Goal: Task Accomplishment & Management: Manage account settings

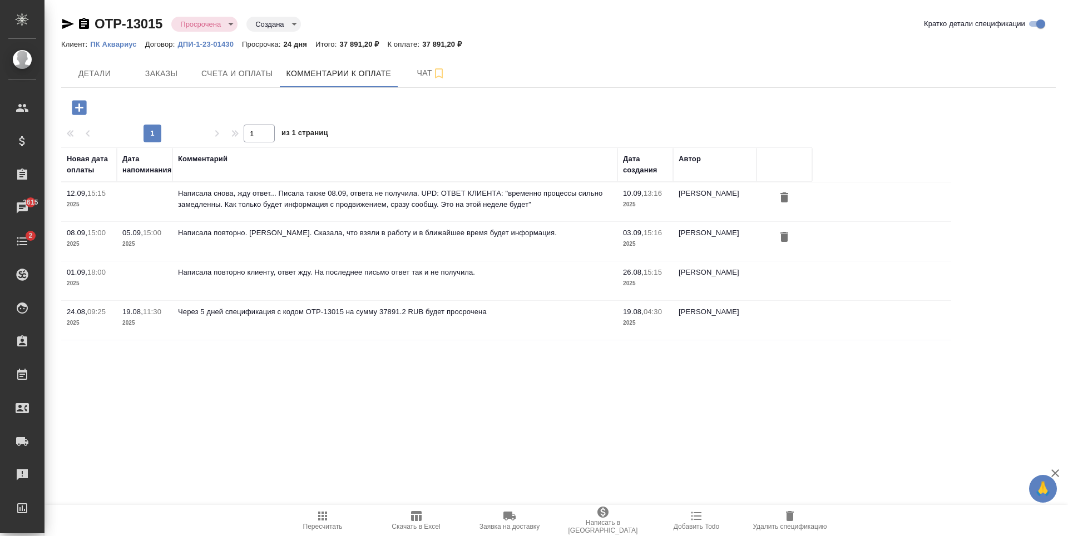
click at [119, 44] on p "ПК Аквариус" at bounding box center [117, 44] width 54 height 8
click at [66, 23] on icon "button" at bounding box center [67, 23] width 13 height 13
click at [127, 77] on button "Детали" at bounding box center [94, 74] width 67 height 28
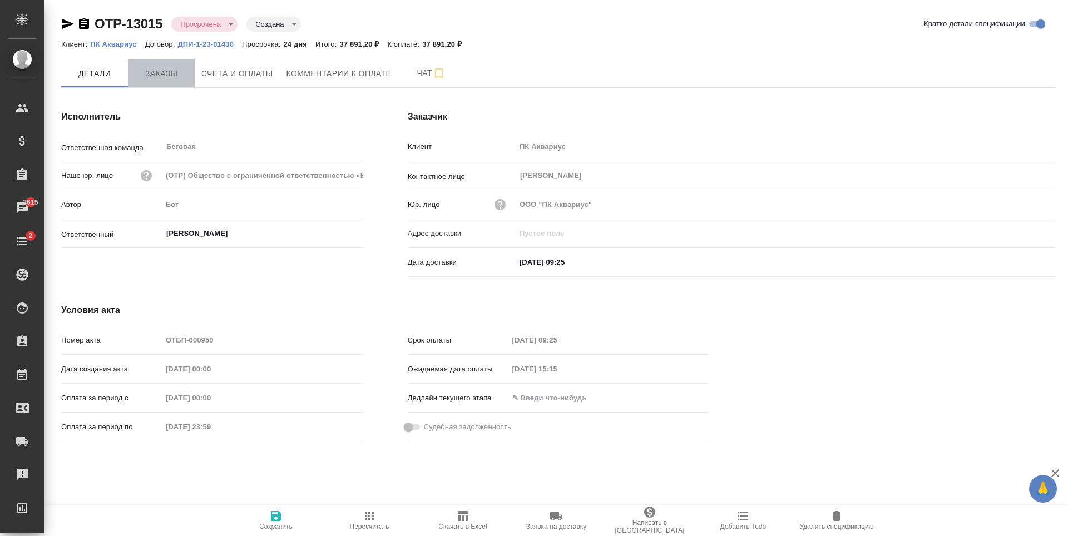
click at [162, 75] on span "Заказы" at bounding box center [161, 74] width 53 height 14
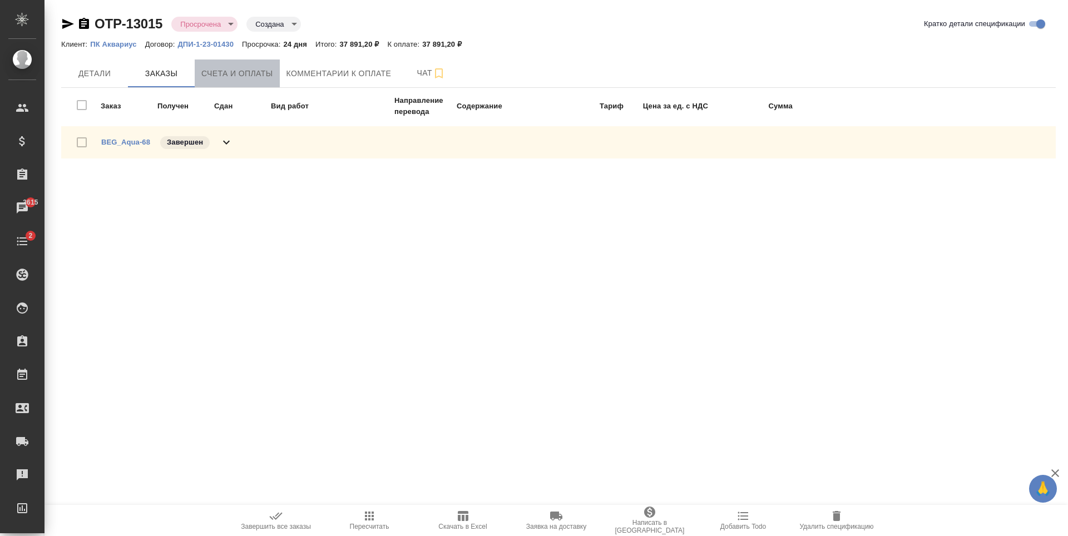
click at [262, 74] on span "Счета и оплаты" at bounding box center [237, 74] width 72 height 14
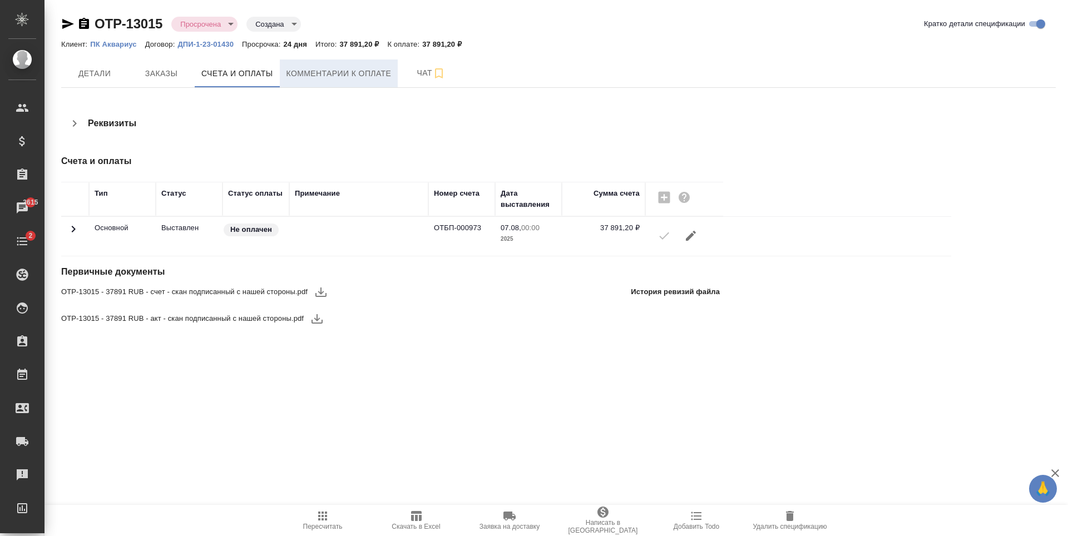
click at [326, 73] on span "Комментарии к оплате" at bounding box center [338, 74] width 105 height 14
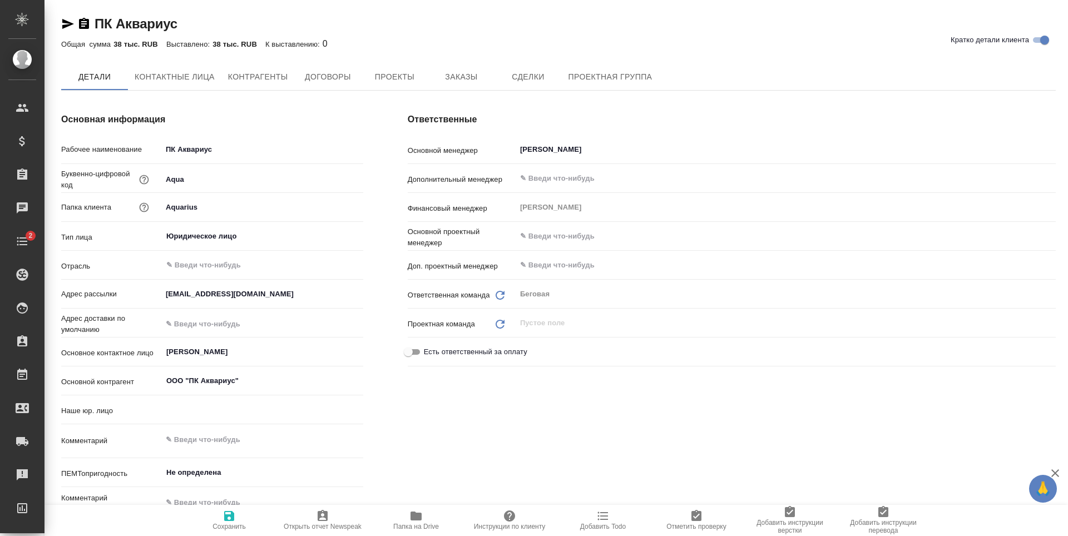
type input "(OTP) Общество с ограниченной ответственностью «Вектор Развития»"
click at [71, 27] on icon "button" at bounding box center [67, 23] width 13 height 13
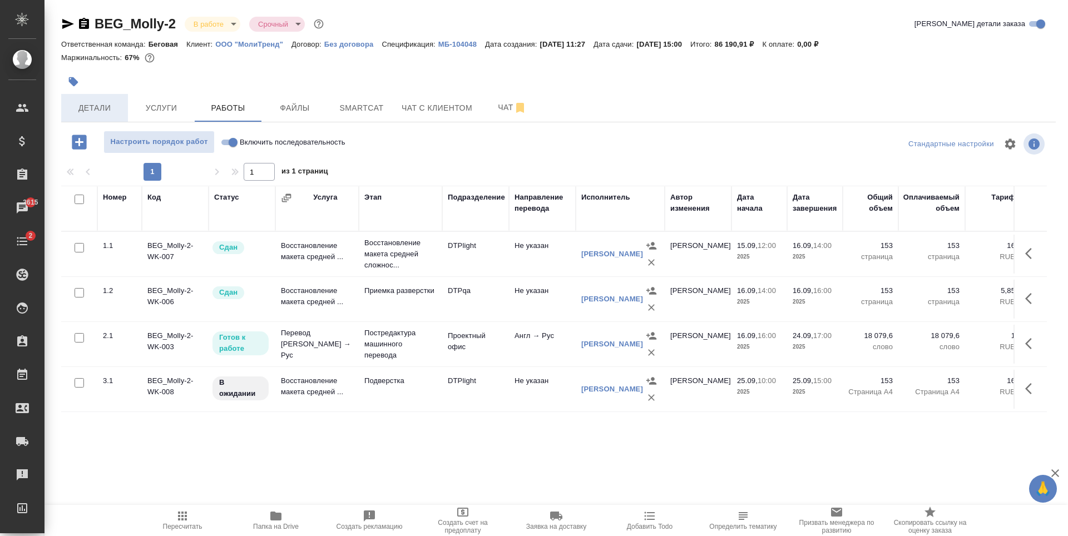
click at [119, 105] on span "Детали" at bounding box center [94, 108] width 53 height 14
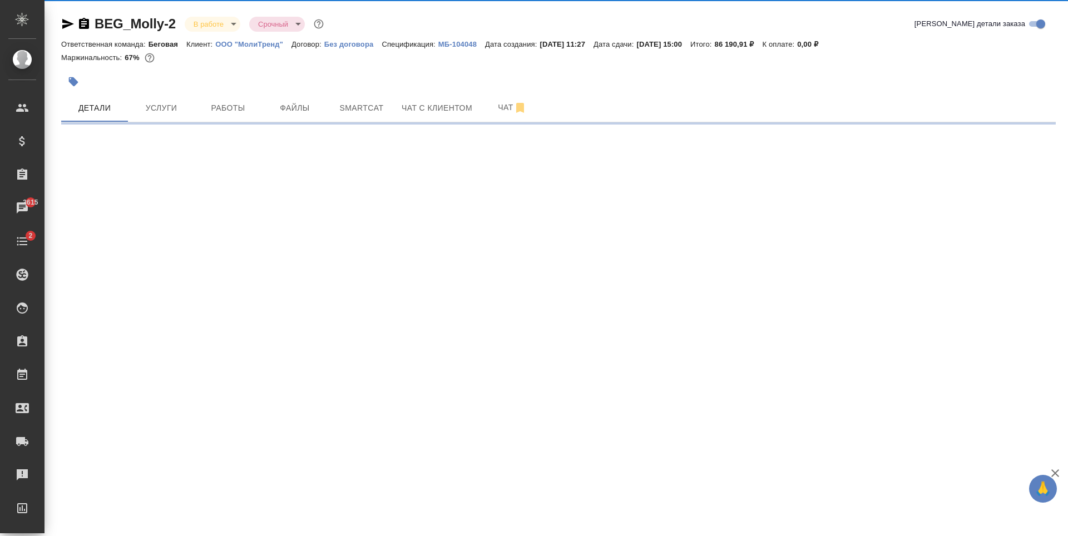
select select "RU"
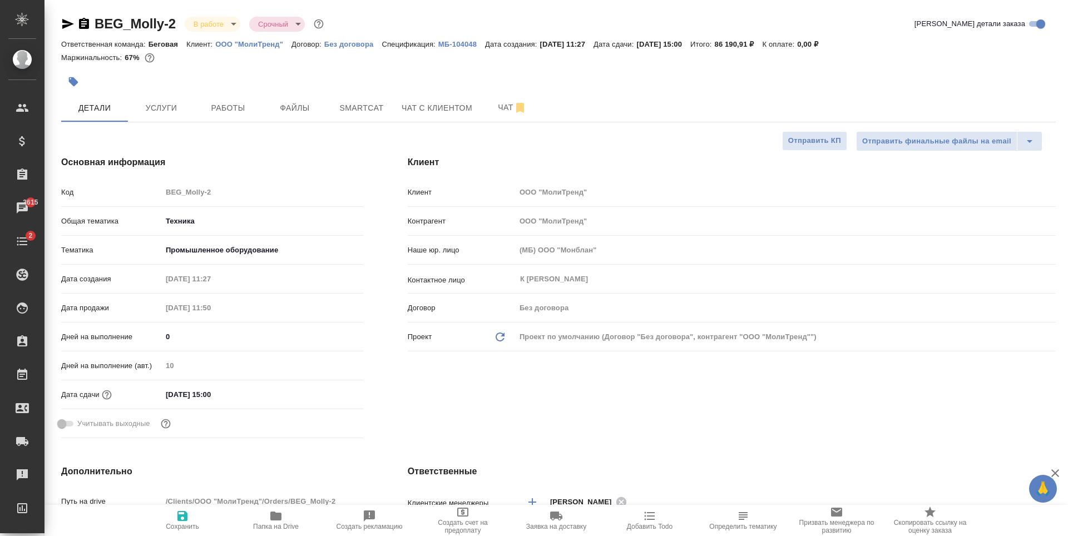
type textarea "x"
click at [194, 115] on button "Услуги" at bounding box center [161, 108] width 67 height 28
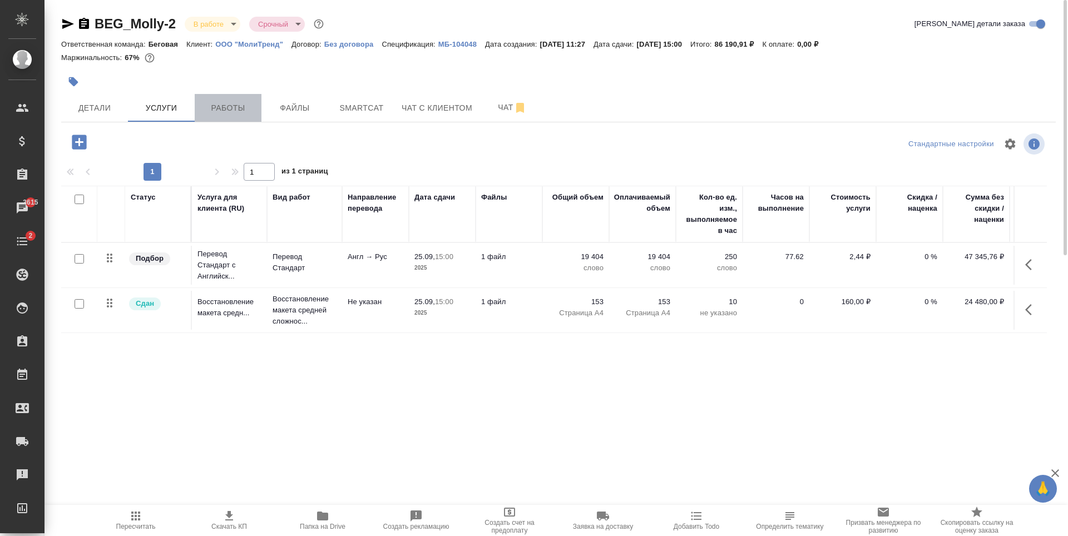
click at [235, 98] on button "Работы" at bounding box center [228, 108] width 67 height 28
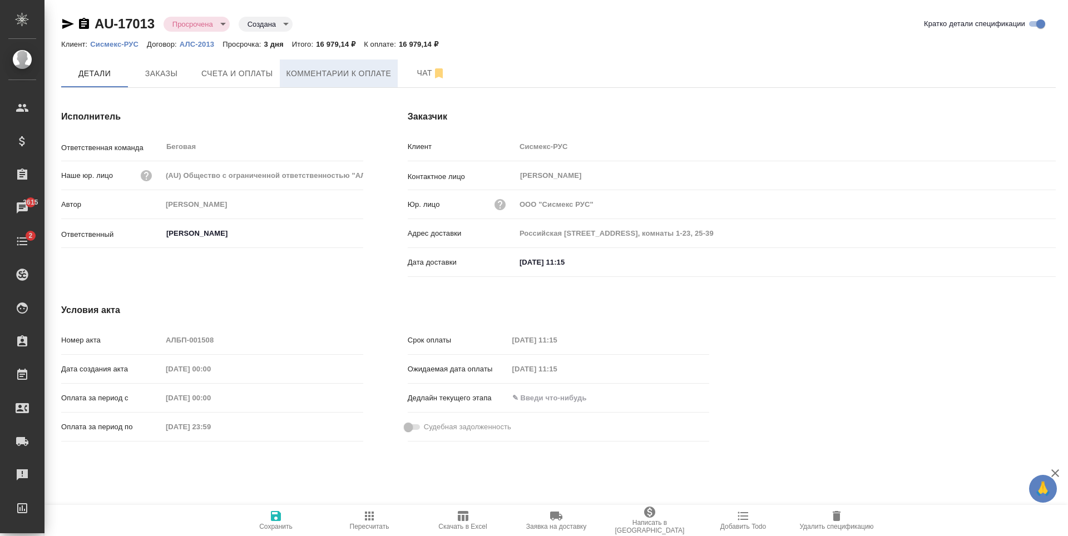
click at [344, 77] on span "Комментарии к оплате" at bounding box center [338, 74] width 105 height 14
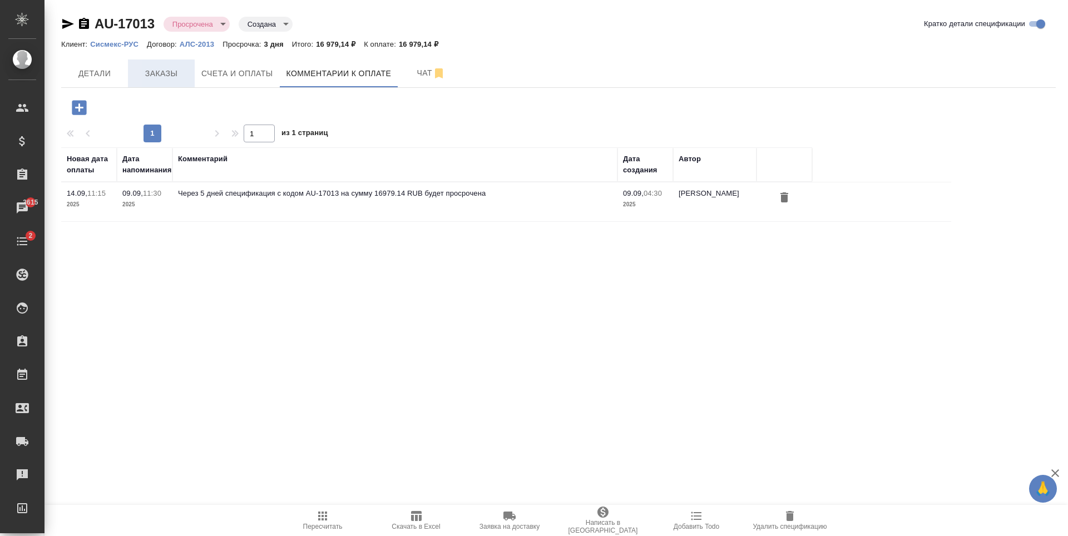
click at [189, 83] on button "Заказы" at bounding box center [161, 74] width 67 height 28
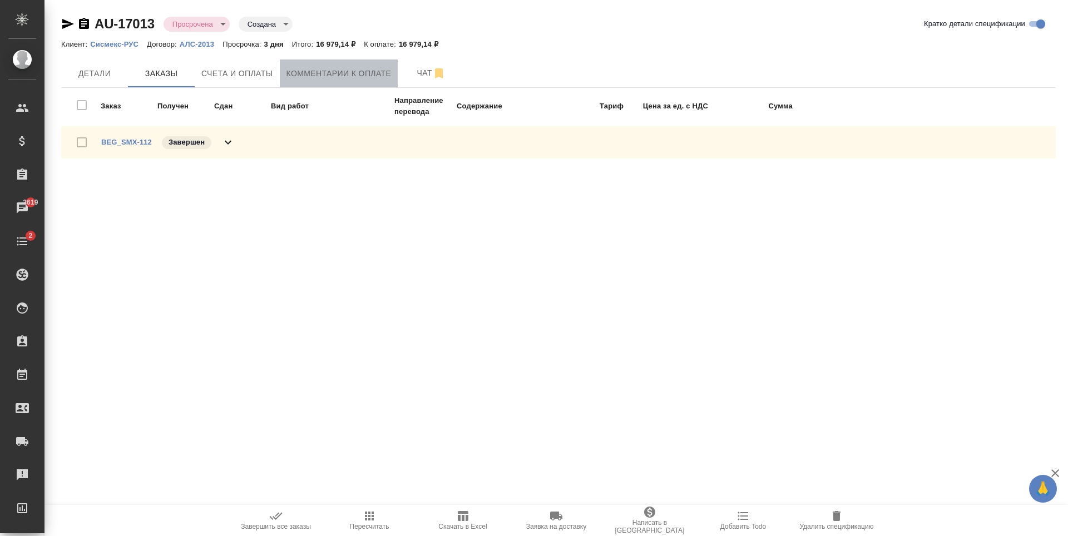
click at [328, 77] on span "Комментарии к оплате" at bounding box center [338, 74] width 105 height 14
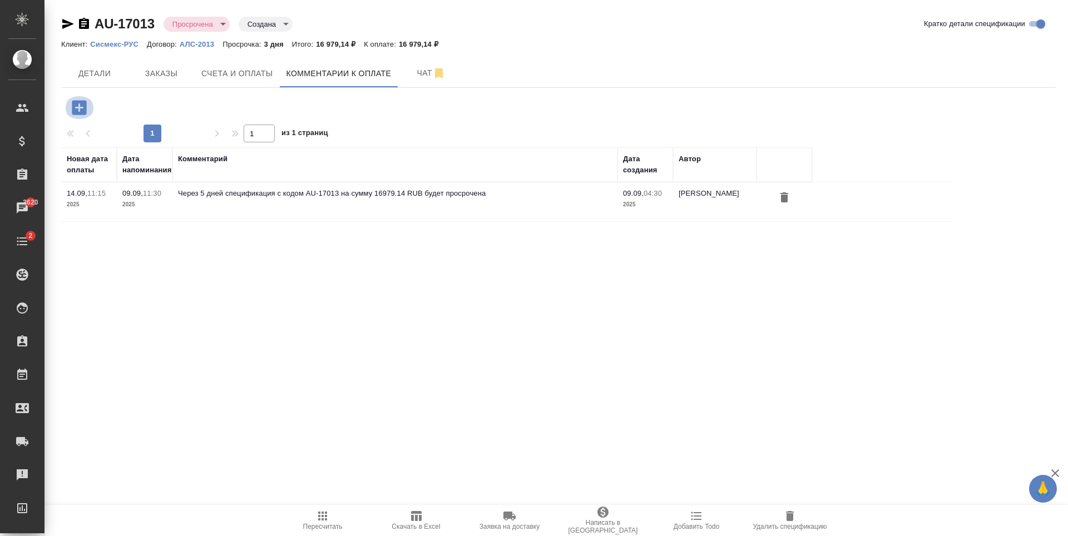
click at [80, 100] on icon "button" at bounding box center [79, 107] width 19 height 19
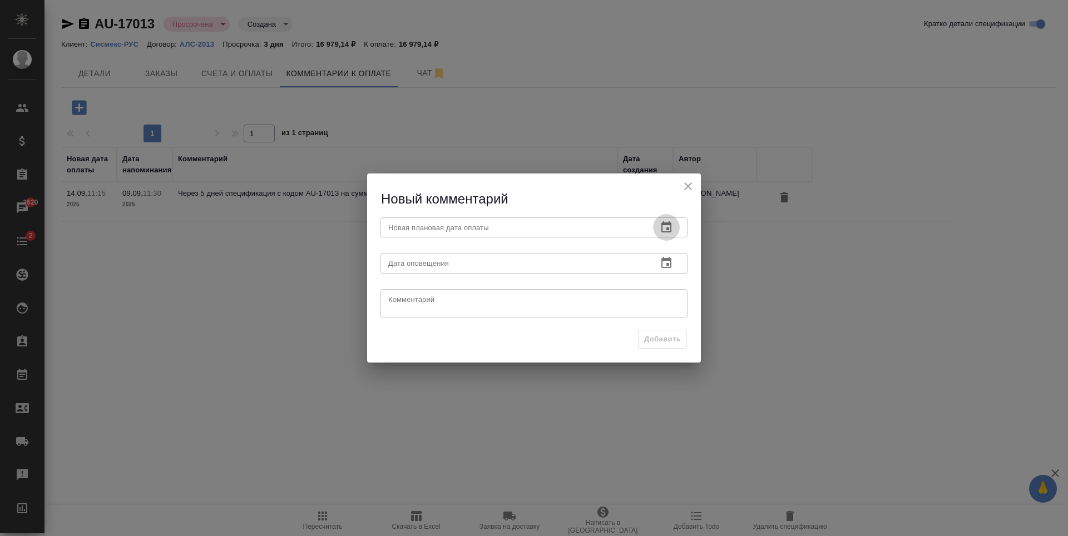
click at [670, 226] on icon "button" at bounding box center [666, 226] width 10 height 11
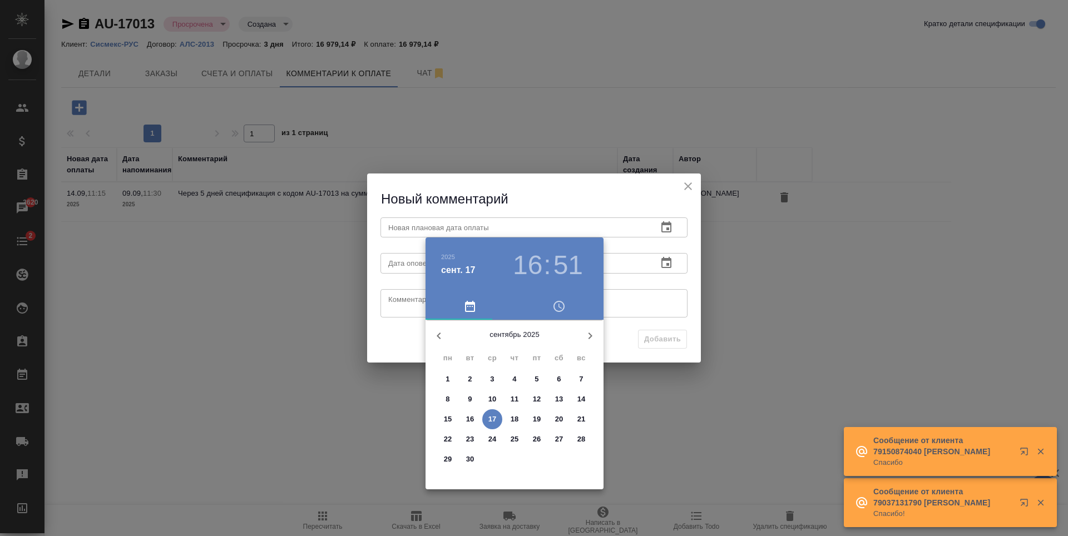
click at [534, 416] on p "19" at bounding box center [537, 419] width 8 height 11
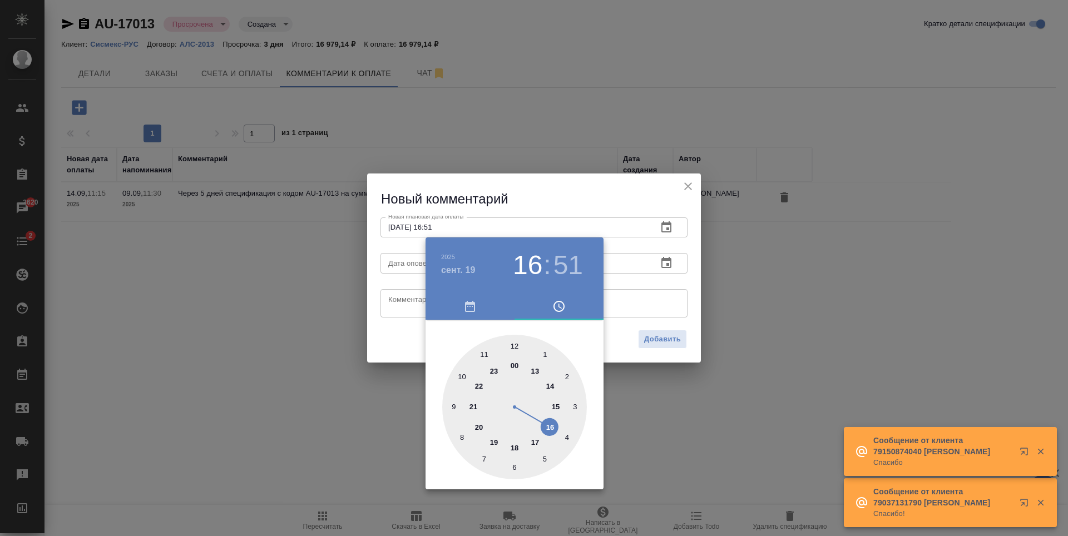
click at [536, 442] on div at bounding box center [514, 407] width 145 height 145
click at [514, 346] on div at bounding box center [514, 407] width 145 height 145
type input "19.09.2025 17:00"
click at [658, 293] on div at bounding box center [534, 268] width 1068 height 536
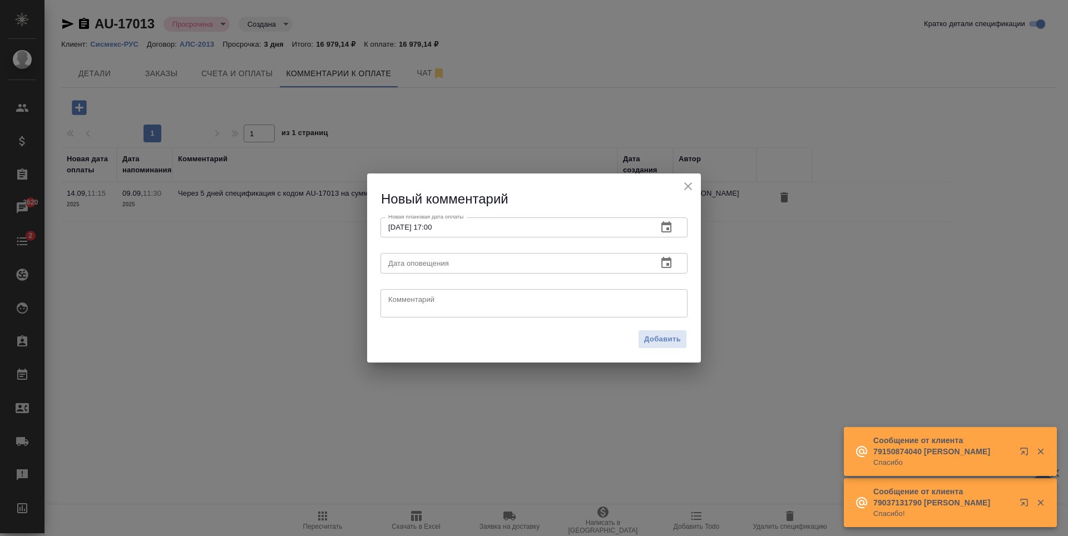
click at [592, 315] on div "x Комментарий" at bounding box center [533, 303] width 307 height 28
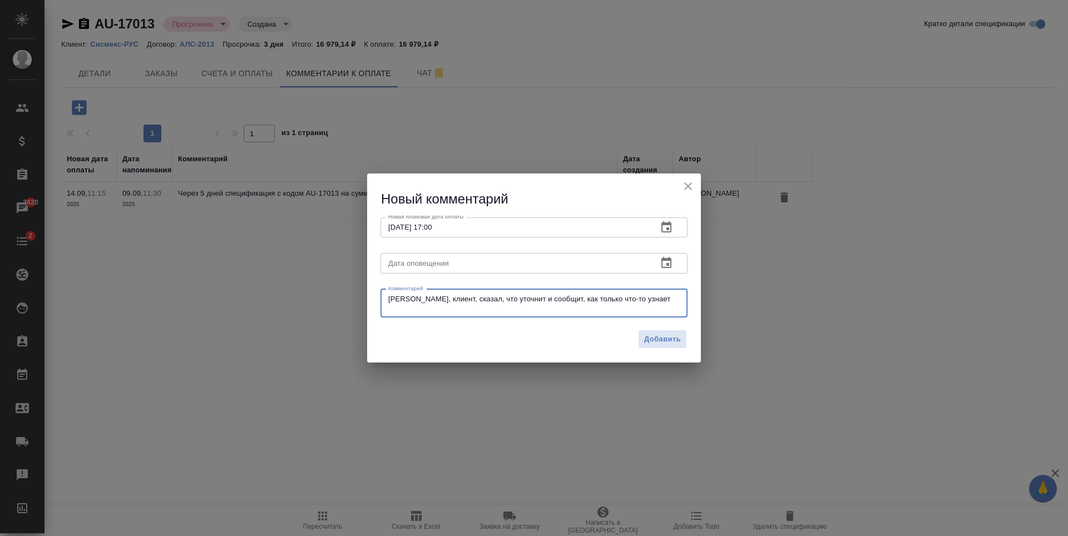
type textarea "Алексей, клиент, сказал, что уточнит и сообщит, как только что-то узнает"
click at [668, 263] on icon "button" at bounding box center [666, 262] width 13 height 13
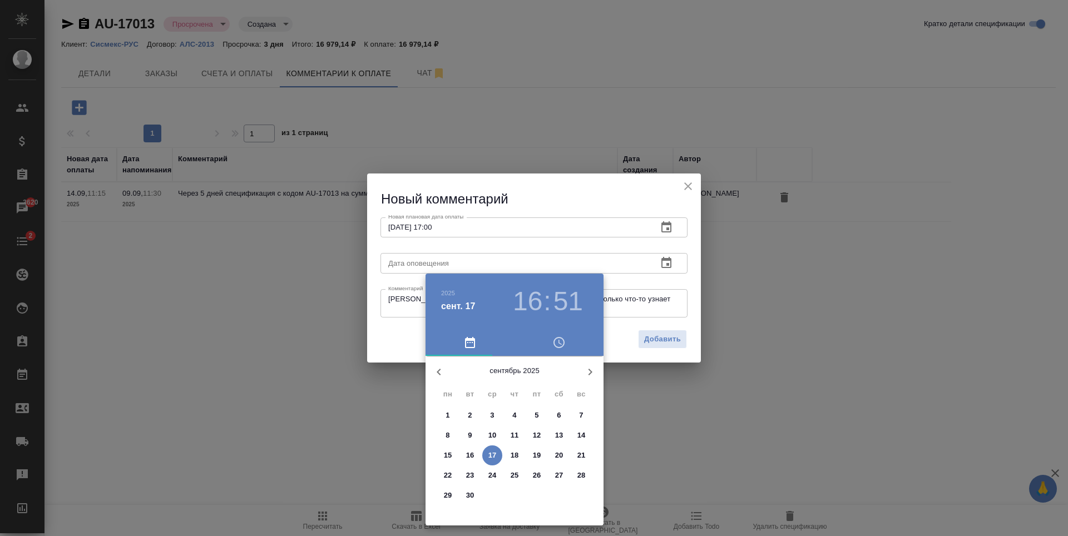
click at [530, 457] on span "19" at bounding box center [537, 455] width 20 height 11
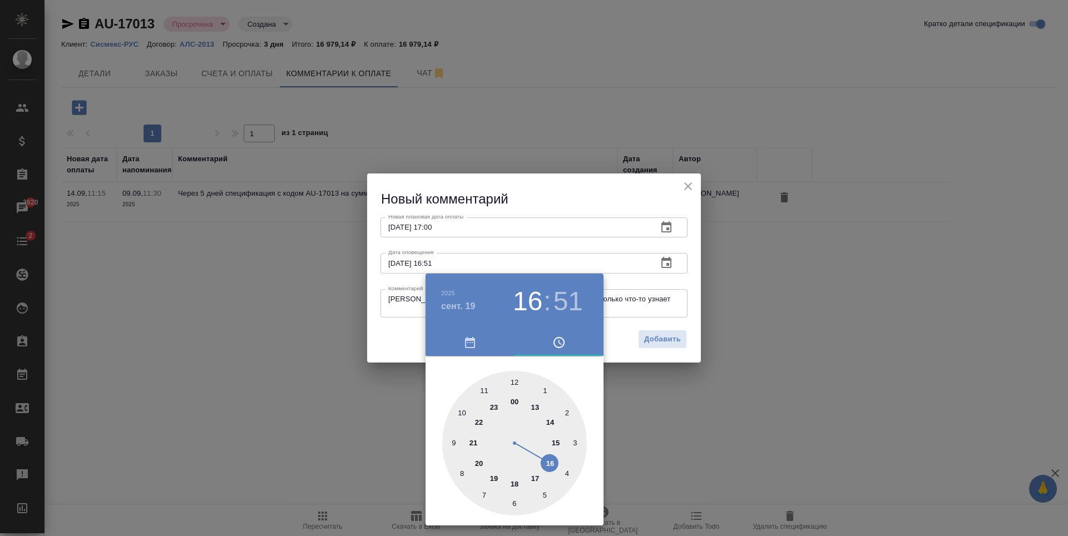
click at [513, 376] on div at bounding box center [514, 443] width 145 height 145
click at [514, 381] on div at bounding box center [514, 443] width 145 height 145
type input "19.09.2025 12:00"
click at [642, 313] on div at bounding box center [534, 268] width 1068 height 536
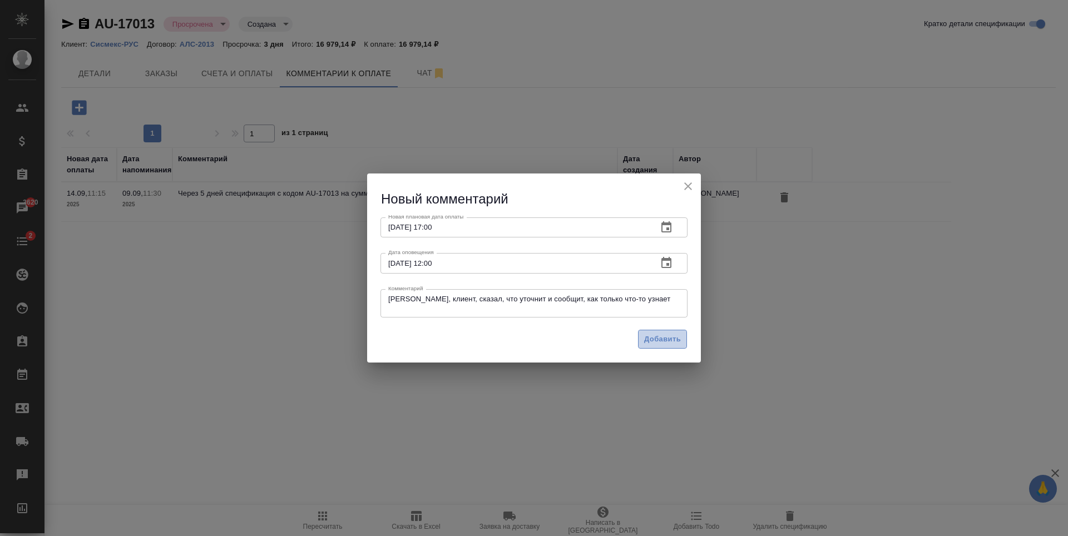
click at [663, 331] on button "Добавить" at bounding box center [662, 339] width 49 height 19
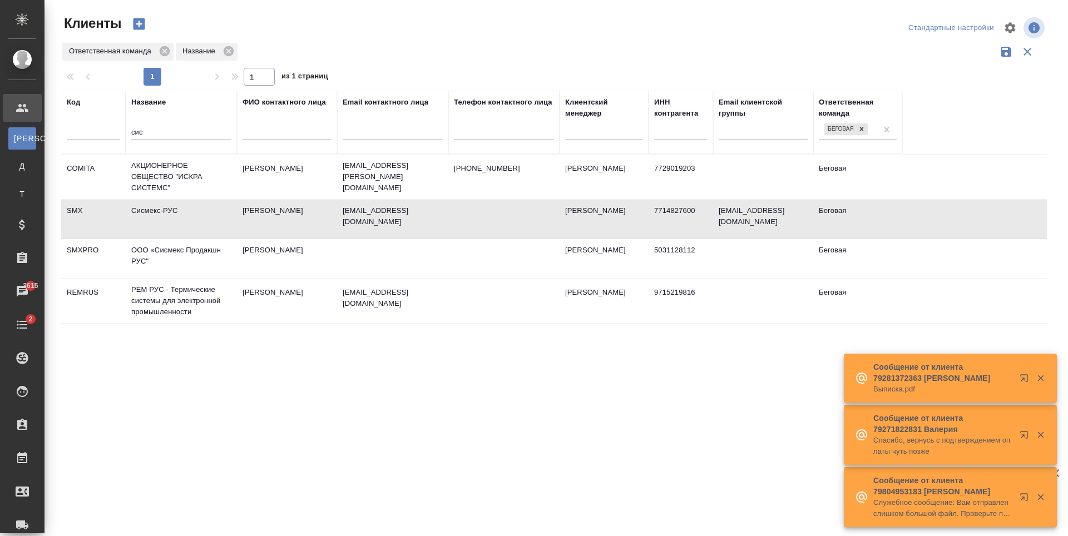
select select "RU"
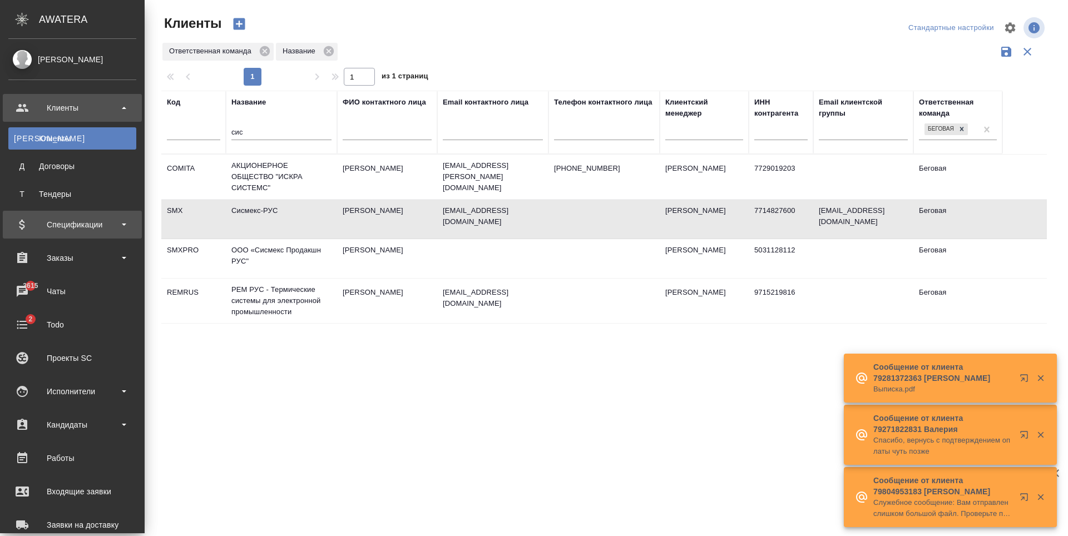
click at [75, 228] on div "Спецификации" at bounding box center [72, 224] width 128 height 17
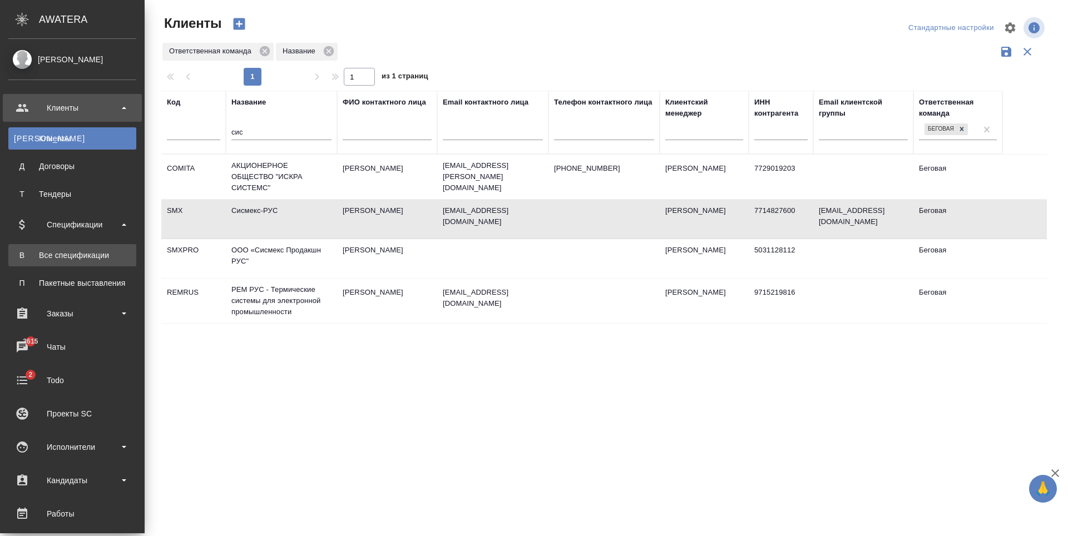
click at [78, 251] on div "Все спецификации" at bounding box center [72, 255] width 117 height 11
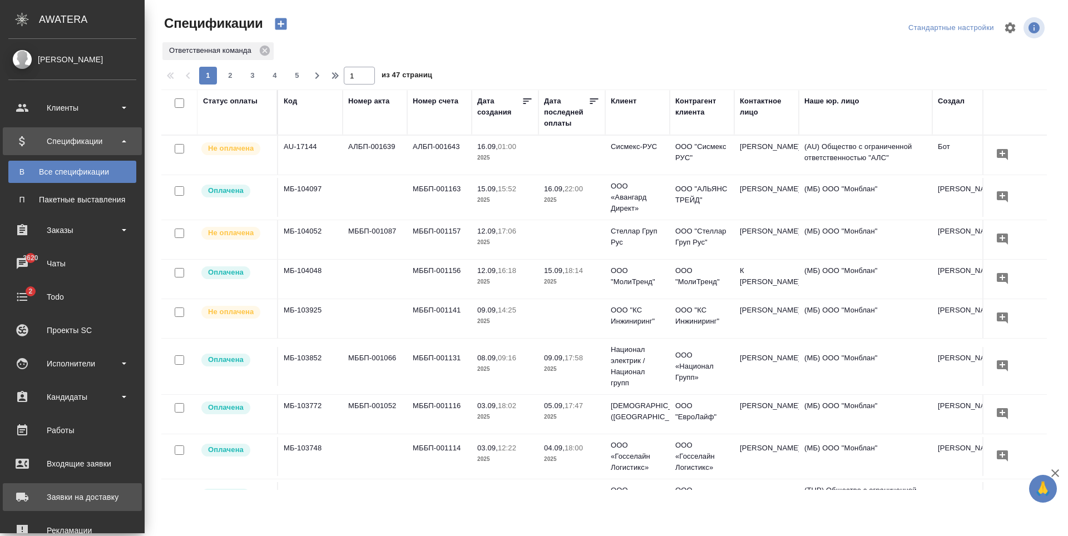
click at [97, 501] on div "Заявки на доставку" at bounding box center [72, 497] width 128 height 17
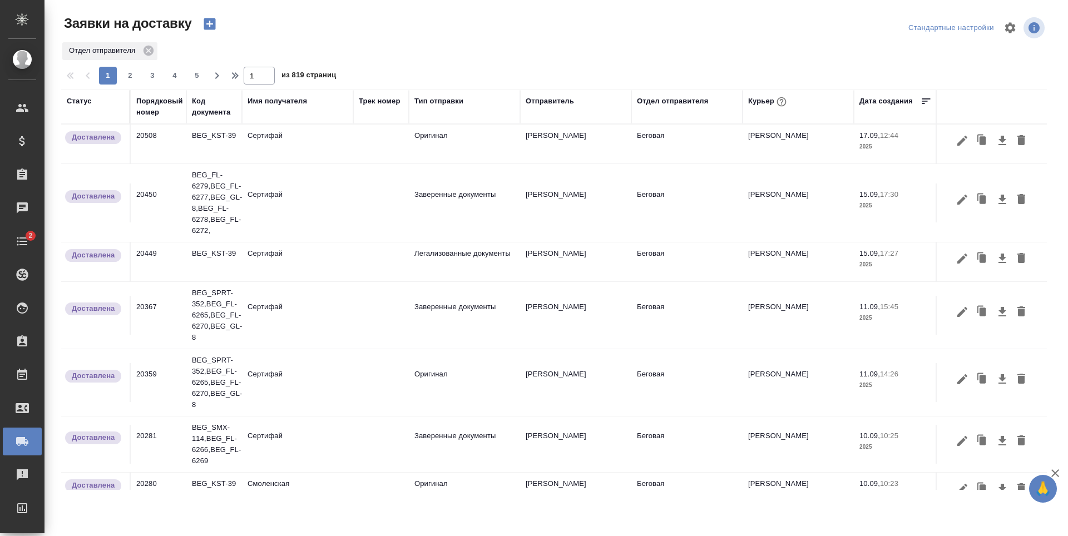
click at [212, 16] on icon "button" at bounding box center [210, 24] width 16 height 16
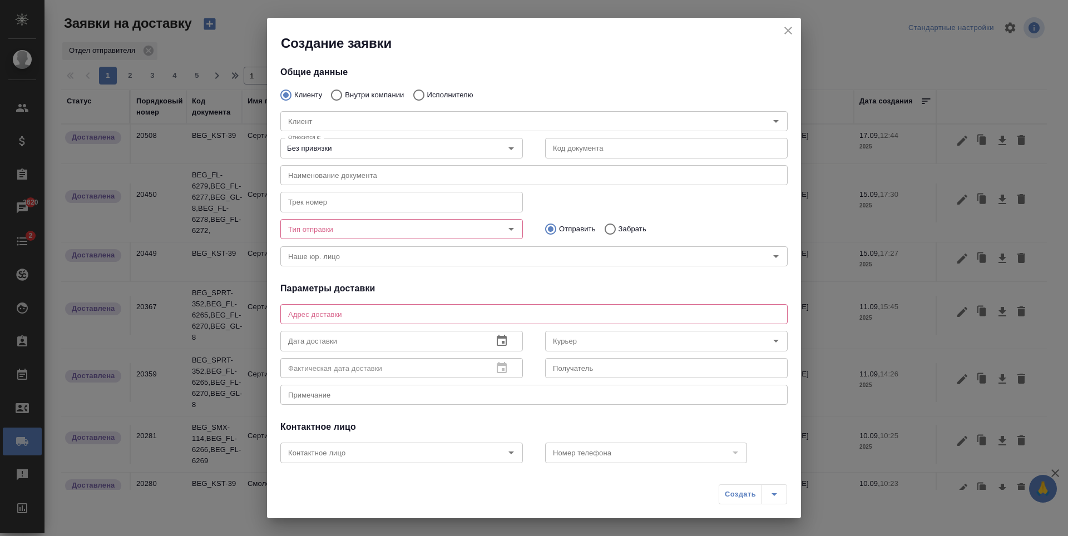
click at [375, 95] on p "Внутри компании" at bounding box center [374, 95] width 59 height 11
click at [345, 95] on input "Внутри компании" at bounding box center [335, 94] width 20 height 23
radio input "true"
click at [389, 113] on div "Команда" at bounding box center [533, 121] width 507 height 20
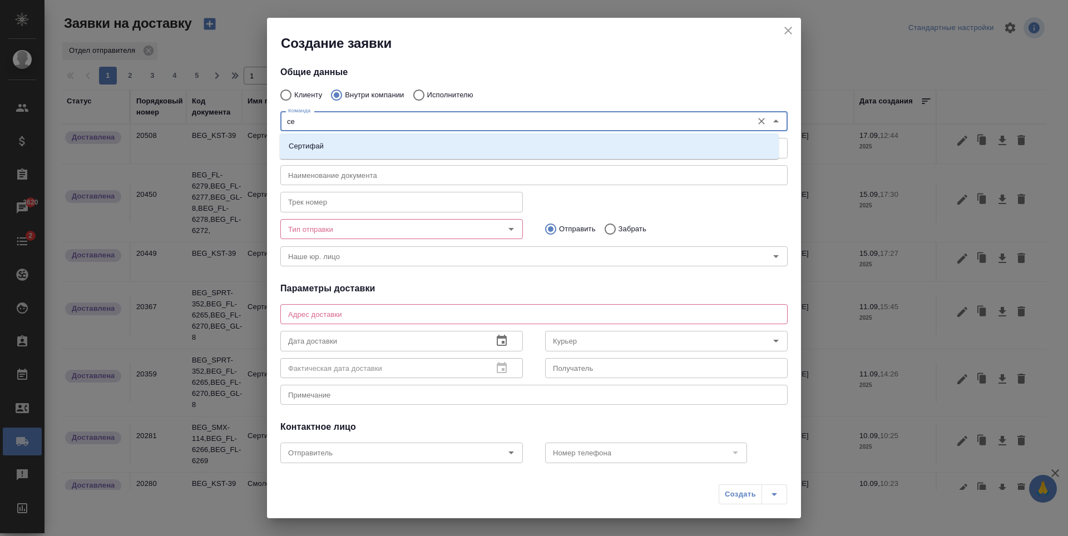
type input "сер"
click at [442, 156] on li "Сертифай" at bounding box center [529, 146] width 499 height 20
type textarea "Кузнецкий мост, д.7"
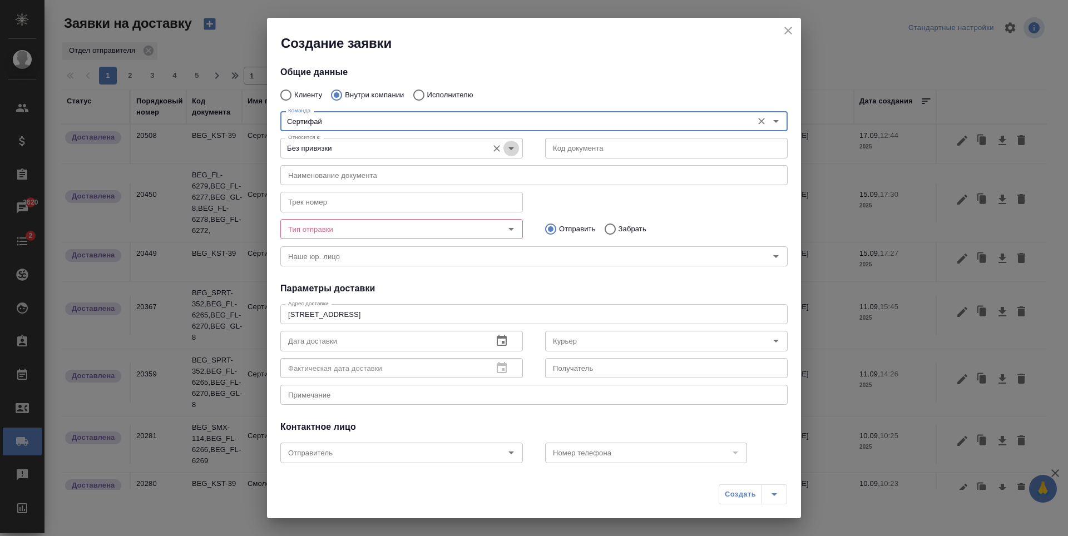
click at [512, 151] on icon "Open" at bounding box center [510, 148] width 13 height 13
type input "Сертифай"
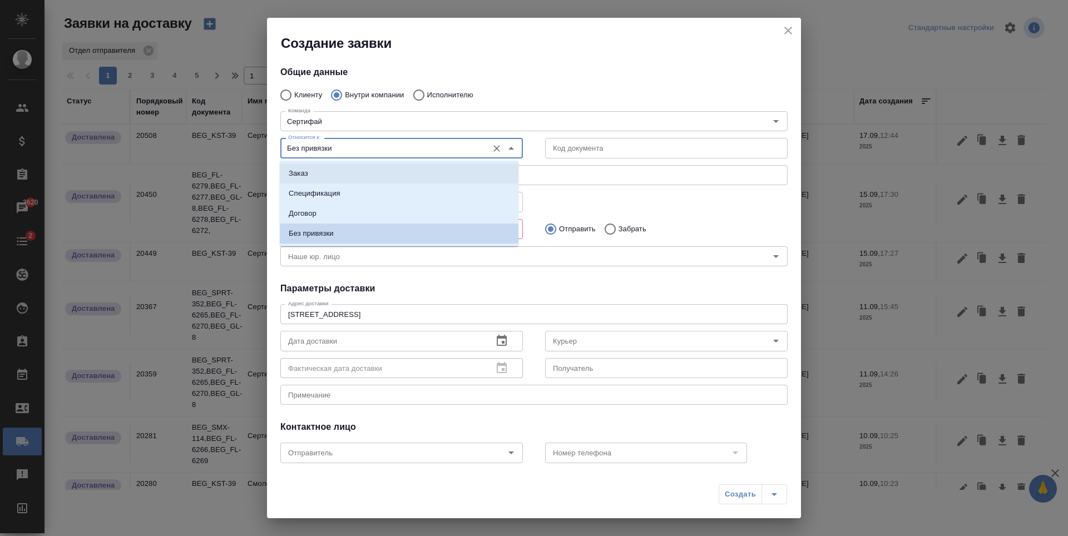
click at [412, 174] on li "Заказ" at bounding box center [399, 173] width 239 height 20
type input "Заказ"
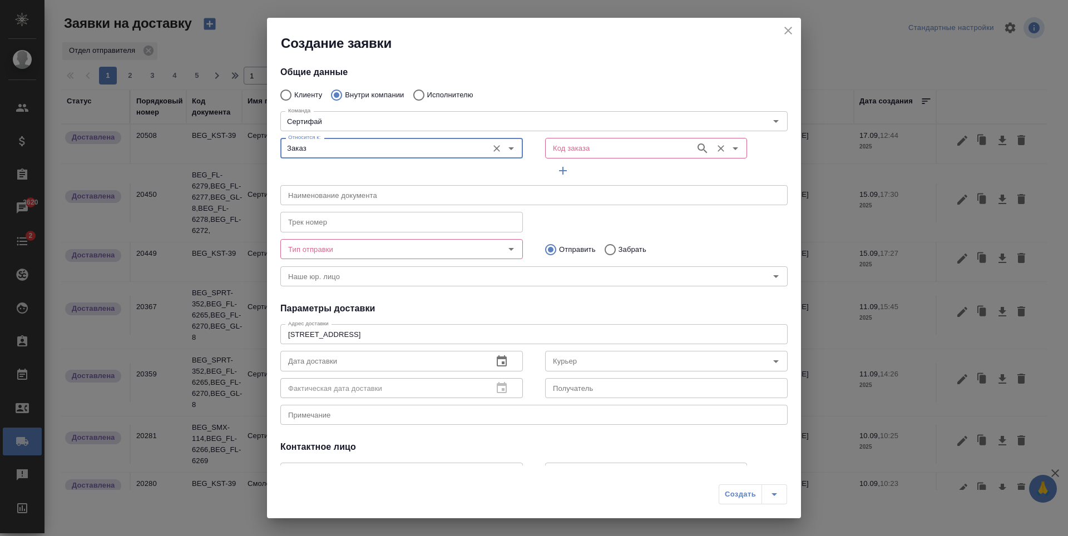
click at [607, 140] on div "Код заказа" at bounding box center [646, 148] width 202 height 20
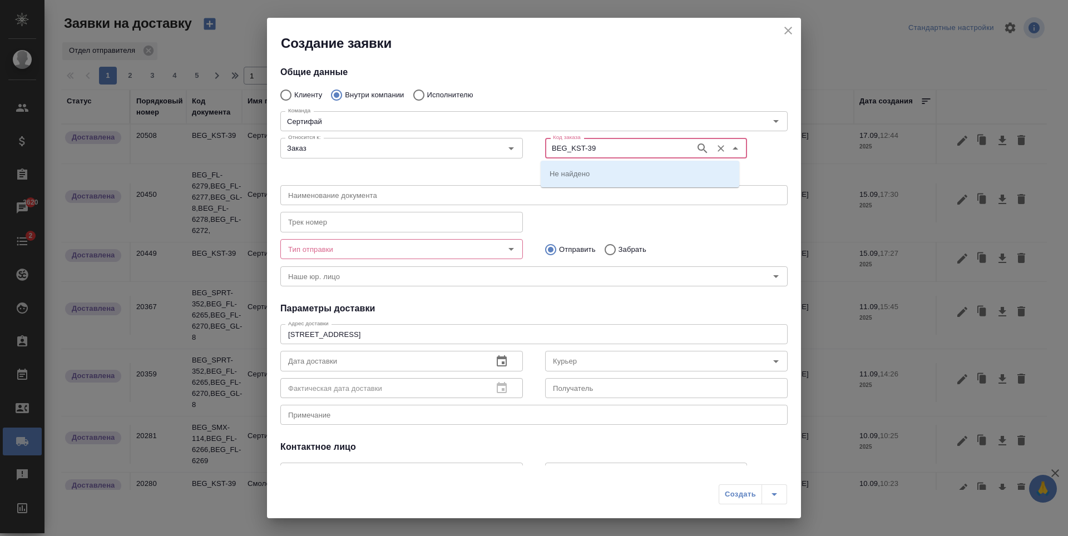
click at [696, 145] on icon "button" at bounding box center [702, 148] width 13 height 13
click at [610, 180] on li "BEG_KST-39" at bounding box center [640, 173] width 199 height 20
drag, startPoint x: 621, startPoint y: 150, endPoint x: 541, endPoint y: 152, distance: 80.1
click at [545, 152] on div "BEG_KST-39 Код заказа" at bounding box center [646, 148] width 202 height 20
click at [697, 147] on icon "button" at bounding box center [701, 147] width 9 height 9
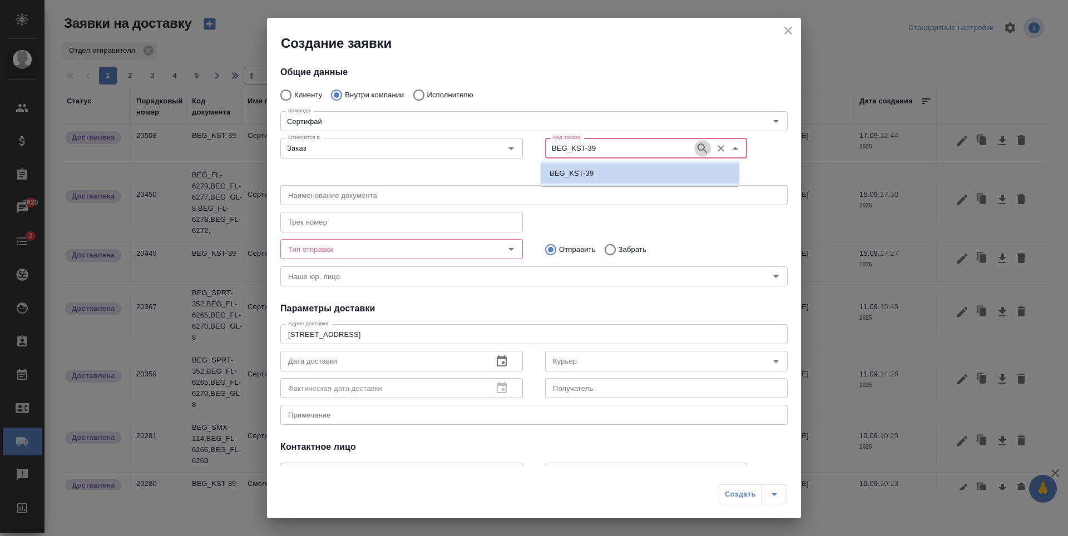
click at [696, 150] on icon "button" at bounding box center [702, 148] width 13 height 13
click at [654, 172] on li "BEG_KST-39" at bounding box center [640, 173] width 199 height 20
type input "BEG_KST-39"
click at [787, 32] on icon "close" at bounding box center [788, 31] width 8 height 8
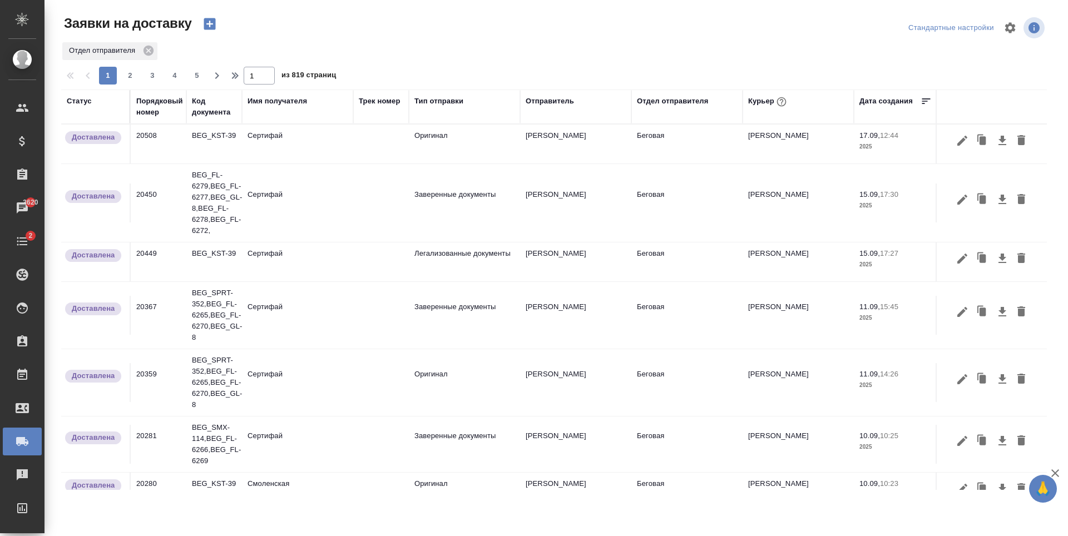
radio input "true"
type input "Без привязки"
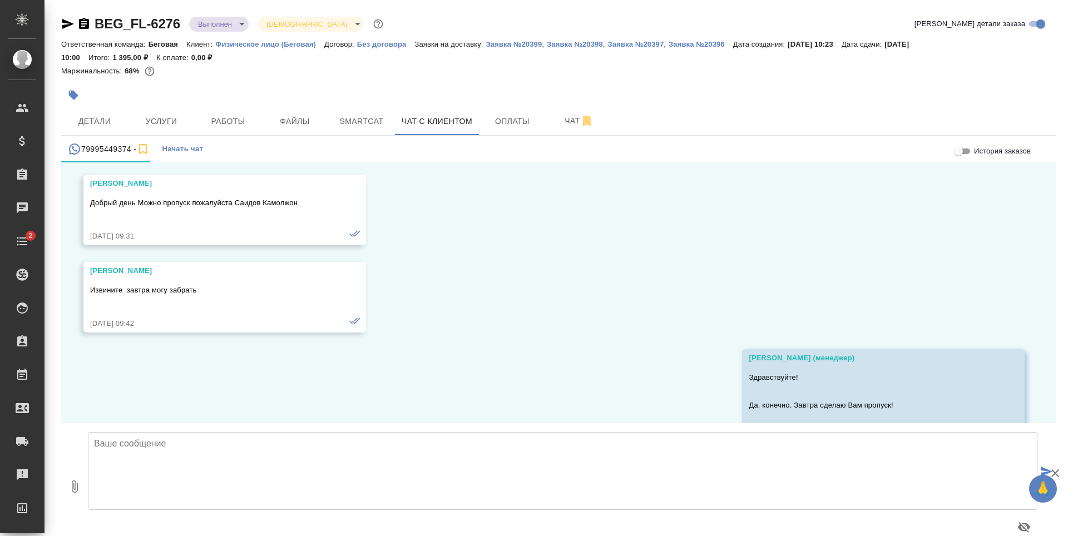
scroll to position [2055, 0]
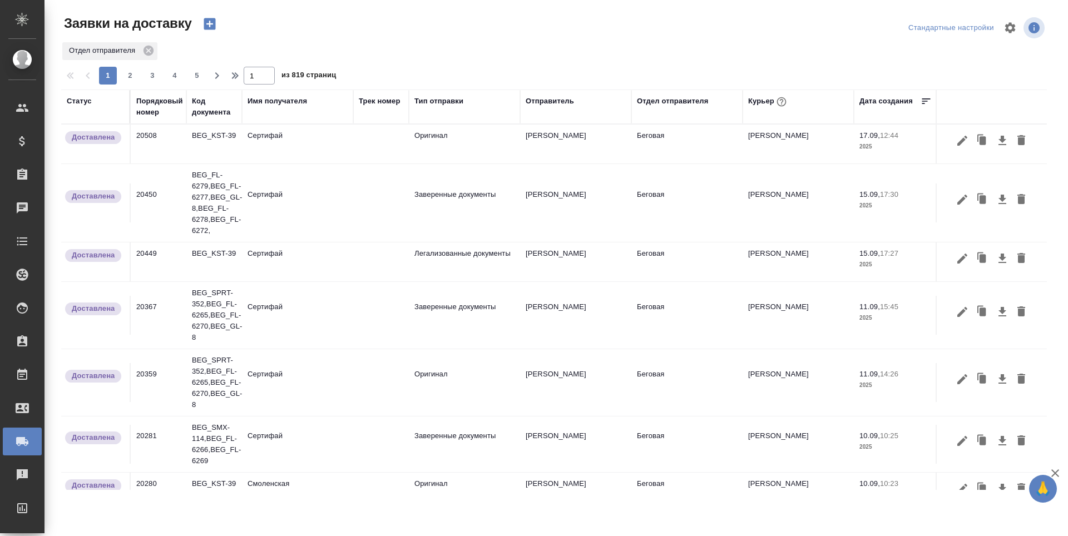
click at [211, 28] on icon "button" at bounding box center [210, 24] width 12 height 12
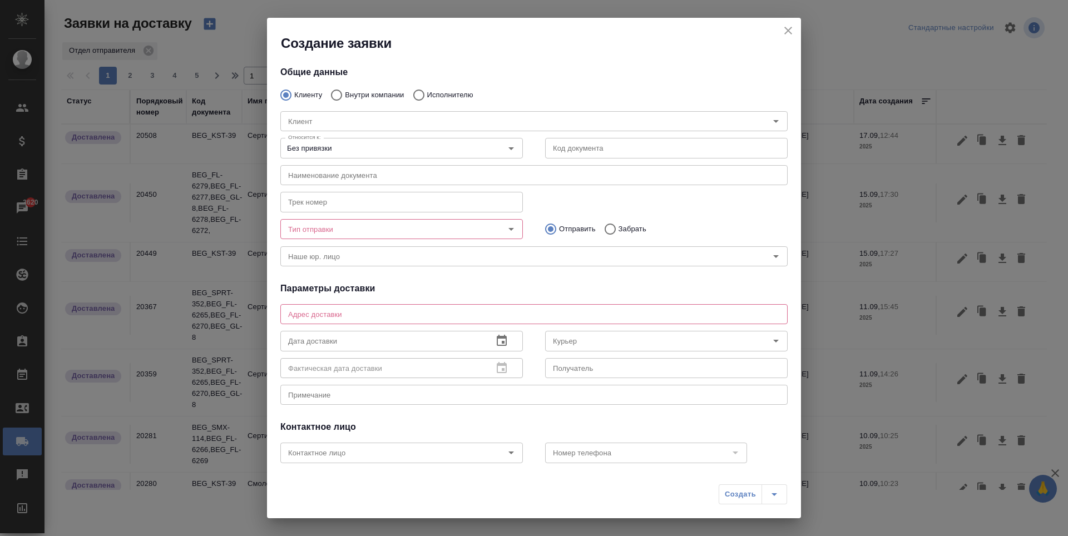
click at [378, 96] on div "Клиент Клиент" at bounding box center [533, 120] width 529 height 49
click at [359, 90] on p "Внутри компании" at bounding box center [374, 95] width 59 height 11
click at [345, 90] on input "Внутри компании" at bounding box center [335, 94] width 20 height 23
radio input "true"
click at [374, 113] on div "Команда" at bounding box center [533, 121] width 507 height 20
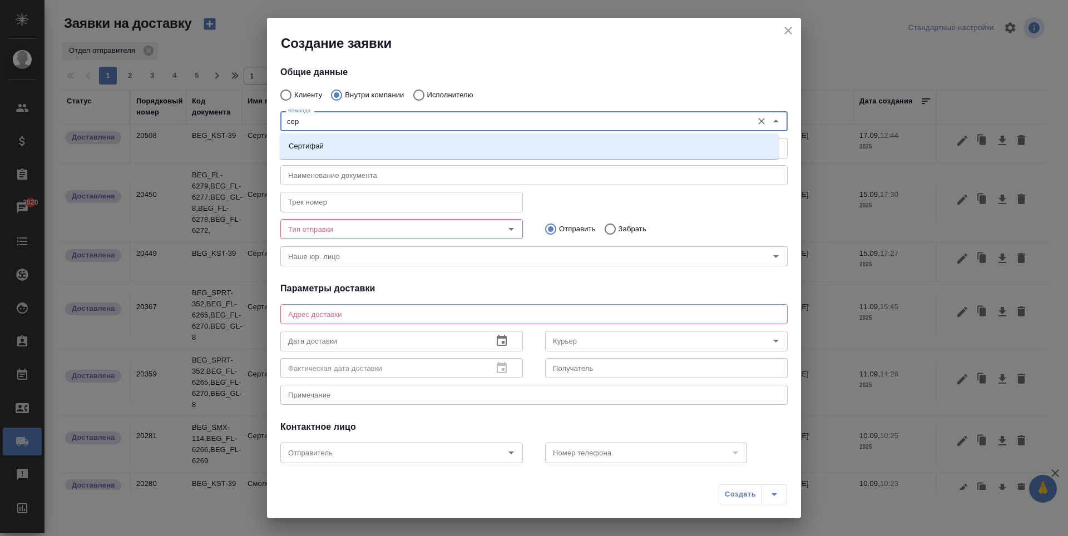
type input "сер"
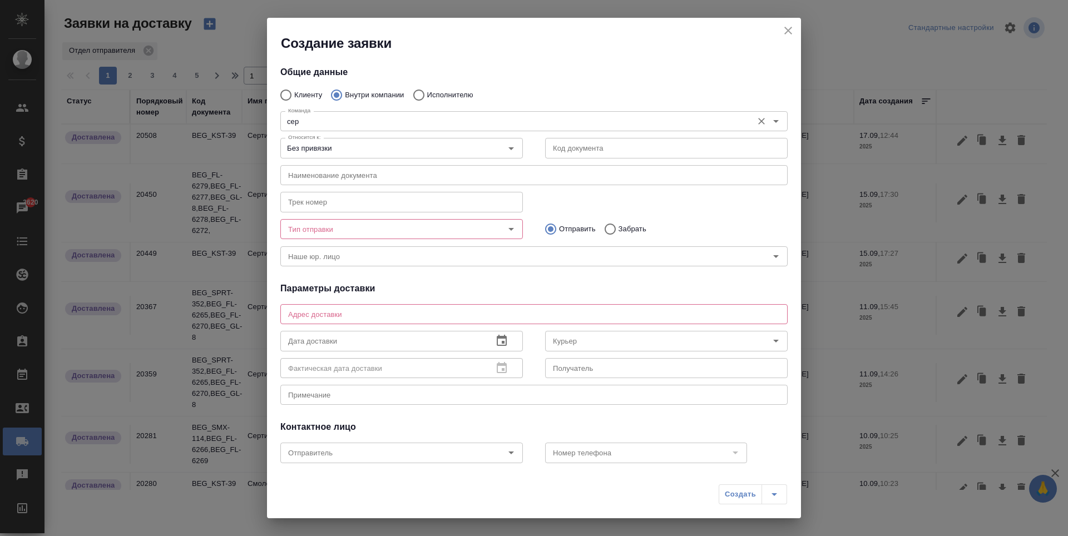
click at [429, 119] on input "сер" at bounding box center [515, 121] width 463 height 13
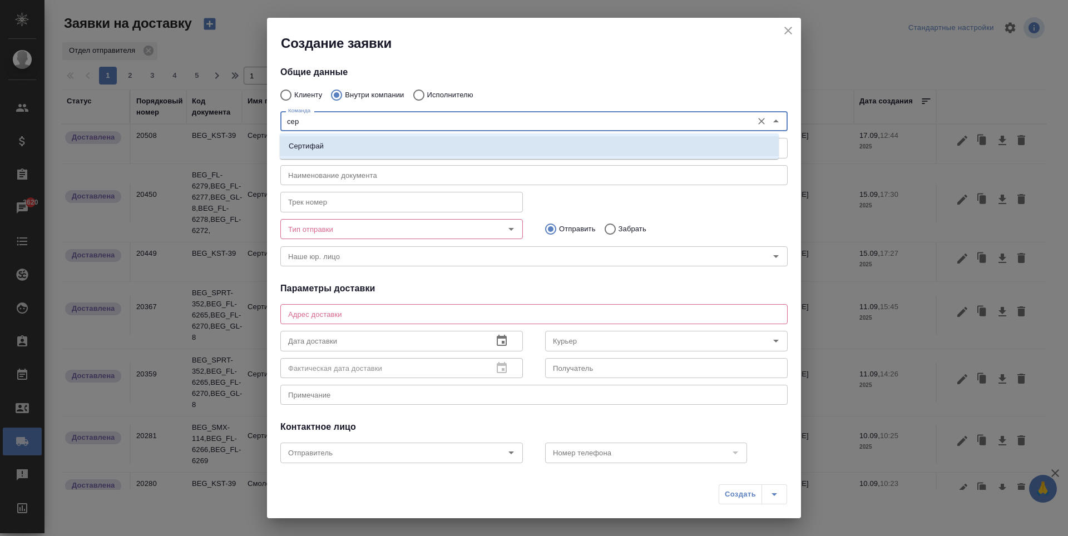
click at [419, 149] on li "Сертифай" at bounding box center [529, 146] width 499 height 20
type textarea "Кузнецкий мост, д.7"
type input "Сертифай"
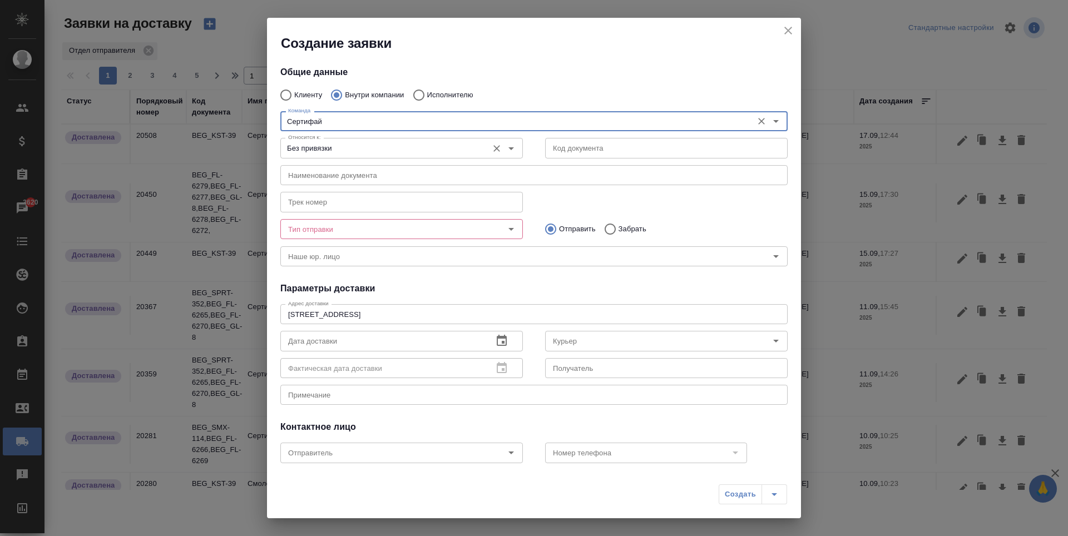
click at [504, 150] on icon "Open" at bounding box center [510, 148] width 13 height 13
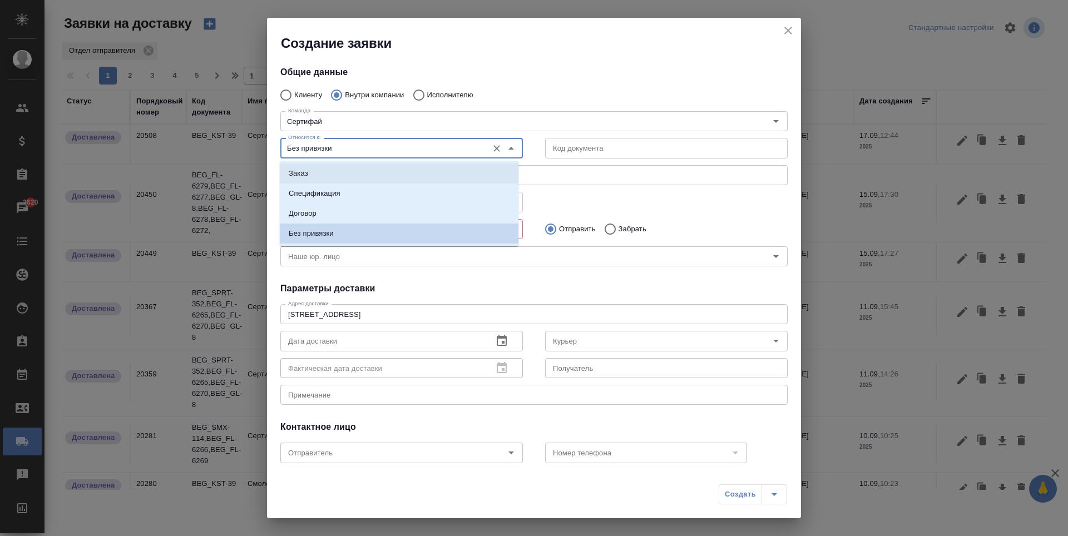
click at [439, 174] on li "Заказ" at bounding box center [399, 173] width 239 height 20
type input "Заказ"
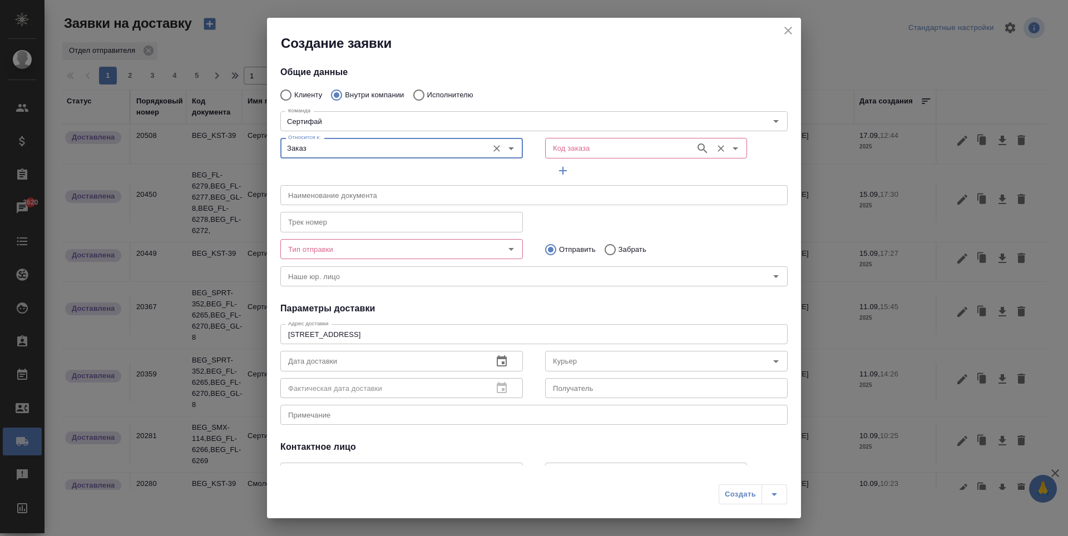
click at [586, 151] on input "Код заказа" at bounding box center [618, 147] width 141 height 13
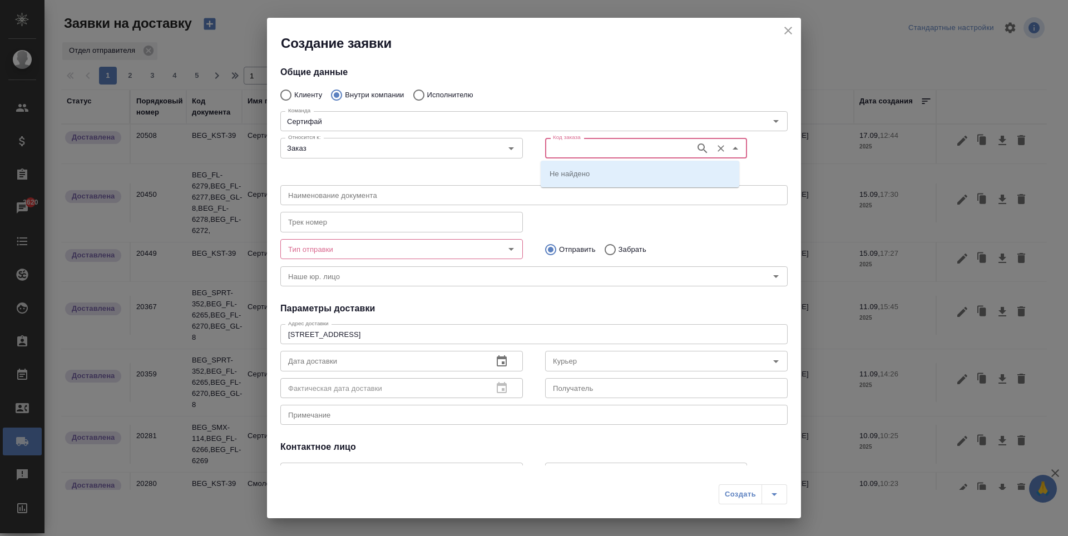
paste input "BEG_KST-39"
type input "BEG_KST-39"
click at [697, 148] on icon "button" at bounding box center [701, 147] width 9 height 9
click at [619, 173] on li "BEG_KST-39" at bounding box center [640, 173] width 199 height 20
type input "(МБ) ООО "Монблан""
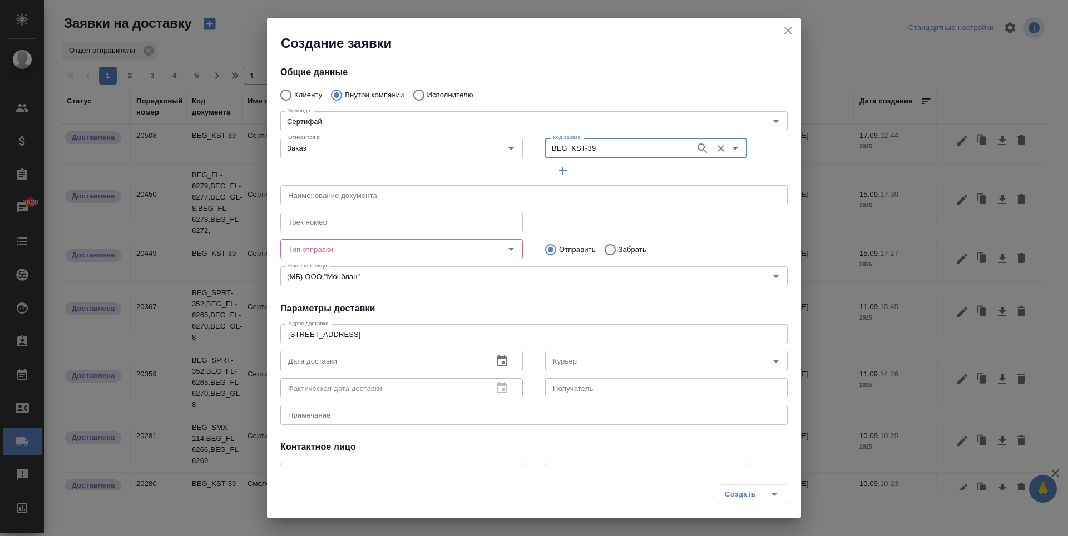
click at [505, 248] on icon "Open" at bounding box center [510, 248] width 13 height 13
type input "BEG_KST-39"
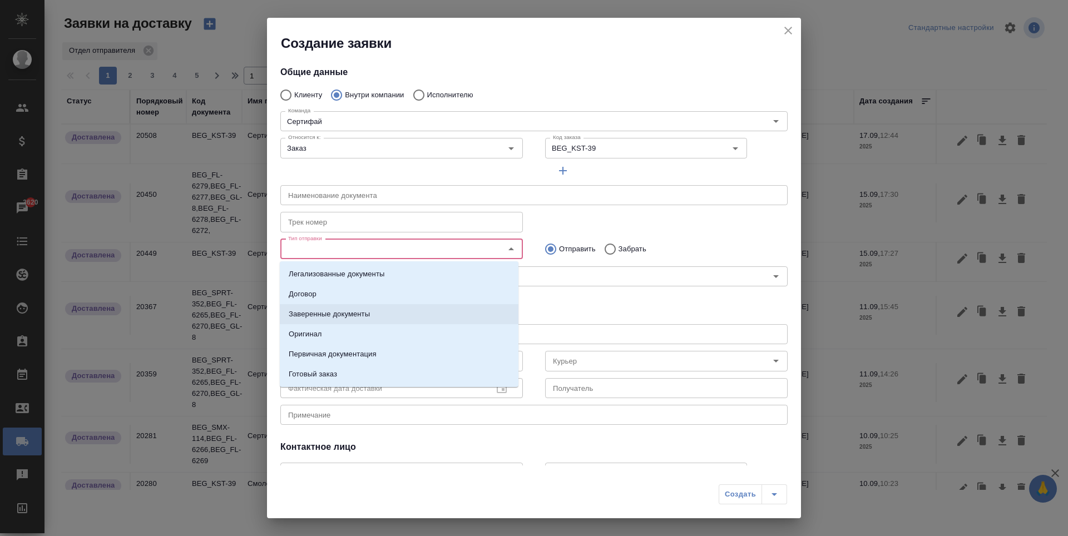
click at [389, 313] on li "Заверенные документы" at bounding box center [399, 314] width 239 height 20
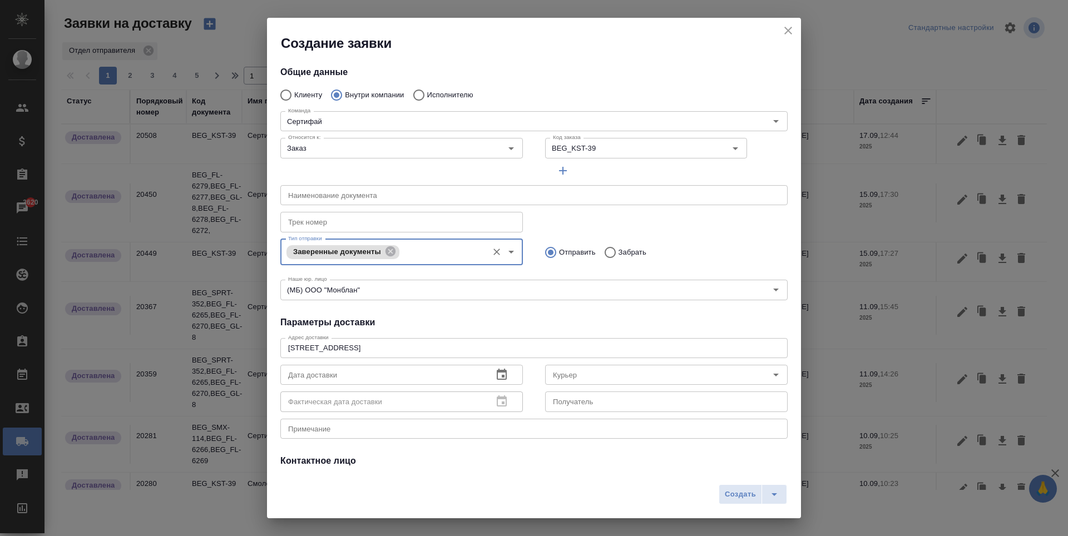
click at [609, 256] on input "Забрать" at bounding box center [608, 252] width 20 height 23
radio input "true"
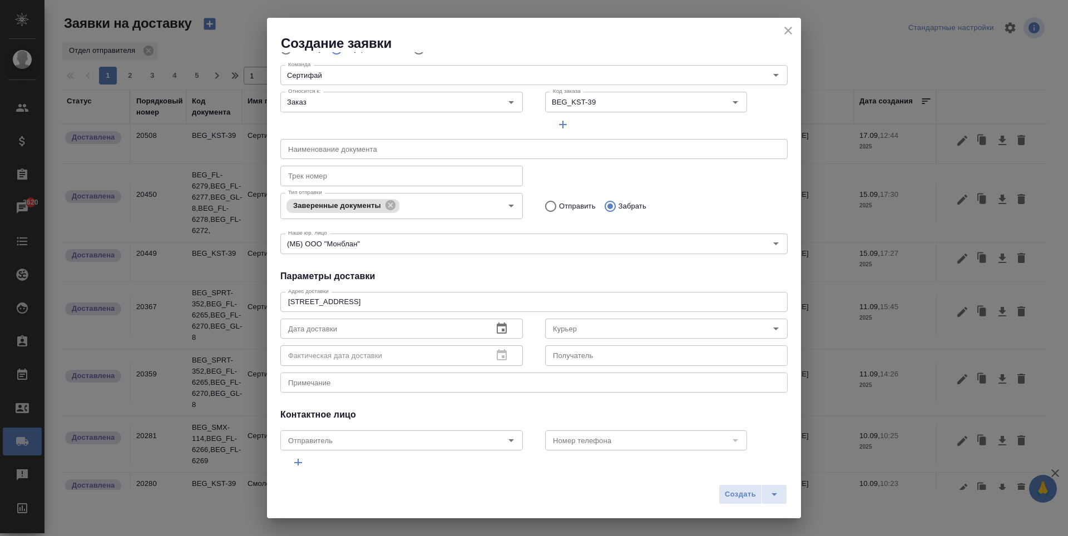
scroll to position [92, 0]
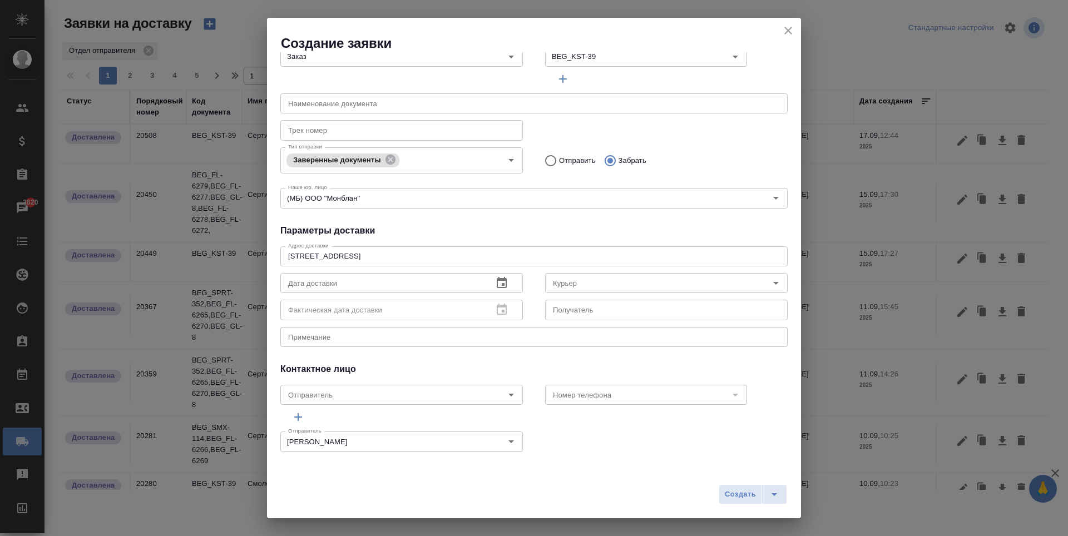
click at [423, 334] on textarea at bounding box center [534, 337] width 492 height 8
type textarea "Забрать 5 заверенных документов с Сертифая + 5 оригиналов"
click at [497, 281] on icon "button" at bounding box center [501, 282] width 13 height 13
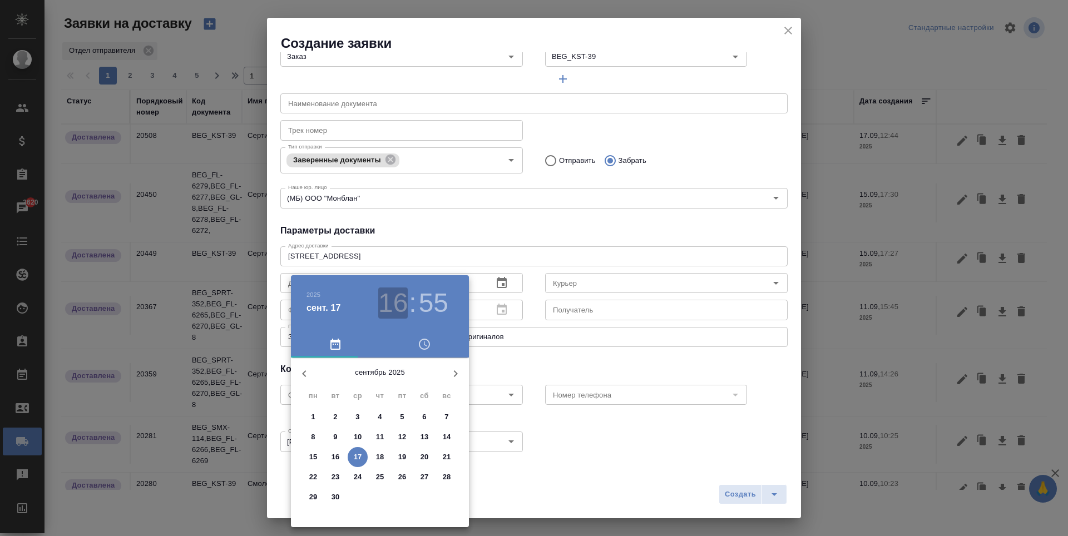
click at [393, 301] on h3 "16" at bounding box center [392, 303] width 29 height 31
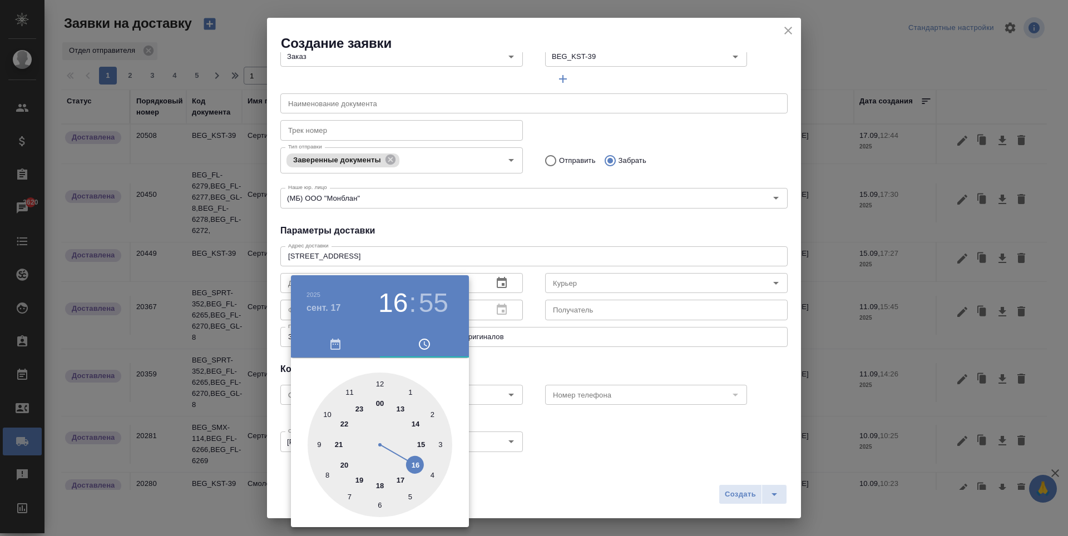
click at [349, 344] on span "button" at bounding box center [336, 344] width 76 height 13
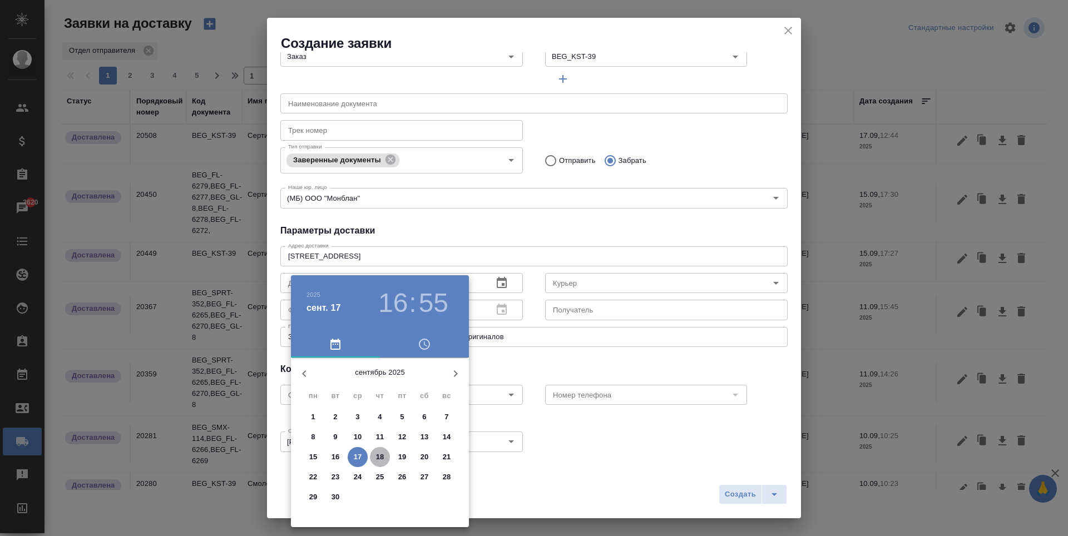
click at [379, 453] on p "18" at bounding box center [380, 457] width 8 height 11
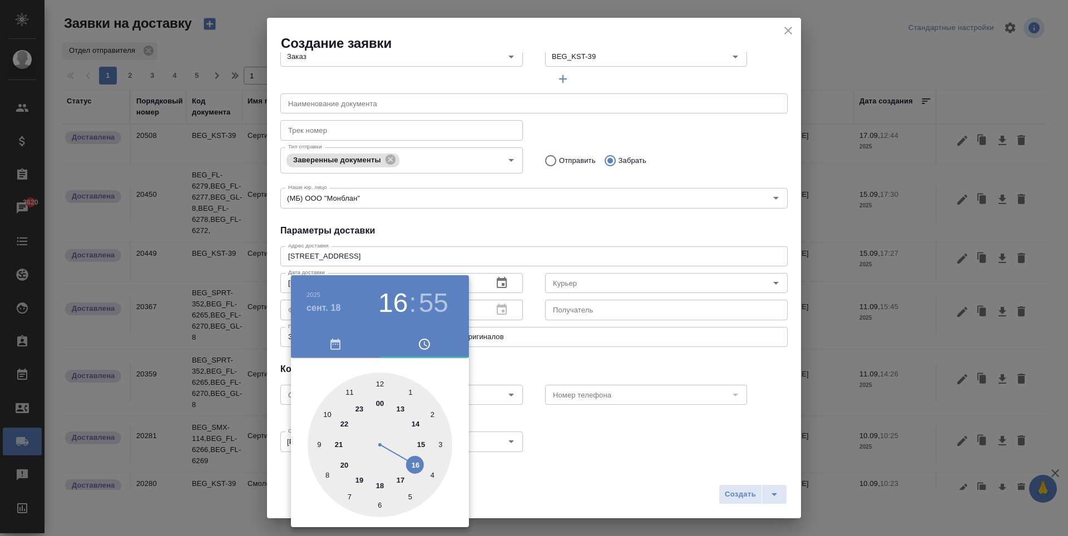
click at [352, 393] on div at bounding box center [380, 445] width 145 height 145
click at [379, 381] on div at bounding box center [380, 445] width 145 height 145
type input "18.09.2025 11:00"
click at [548, 379] on div at bounding box center [534, 268] width 1068 height 536
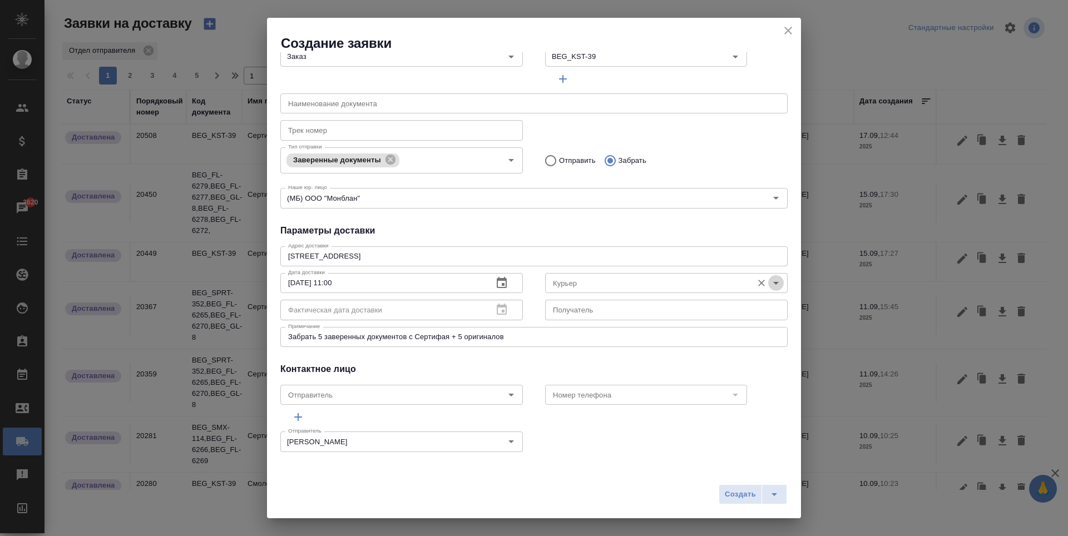
click at [769, 287] on icon "Open" at bounding box center [775, 282] width 13 height 13
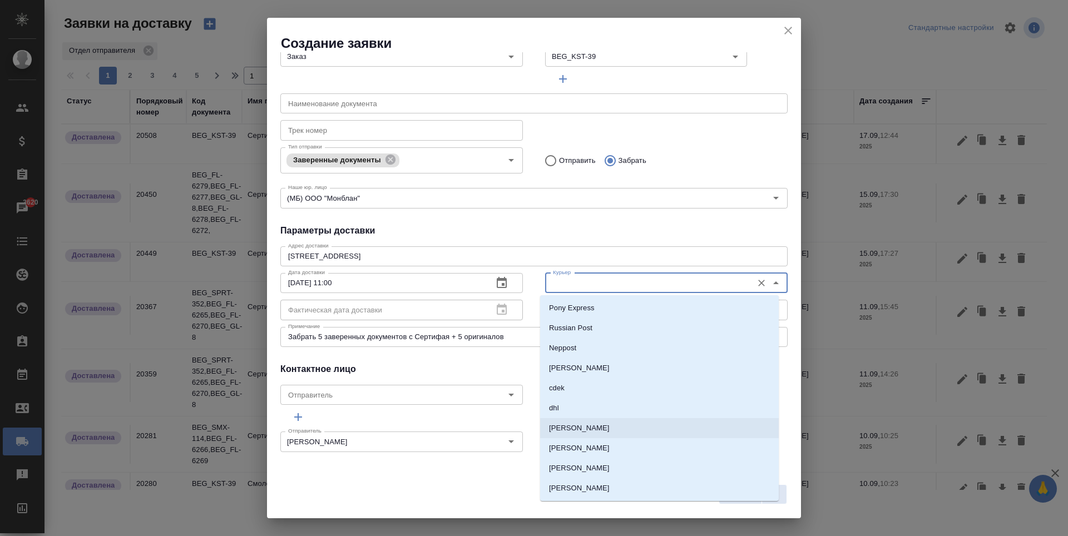
click at [592, 431] on p "Северов Олег" at bounding box center [579, 428] width 61 height 11
type input "Северов Олег"
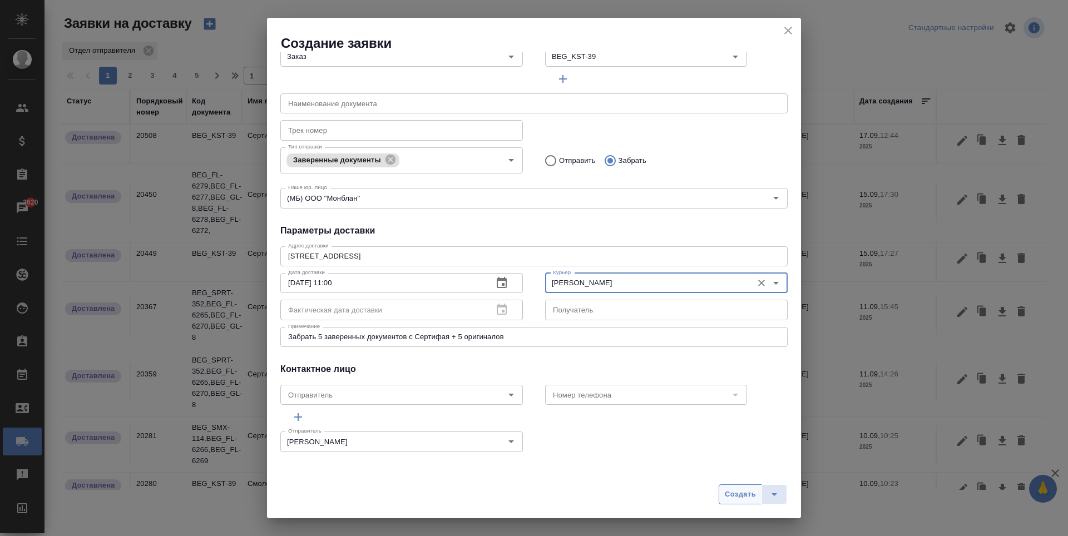
click at [732, 493] on span "Создать" at bounding box center [740, 494] width 31 height 13
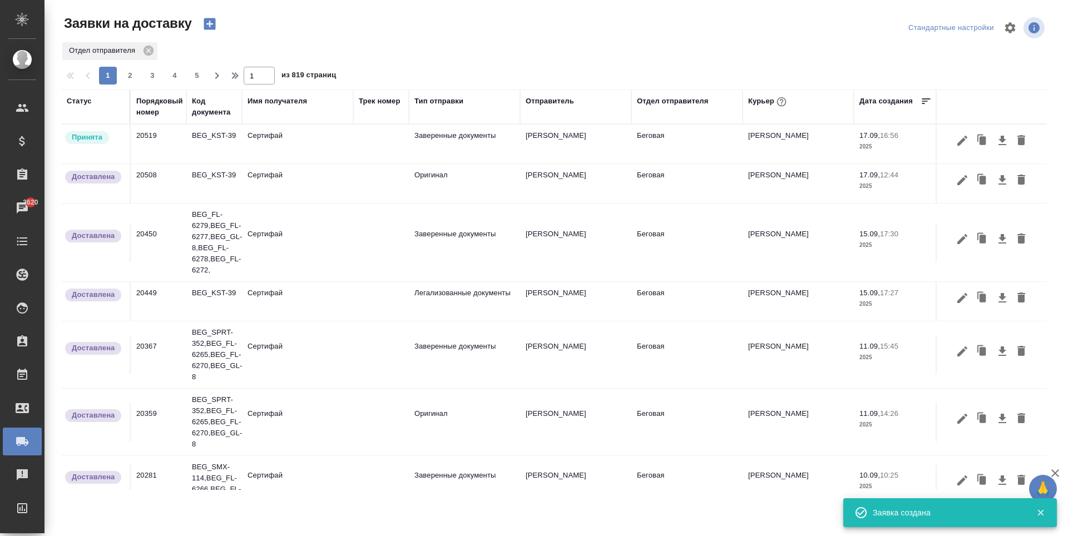
drag, startPoint x: 160, startPoint y: 135, endPoint x: 103, endPoint y: 189, distance: 78.3
click at [135, 137] on td "20519" at bounding box center [159, 144] width 56 height 39
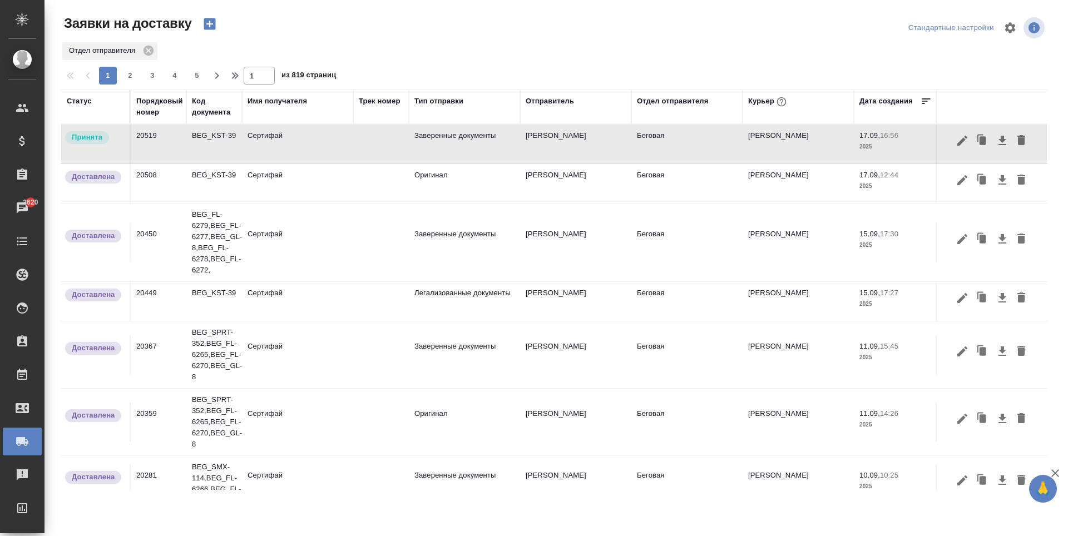
drag, startPoint x: 135, startPoint y: 135, endPoint x: 176, endPoint y: 137, distance: 40.7
click at [176, 137] on td "20519" at bounding box center [159, 144] width 56 height 39
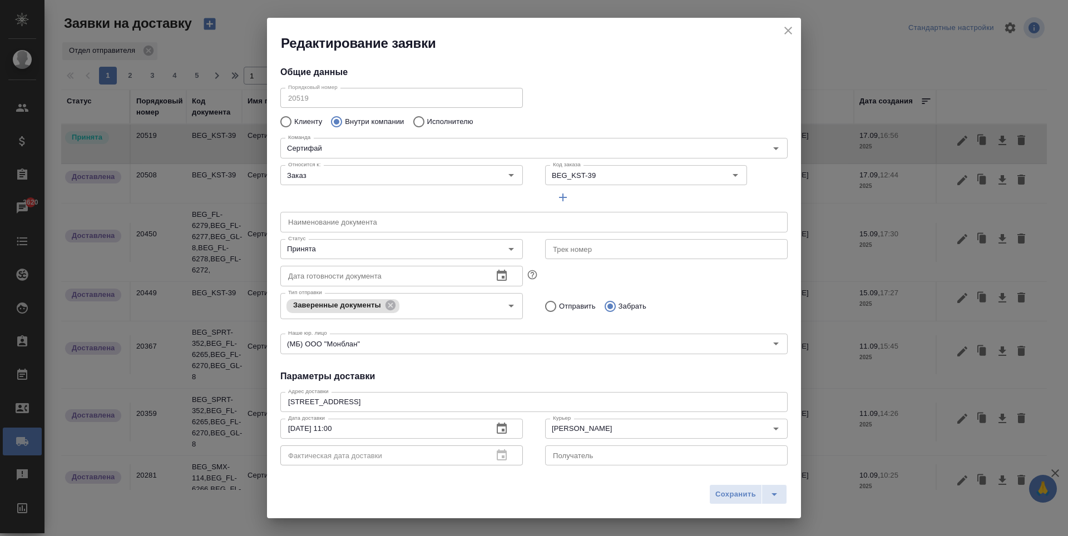
click at [787, 31] on icon "close" at bounding box center [788, 31] width 8 height 8
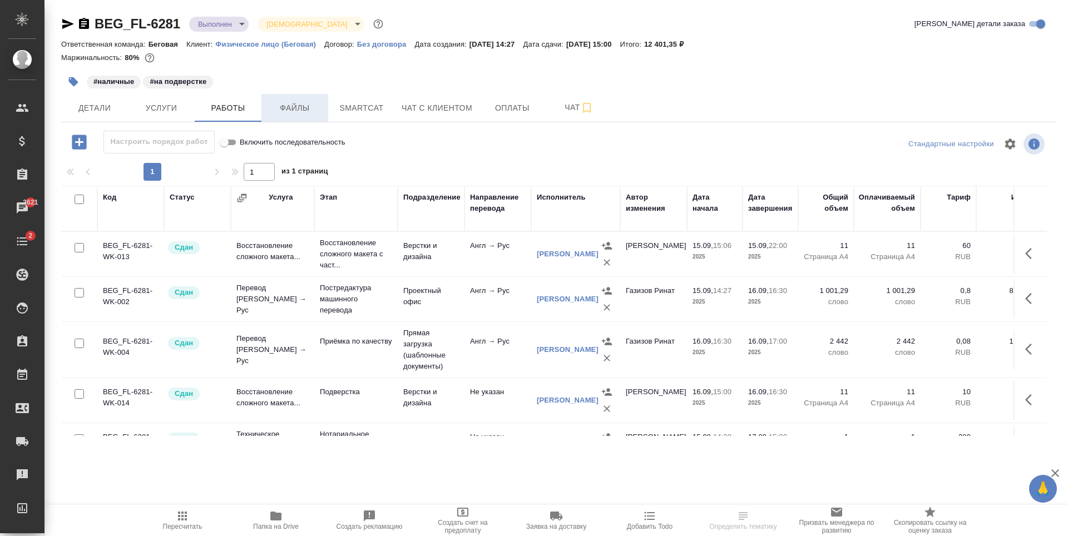
click at [314, 113] on span "Файлы" at bounding box center [294, 108] width 53 height 14
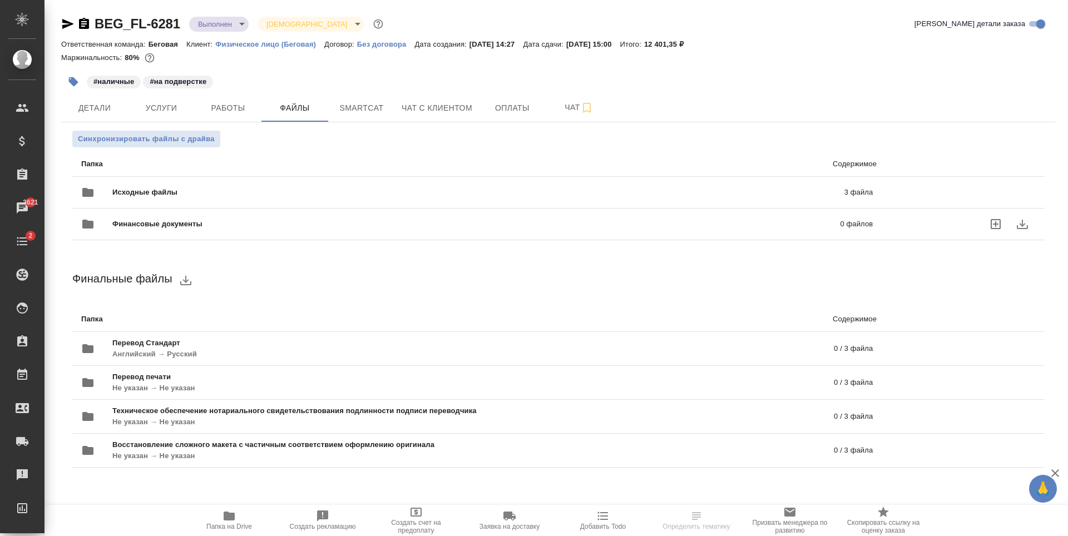
click at [299, 194] on span "Исходные файлы" at bounding box center [311, 192] width 398 height 11
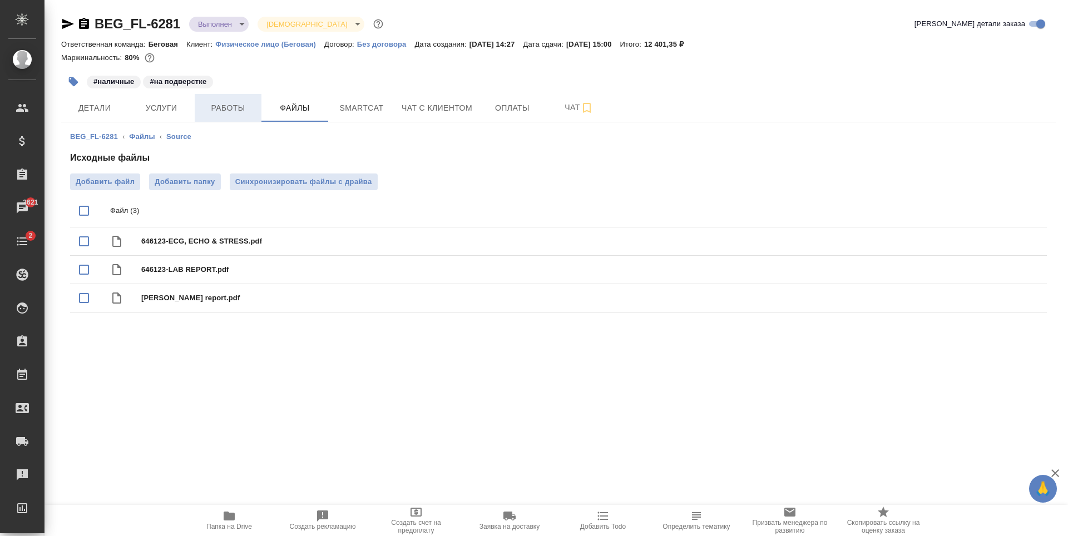
click at [217, 109] on span "Работы" at bounding box center [227, 108] width 53 height 14
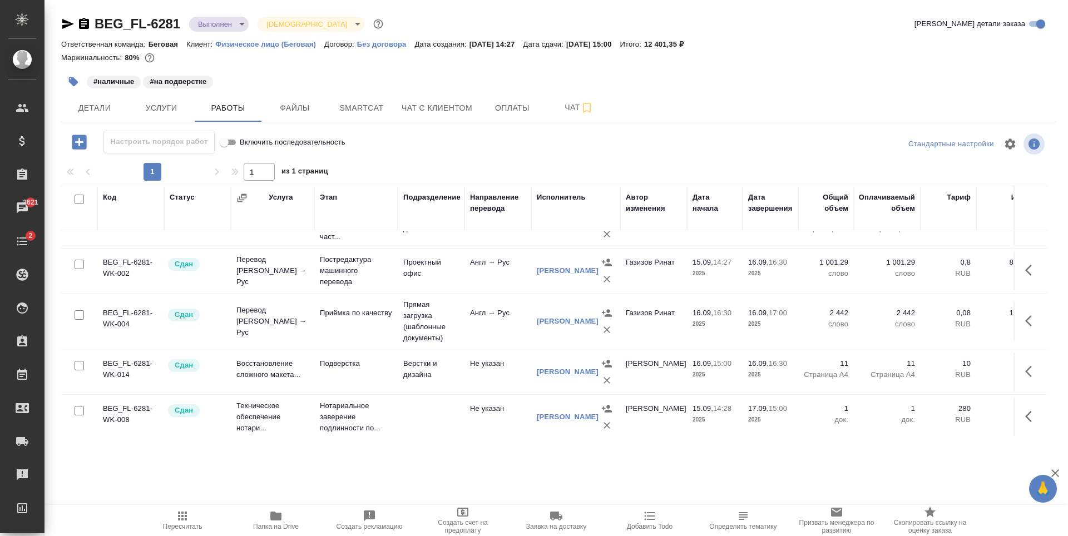
scroll to position [52, 0]
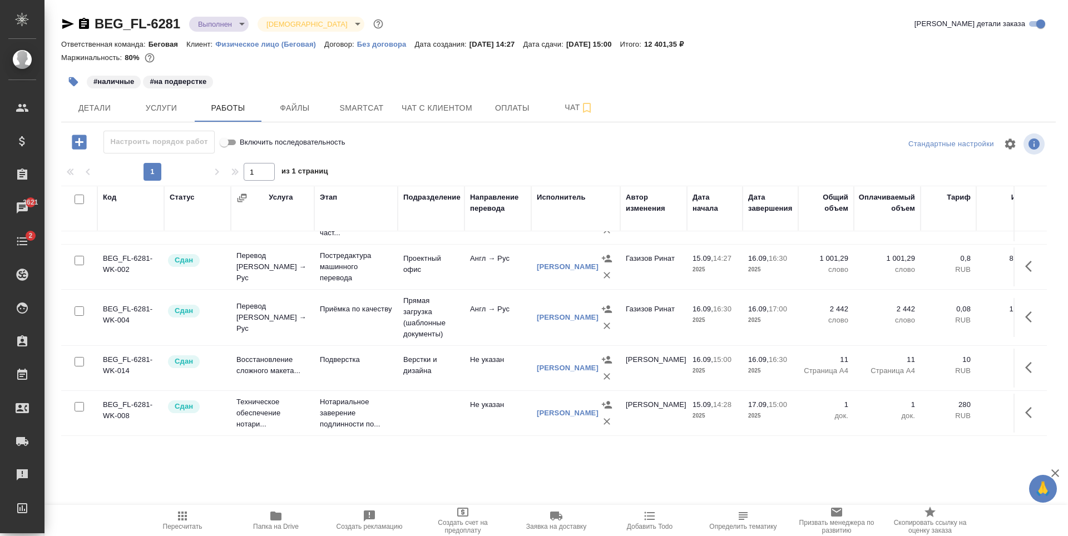
click at [452, 394] on td at bounding box center [431, 413] width 67 height 39
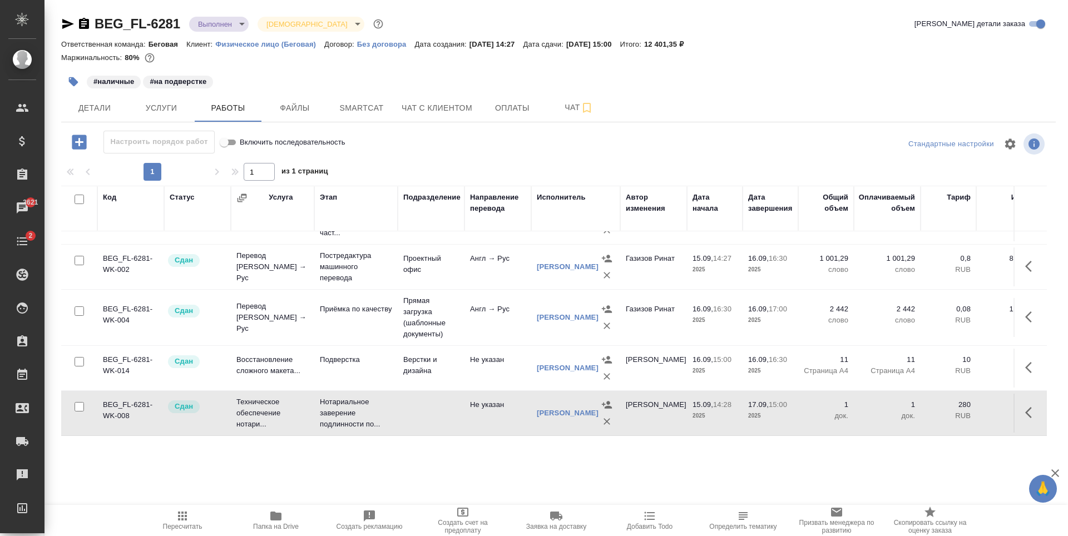
click at [452, 394] on td at bounding box center [431, 413] width 67 height 39
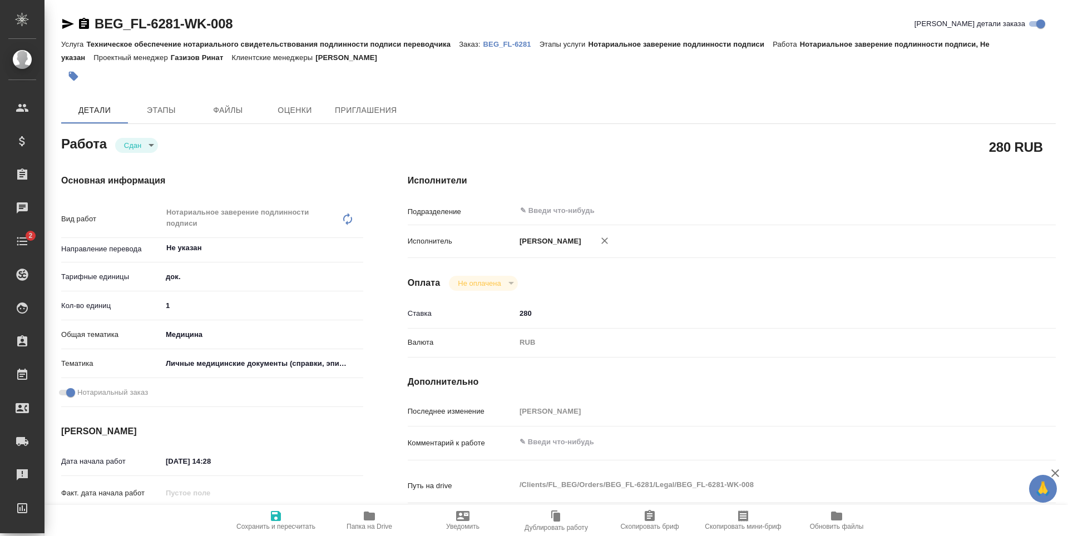
type textarea "x"
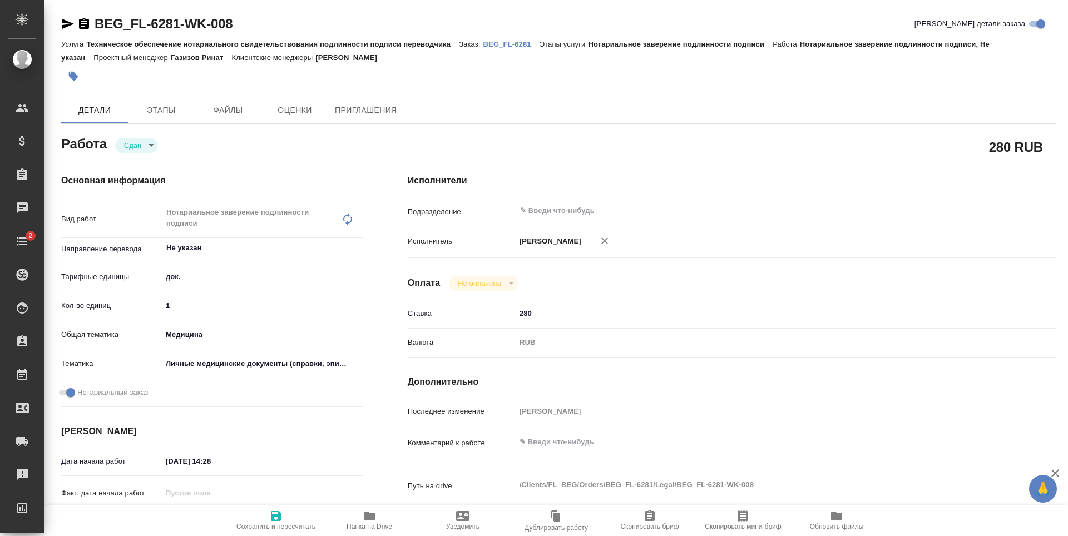
type textarea "x"
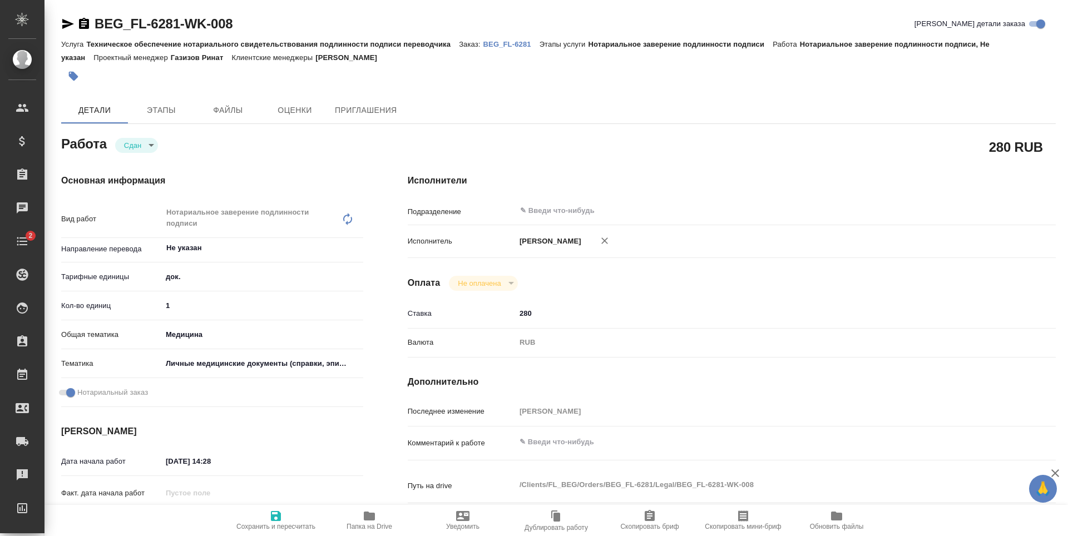
type textarea "x"
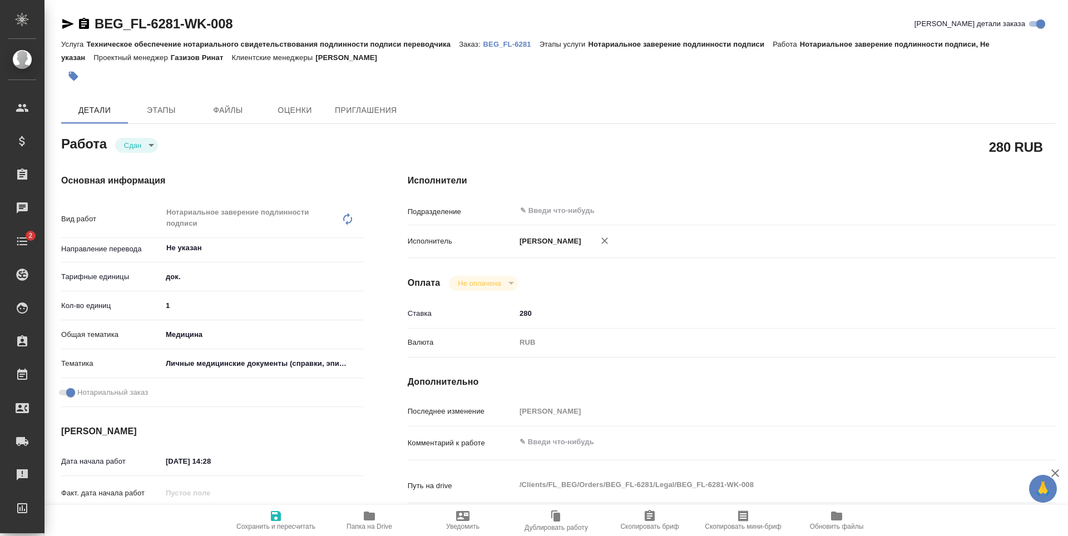
click at [215, 298] on input "1" at bounding box center [262, 306] width 201 height 16
type textarea "x"
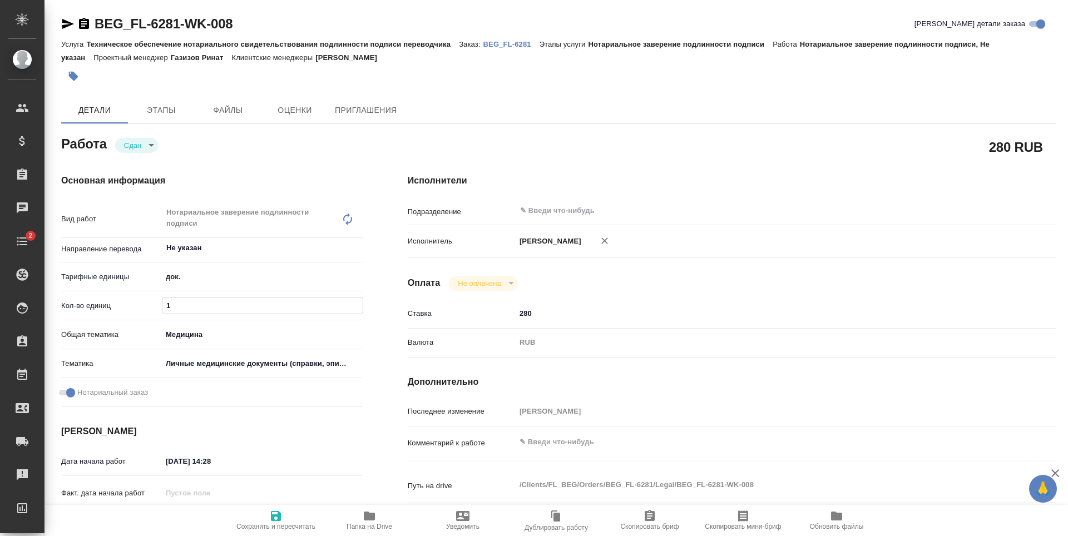
type textarea "x"
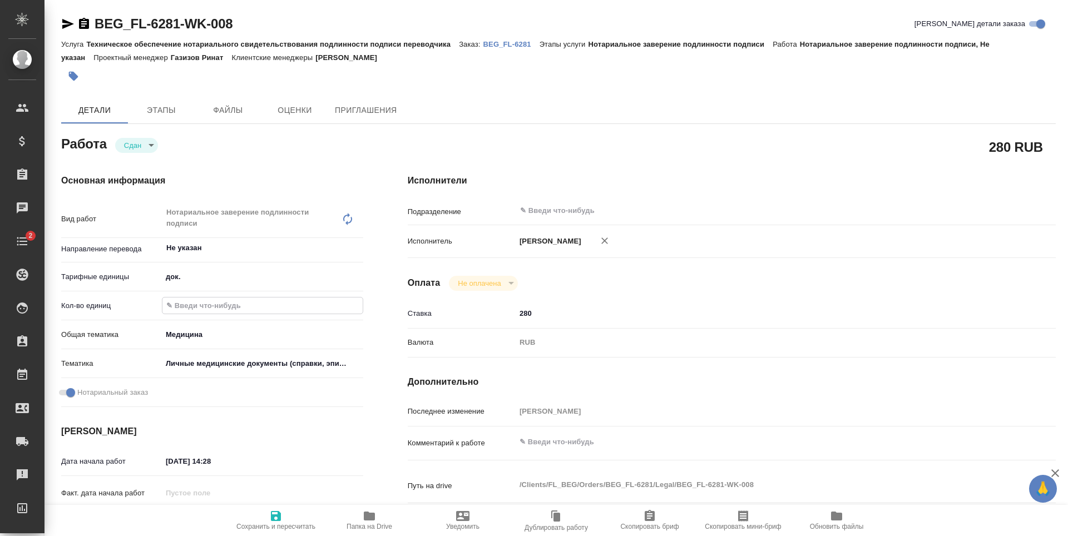
type textarea "x"
type input "3"
type textarea "x"
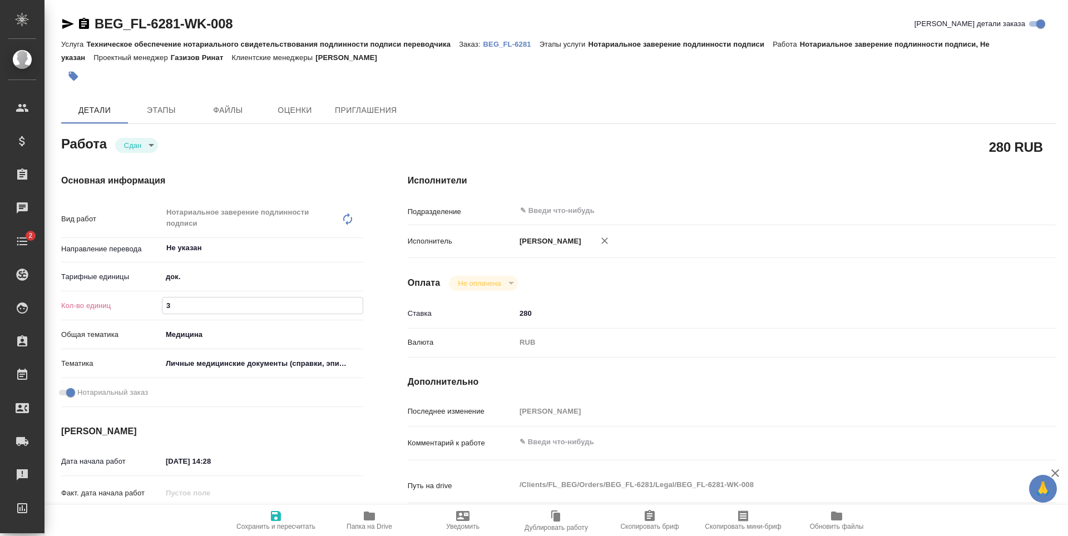
type textarea "x"
type input "3"
click at [278, 513] on icon "button" at bounding box center [276, 516] width 10 height 10
type textarea "x"
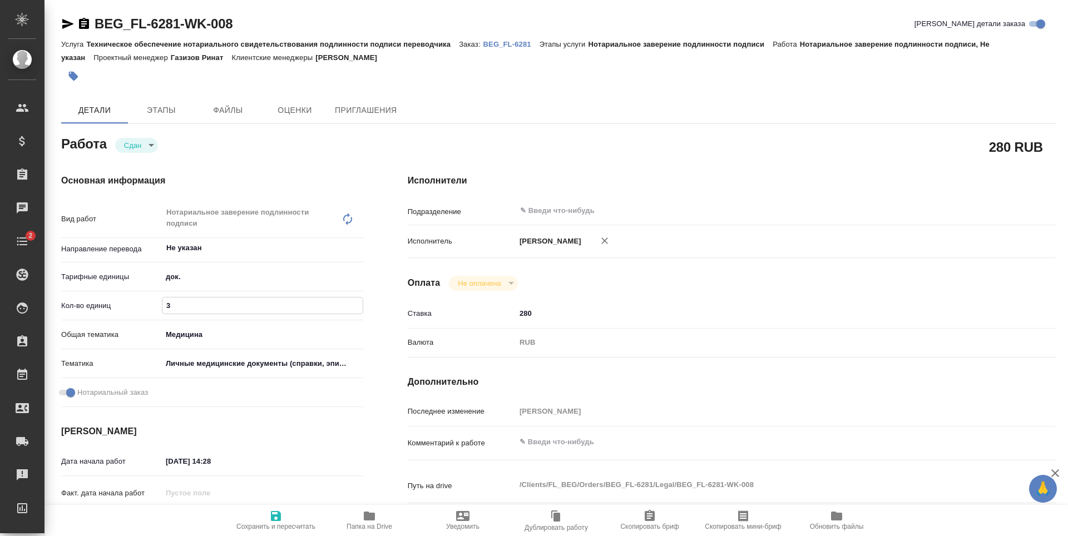
type textarea "x"
type input "closed"
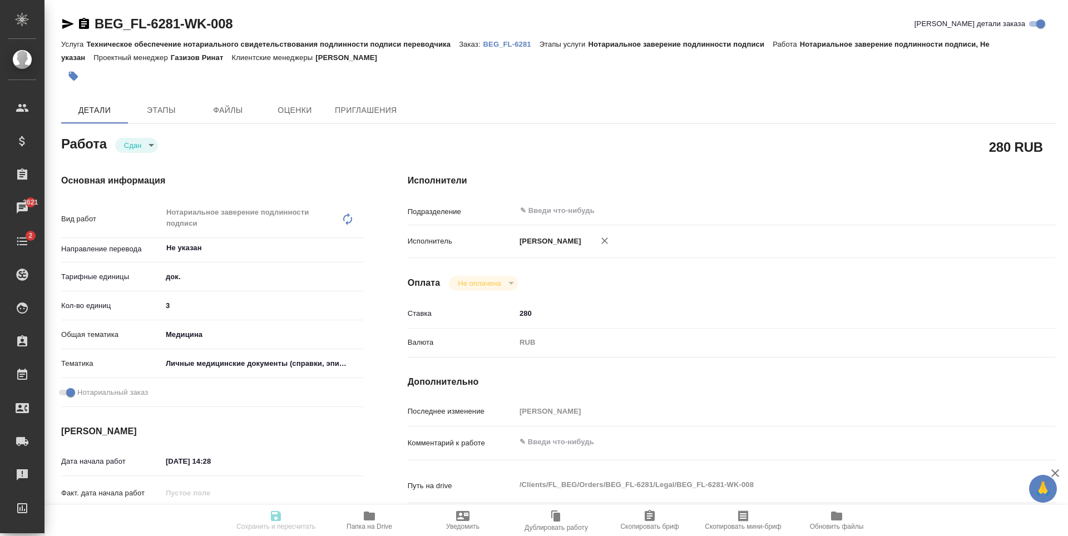
type textarea "Нотариальное заверение подлинности подписи"
type textarea "x"
type input "Не указан"
type input "5a8b1489cc6b4906c91bfd8b"
type input "3"
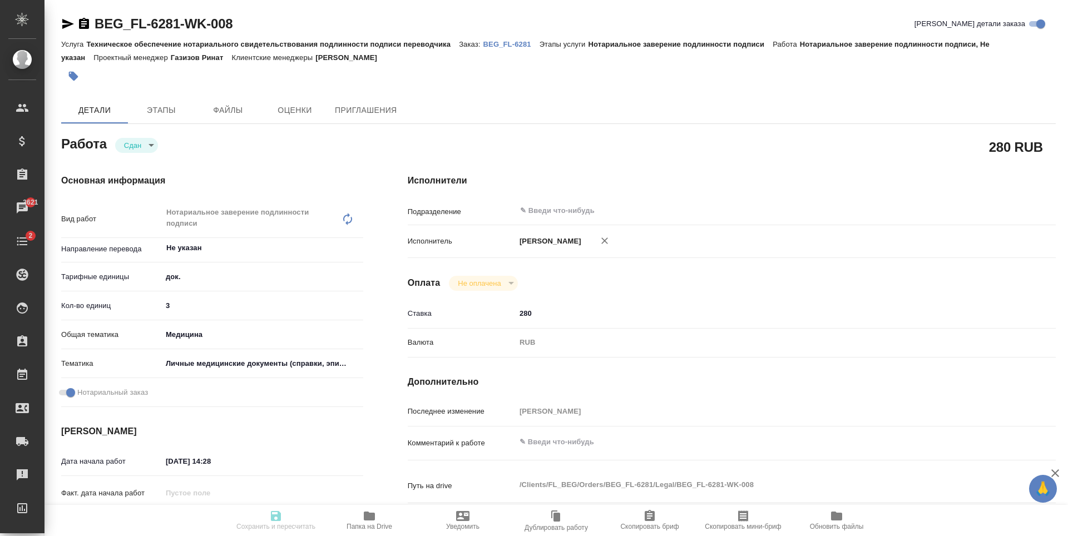
type input "med"
type input "5a8b8b956a9677013d343e74"
checkbox input "true"
type input "[DATE] 14:28"
type input "[DATE] 15:00"
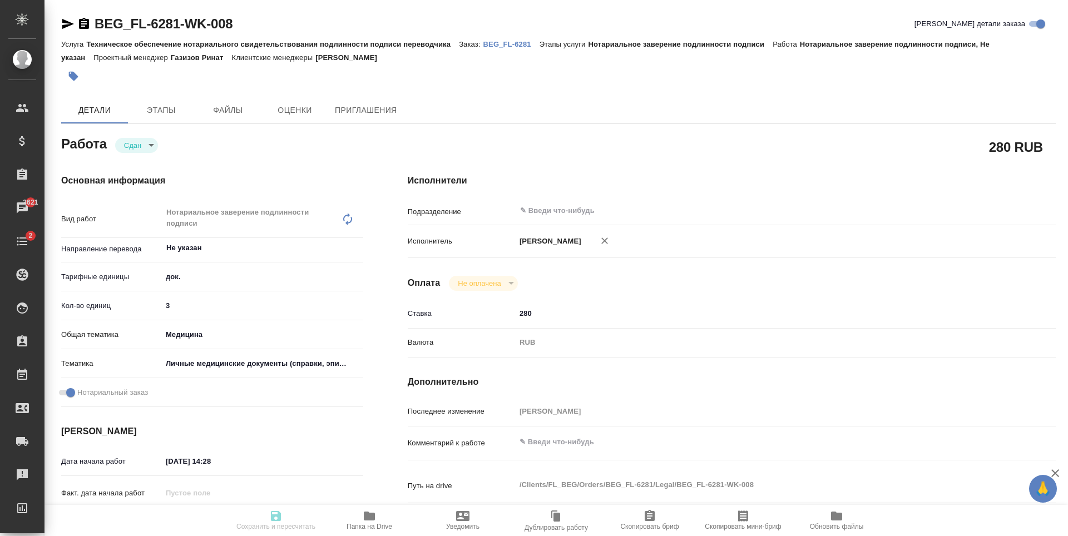
type input "[DATE] 13:13"
type input "[DATE] 15:00"
type input "notPayed"
type input "280"
type input "RUB"
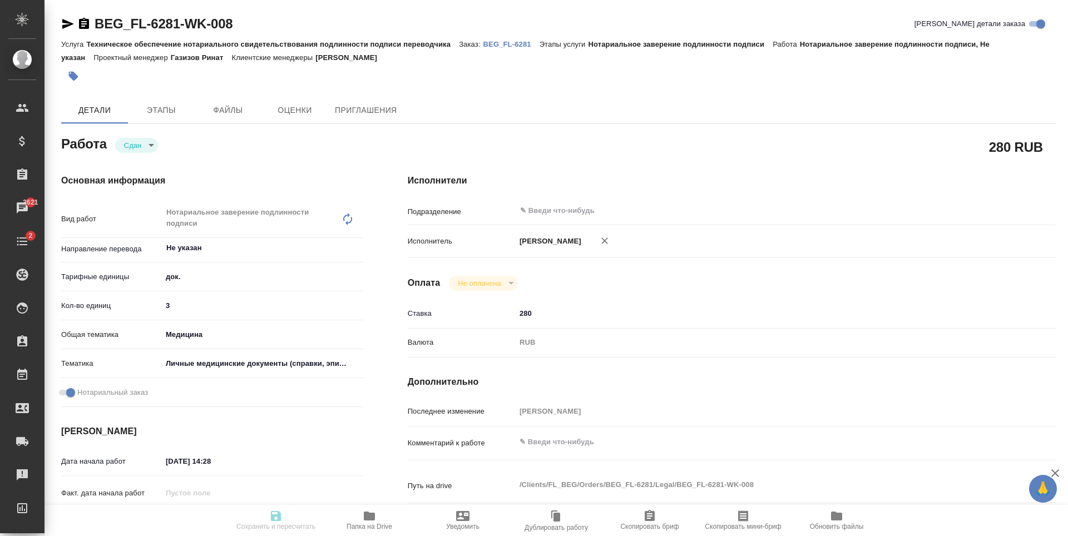
type input "[PERSON_NAME]"
type textarea "x"
type textarea "/Clients/FL_BEG/Orders/BEG_FL-6281/Legal/BEG_FL-6281-WK-008"
type textarea "x"
type input "BEG_FL-6281"
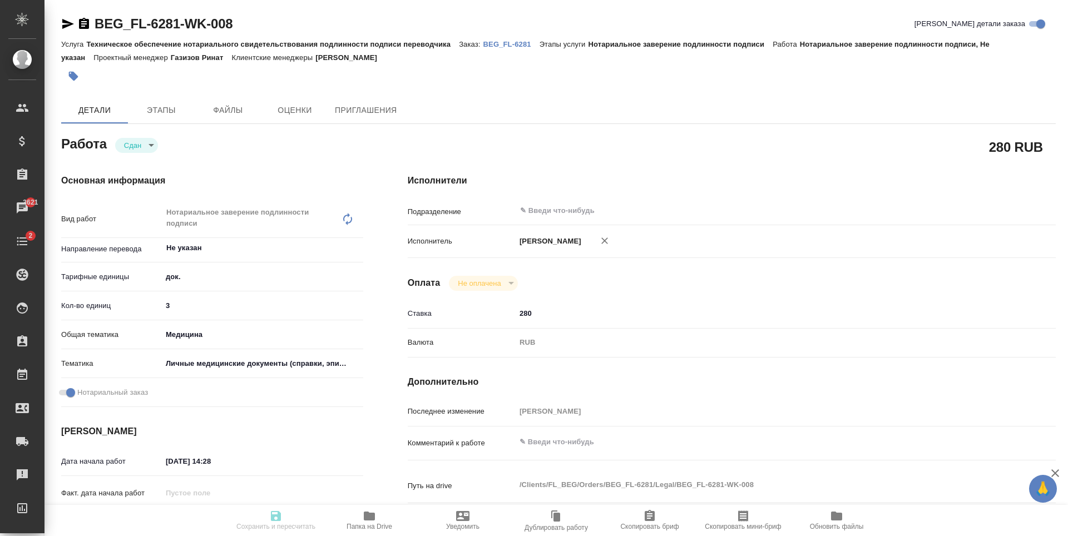
type input "Техническое обеспечение нотариального свидетельствования подлинности подписи пе…"
type input "Нотариальное заверение подлинности подписи"
type input "[PERSON_NAME]"
type input "/Clients/FL_BEG/Orders/BEG_FL-6281"
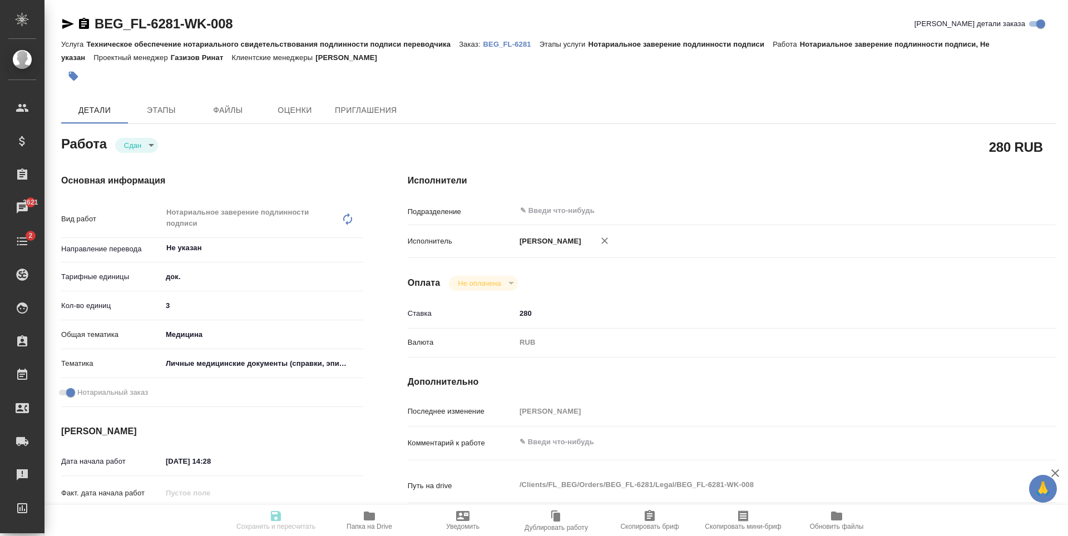
type textarea "x"
type textarea "Файл [PERSON_NAME] report в приоритете. Пожалуйста, сделайте как можно раньше и…"
type textarea "x"
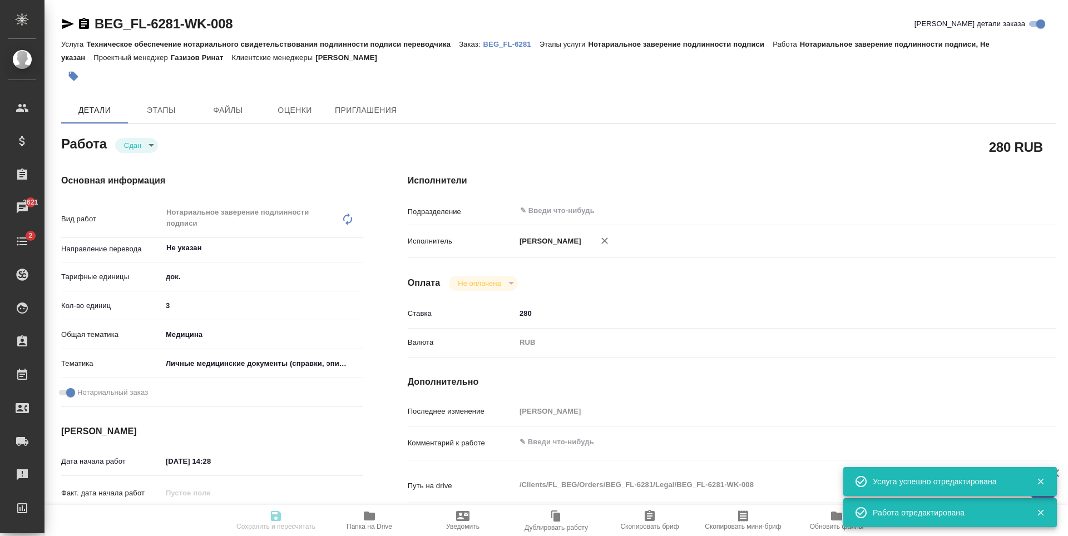
type textarea "x"
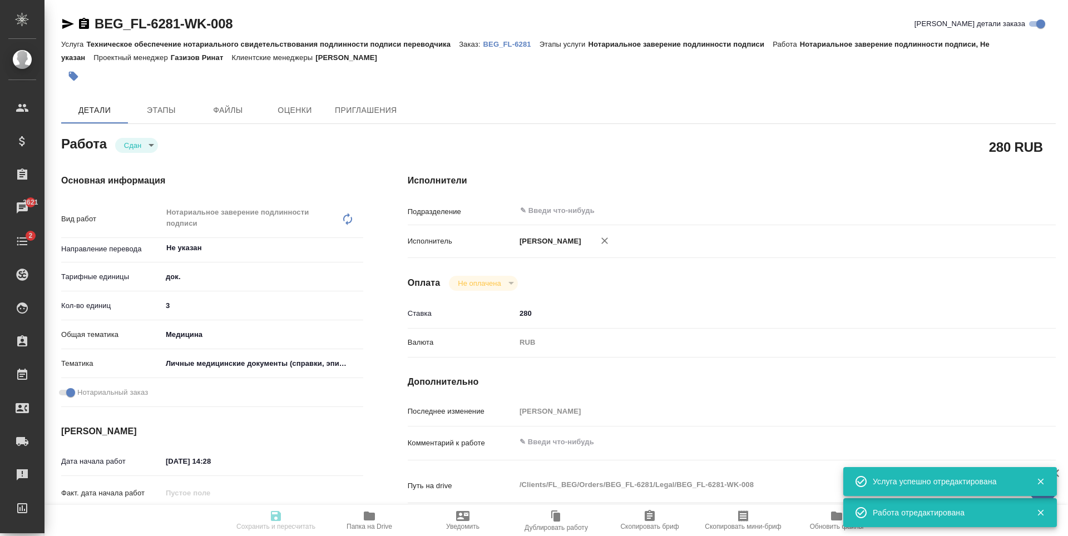
type textarea "x"
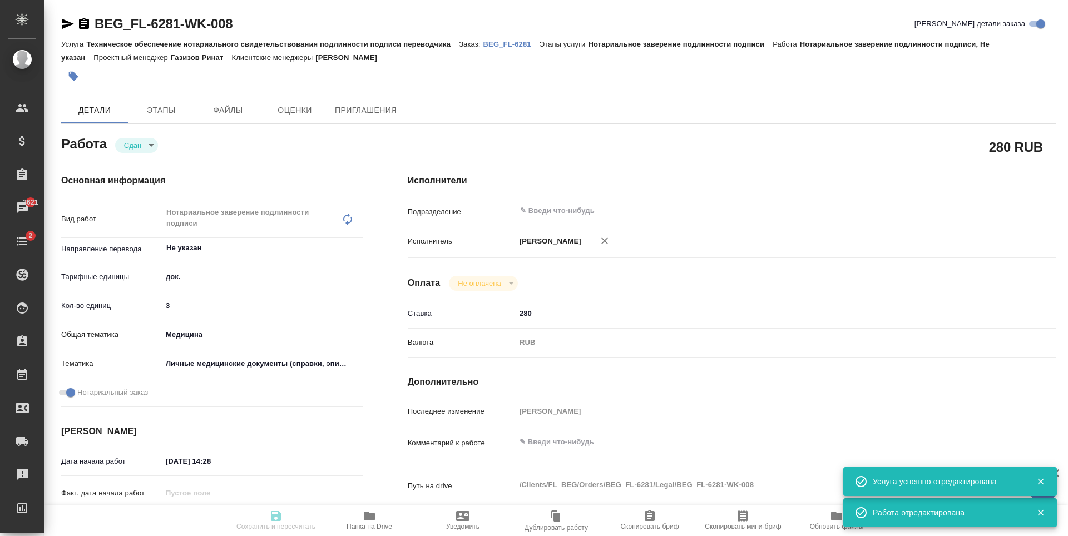
type textarea "x"
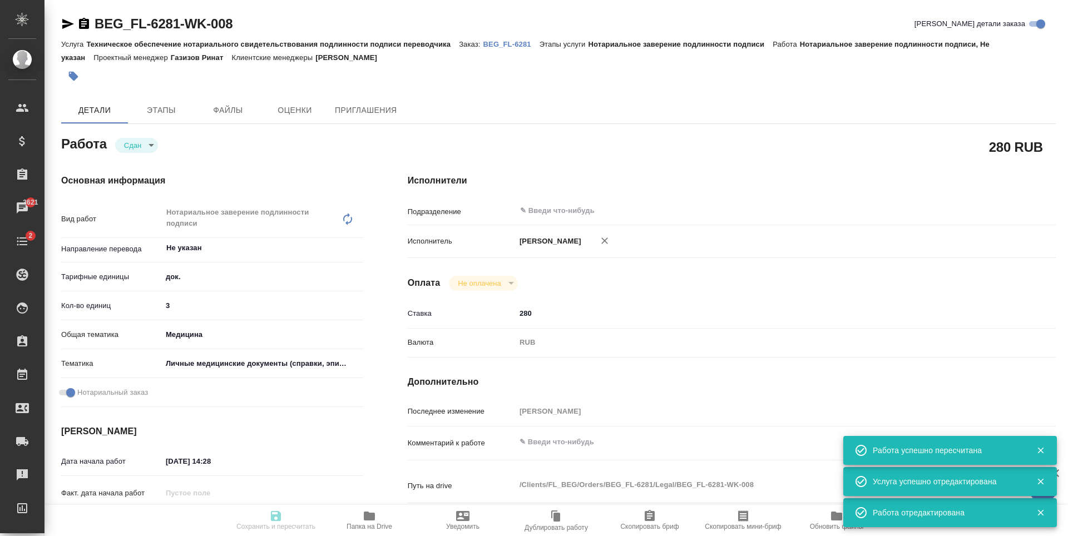
type input "closed"
type textarea "Нотариальное заверение подлинности подписи"
type textarea "x"
type input "Не указан"
type input "5a8b1489cc6b4906c91bfd8b"
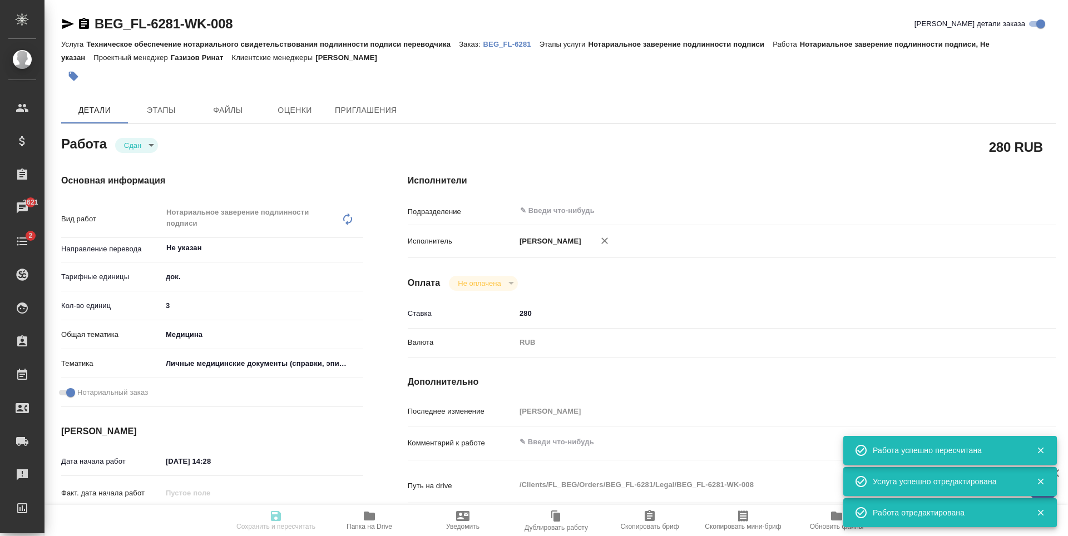
type input "3"
type input "med"
type input "5a8b8b956a9677013d343e74"
checkbox input "true"
type input "[DATE] 14:28"
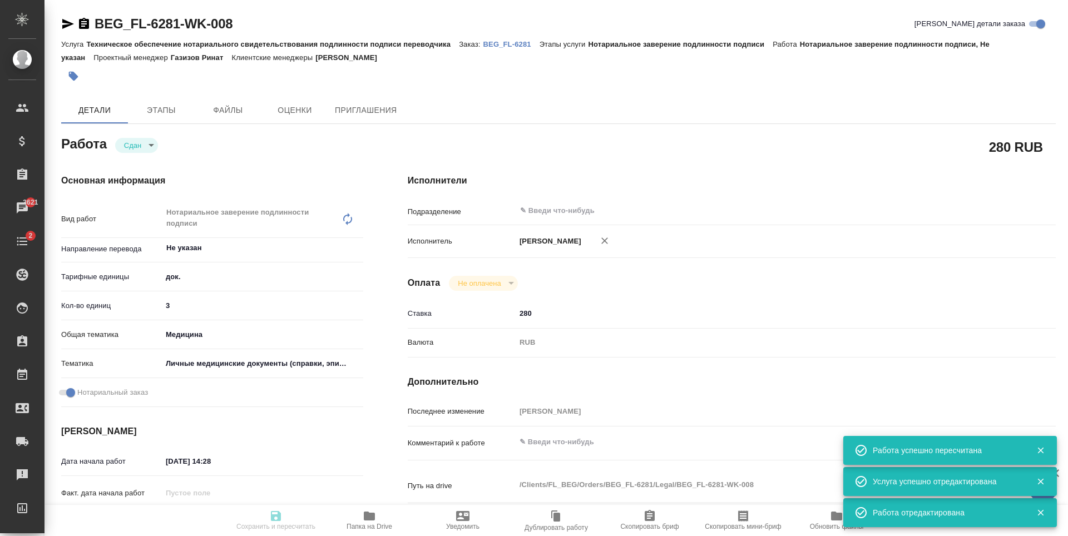
type input "[DATE] 15:00"
type input "[DATE] 13:13"
type input "[DATE] 15:00"
type input "notPayed"
type input "280"
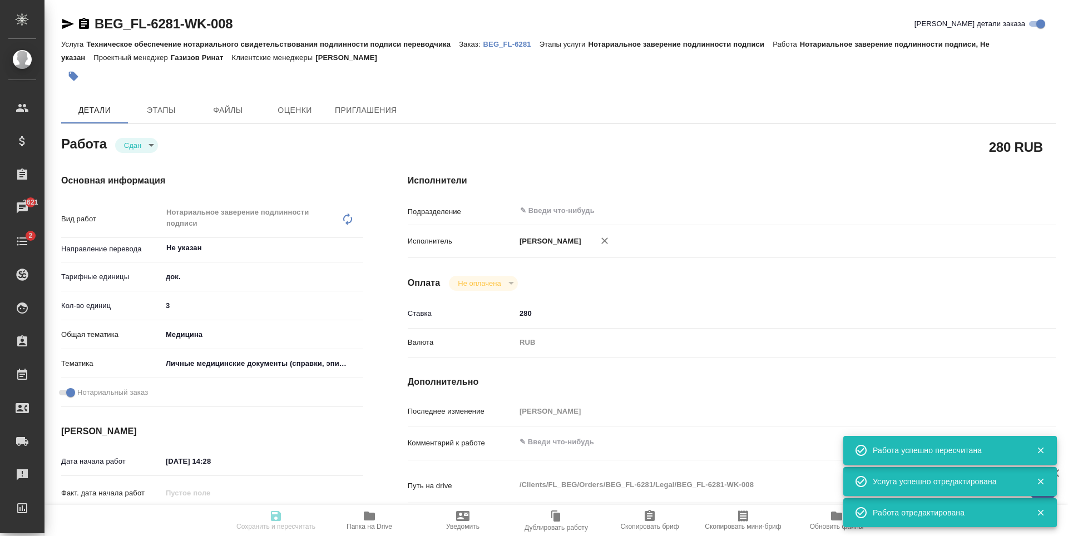
type input "RUB"
type input "[PERSON_NAME]"
type textarea "x"
type textarea "/Clients/FL_BEG/Orders/BEG_FL-6281/Legal/BEG_FL-6281-WK-008"
type textarea "x"
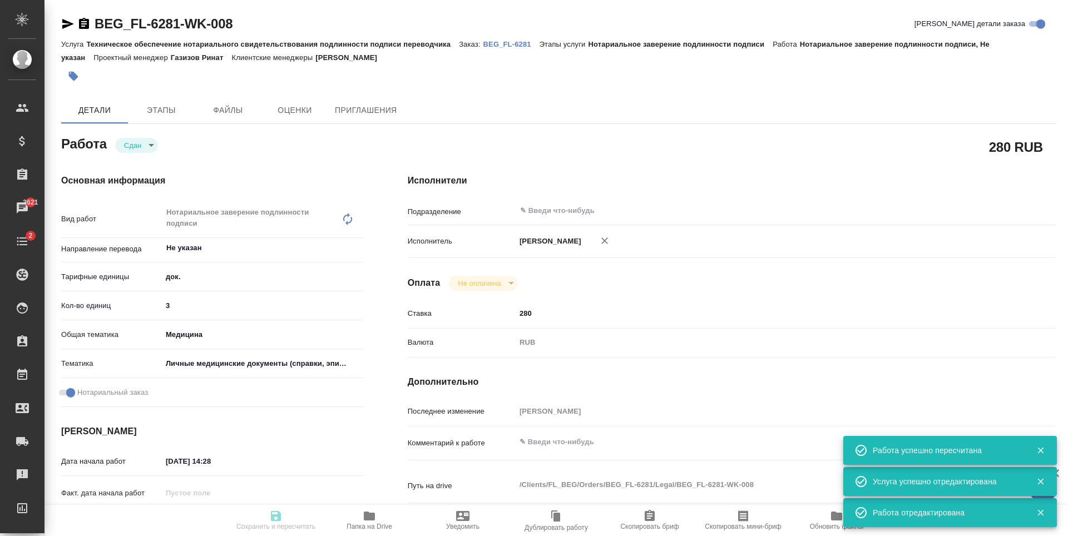
type input "BEG_FL-6281"
type input "Техническое обеспечение нотариального свидетельствования подлинности подписи пе…"
type input "Нотариальное заверение подлинности подписи"
type input "[PERSON_NAME]"
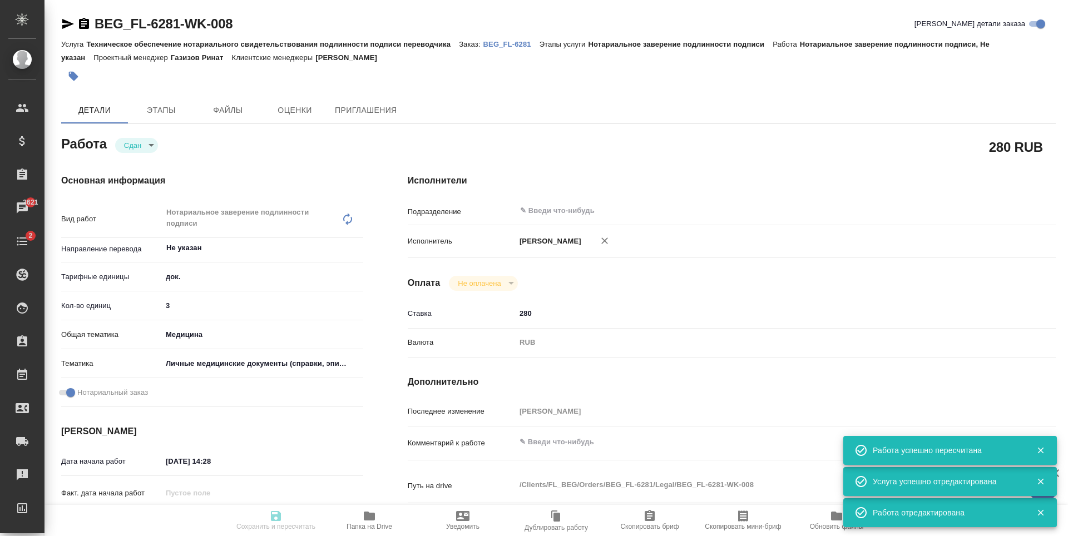
type input "/Clients/FL_BEG/Orders/BEG_FL-6281"
type textarea "x"
type textarea "Файл [PERSON_NAME] report в приоритете. Пожалуйста, сделайте как можно раньше и…"
type textarea "x"
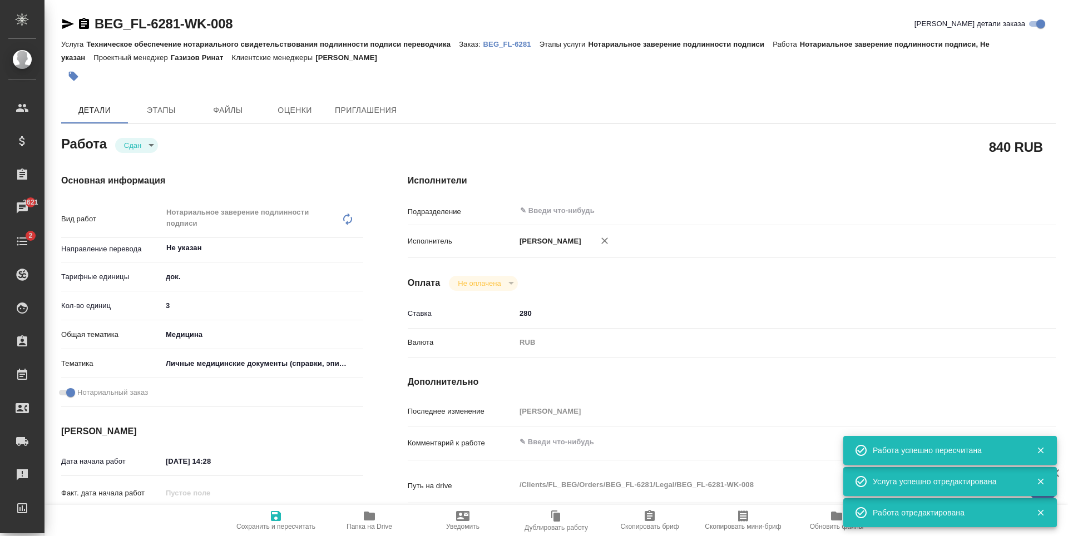
type textarea "x"
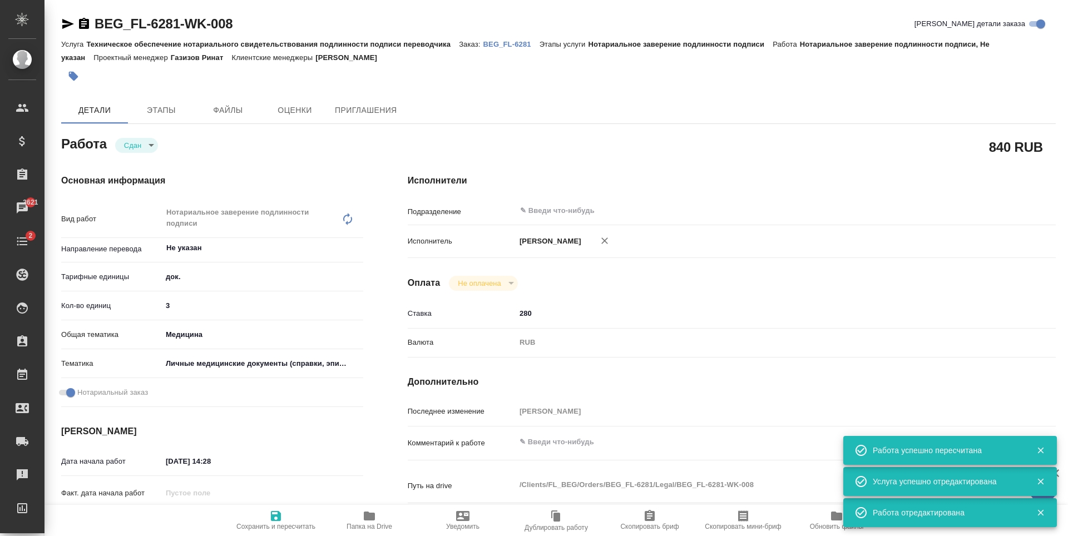
type textarea "x"
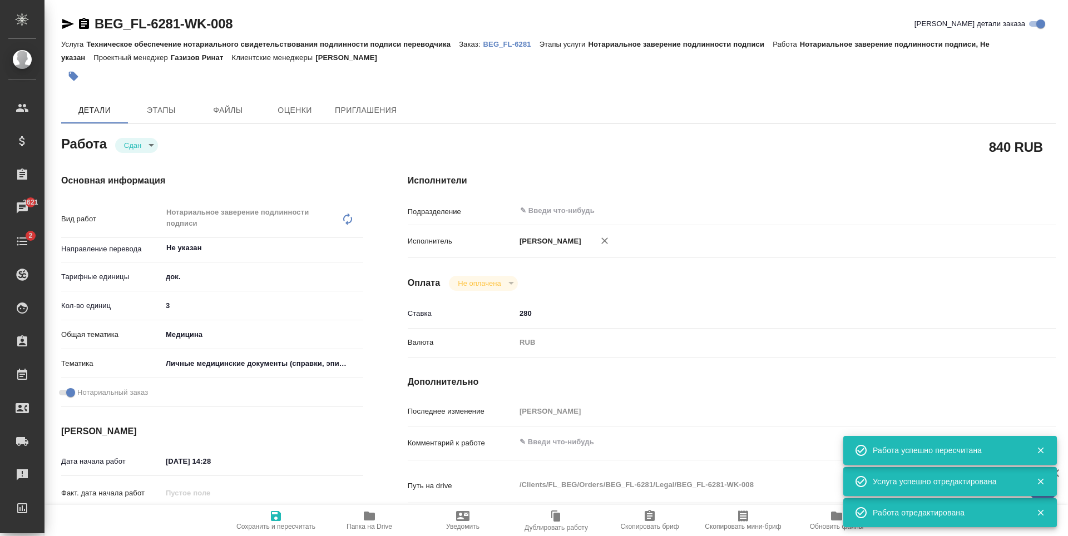
type textarea "x"
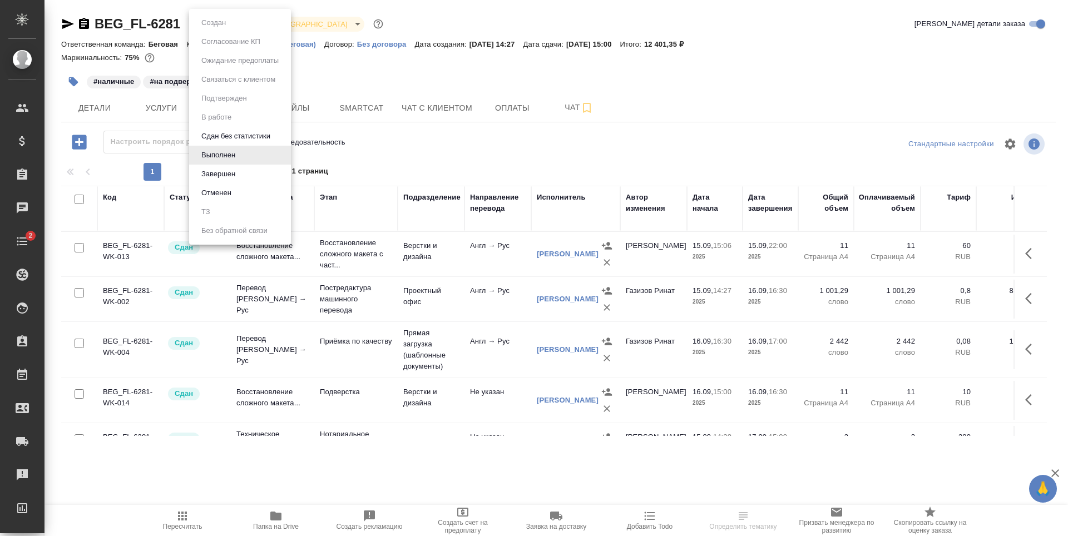
click at [230, 21] on body "🙏 .cls-1 fill:#fff; AWATERA [PERSON_NAME] Спецификации Заказы Чаты 2 Todo Проек…" at bounding box center [534, 268] width 1068 height 536
click at [272, 173] on li "Завершен" at bounding box center [240, 174] width 102 height 19
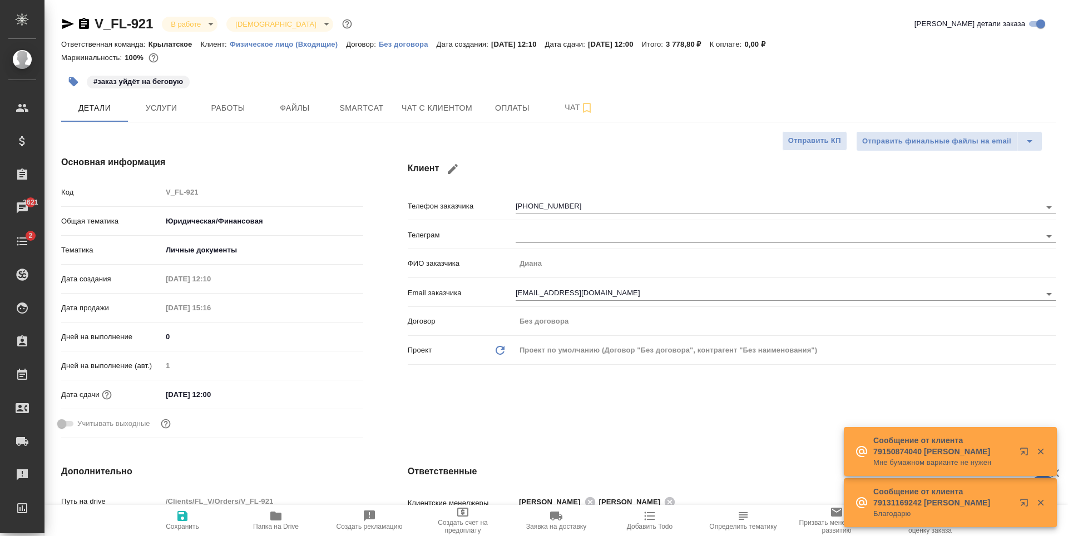
select select "RU"
click at [236, 107] on span "Работы" at bounding box center [227, 108] width 53 height 14
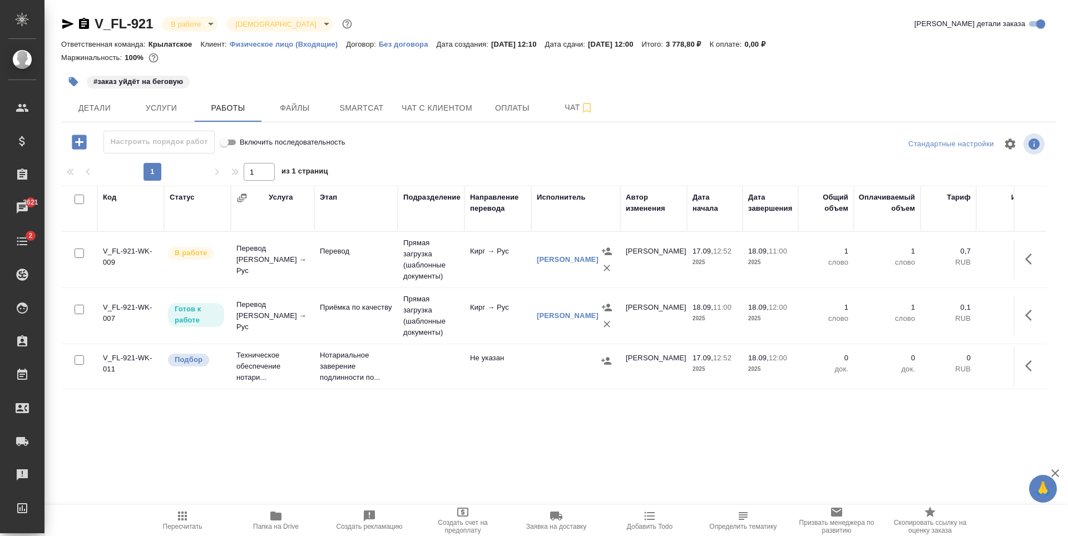
click at [542, 364] on div at bounding box center [576, 361] width 78 height 17
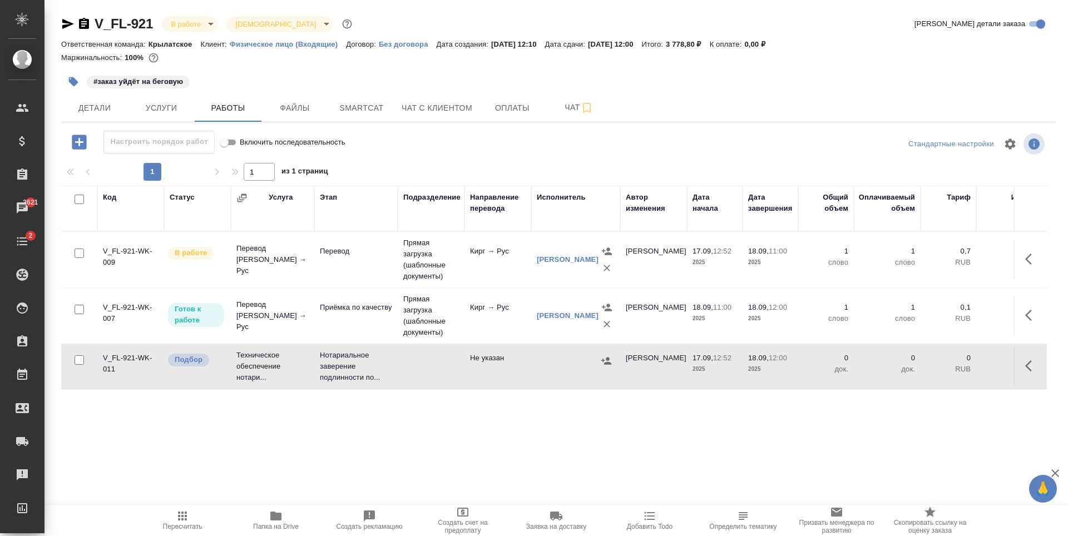
click at [542, 364] on div at bounding box center [576, 361] width 78 height 17
click at [155, 101] on span "Услуги" at bounding box center [161, 108] width 53 height 14
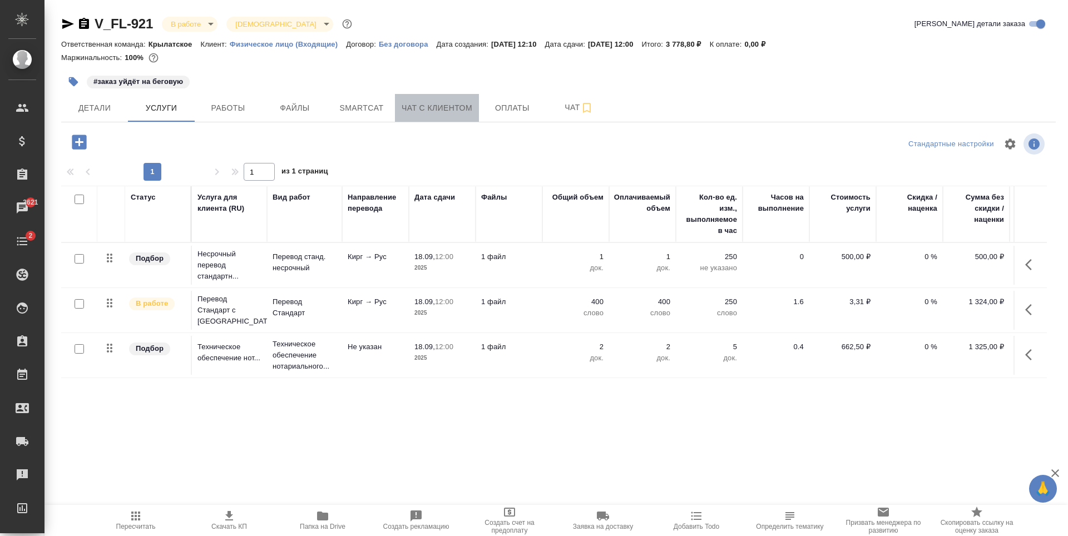
click at [429, 118] on button "Чат с клиентом" at bounding box center [437, 108] width 84 height 28
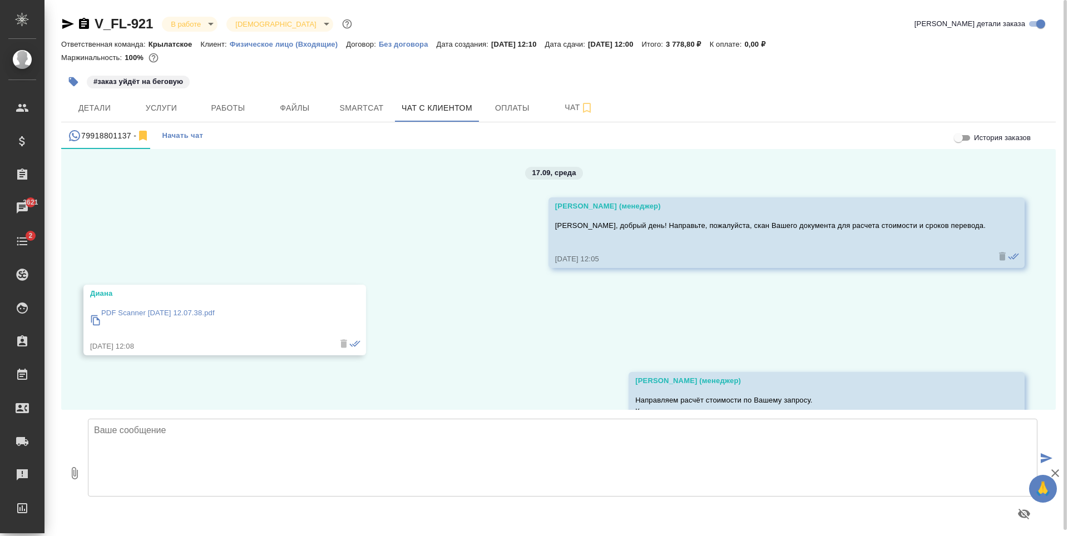
click at [191, 308] on p "PDF Scanner [DATE] 12.07.38.pdf" at bounding box center [157, 313] width 113 height 11
click at [245, 108] on span "Работы" at bounding box center [227, 108] width 53 height 14
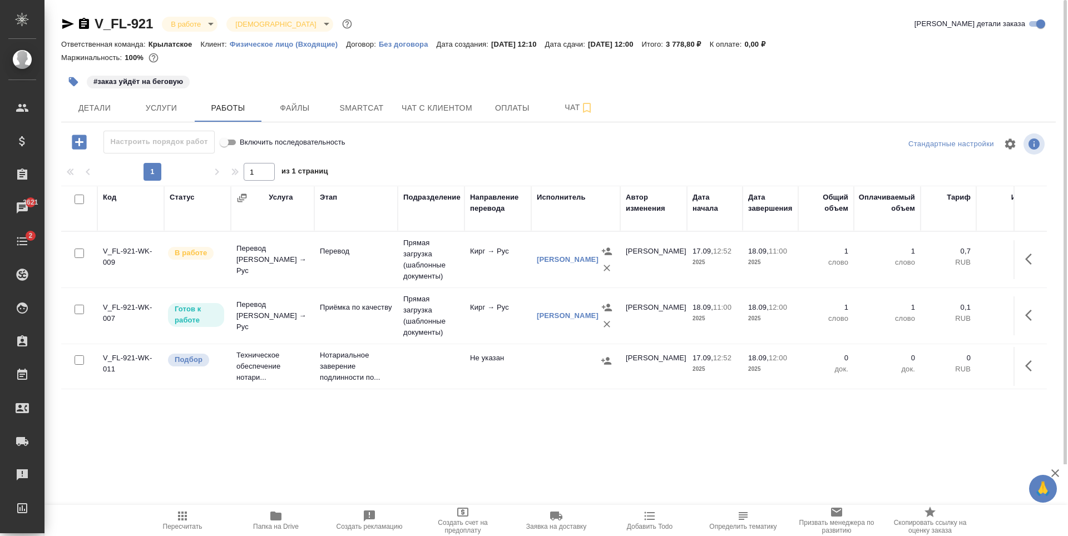
click at [539, 374] on td at bounding box center [575, 366] width 89 height 39
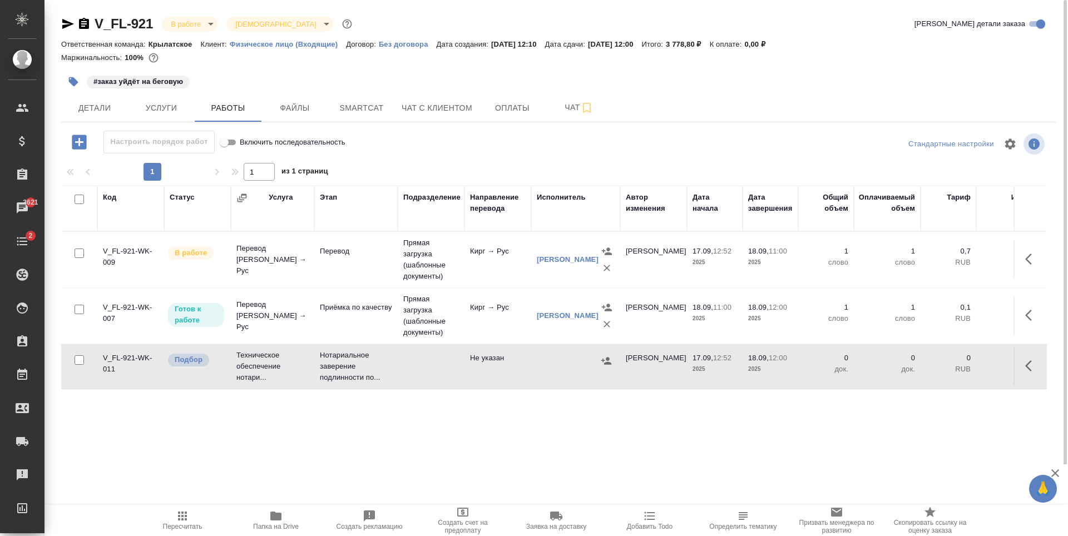
click at [539, 374] on td at bounding box center [575, 366] width 89 height 39
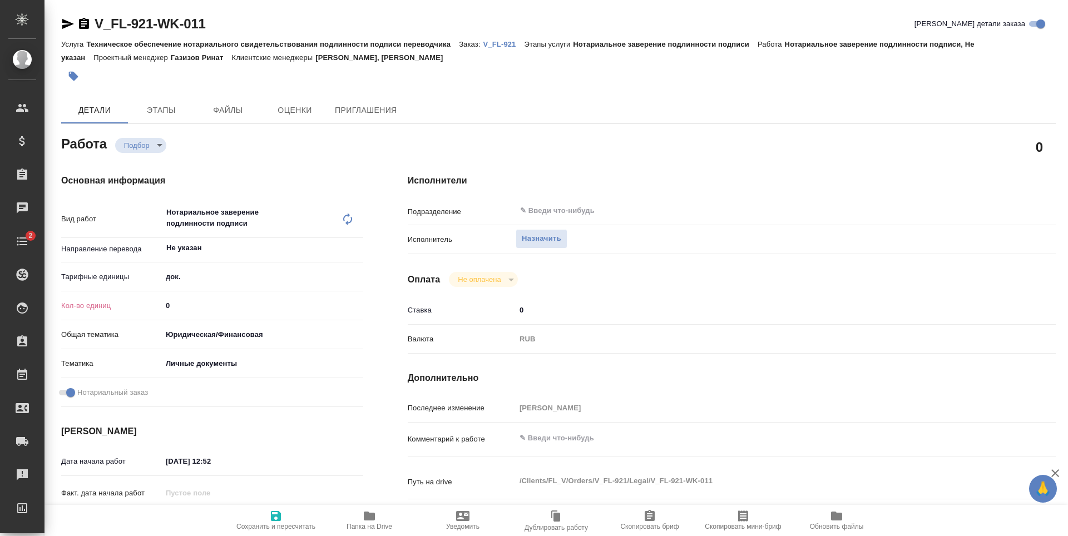
type textarea "x"
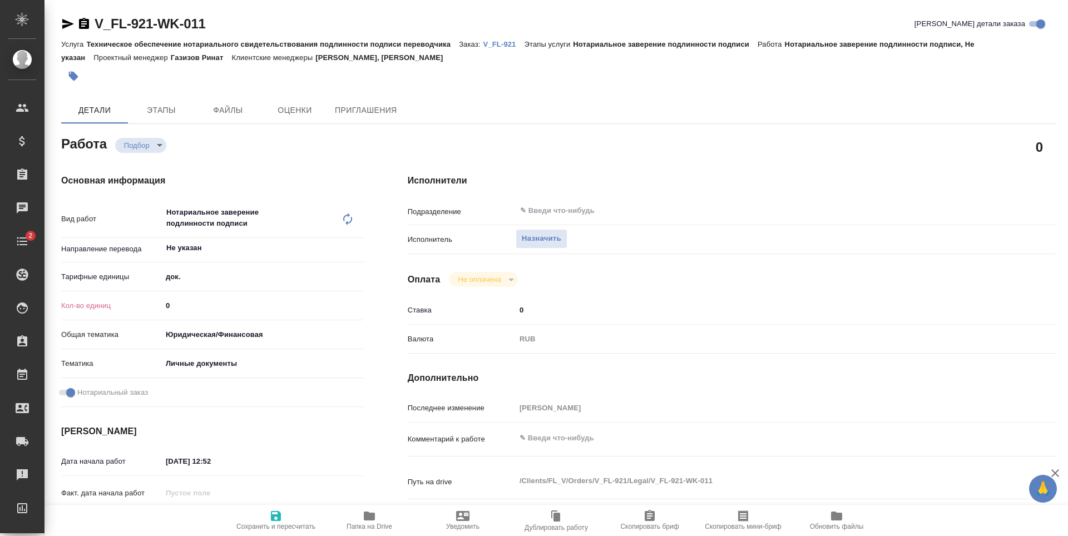
type textarea "x"
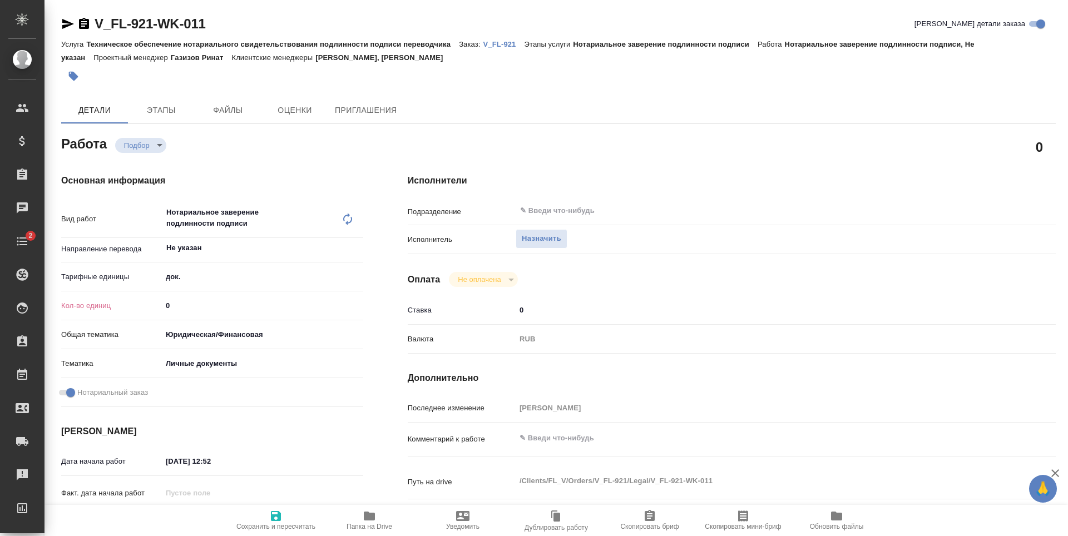
type textarea "x"
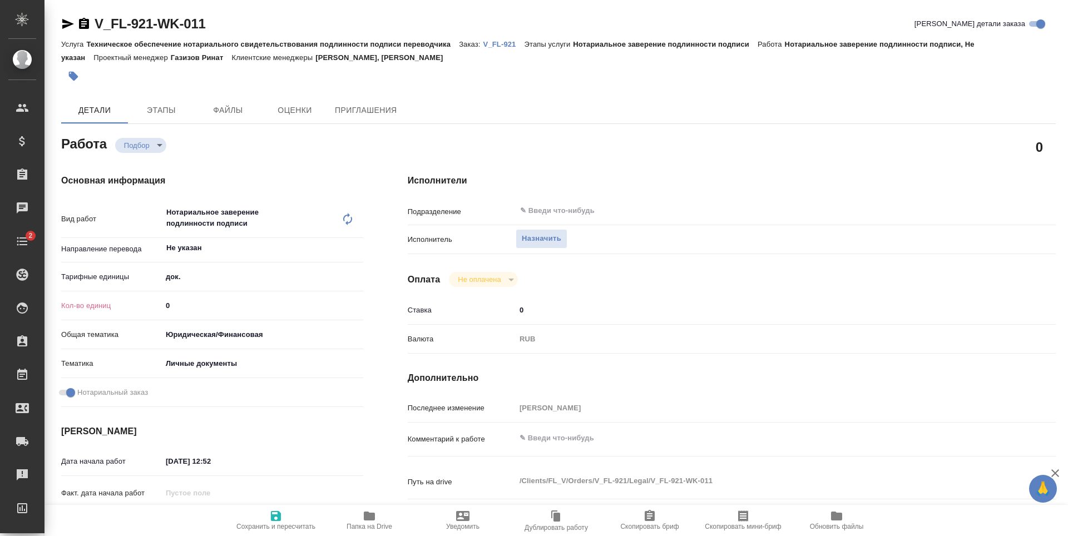
click at [218, 310] on input "0" at bounding box center [262, 306] width 201 height 16
type textarea "x"
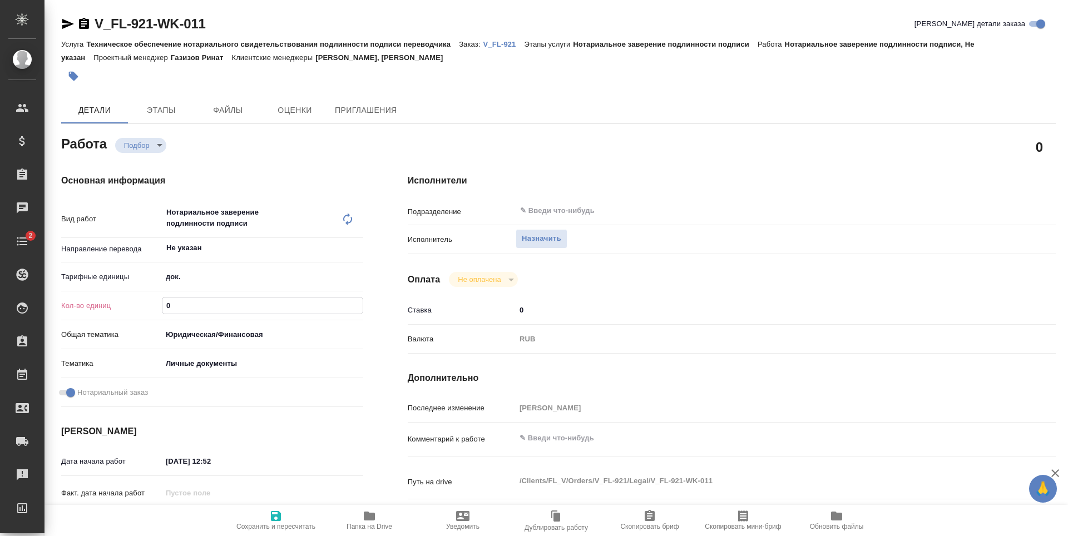
type textarea "x"
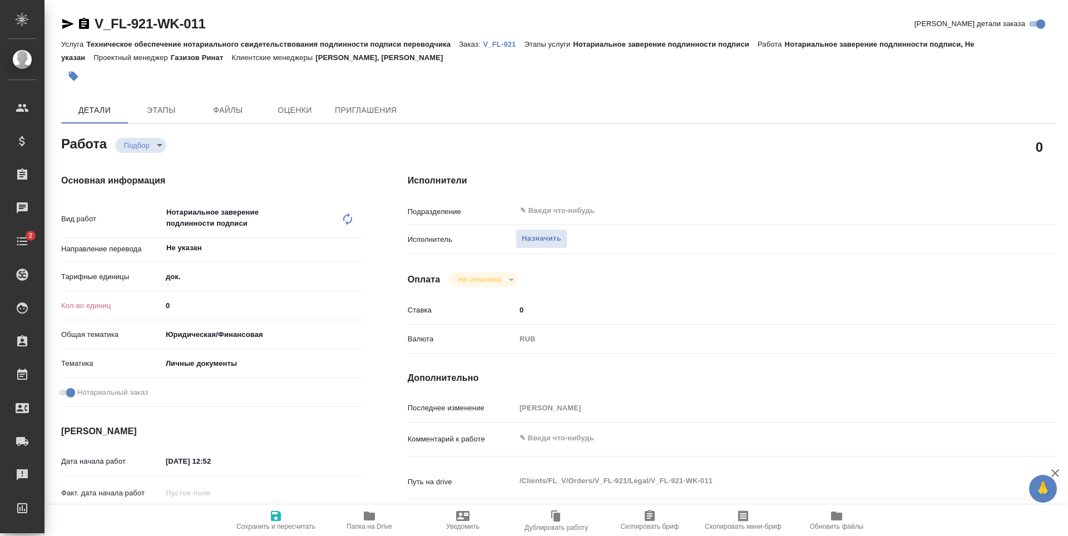
type textarea "x"
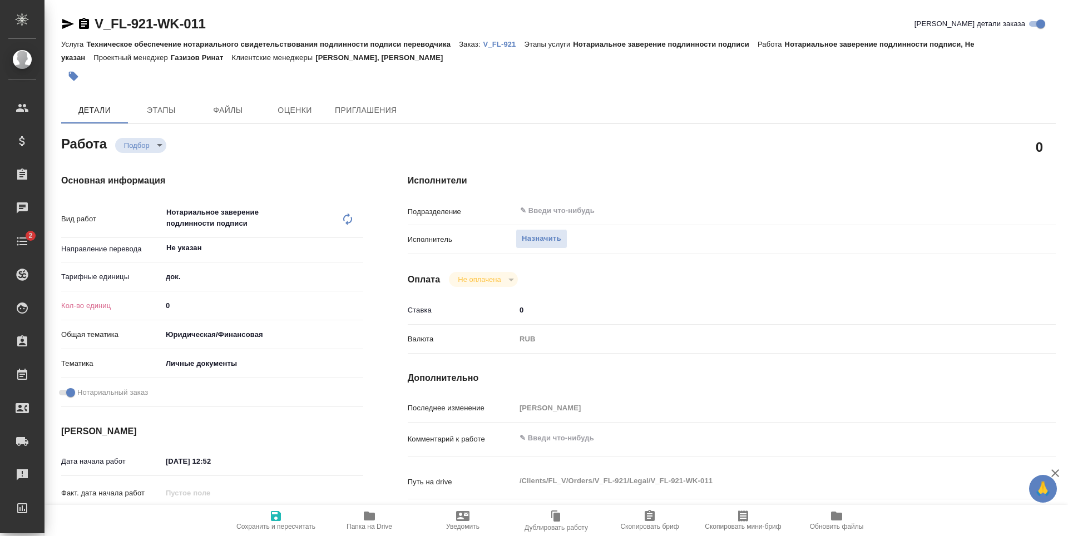
type textarea "x"
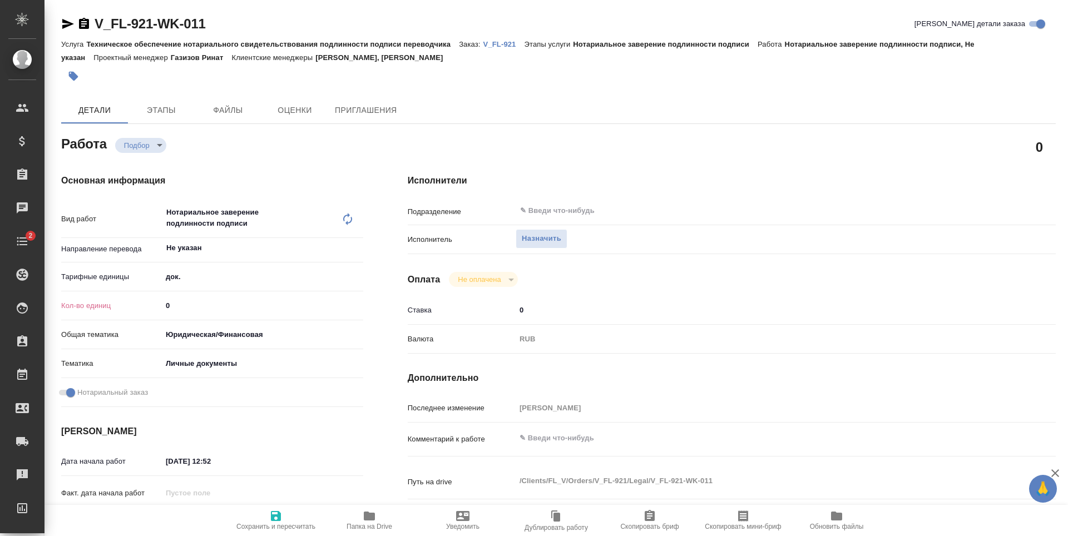
type textarea "x"
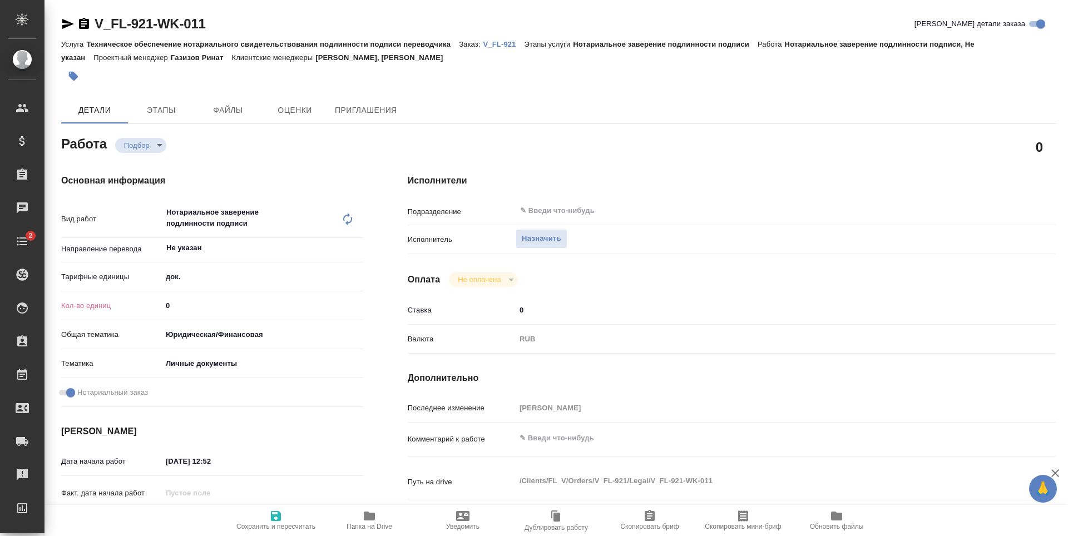
type textarea "x"
click at [267, 308] on input "0" at bounding box center [262, 306] width 201 height 16
type textarea "x"
type input "1"
type textarea "x"
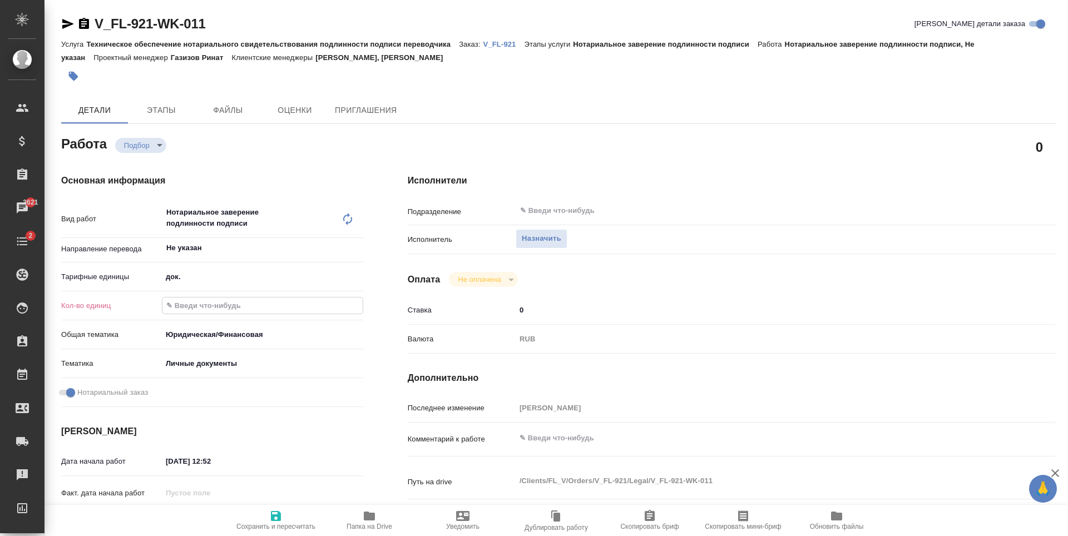
type textarea "x"
type input "1"
click at [280, 526] on span "Сохранить и пересчитать" at bounding box center [275, 527] width 79 height 8
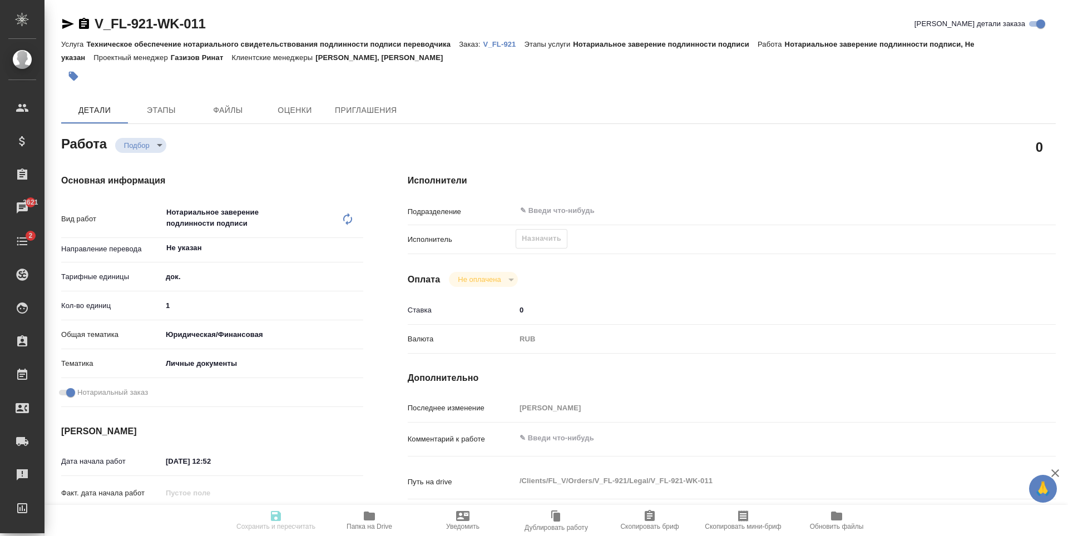
type textarea "x"
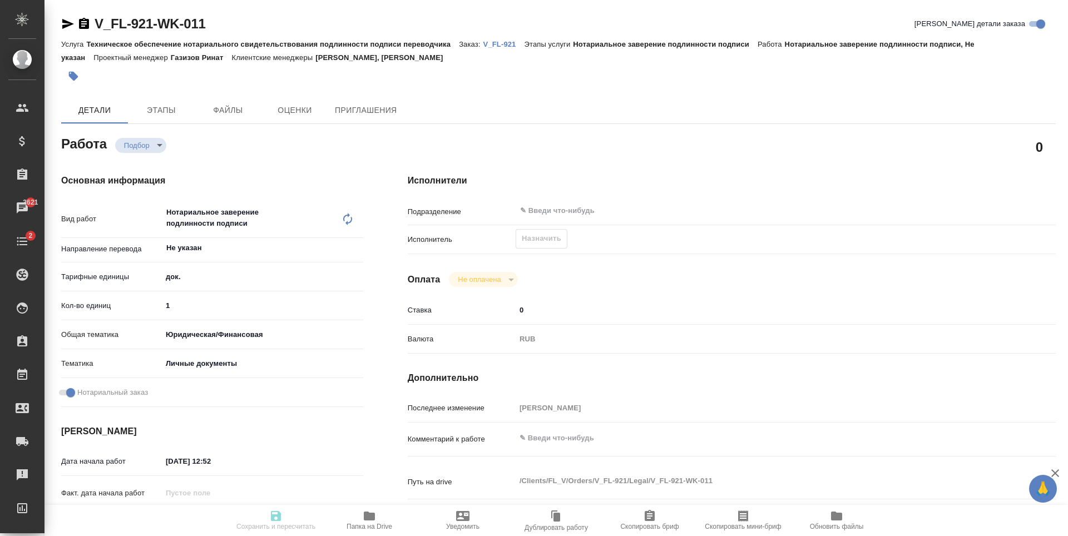
type textarea "x"
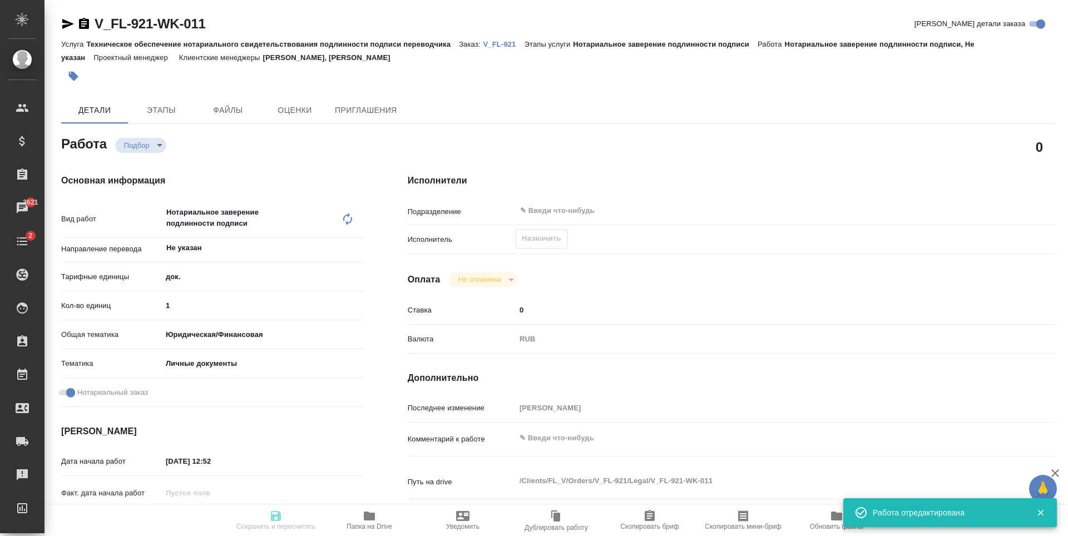
type input "recruiting"
type textarea "Нотариальное заверение подлинности подписи"
type textarea "x"
type input "Не указан"
type input "5a8b1489cc6b4906c91bfd8b"
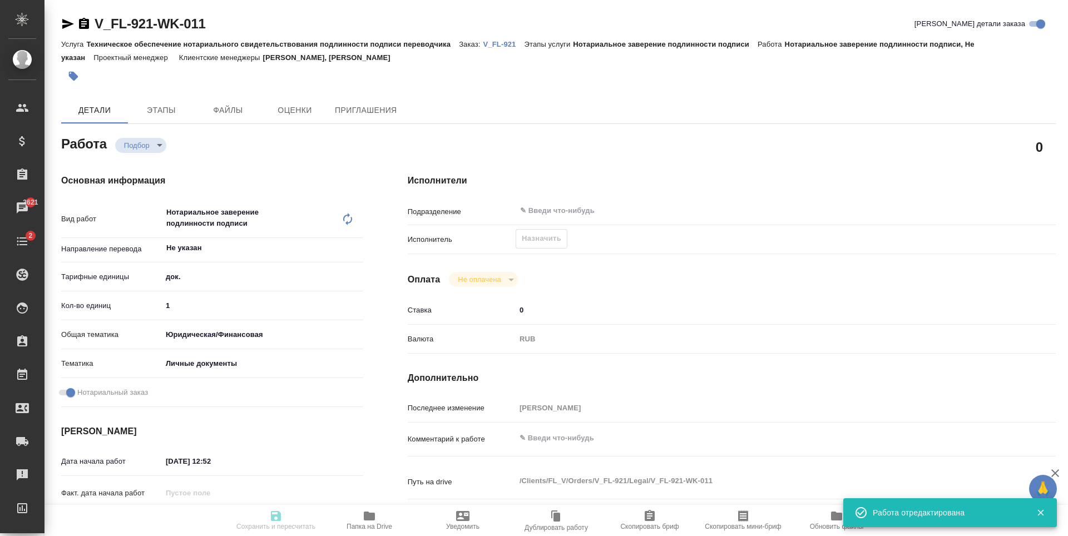
type input "1"
type input "yr-fn"
type input "5a8b8b956a9677013d343cfe"
checkbox input "true"
type input "[DATE] 12:52"
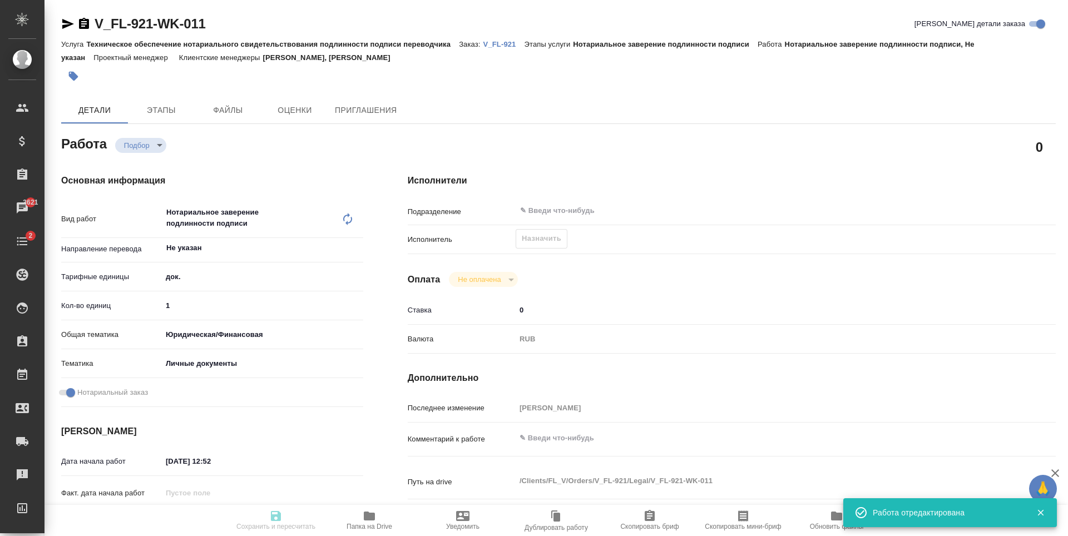
type input "[DATE] 12:00"
type input "notPayed"
type input "0"
type input "RUB"
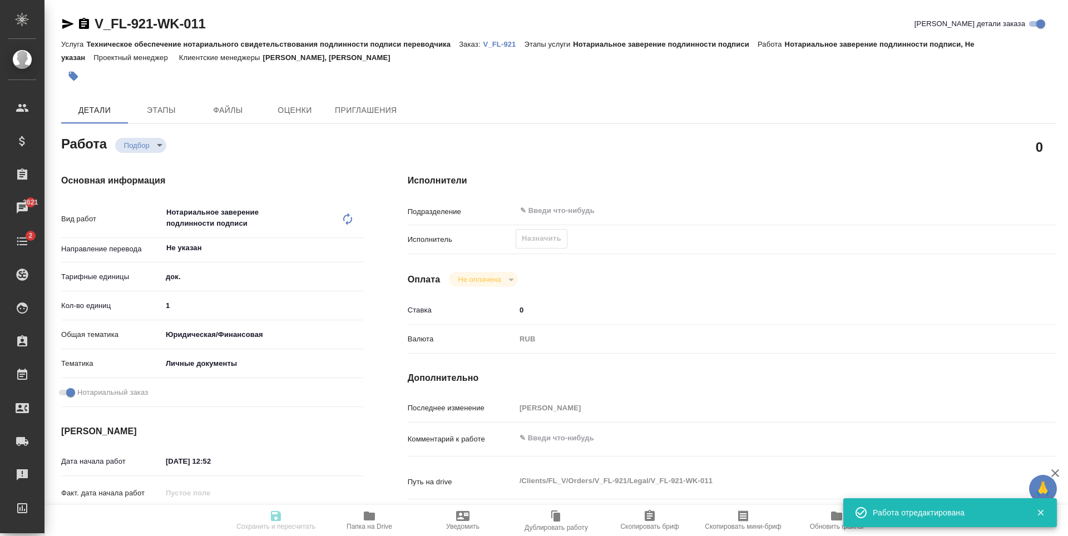
type input "[PERSON_NAME]"
type textarea "x"
type textarea "/Clients/FL_V/Orders/V_FL-921/Legal/V_FL-921-WK-011"
type textarea "x"
type input "V_FL-921"
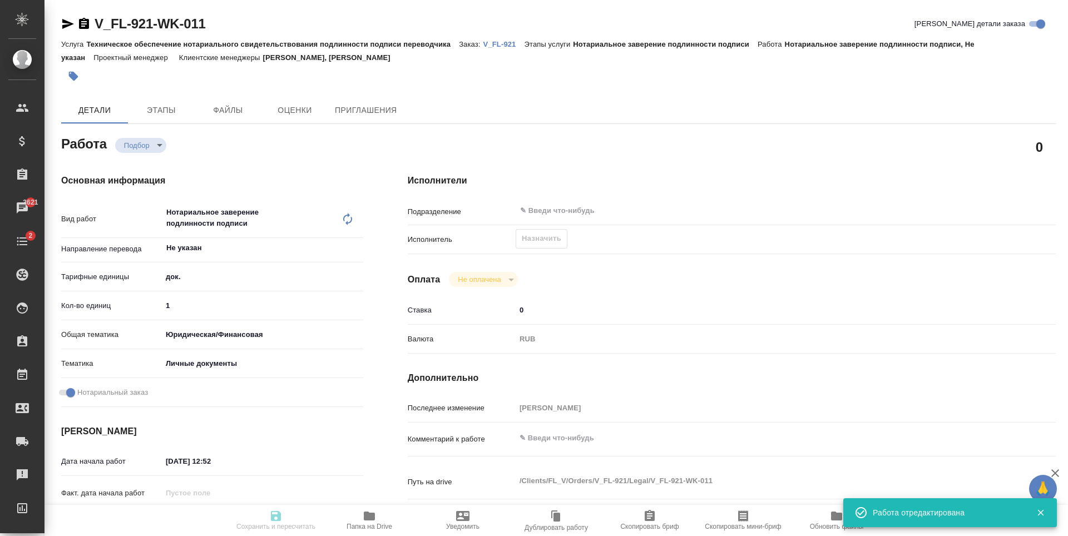
type input "Техническое обеспечение нотариального свидетельствования подлинности подписи пе…"
type input "Нотариальное заверение подлинности подписи"
type input "[PERSON_NAME], [PERSON_NAME]"
type input "/Clients/FL_V/Orders/V_FL-921"
type textarea "x"
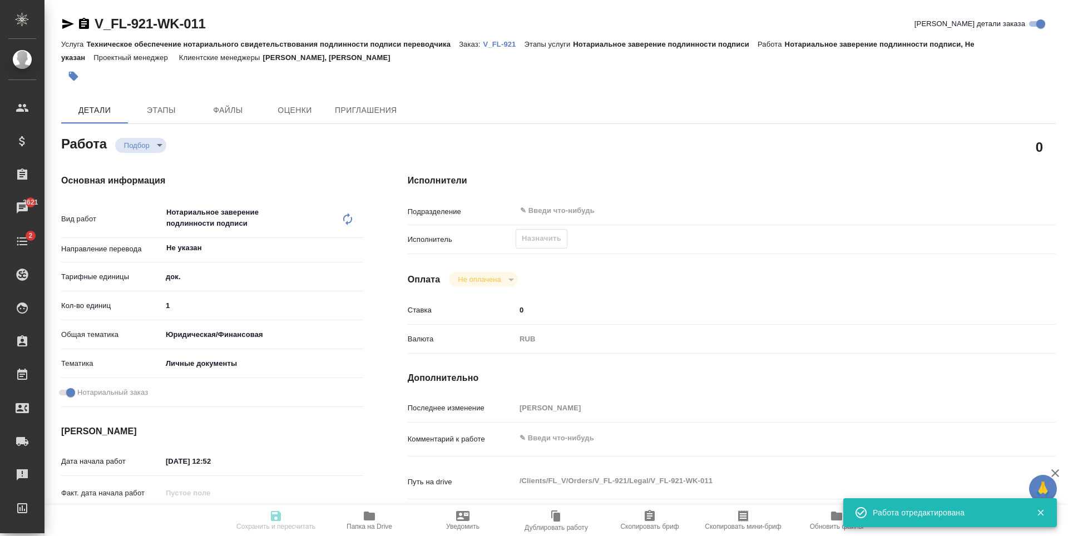
type textarea "x"
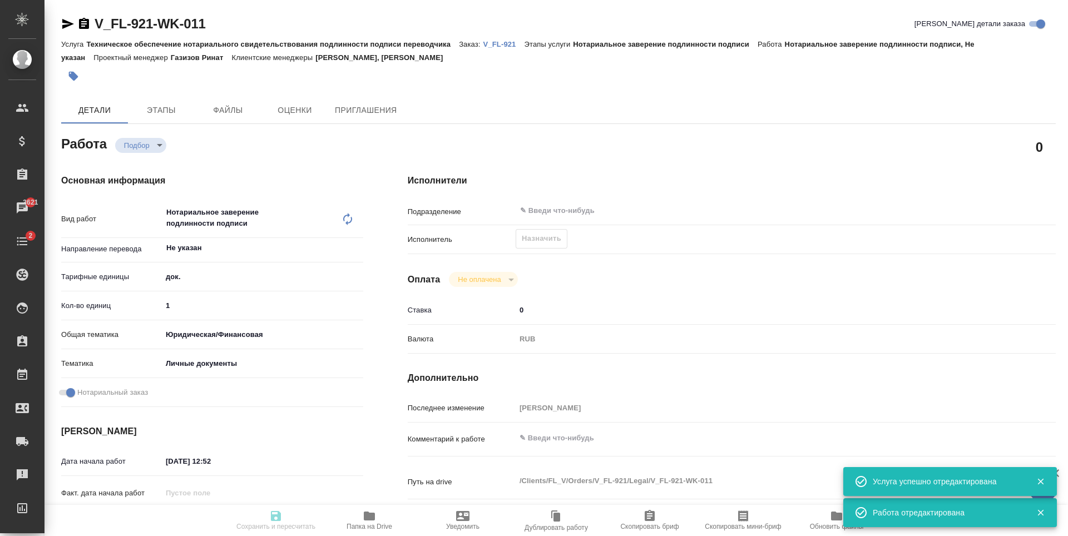
type textarea "x"
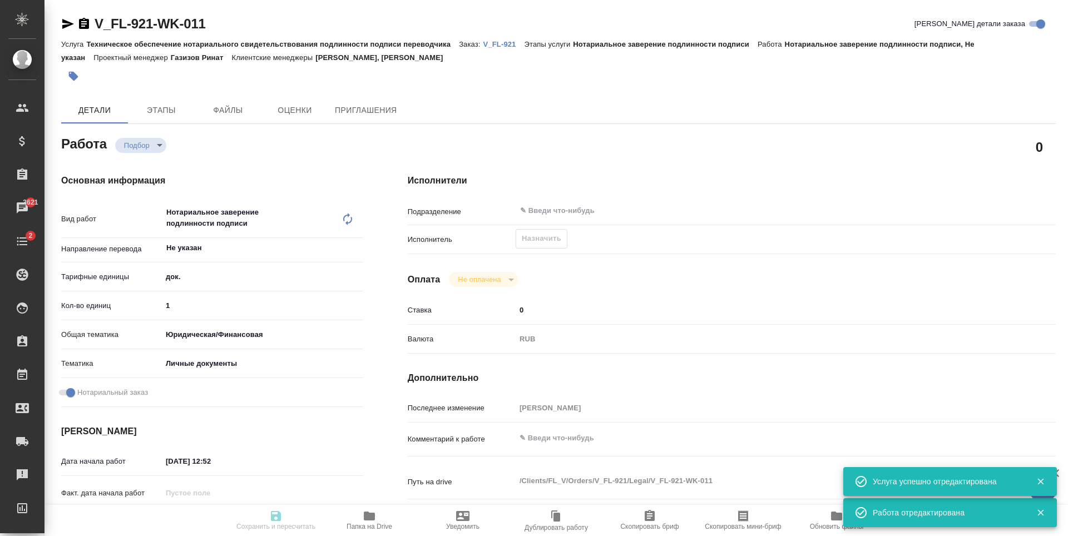
type textarea "x"
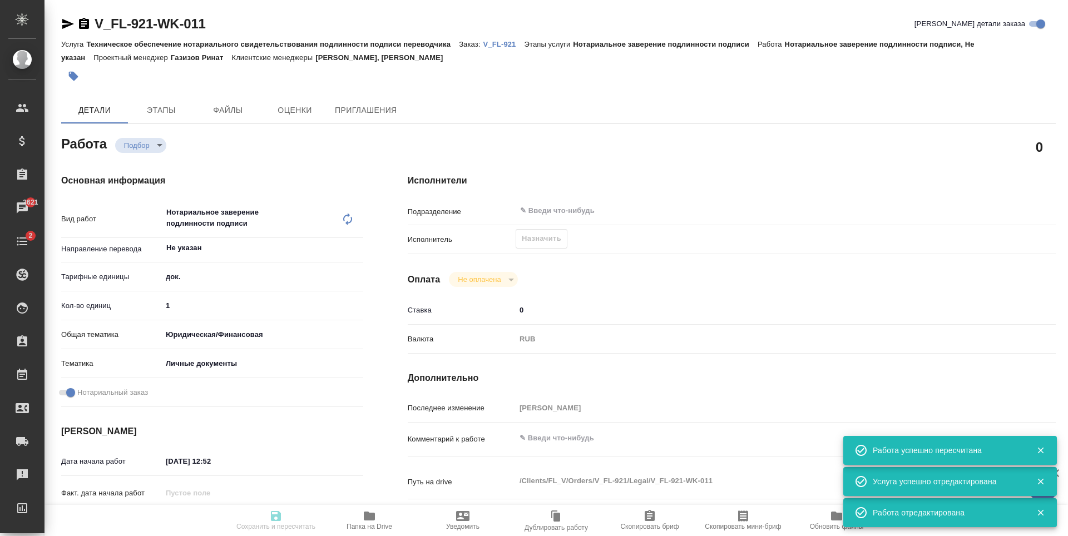
type input "recruiting"
type textarea "Нотариальное заверение подлинности подписи"
type textarea "x"
type input "Не указан"
type input "5a8b1489cc6b4906c91bfd8b"
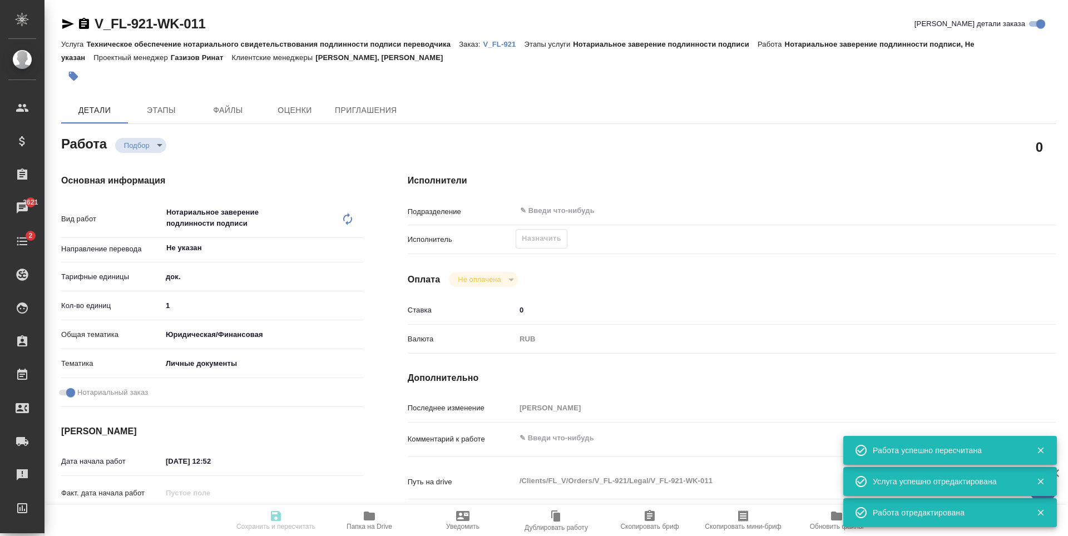
type input "1"
type input "yr-fn"
type input "5a8b8b956a9677013d343cfe"
checkbox input "true"
type input "[DATE] 12:52"
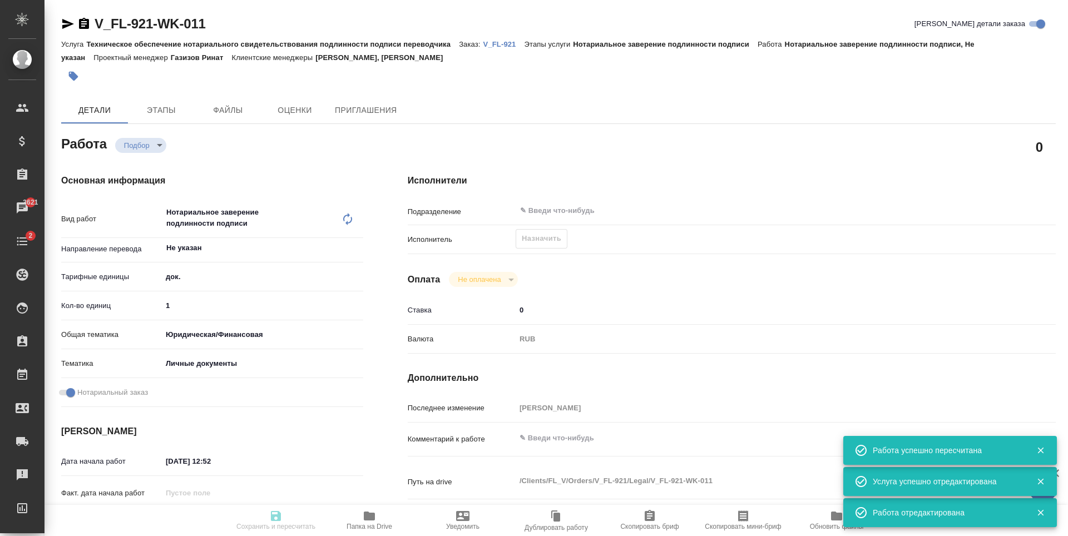
type input "[DATE] 12:00"
type input "notPayed"
type input "0"
type input "RUB"
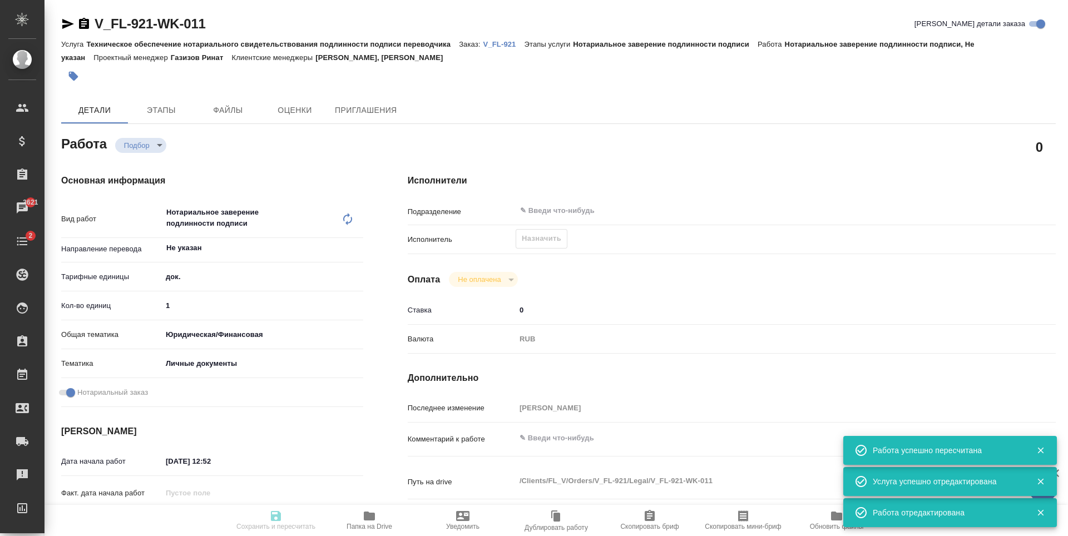
type input "[PERSON_NAME]"
type textarea "x"
type textarea "/Clients/FL_V/Orders/V_FL-921/Legal/V_FL-921-WK-011"
type textarea "x"
type input "V_FL-921"
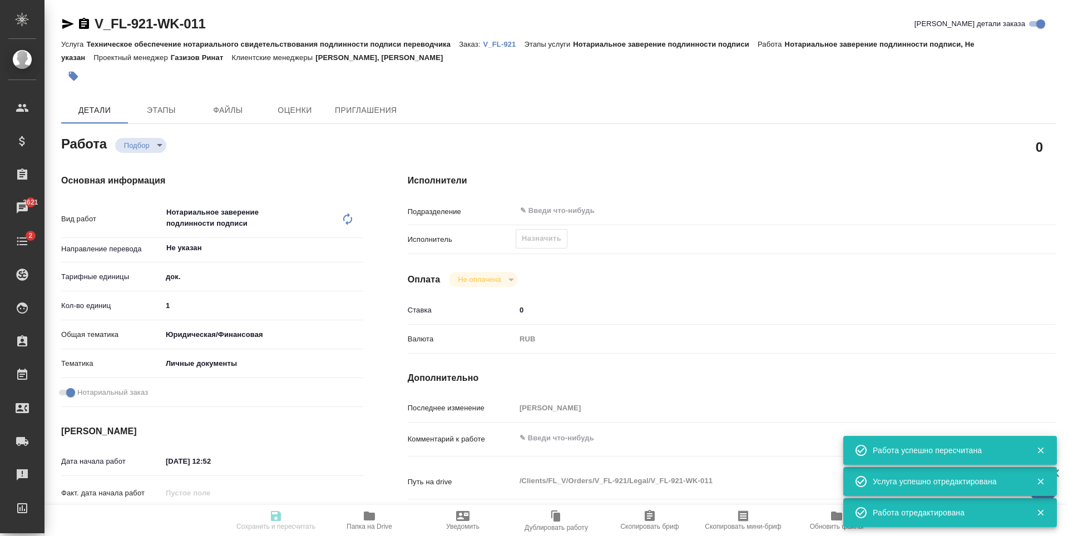
type input "Техническое обеспечение нотариального свидетельствования подлинности подписи пе…"
type input "Нотариальное заверение подлинности подписи"
type input "[PERSON_NAME], [PERSON_NAME]"
type input "/Clients/FL_V/Orders/V_FL-921"
type textarea "x"
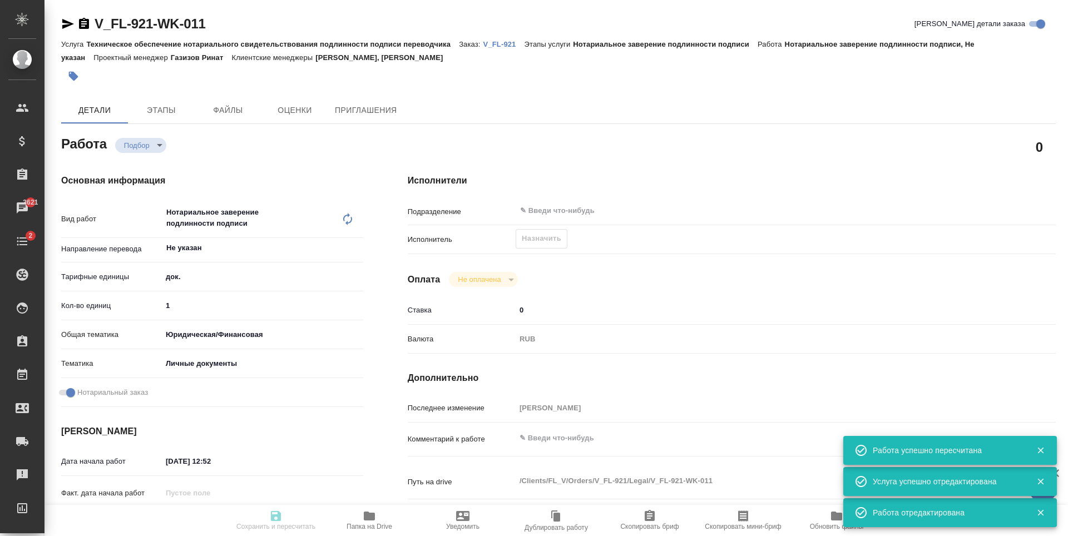
type textarea "x"
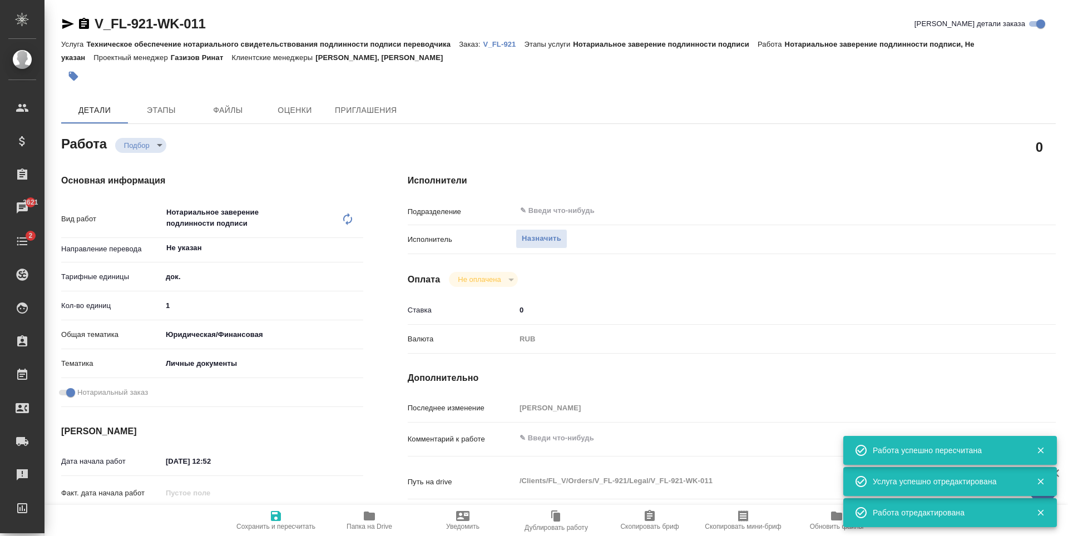
type textarea "x"
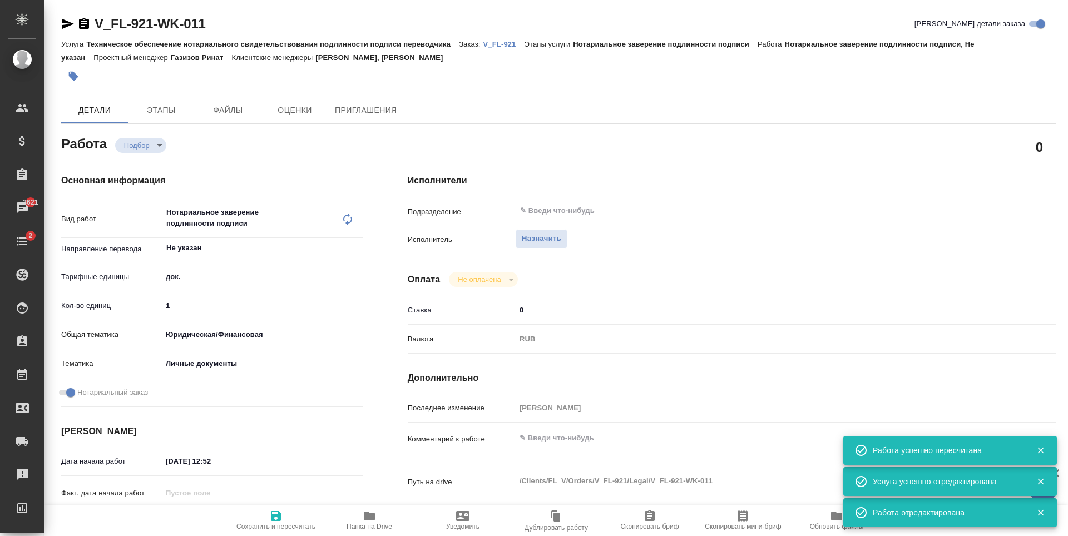
type textarea "x"
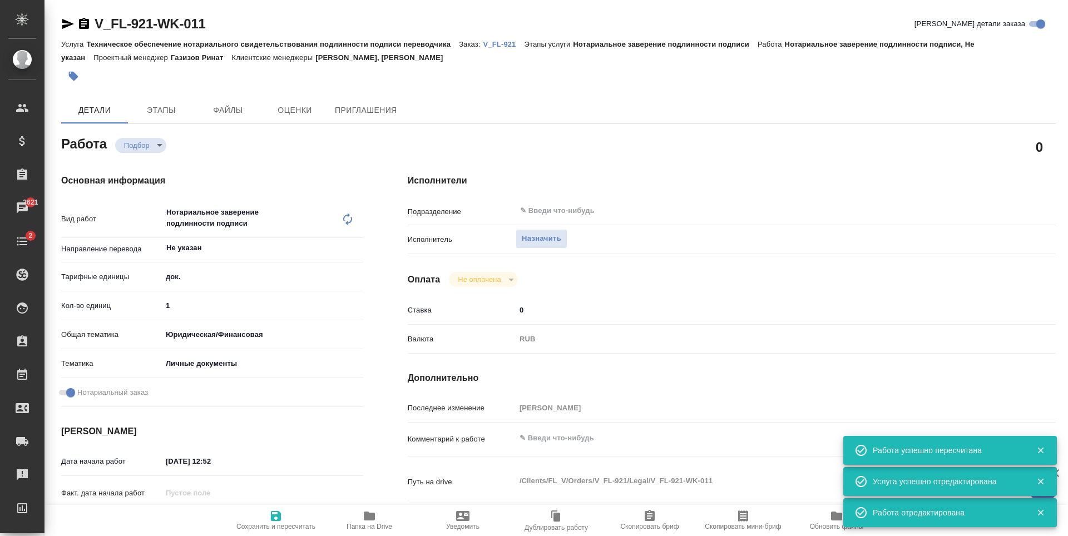
type textarea "x"
click at [554, 236] on span "Назначить" at bounding box center [541, 238] width 39 height 13
type textarea "x"
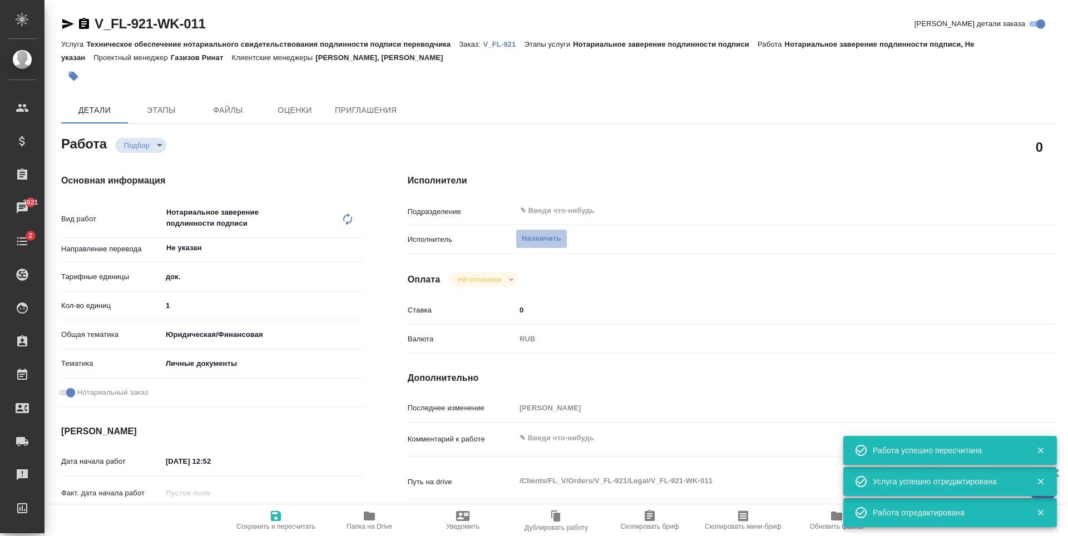
type textarea "x"
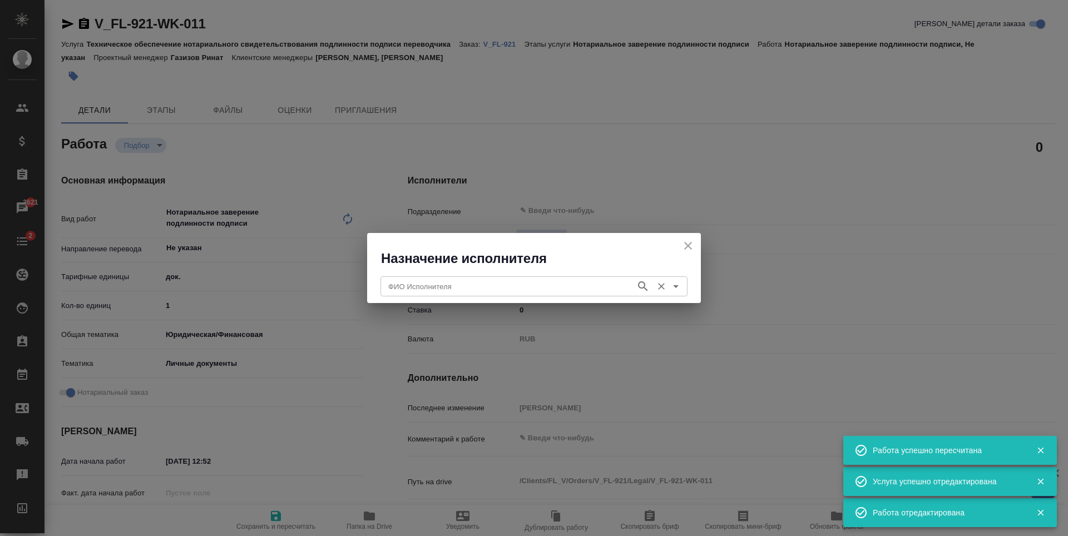
click at [545, 292] on input "ФИО Исполнителя" at bounding box center [507, 286] width 246 height 13
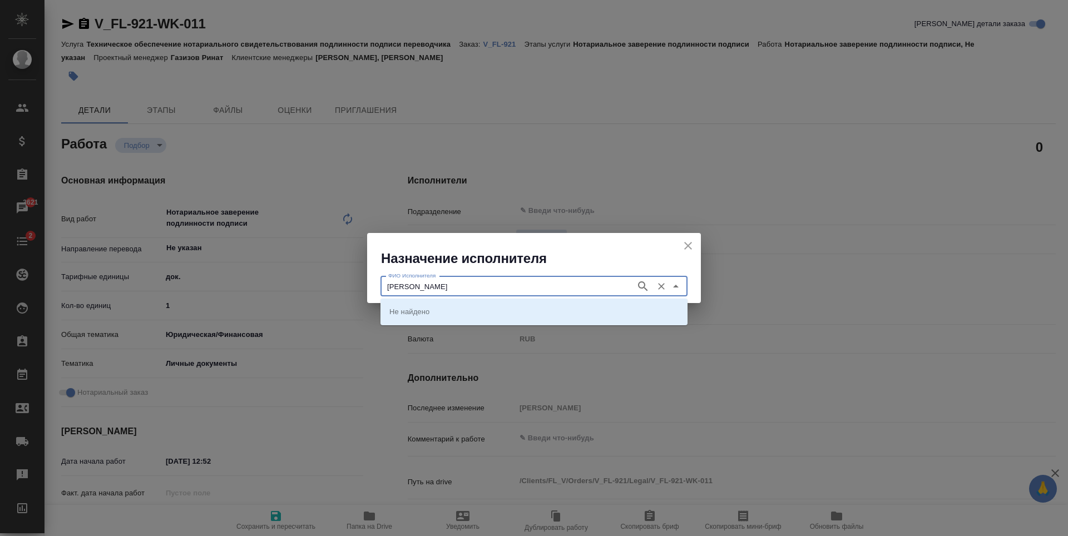
type input "[PERSON_NAME]"
click at [650, 286] on button "button" at bounding box center [643, 286] width 17 height 17
type input "шишенков"
click at [644, 290] on icon "button" at bounding box center [642, 286] width 13 height 13
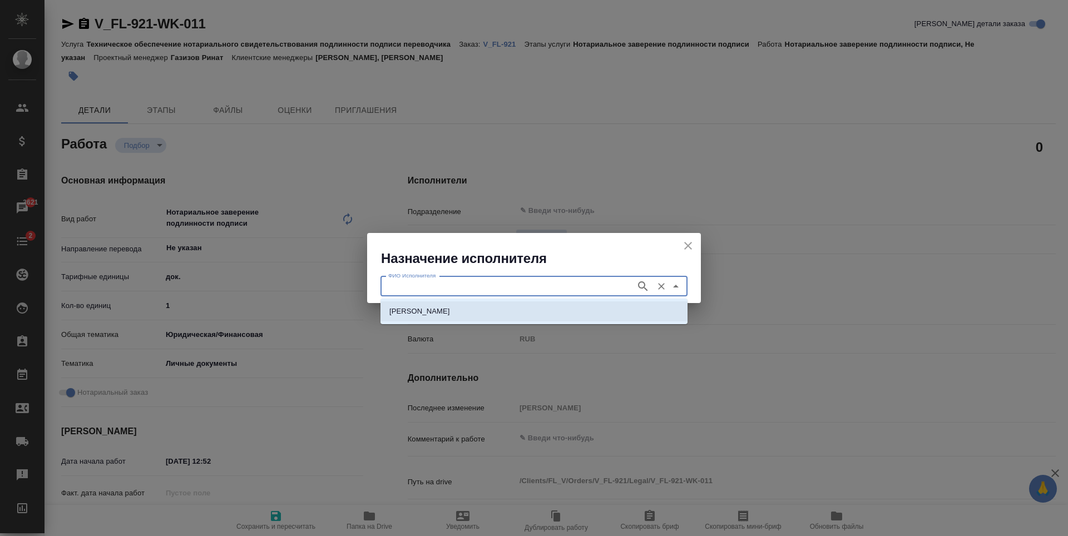
click at [450, 313] on p "[PERSON_NAME]" at bounding box center [419, 311] width 61 height 11
type input "[PERSON_NAME]"
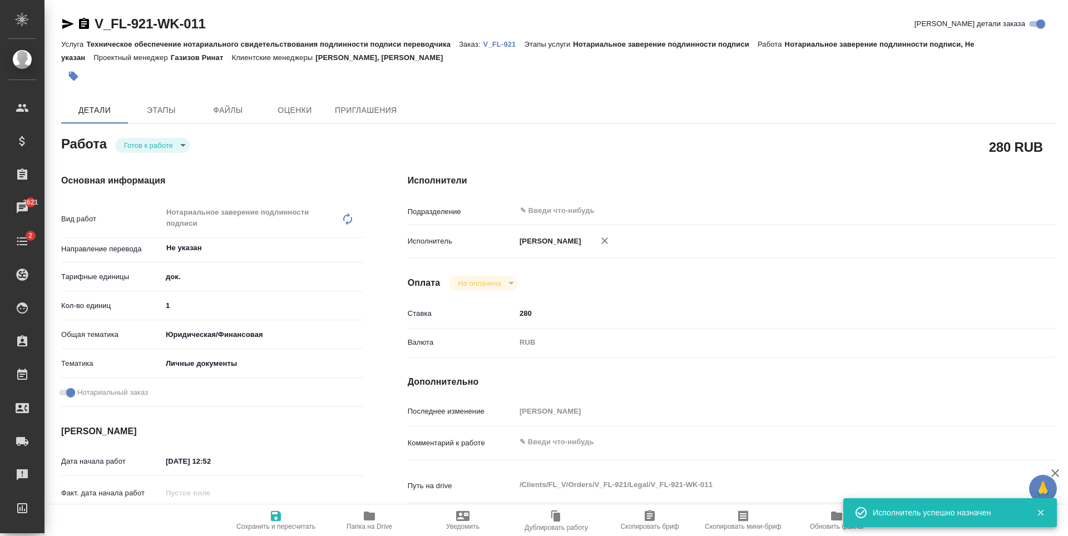
type textarea "x"
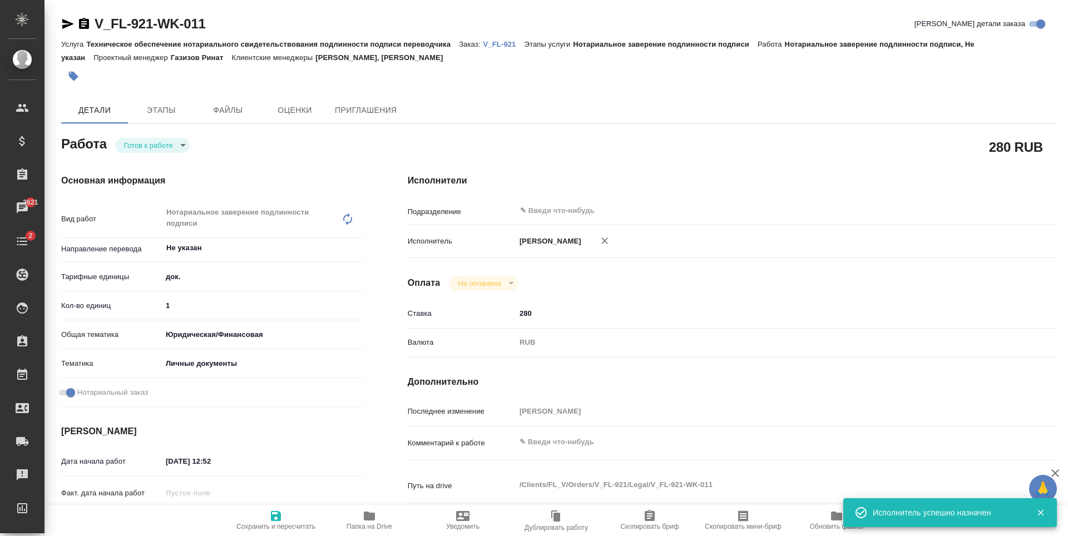
type textarea "x"
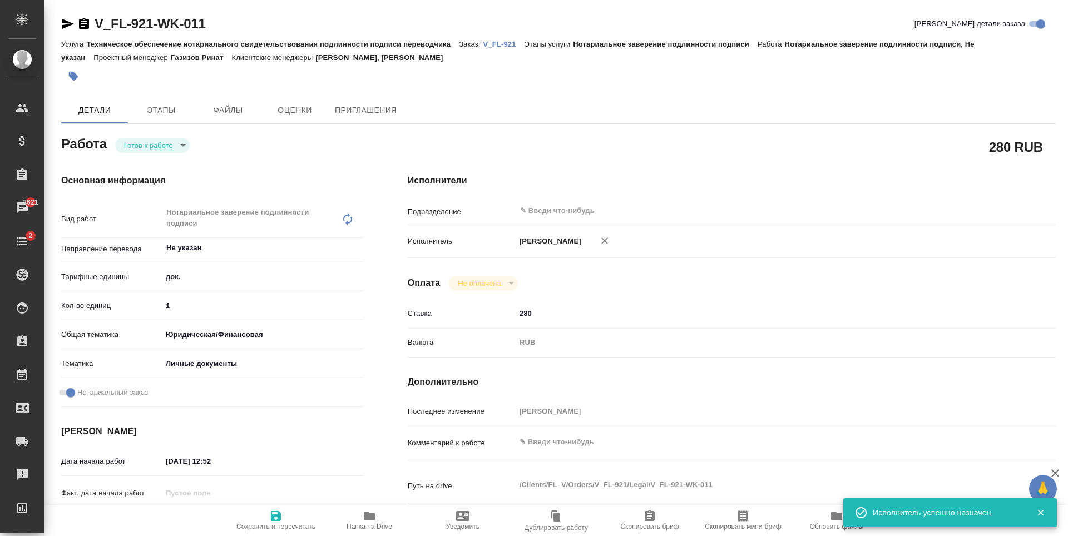
type textarea "x"
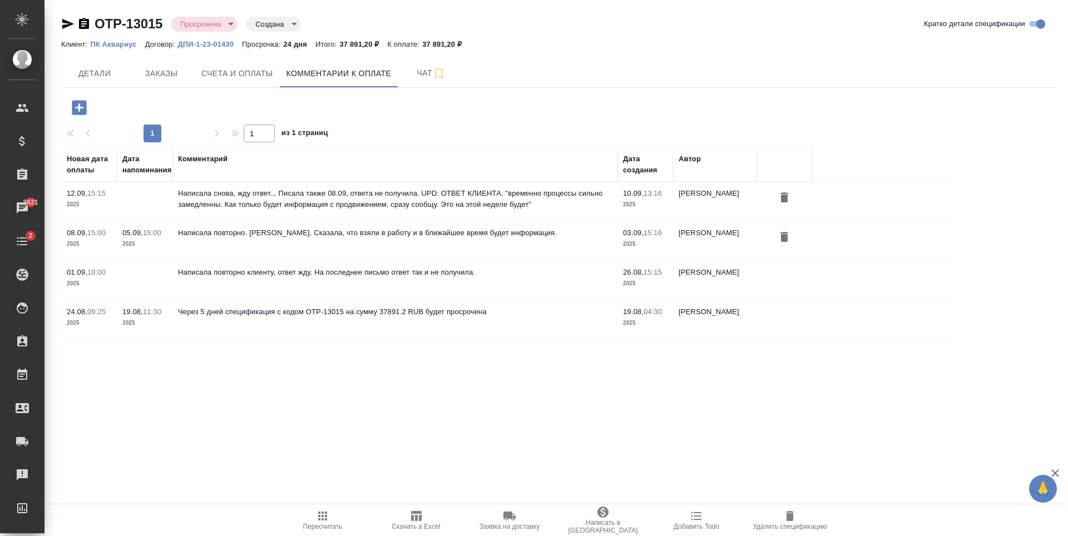
click at [83, 112] on icon "button" at bounding box center [79, 107] width 14 height 14
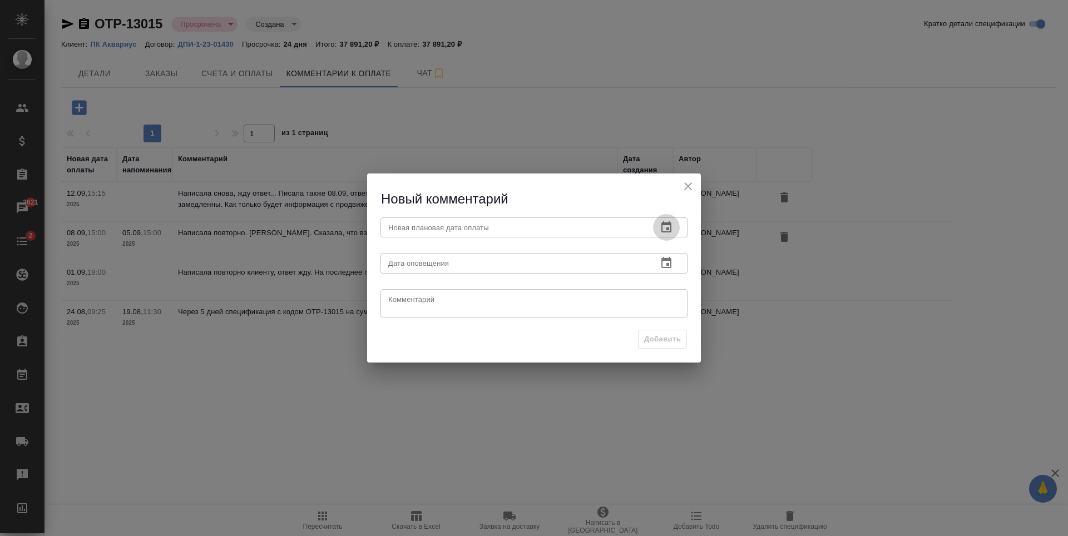
click at [666, 226] on icon "button" at bounding box center [666, 227] width 13 height 13
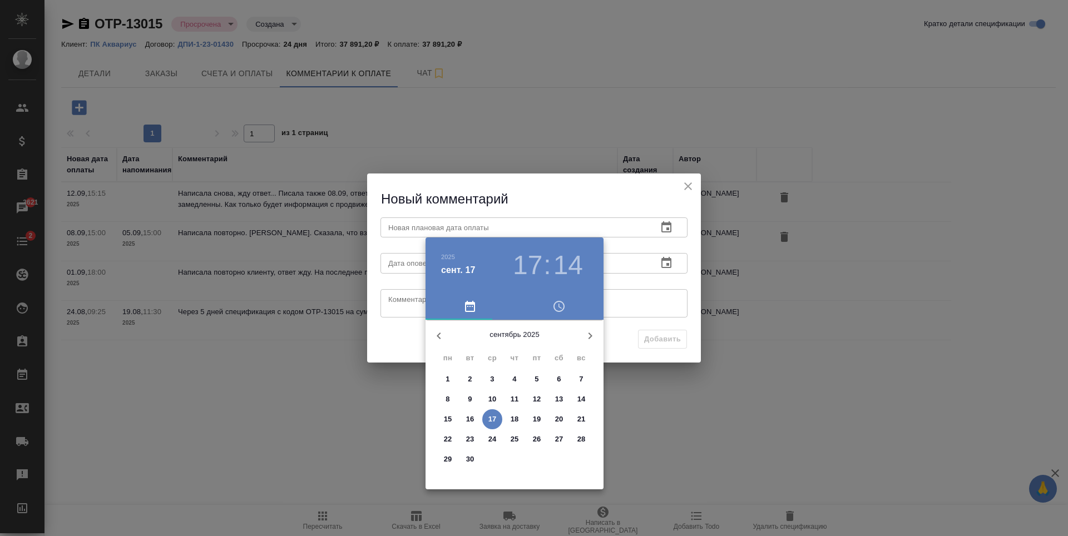
click at [453, 438] on span "22" at bounding box center [448, 439] width 20 height 11
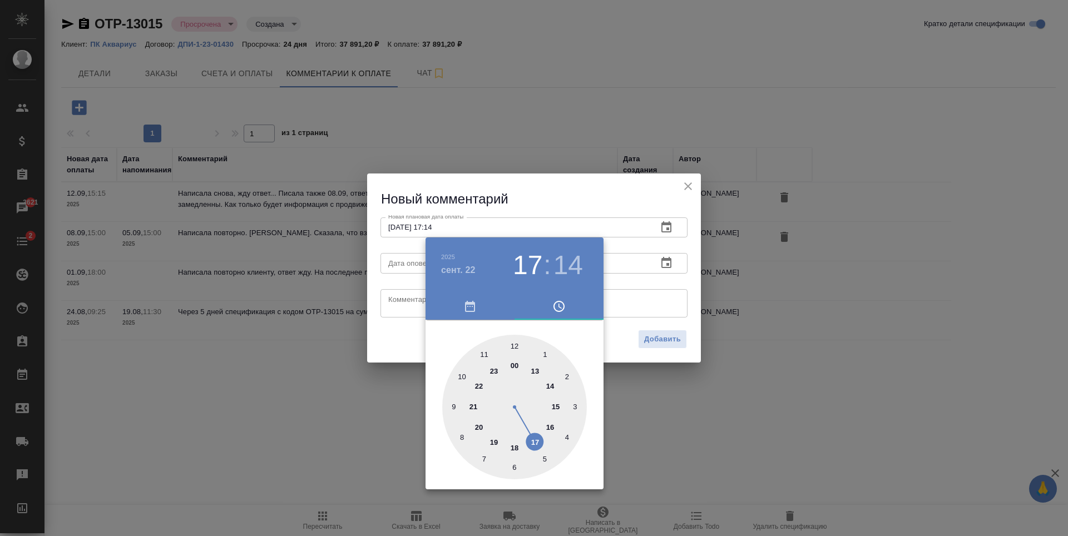
click at [556, 406] on div at bounding box center [514, 407] width 145 height 145
click at [513, 344] on div at bounding box center [514, 407] width 145 height 145
type input "22.09.2025 15:00"
click at [672, 323] on div at bounding box center [534, 268] width 1068 height 536
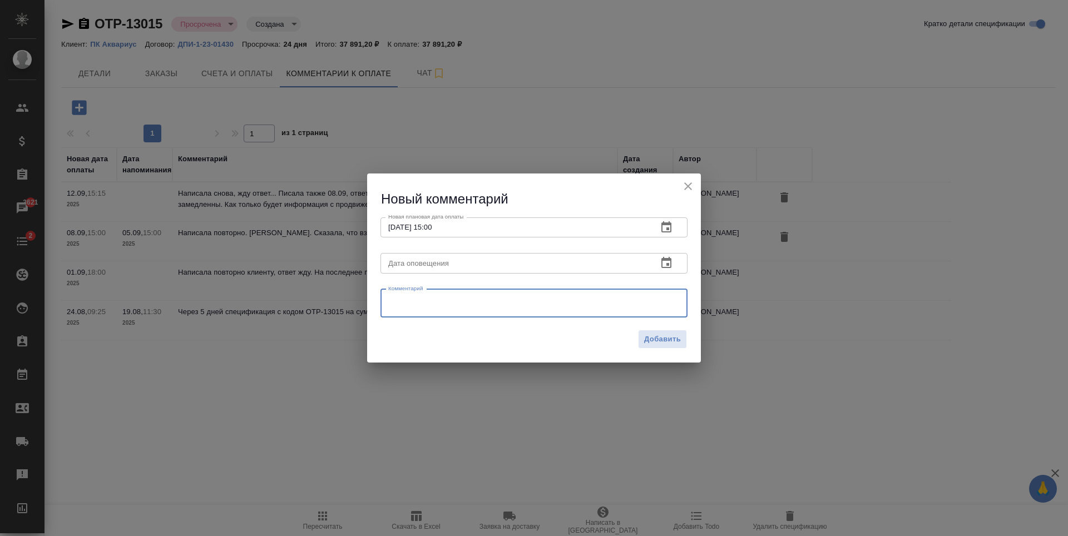
click at [598, 305] on textarea at bounding box center [533, 303] width 291 height 17
type textarea "Направила запрос на досудебное письмо"
click at [666, 338] on span "Добавить" at bounding box center [662, 339] width 37 height 13
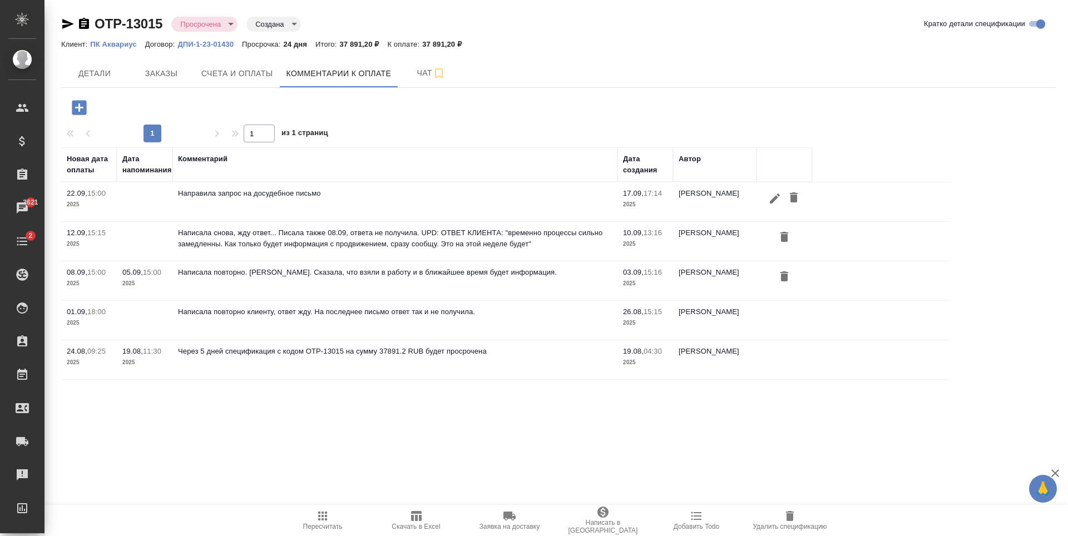
click at [358, 207] on td "Направила запрос на досудебное письмо" at bounding box center [394, 201] width 445 height 39
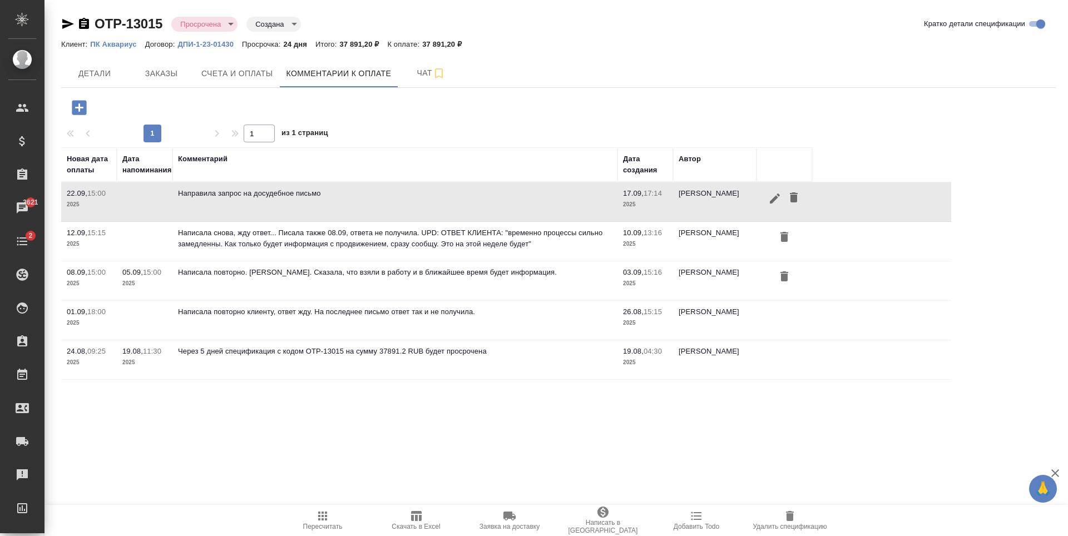
click at [376, 207] on td "Направила запрос на досудебное письмо" at bounding box center [394, 201] width 445 height 39
click at [777, 201] on icon "button" at bounding box center [774, 198] width 13 height 13
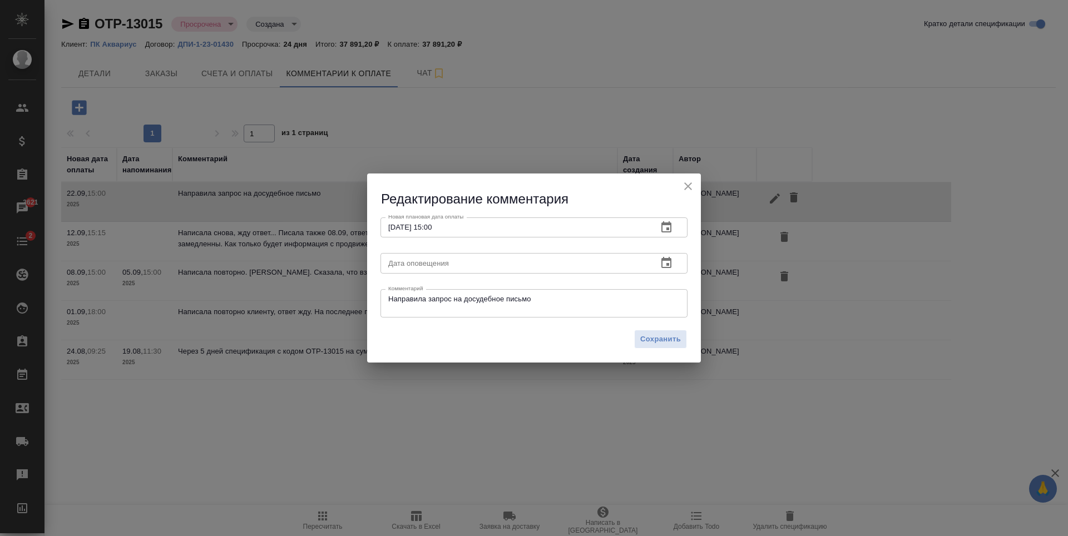
click at [686, 265] on div "Дата оповещения" at bounding box center [533, 263] width 307 height 20
click at [670, 265] on icon "button" at bounding box center [666, 262] width 13 height 13
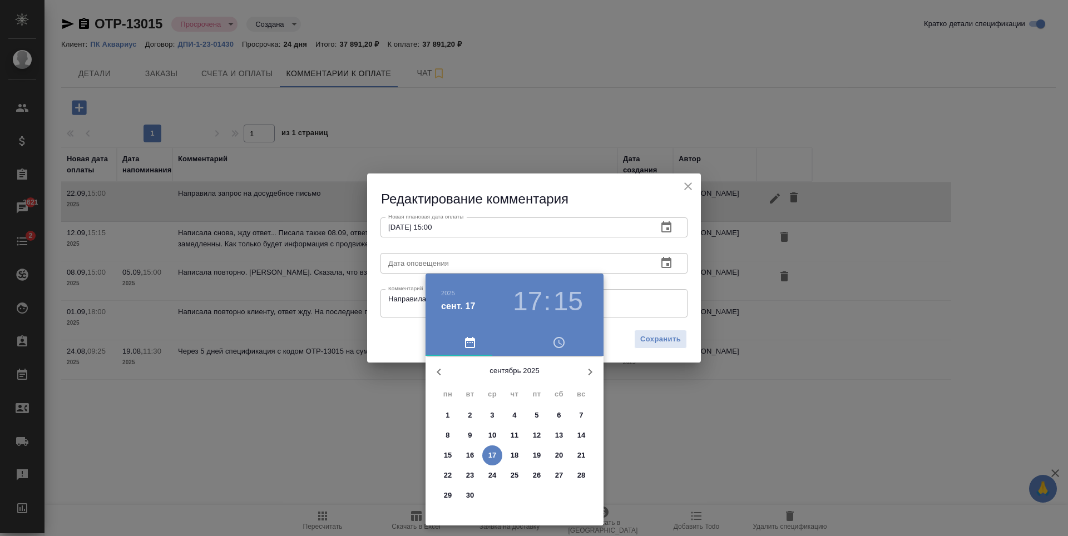
click at [451, 474] on p "22" at bounding box center [448, 475] width 8 height 11
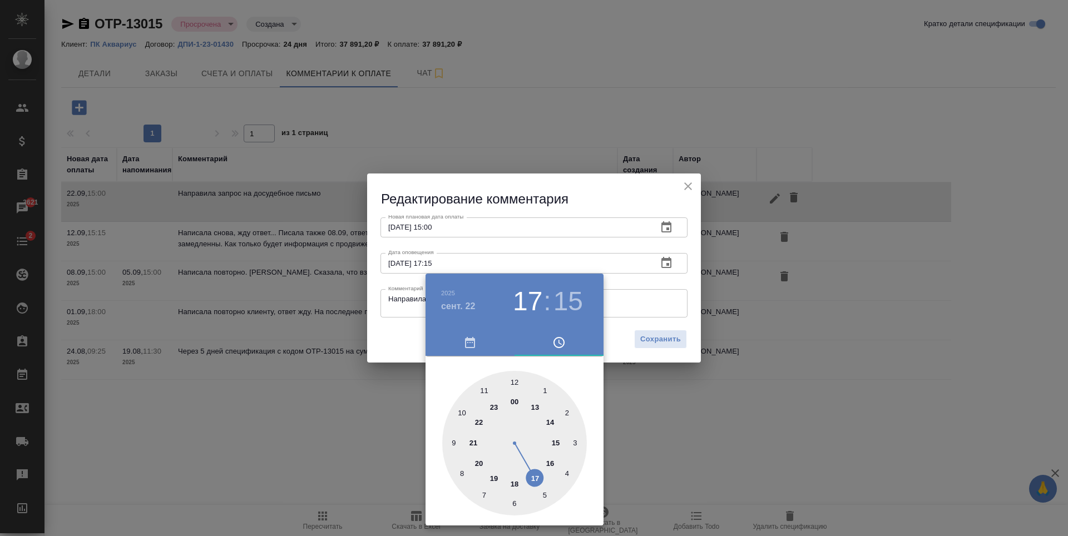
click at [513, 381] on div at bounding box center [514, 443] width 145 height 145
type input "22.09.2025 12:15"
click at [728, 294] on div at bounding box center [534, 268] width 1068 height 536
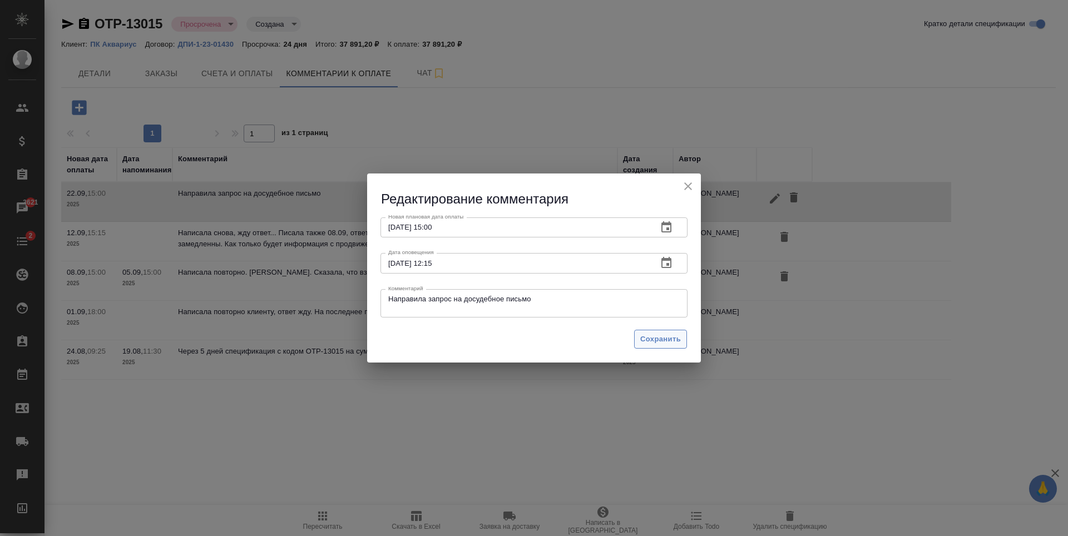
click at [676, 338] on span "Сохранить" at bounding box center [660, 339] width 41 height 13
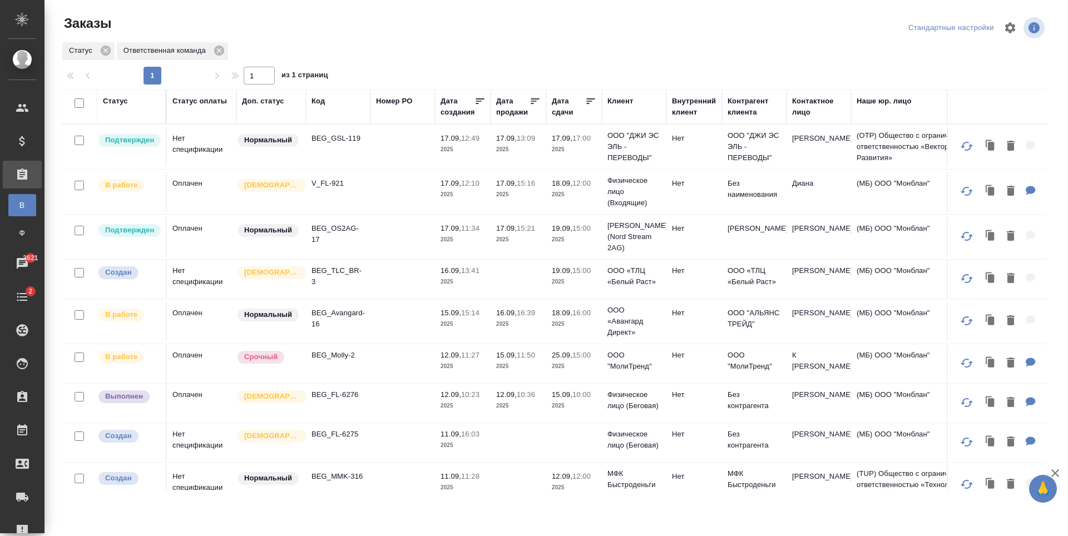
click at [375, 151] on td at bounding box center [402, 146] width 65 height 39
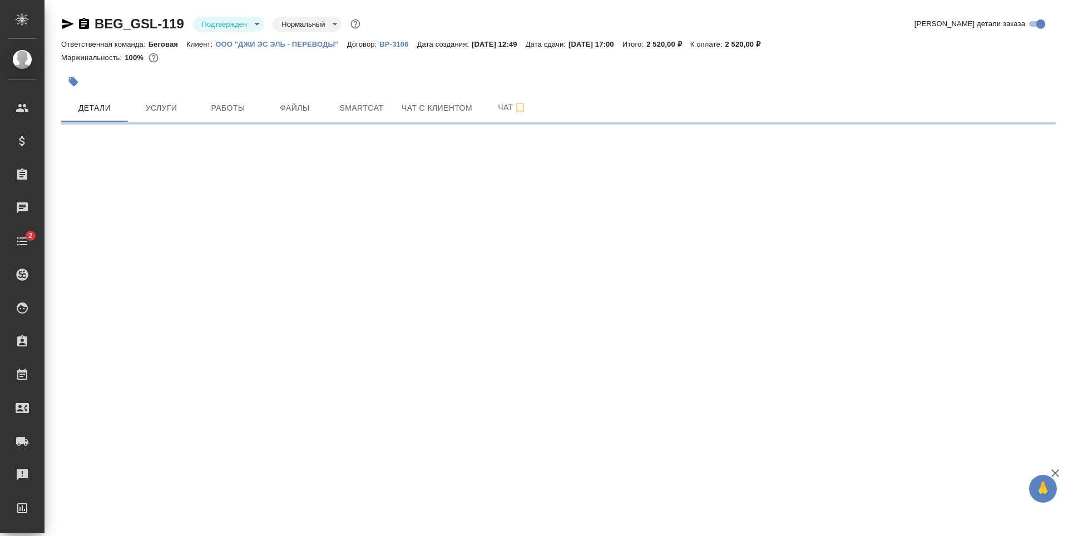
select select "RU"
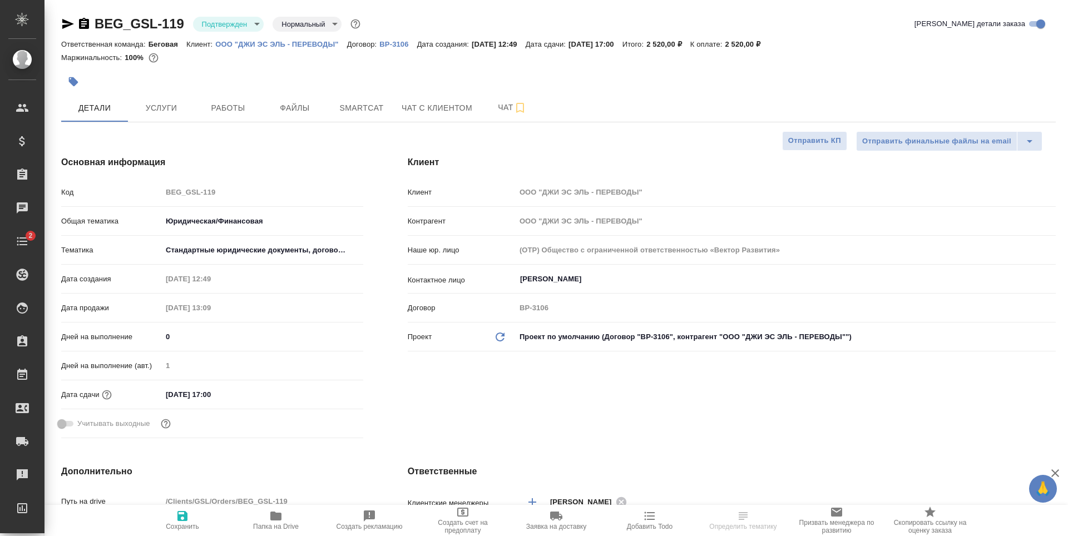
type textarea "x"
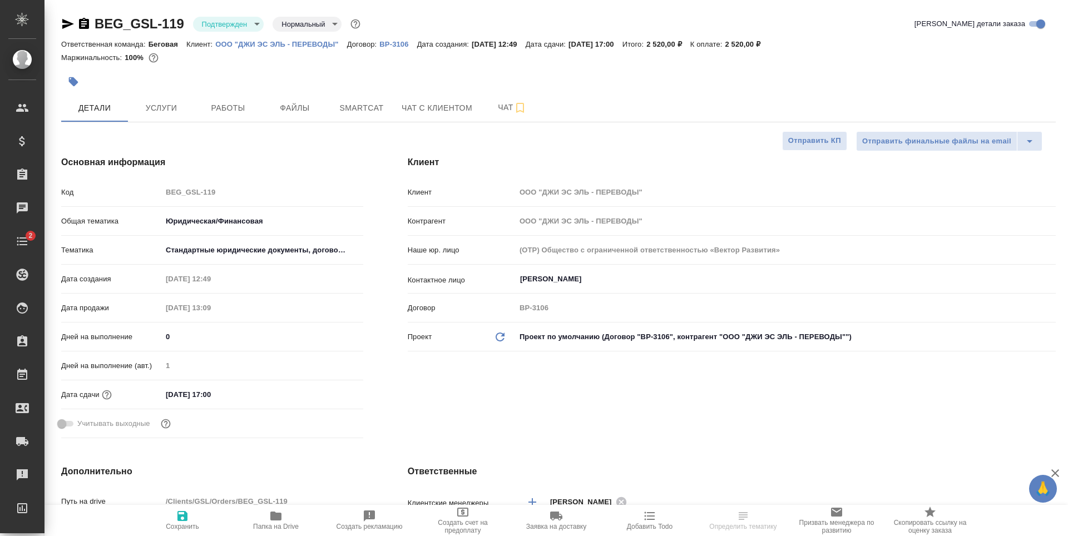
type textarea "x"
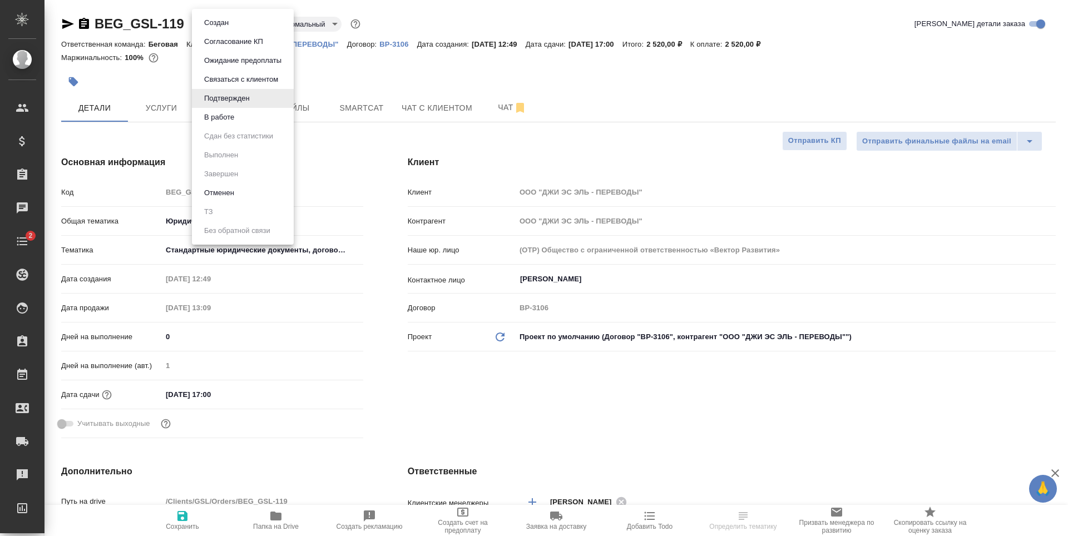
click at [240, 23] on body "🙏 .cls-1 fill:#fff; AWATERA [PERSON_NAME] Спецификации Заказы Чаты 2 Todo Проек…" at bounding box center [534, 268] width 1068 height 536
click at [257, 127] on ul "Создан Согласование КП Ожидание предоплаты Связаться с клиентом Подтвержден В р…" at bounding box center [243, 127] width 102 height 236
click at [257, 115] on li "В работе" at bounding box center [243, 117] width 102 height 19
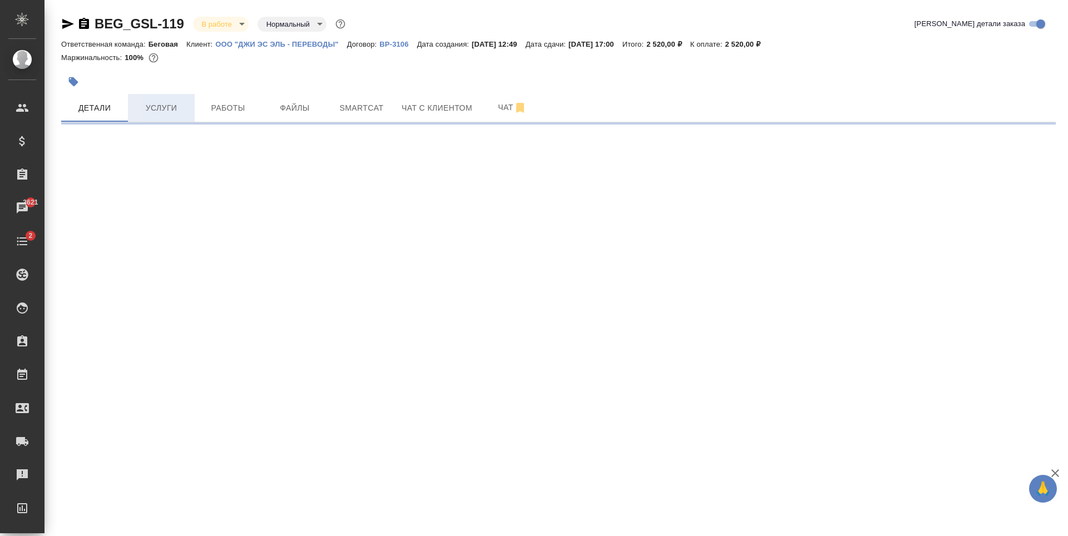
select select "RU"
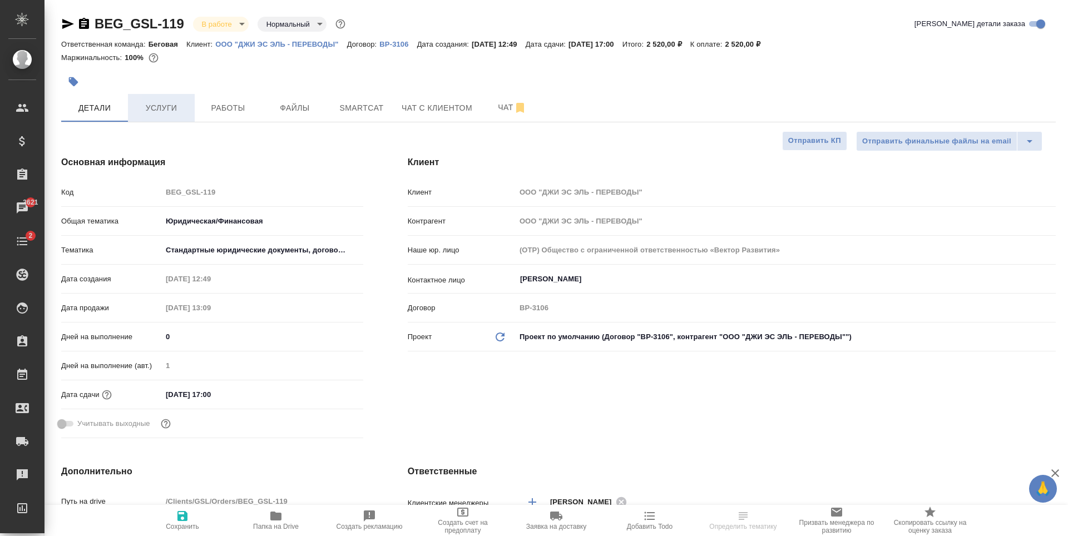
type textarea "x"
click at [190, 105] on button "Услуги" at bounding box center [161, 108] width 67 height 28
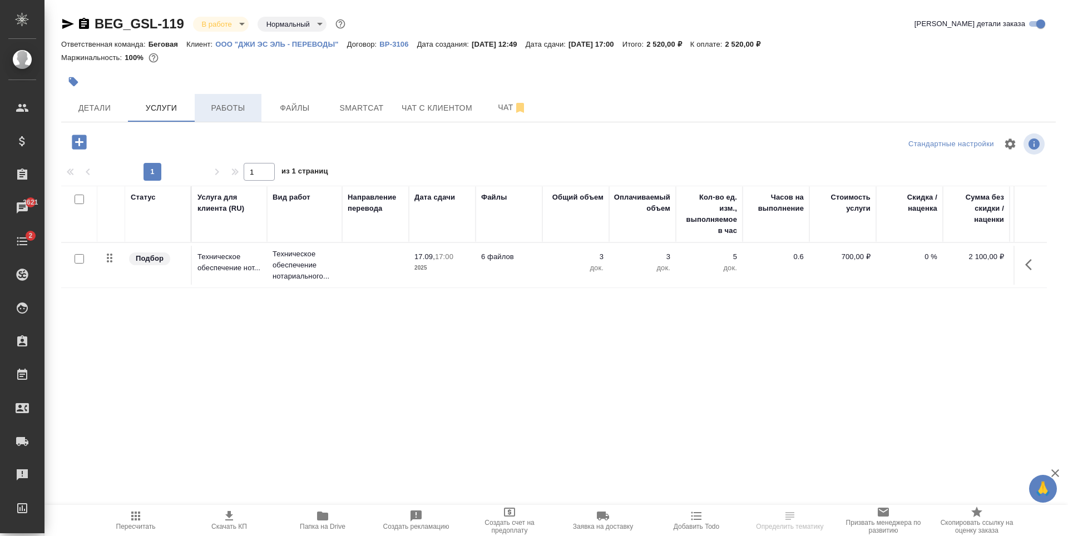
click at [227, 114] on span "Работы" at bounding box center [227, 108] width 53 height 14
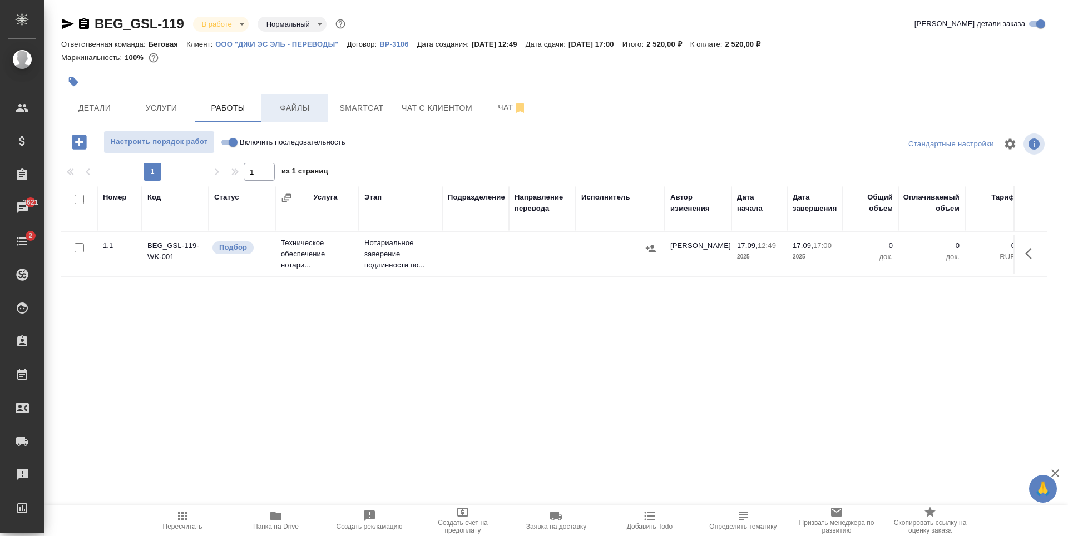
click at [304, 105] on span "Файлы" at bounding box center [294, 108] width 53 height 14
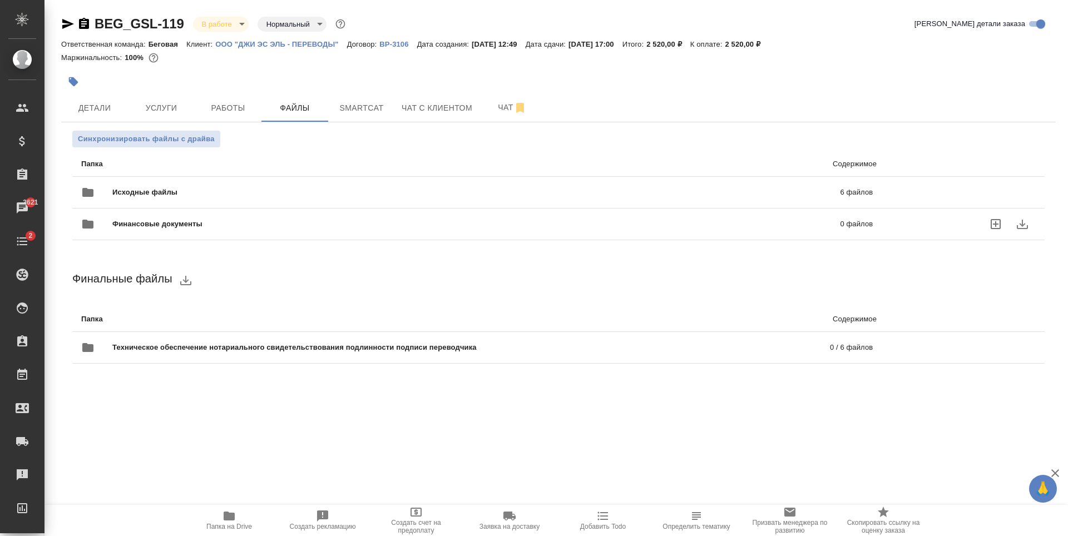
click at [217, 201] on div "Финансовые документы 0 файлов" at bounding box center [477, 224] width 814 height 49
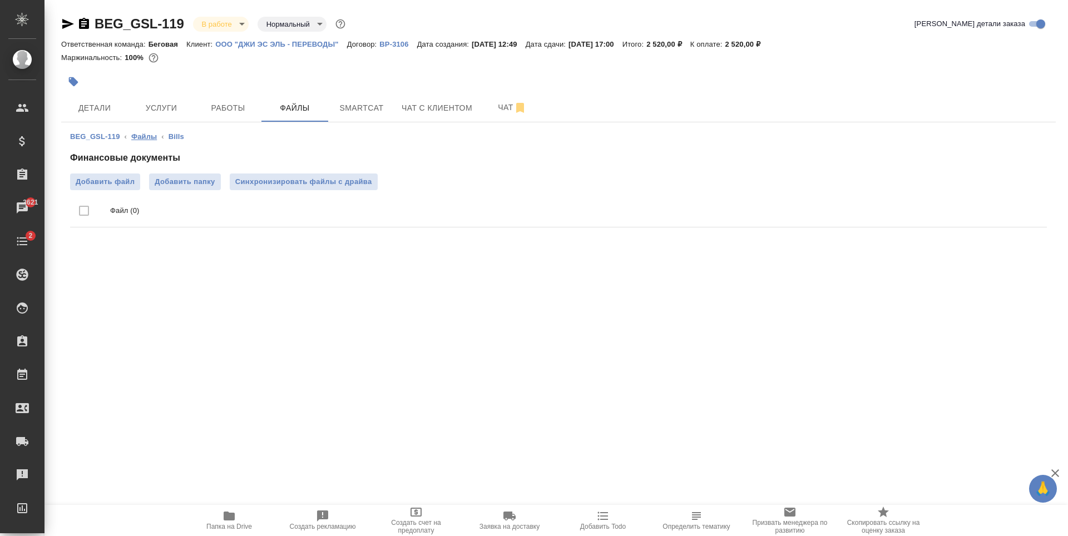
click at [145, 137] on link "Файлы" at bounding box center [144, 136] width 26 height 8
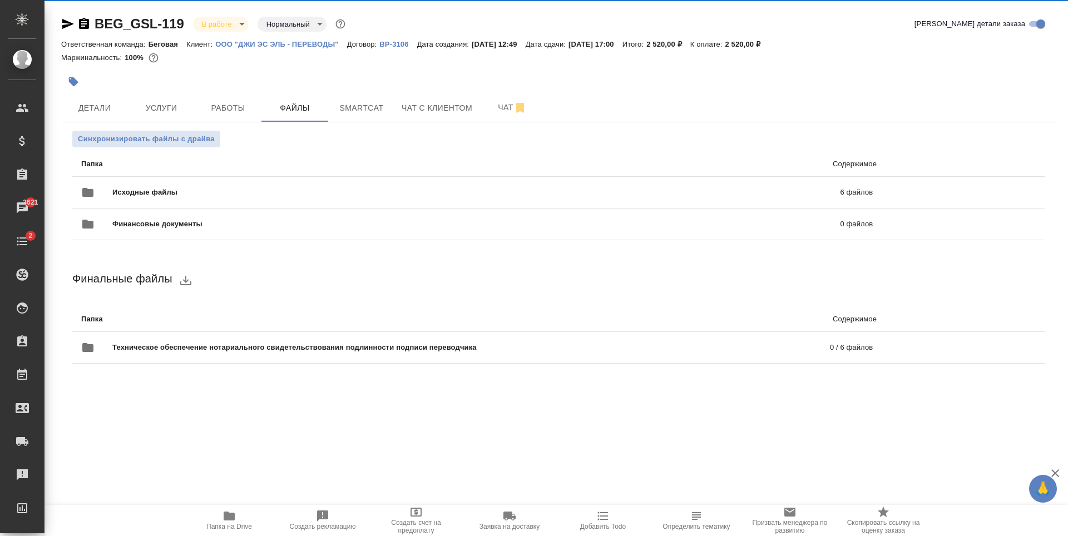
click at [228, 195] on span "Исходные файлы" at bounding box center [310, 192] width 397 height 11
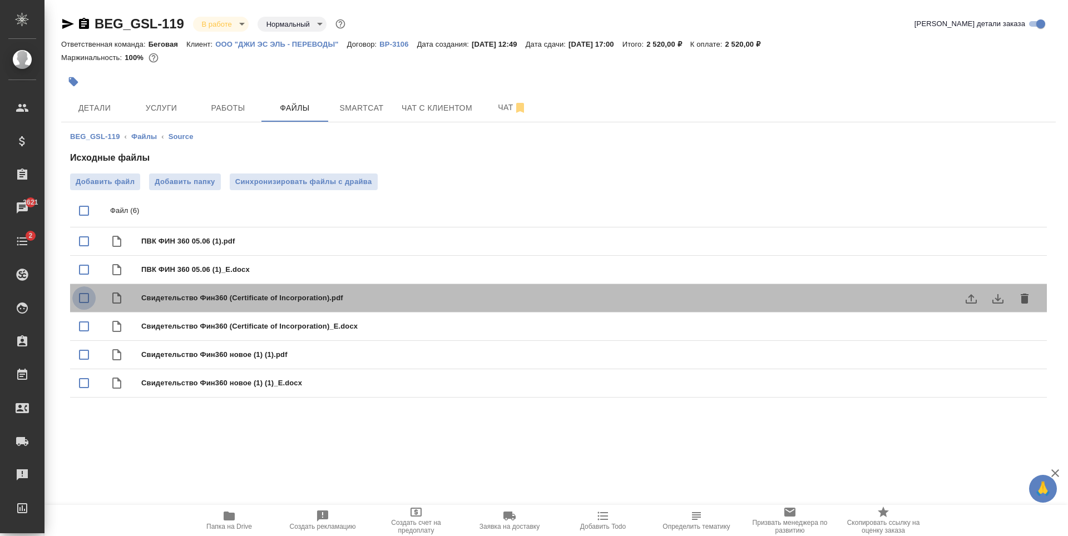
click at [85, 301] on input "checkbox" at bounding box center [83, 297] width 23 height 23
checkbox input "true"
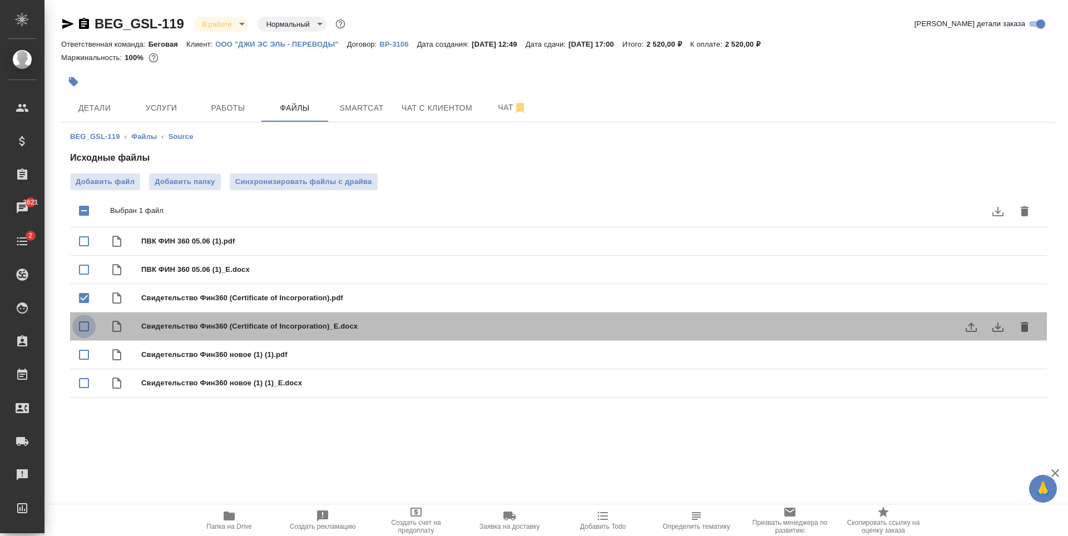
click at [88, 325] on input "checkbox" at bounding box center [83, 326] width 23 height 23
checkbox input "true"
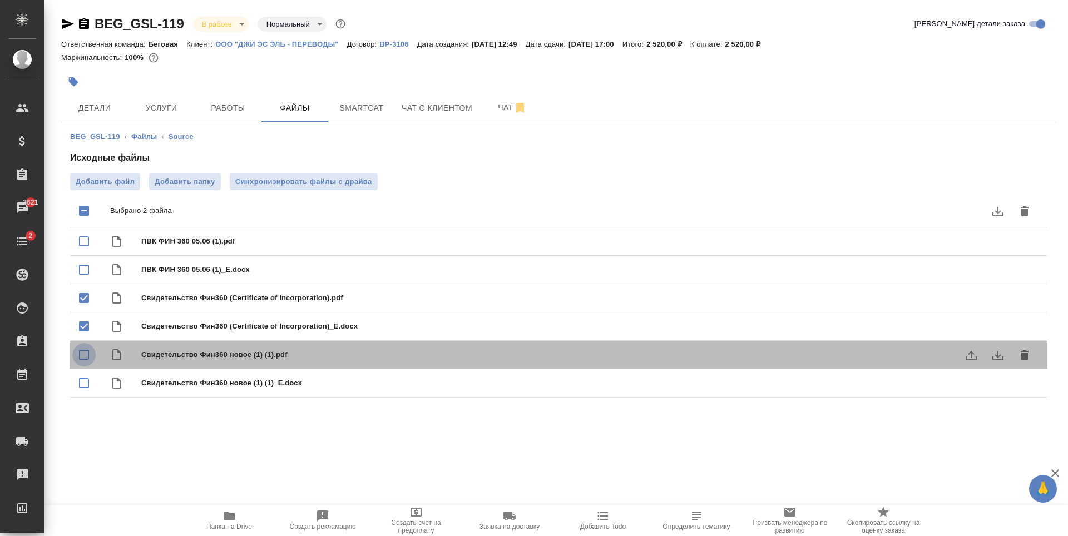
drag, startPoint x: 88, startPoint y: 350, endPoint x: 90, endPoint y: 365, distance: 15.1
click at [88, 351] on input "checkbox" at bounding box center [83, 354] width 23 height 23
checkbox input "true"
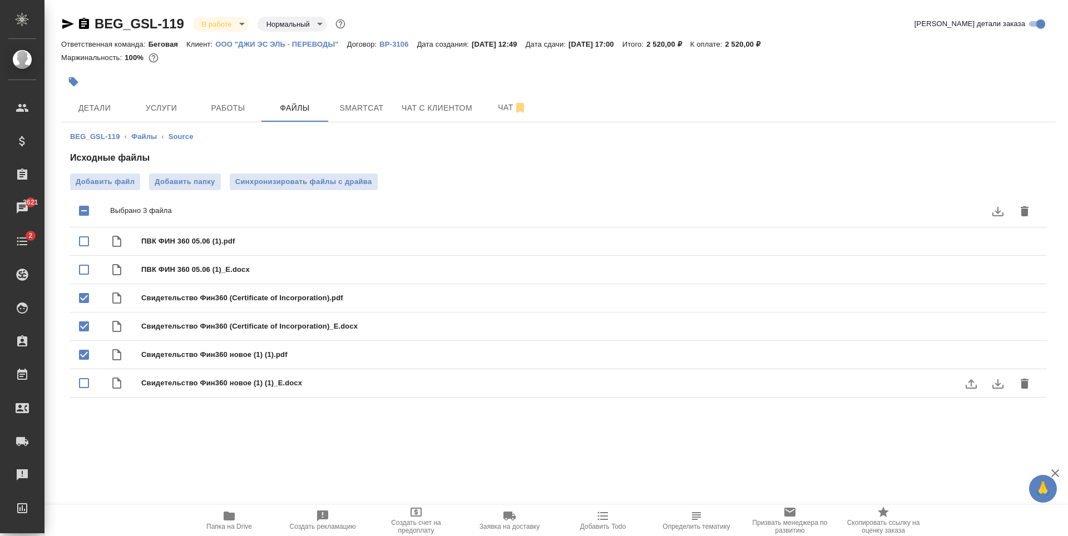
click at [87, 383] on input "checkbox" at bounding box center [83, 382] width 23 height 23
checkbox input "true"
click at [1024, 214] on icon "delete" at bounding box center [1024, 211] width 8 height 10
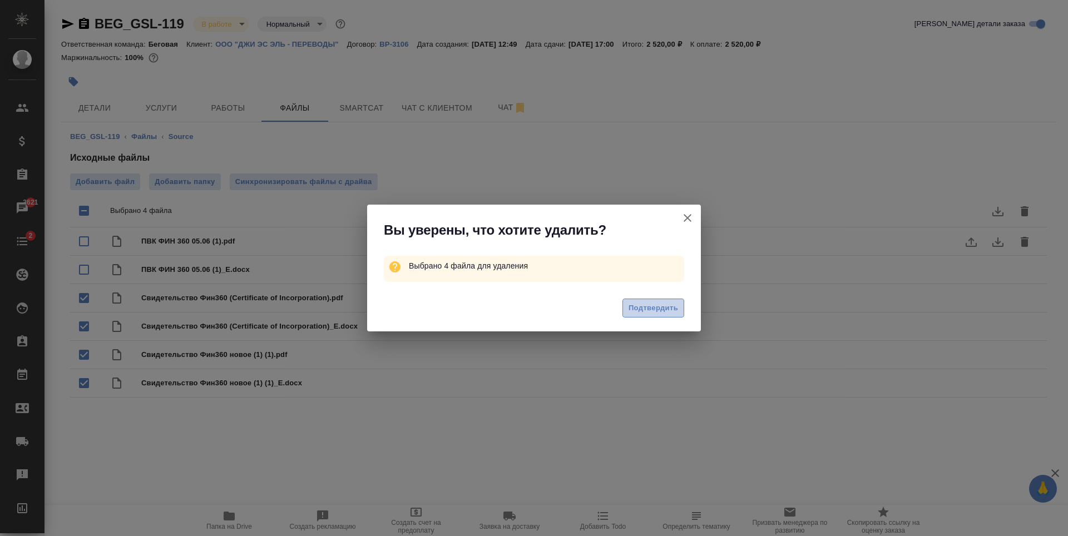
click at [658, 308] on span "Подтвердить" at bounding box center [652, 308] width 49 height 13
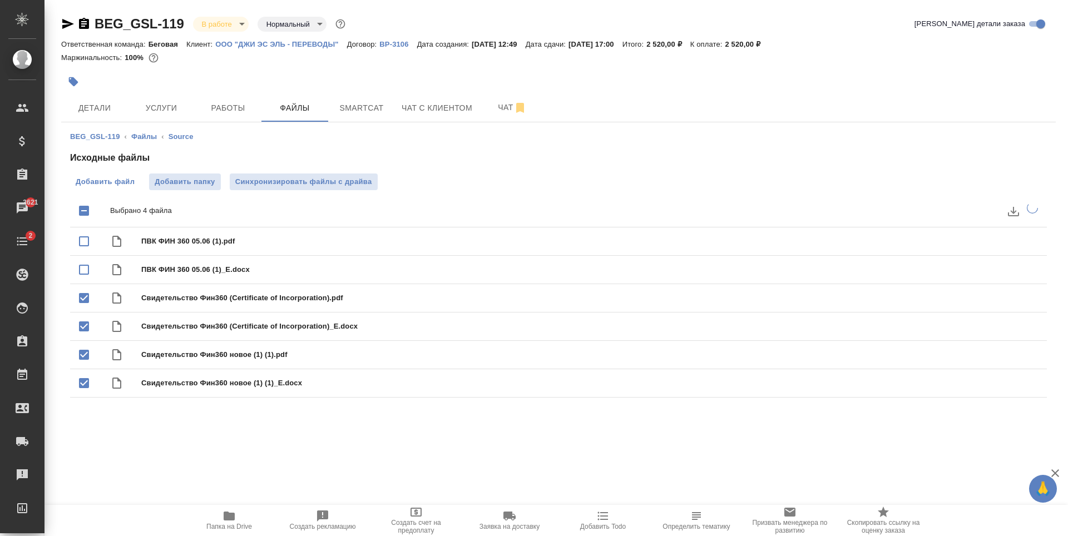
click at [106, 178] on span "Добавить файл" at bounding box center [105, 181] width 59 height 11
click at [0, 0] on input "Добавить файл" at bounding box center [0, 0] width 0 height 0
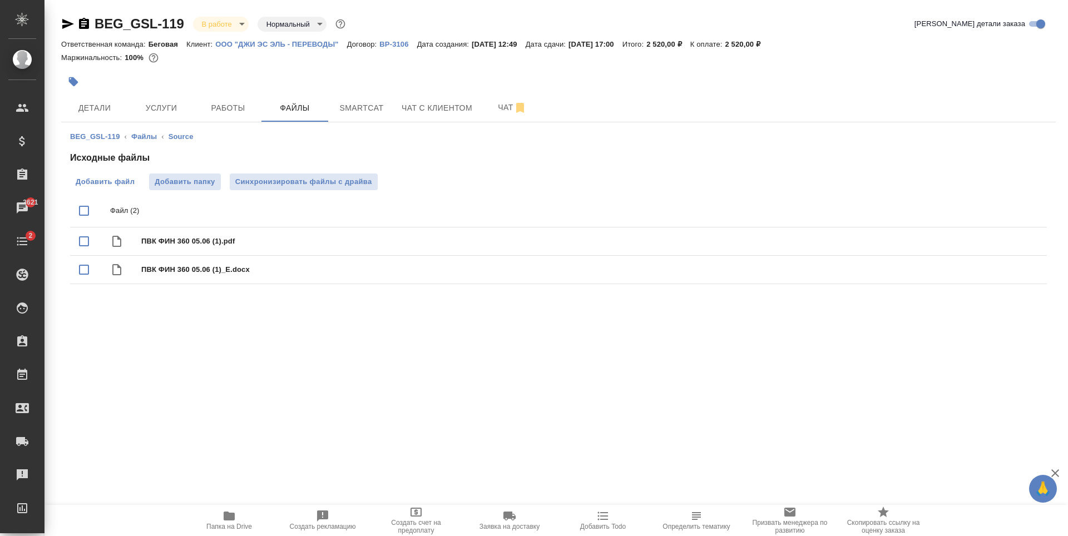
click at [126, 182] on span "Добавить файл" at bounding box center [105, 181] width 59 height 11
click at [0, 0] on input "Добавить файл" at bounding box center [0, 0] width 0 height 0
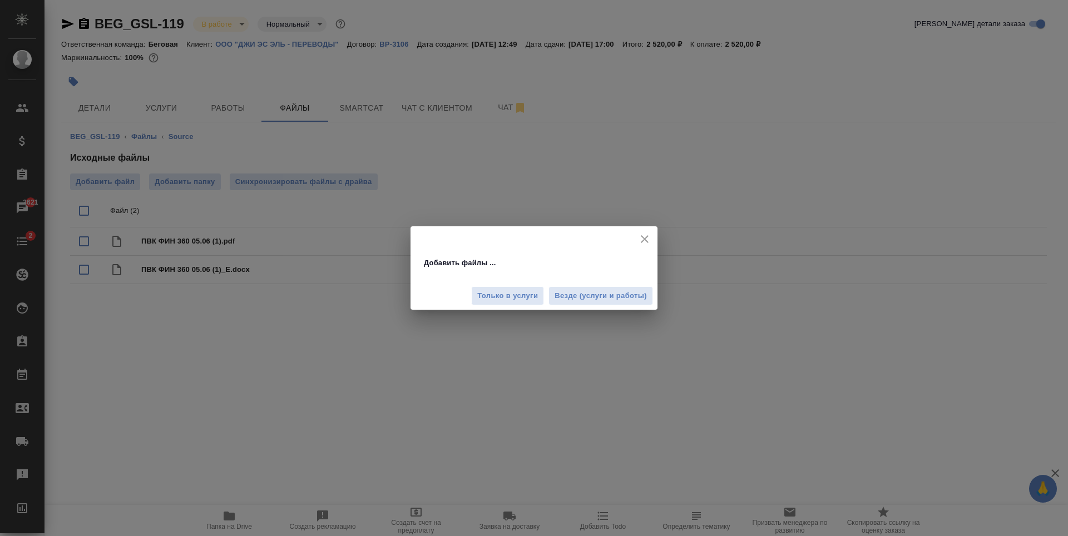
click at [522, 298] on span "Только в услуги" at bounding box center [507, 296] width 61 height 13
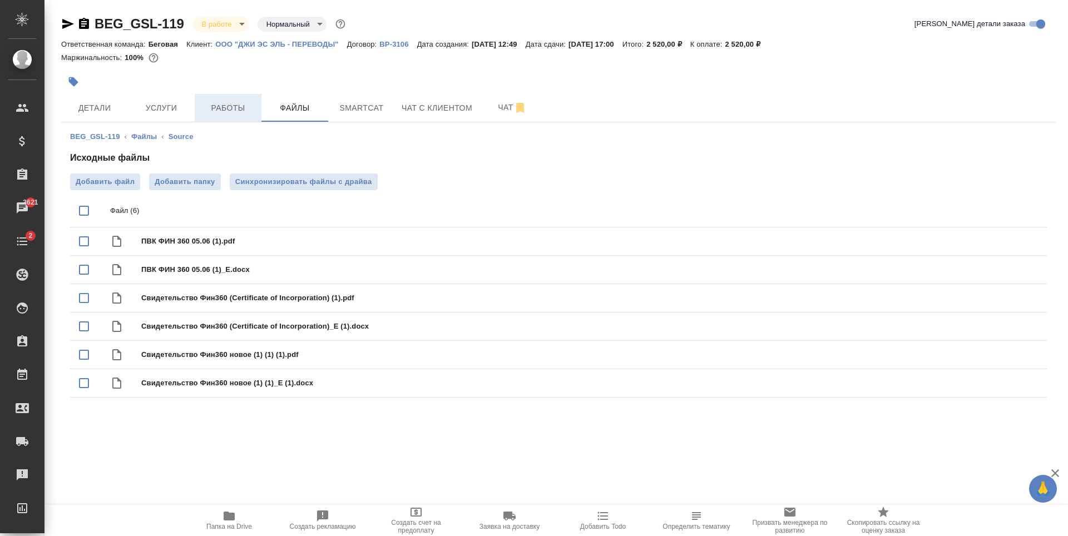
click at [198, 112] on button "Работы" at bounding box center [228, 108] width 67 height 28
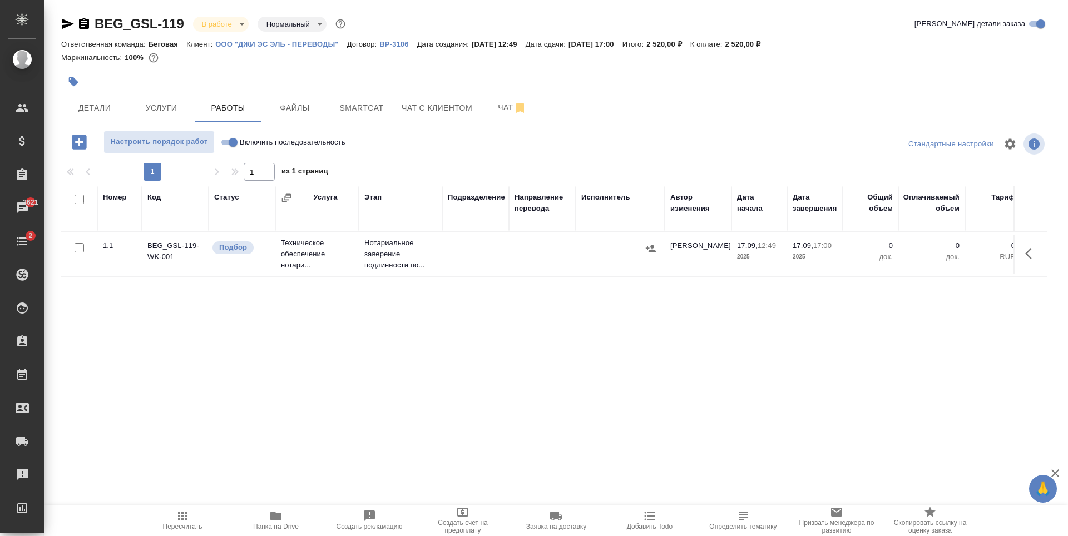
click at [508, 252] on td at bounding box center [475, 254] width 67 height 39
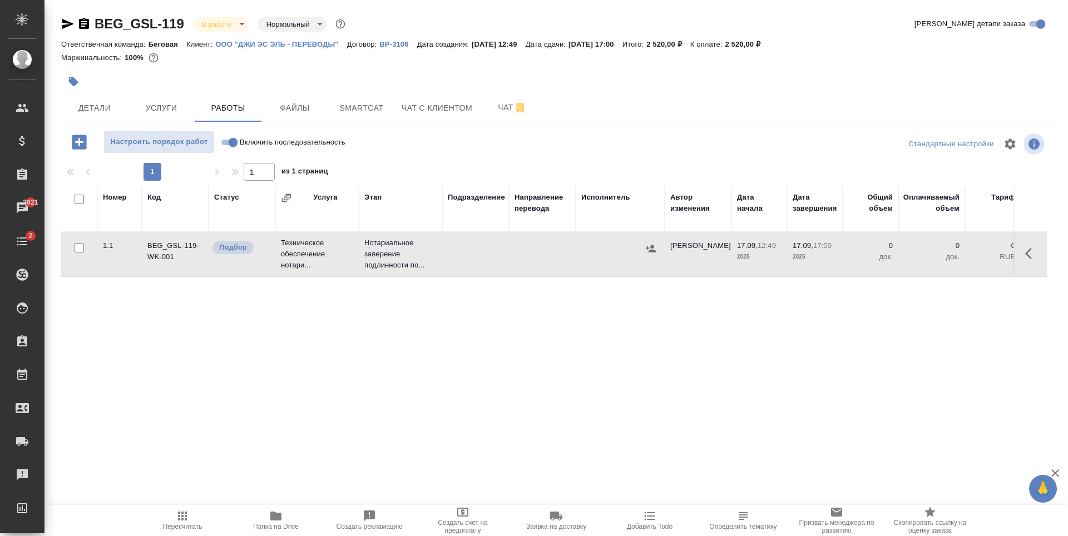
click at [509, 254] on td at bounding box center [542, 254] width 67 height 39
click at [534, 254] on td at bounding box center [542, 254] width 67 height 39
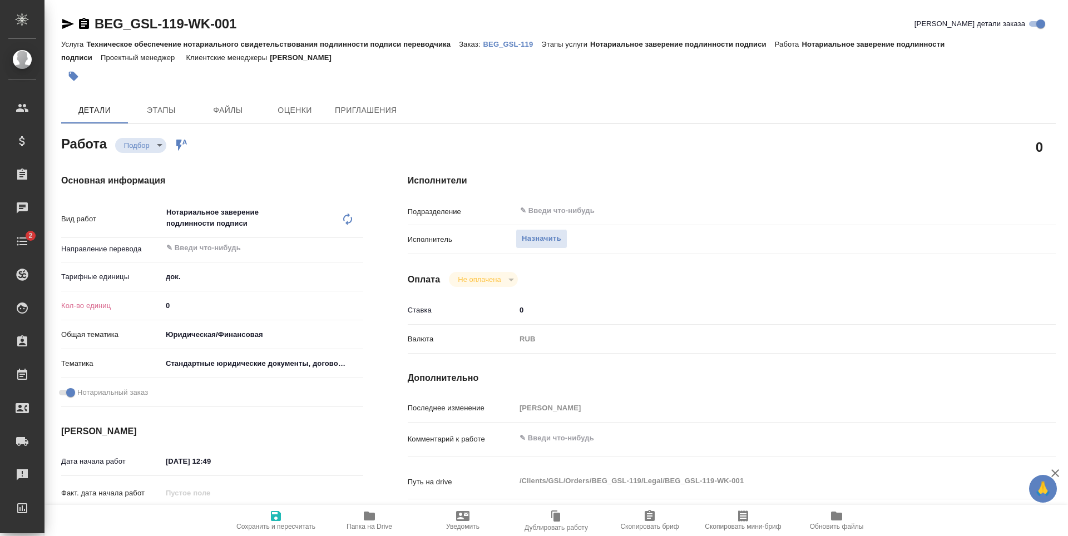
type textarea "x"
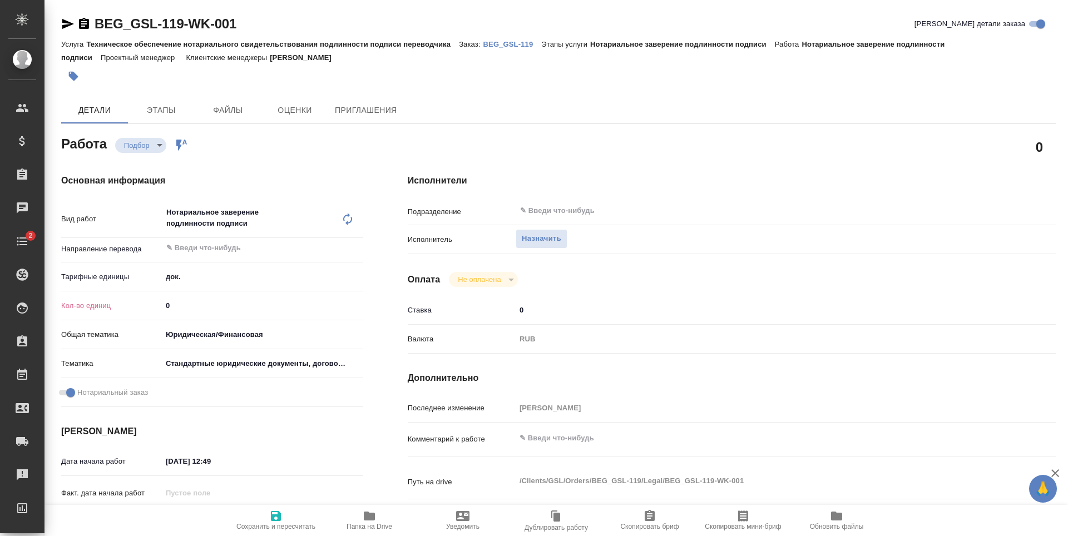
type textarea "x"
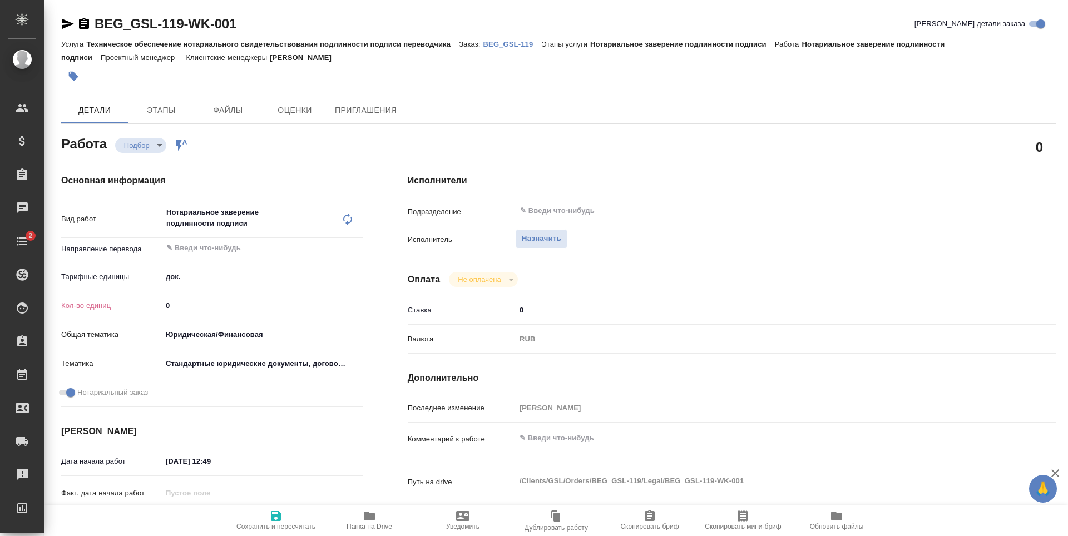
type textarea "x"
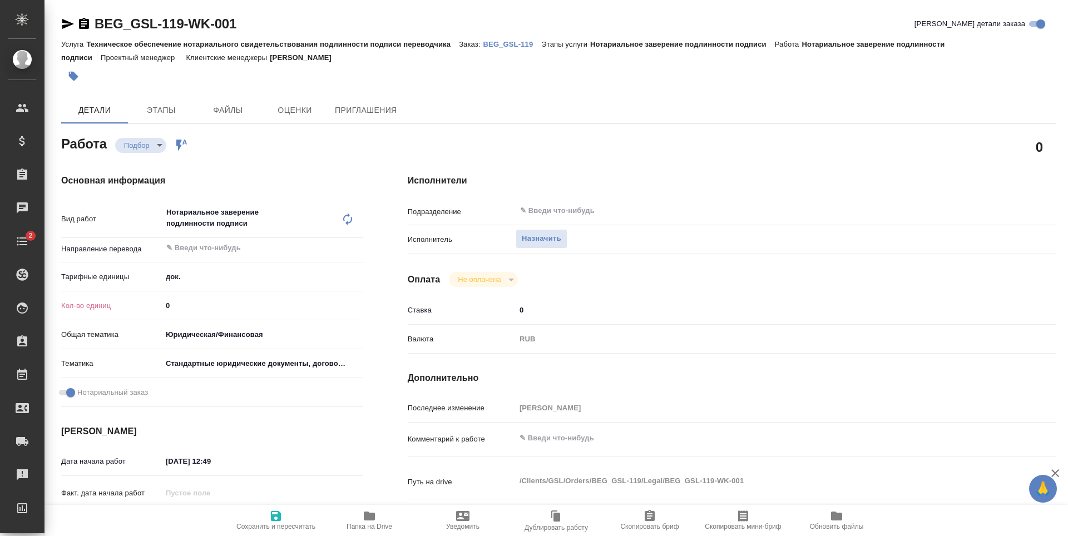
click at [201, 301] on input "0" at bounding box center [262, 306] width 201 height 16
type input "3"
type textarea "x"
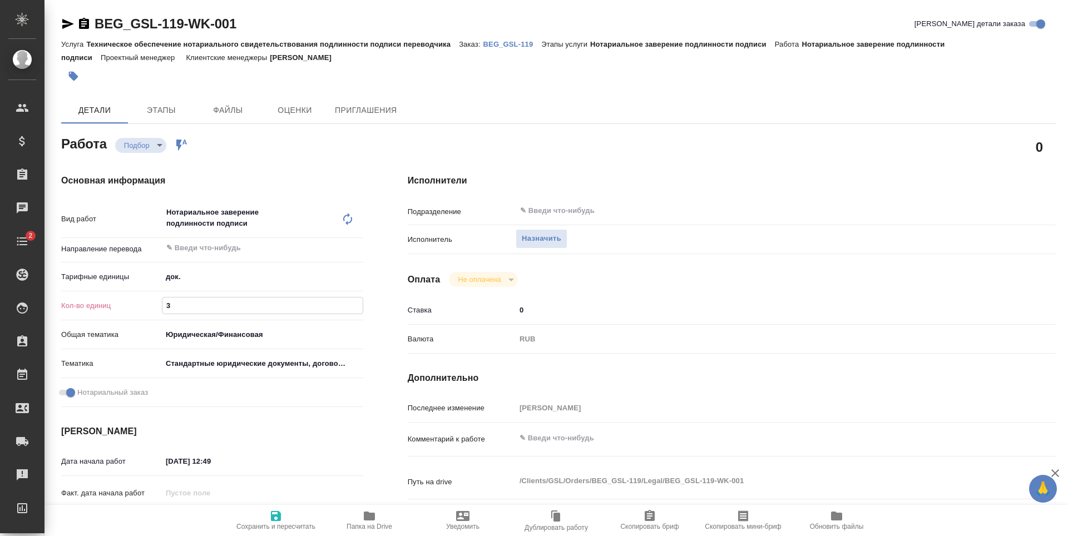
type textarea "x"
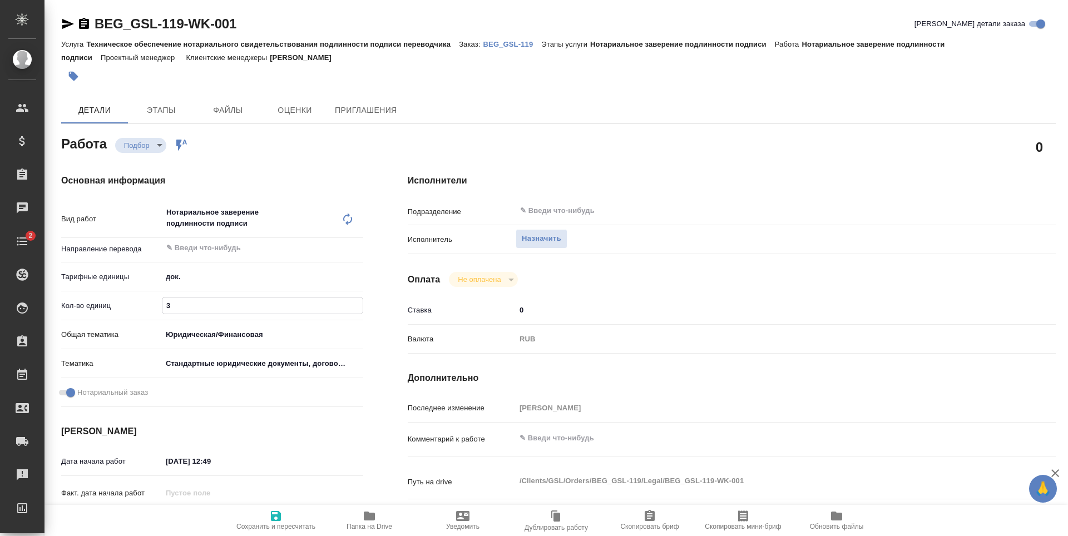
type textarea "x"
type input "3"
click at [280, 513] on icon "button" at bounding box center [276, 516] width 10 height 10
type textarea "x"
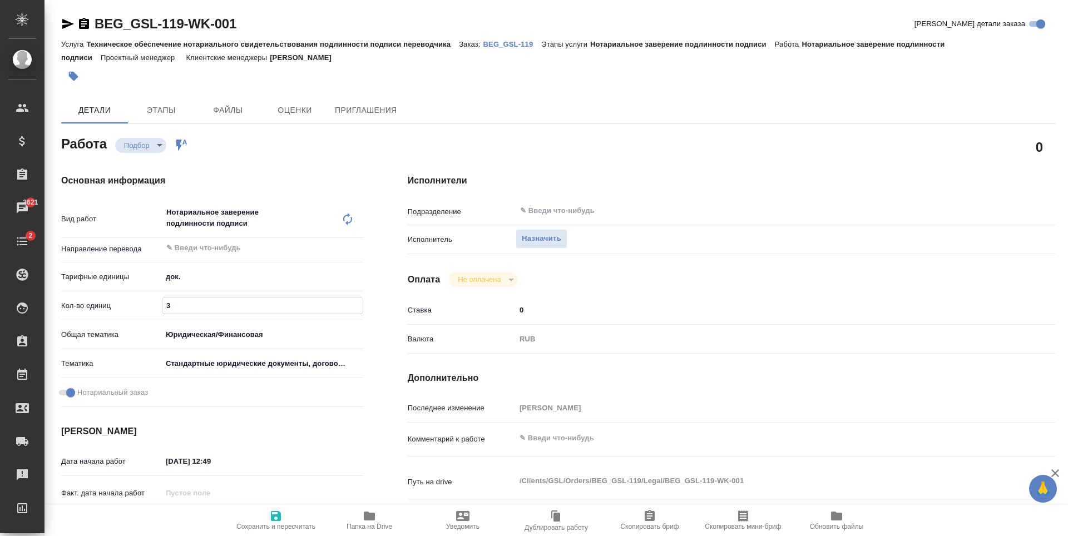
type textarea "x"
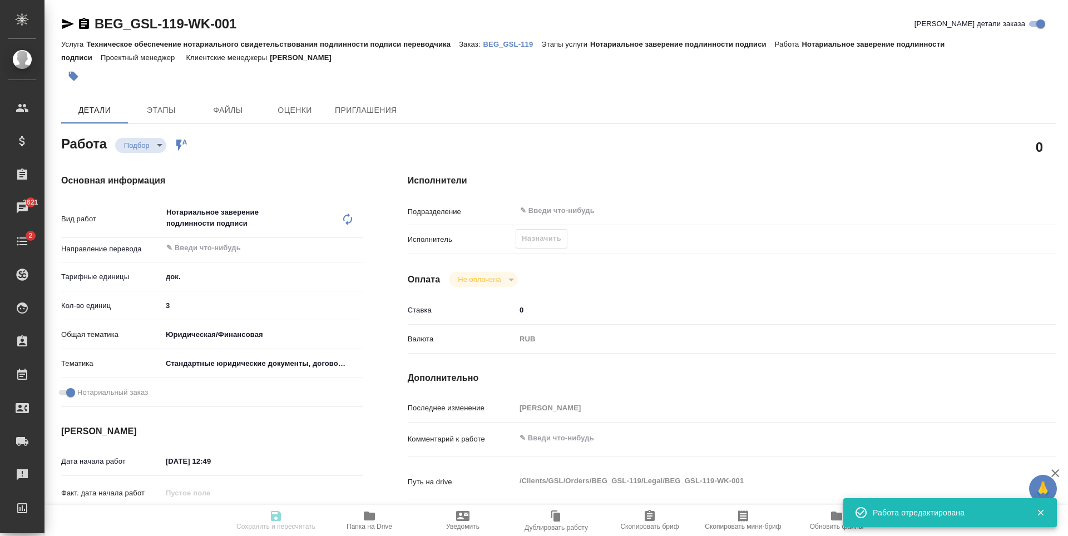
type input "recruiting"
type textarea "Нотариальное заверение подлинности подписи"
type textarea "x"
type input "5a8b1489cc6b4906c91bfd8b"
type input "3"
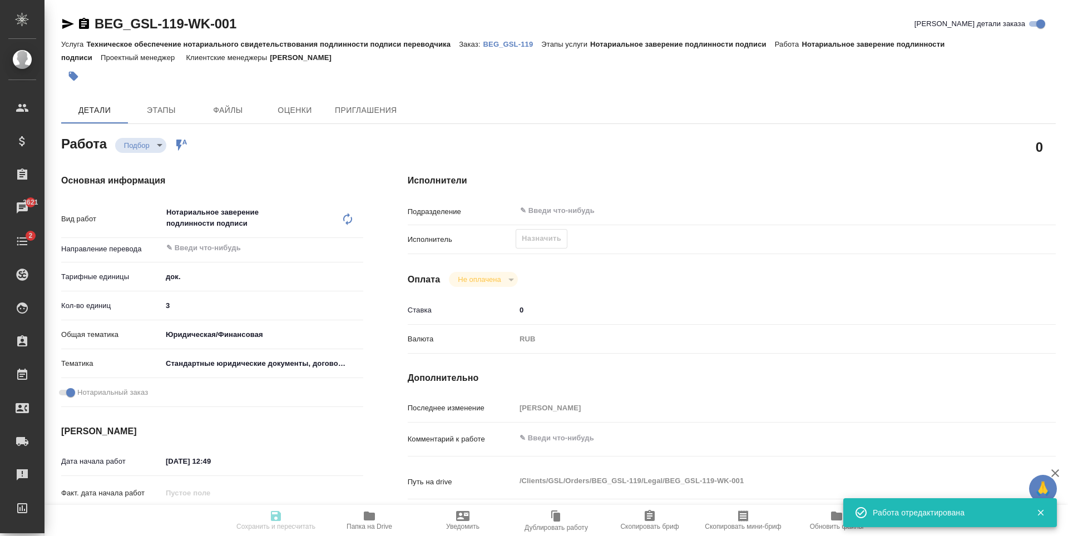
type input "yr-fn"
type input "5f647205b73bc97568ca66bf"
checkbox input "true"
type input "17.09.2025 12:49"
type input "17.09.2025 17:00"
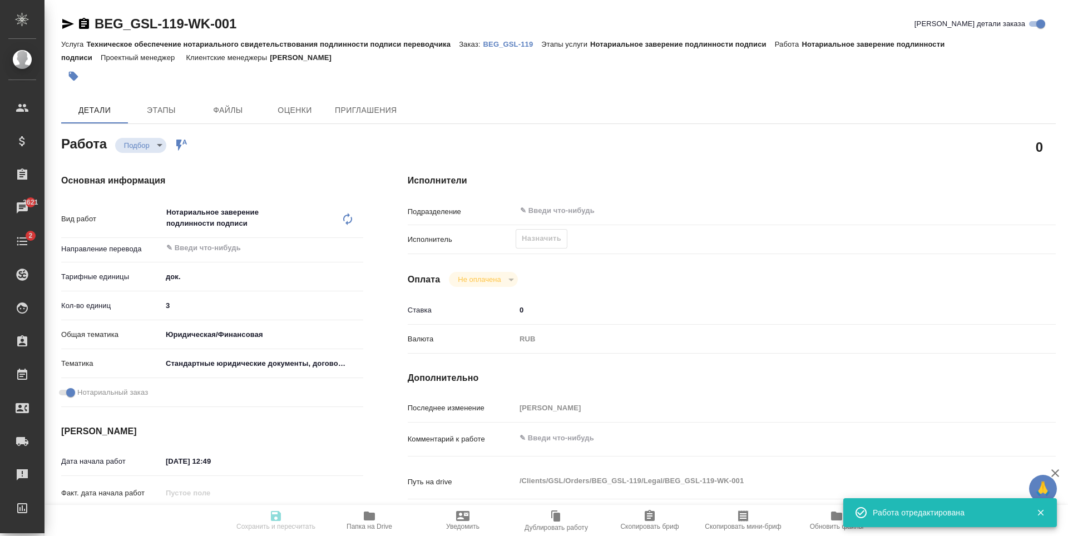
type input "17.09.2025 17:00"
type input "notPayed"
type input "0"
type input "RUB"
type input "[PERSON_NAME]"
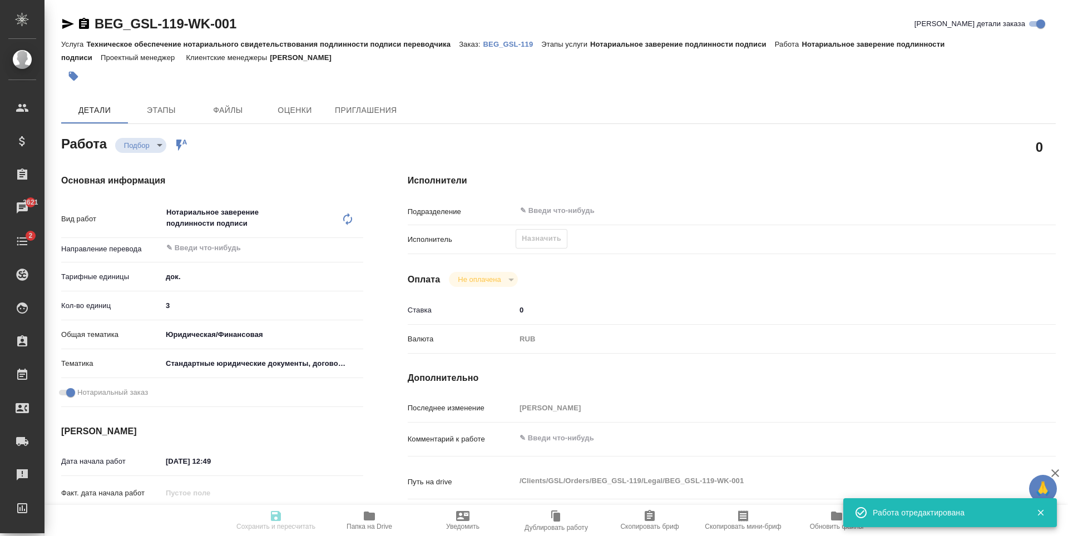
type textarea "x"
type textarea "/Clients/GSL/Orders/BEG_GSL-119/Legal/BEG_GSL-119-WK-001"
type textarea "x"
type input "BEG_GSL-119"
type input "Техническое обеспечение нотариального свидетельствования подлинности подписи пе…"
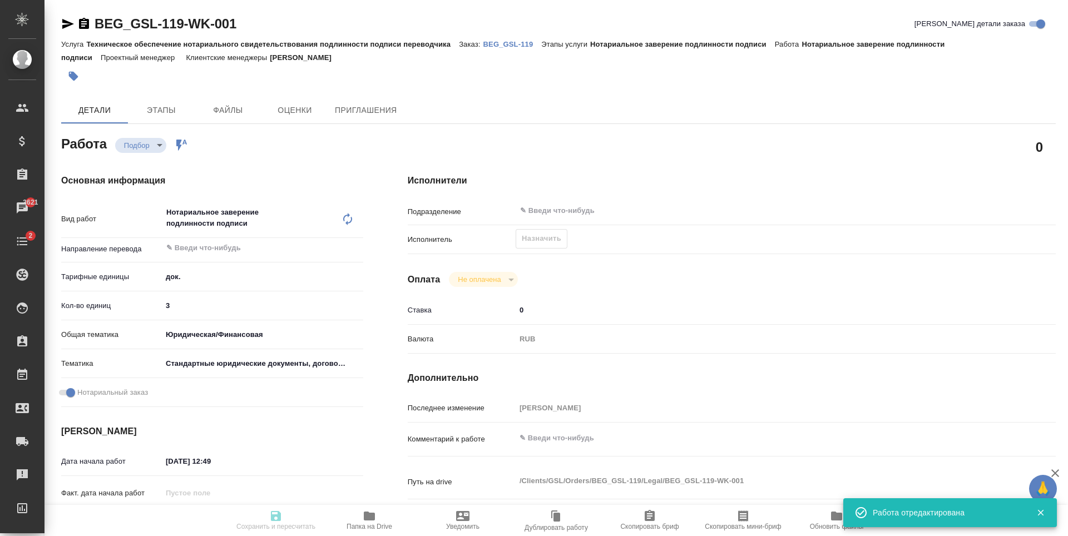
type input "Нотариальное заверение подлинности подписи"
type input "[PERSON_NAME]"
type input "/Clients/GSL/Orders/BEG_GSL-119"
type textarea "x"
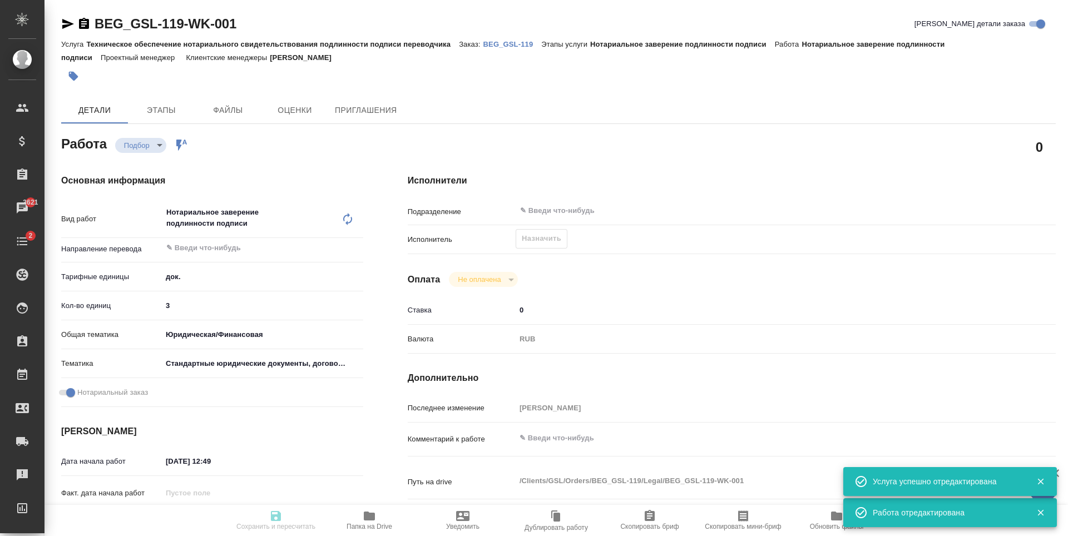
type textarea "x"
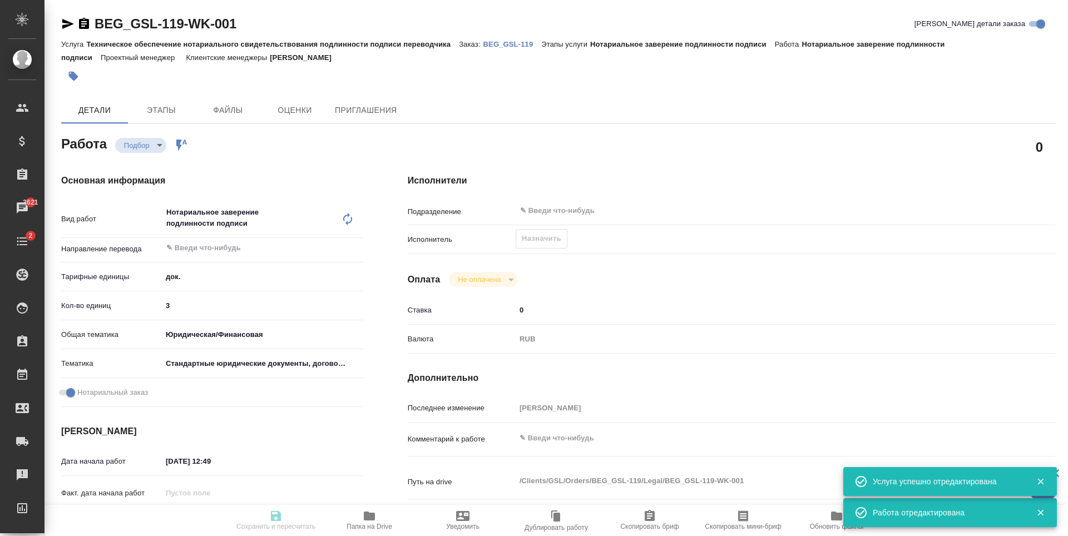
type textarea "x"
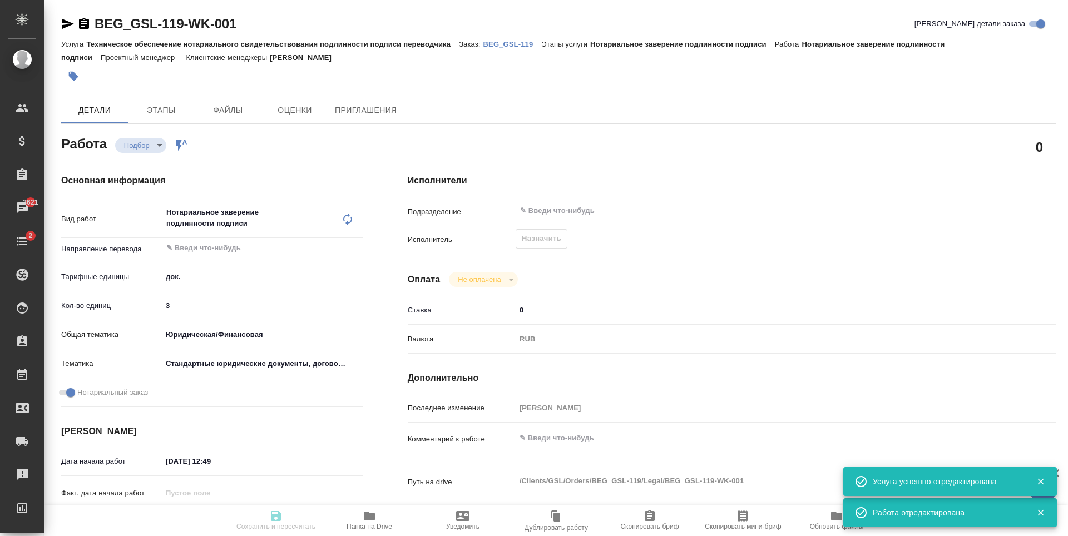
type textarea "x"
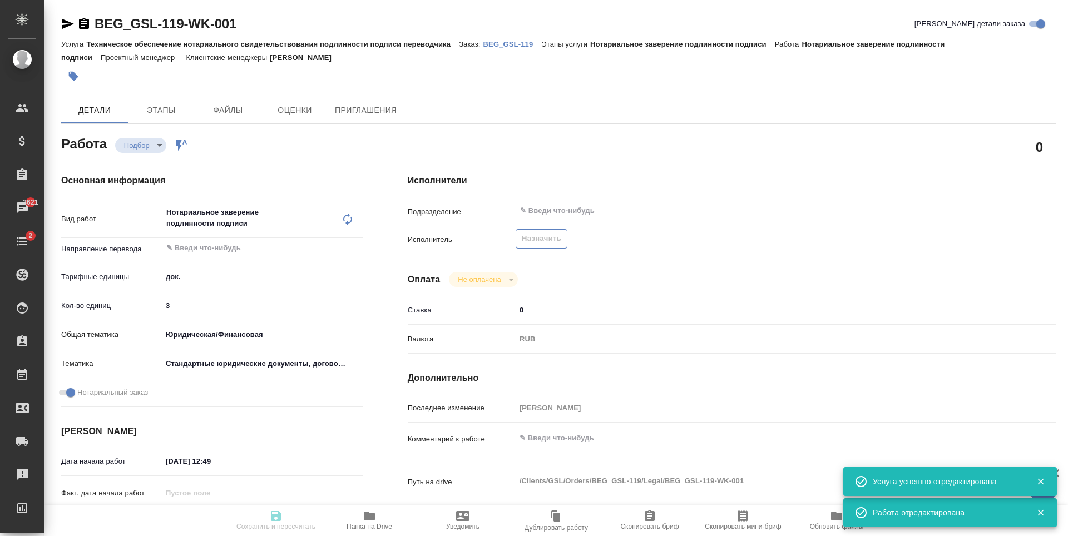
type input "recruiting"
type textarea "Нотариальное заверение подлинности подписи"
type textarea "x"
type input "5a8b1489cc6b4906c91bfd8b"
type input "3"
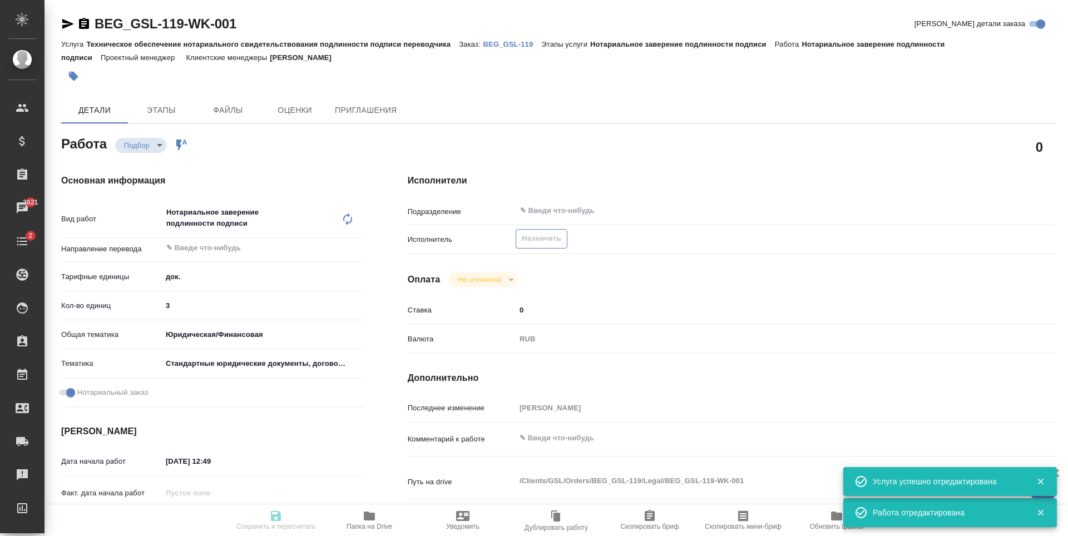
type input "yr-fn"
type input "5f647205b73bc97568ca66bf"
checkbox input "true"
type input "17.09.2025 12:49"
type input "17.09.2025 17:00"
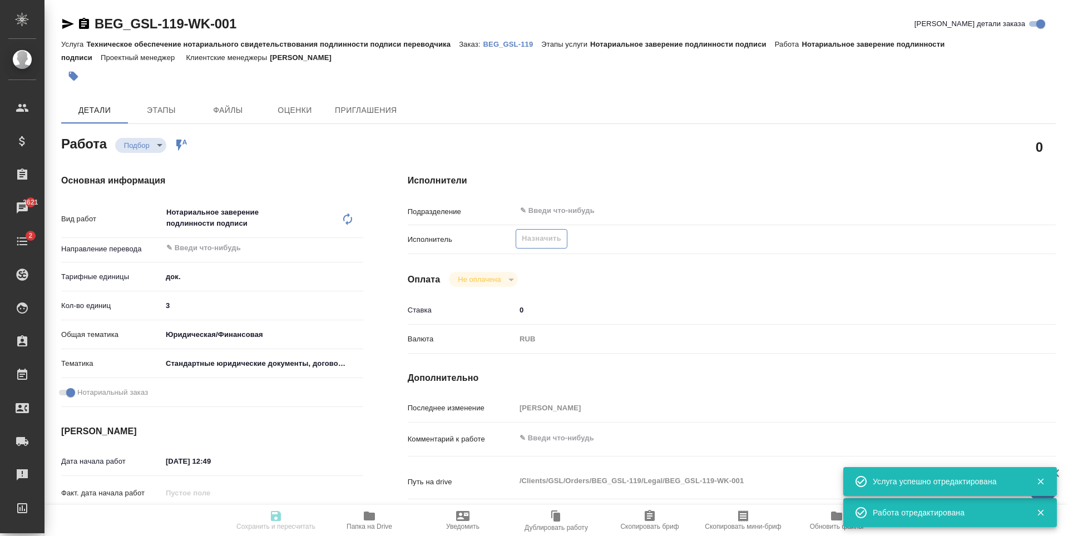
type input "17.09.2025 17:00"
type input "notPayed"
type input "0"
type input "RUB"
type input "Антонова Кристина"
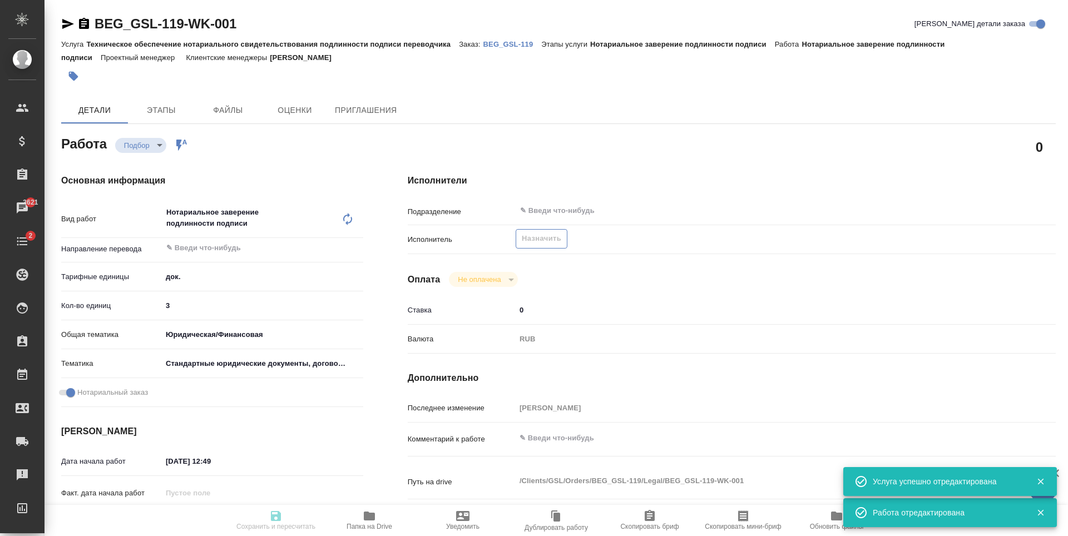
type textarea "x"
type textarea "/Clients/GSL/Orders/BEG_GSL-119/Legal/BEG_GSL-119-WK-001"
type textarea "x"
type input "BEG_GSL-119"
type input "Техническое обеспечение нотариального свидетельствования подлинности подписи пе…"
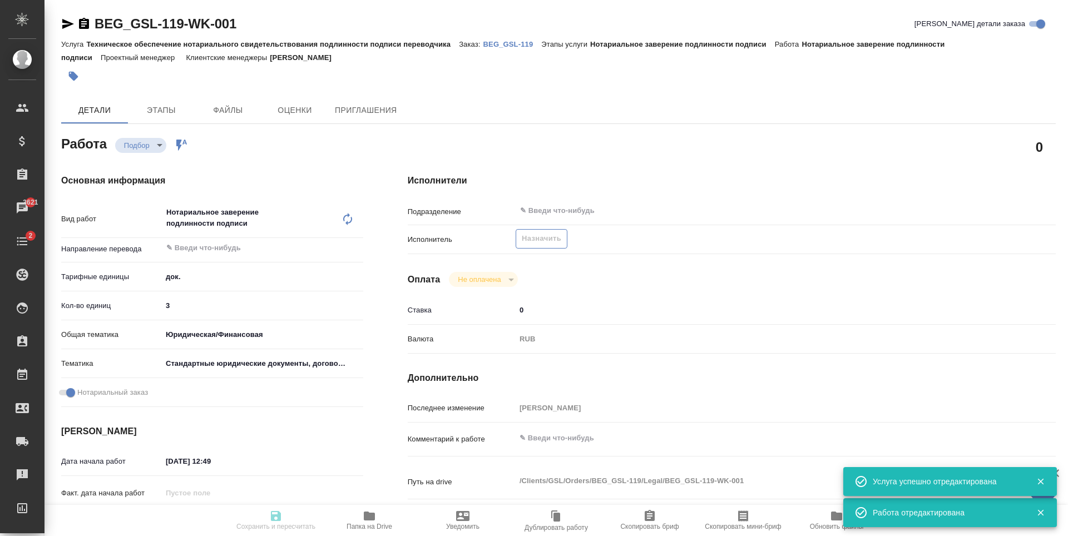
type input "Нотариальное заверение подлинности подписи"
type input "[PERSON_NAME]"
type input "/Clients/GSL/Orders/BEG_GSL-119"
type textarea "x"
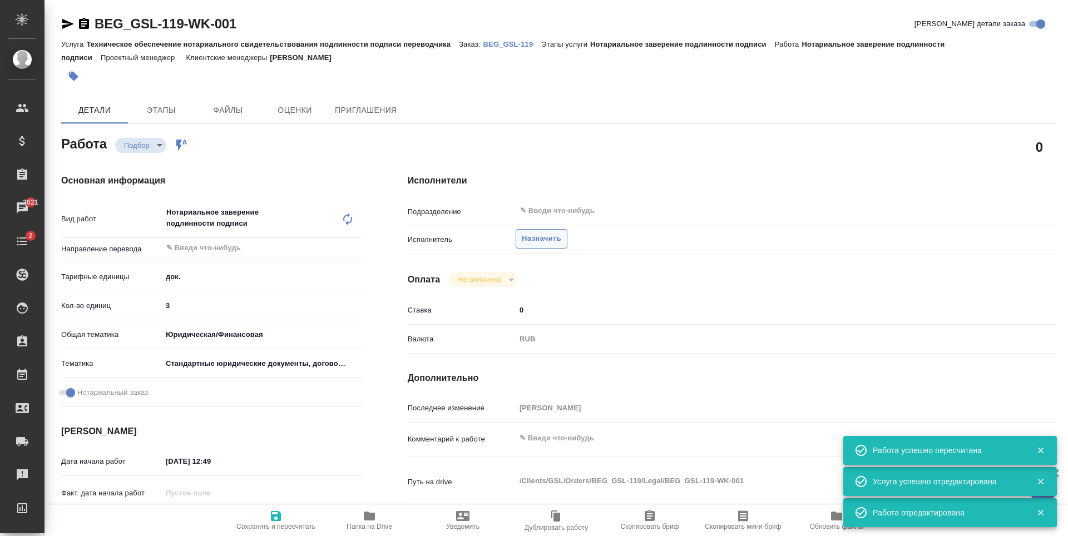
type textarea "x"
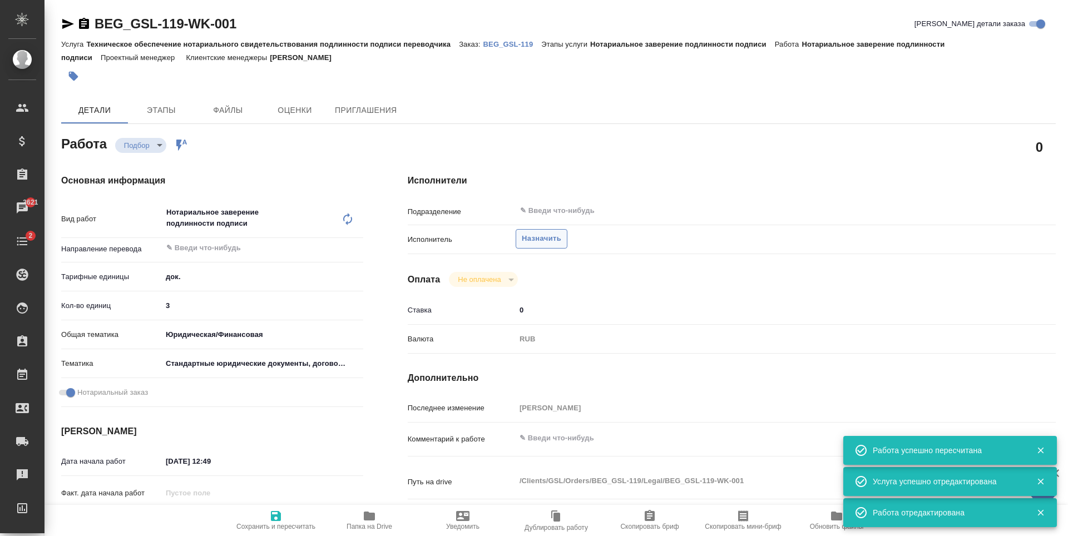
type textarea "x"
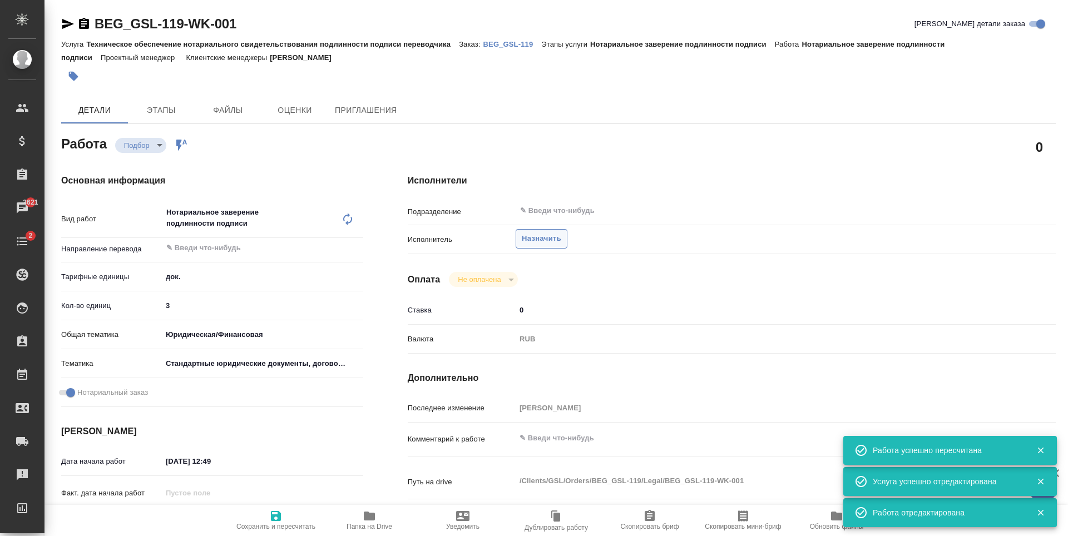
type textarea "x"
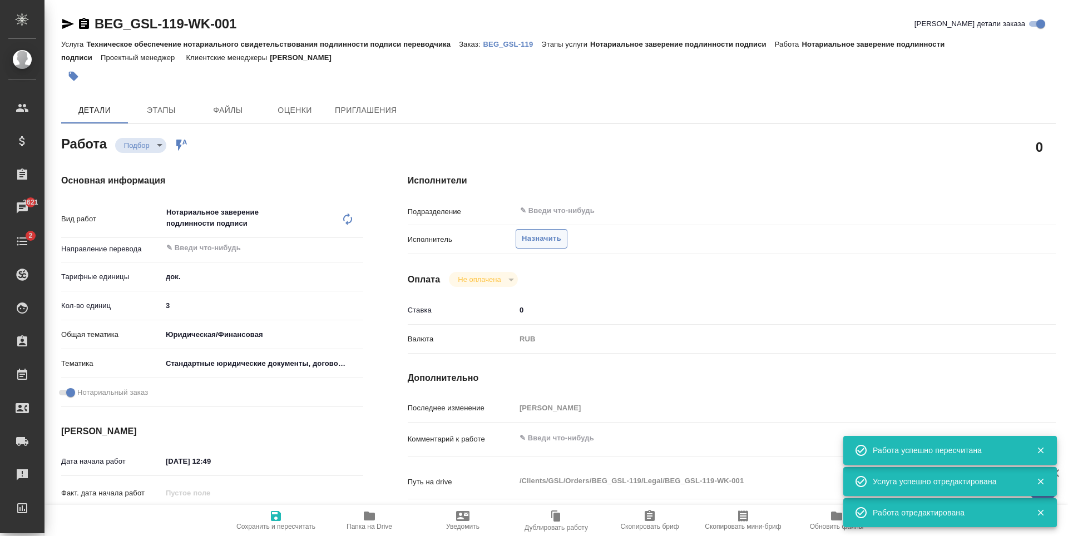
type textarea "x"
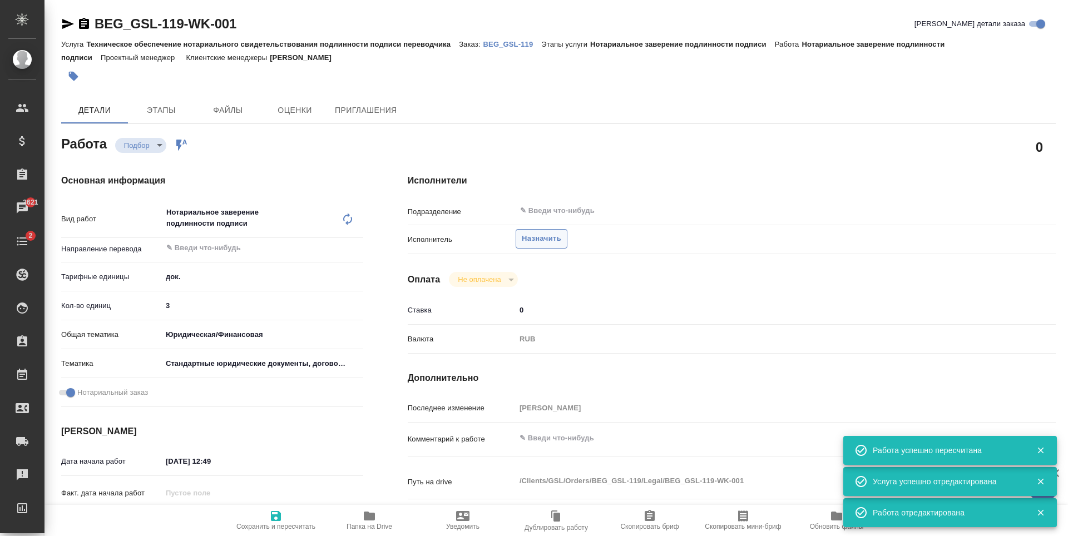
click at [558, 240] on span "Назначить" at bounding box center [541, 238] width 39 height 13
type textarea "x"
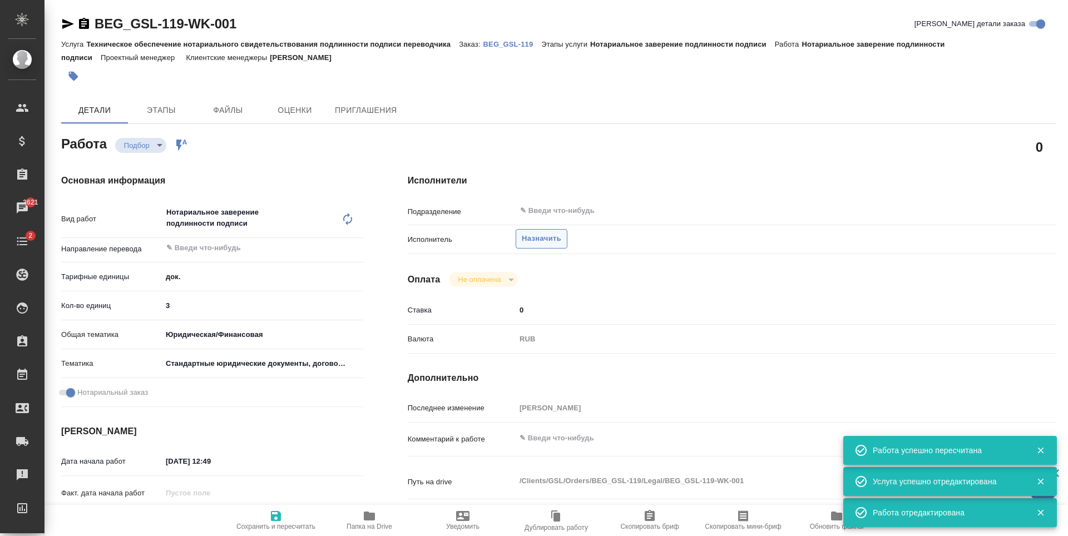
type textarea "x"
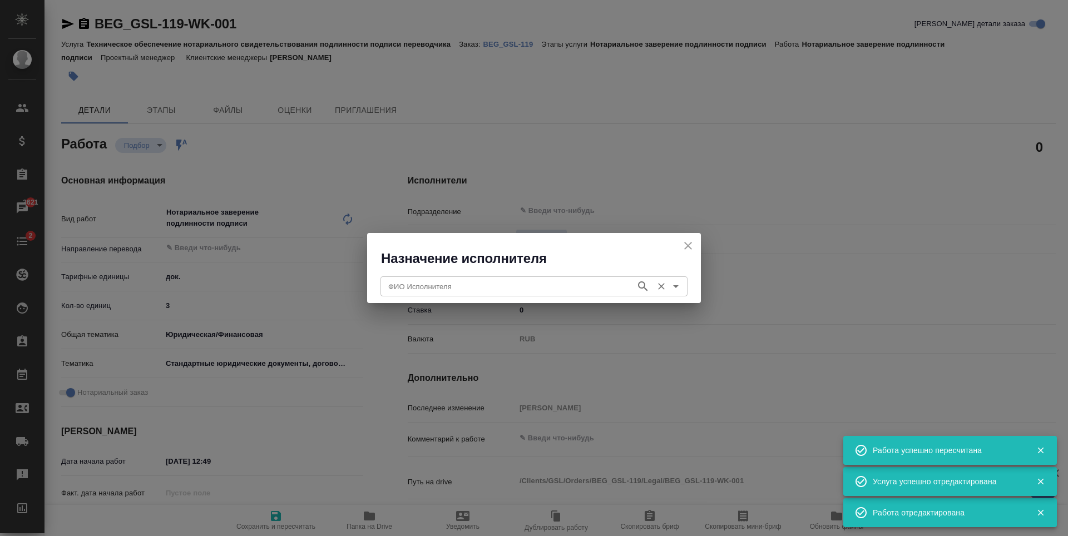
click at [541, 285] on input "ФИО Исполнителя" at bounding box center [507, 286] width 246 height 13
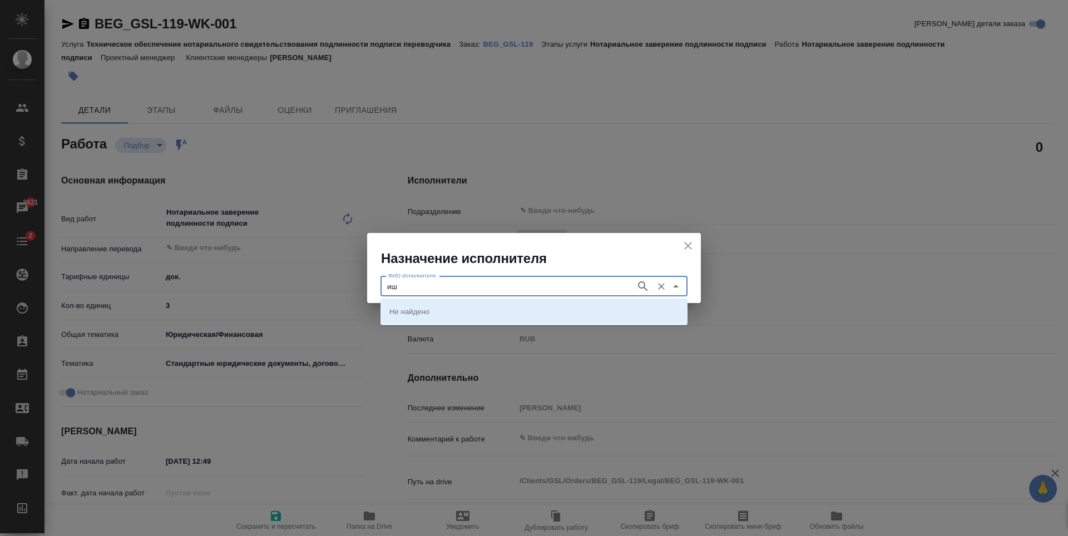
type input "и"
type input "шишенков"
click at [638, 287] on icon "button" at bounding box center [642, 286] width 13 height 13
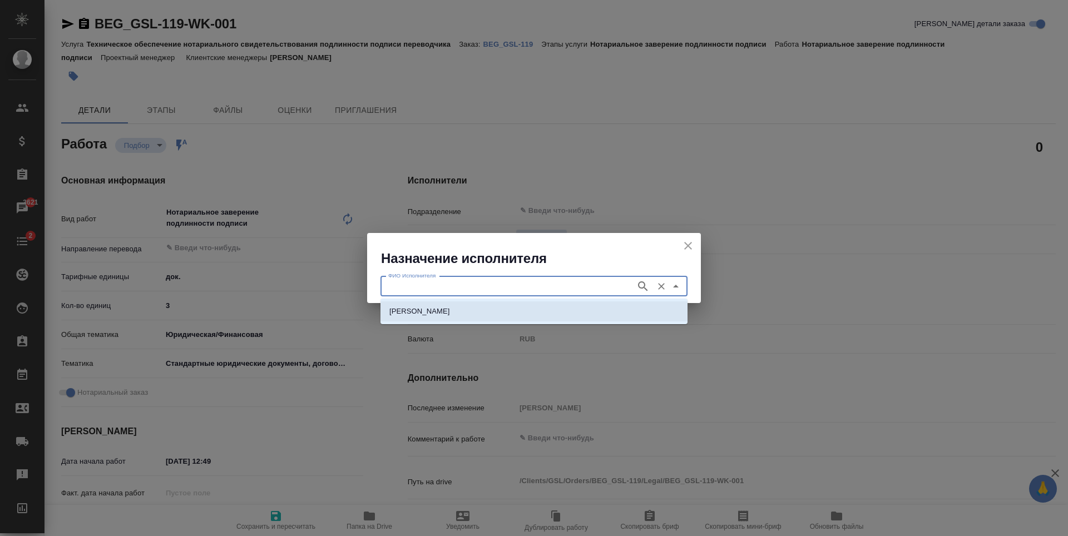
click at [450, 309] on p "НОТАРИУС Шишенков Леонид Васильевич" at bounding box center [419, 311] width 61 height 11
type input "НОТАРИУС Шишенков Леонид Васильевич"
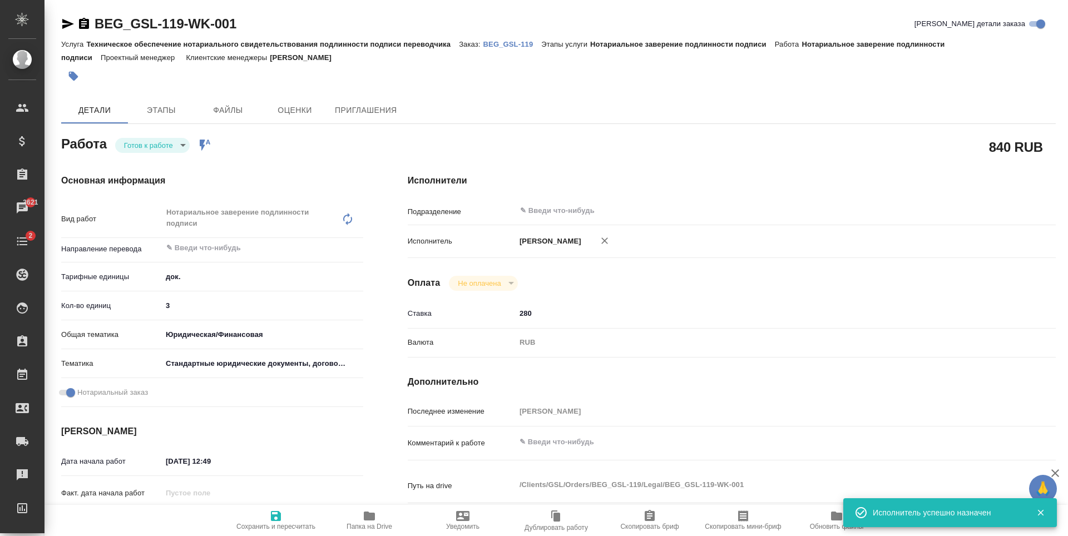
type textarea "x"
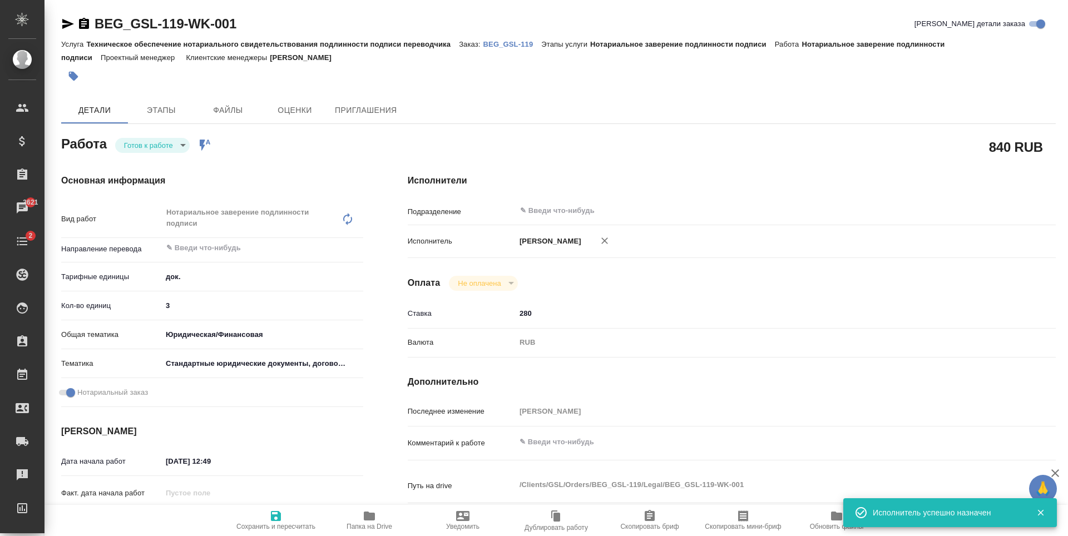
type textarea "x"
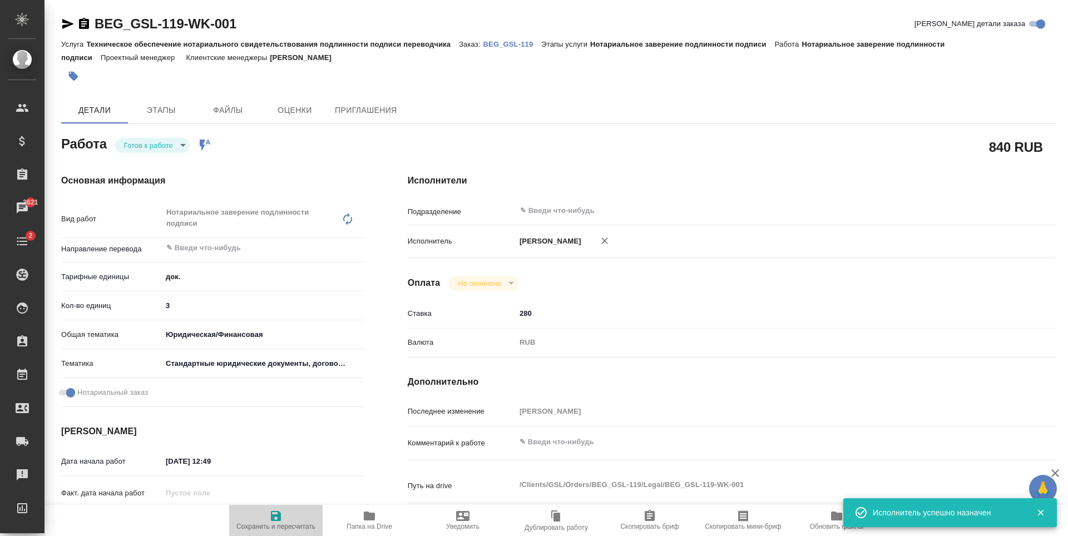
click at [292, 517] on span "Сохранить и пересчитать" at bounding box center [276, 519] width 80 height 21
type textarea "x"
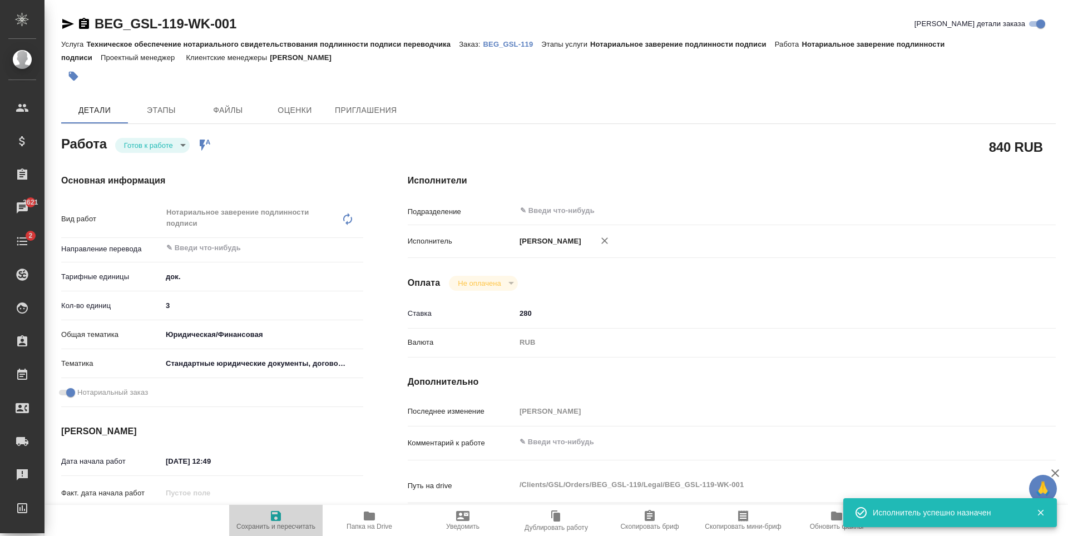
type textarea "x"
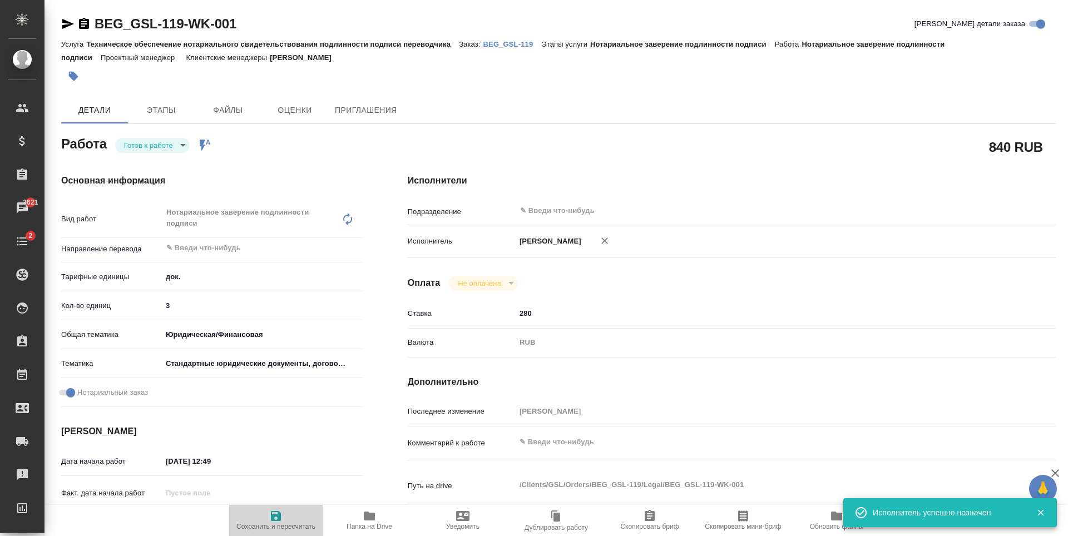
type textarea "x"
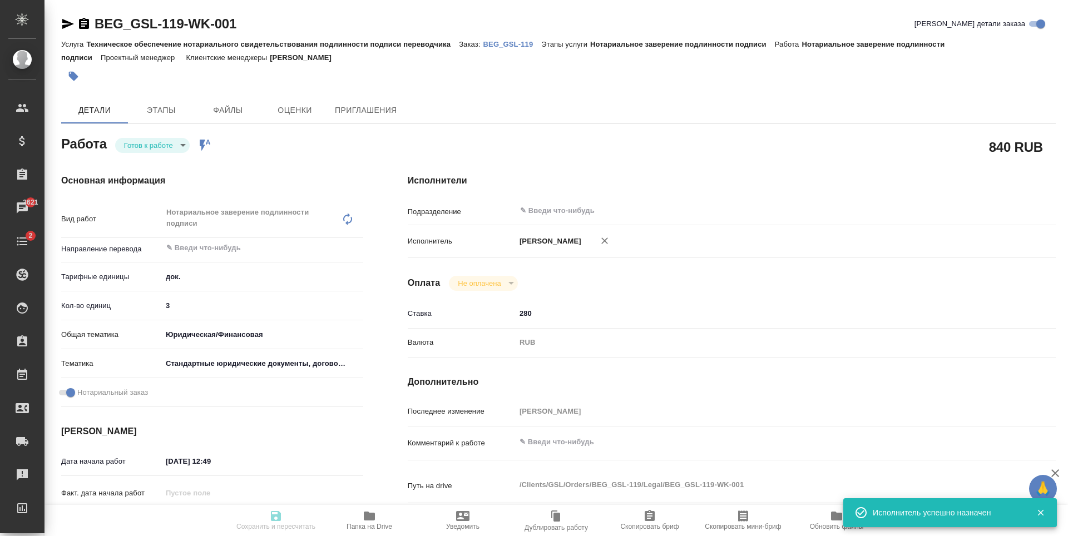
type textarea "x"
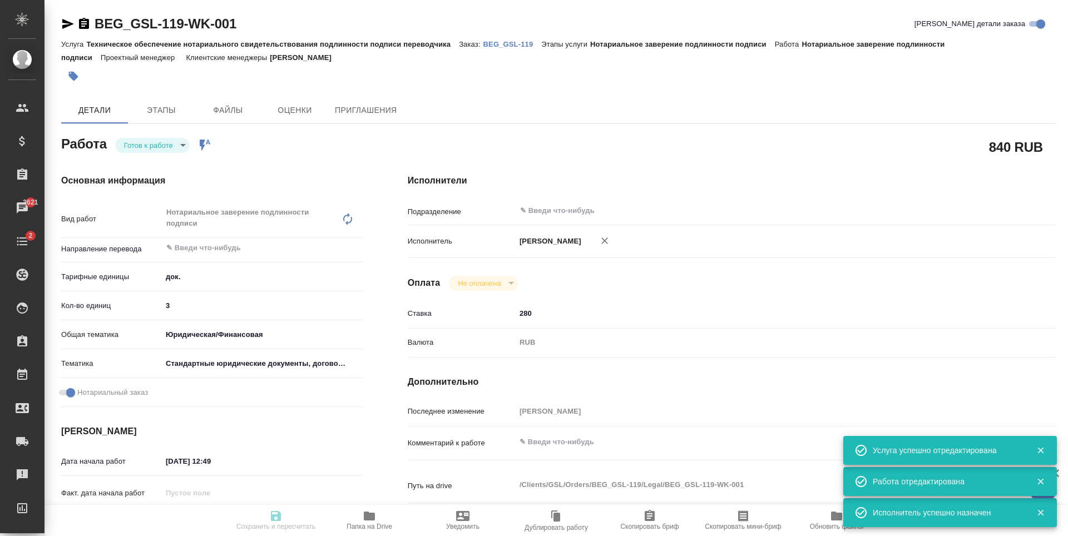
type input "readyForWork"
type textarea "Нотариальное заверение подлинности подписи"
type textarea "x"
type input "5a8b1489cc6b4906c91bfd8b"
type input "3"
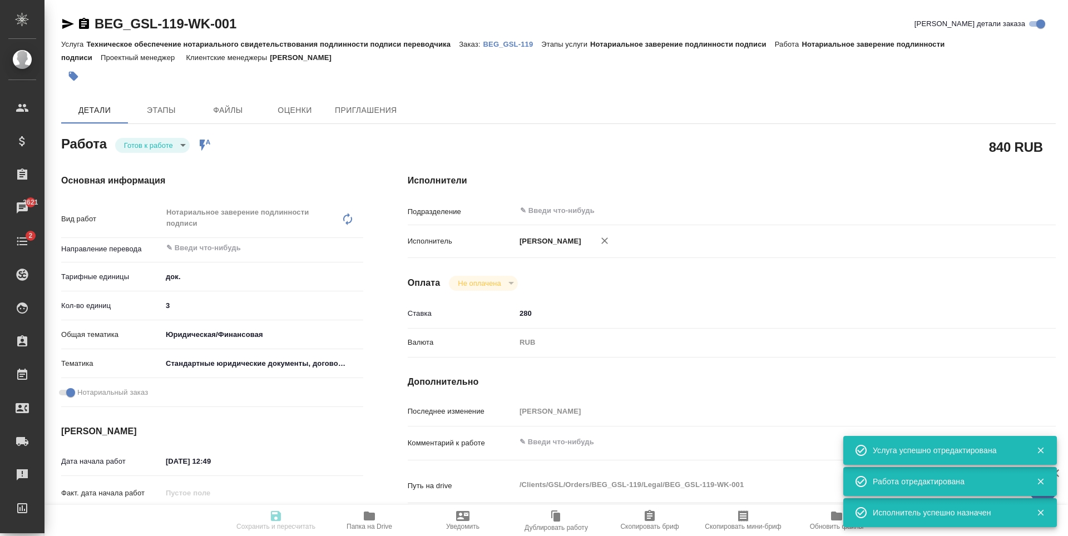
type input "yr-fn"
type input "5f647205b73bc97568ca66bf"
checkbox input "true"
type input "17.09.2025 12:49"
type input "17.09.2025 17:00"
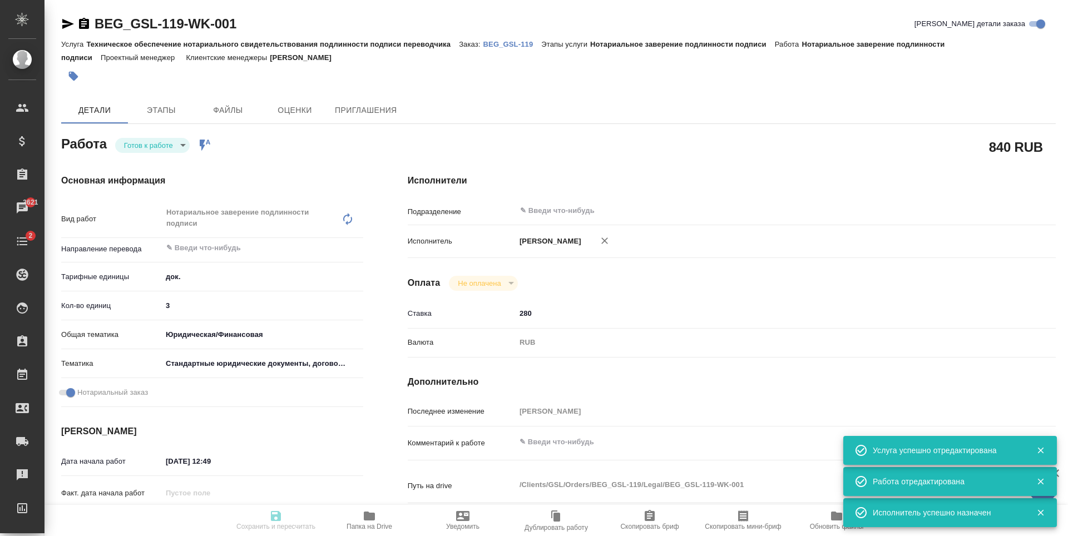
type input "17.09.2025 17:00"
type input "notPayed"
type input "280"
type input "RUB"
type input "[PERSON_NAME]"
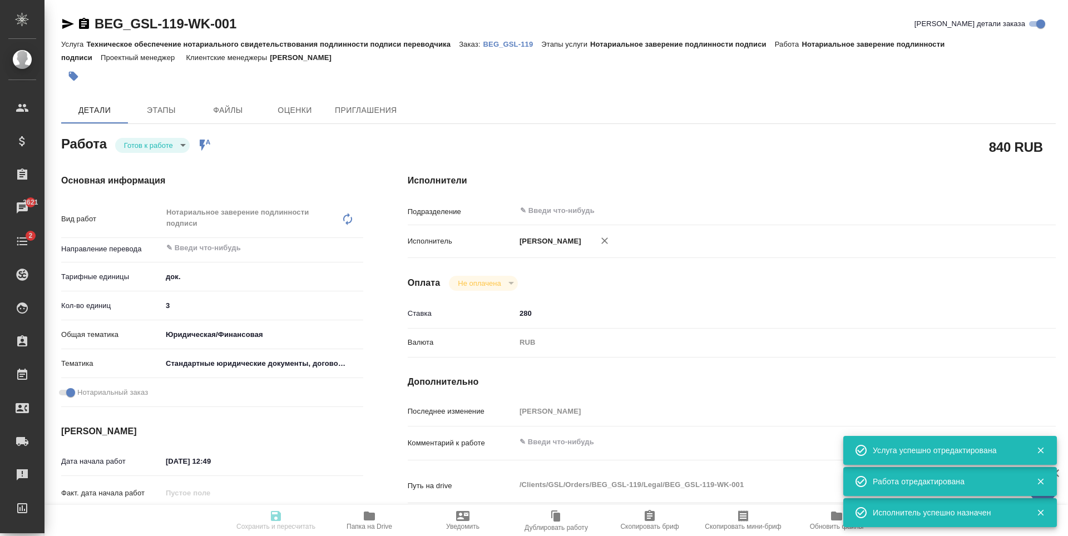
type textarea "x"
type textarea "/Clients/GSL/Orders/BEG_GSL-119/Legal/BEG_GSL-119-WK-001"
type textarea "x"
type input "BEG_GSL-119"
type input "Техническое обеспечение нотариального свидетельствования подлинности подписи пе…"
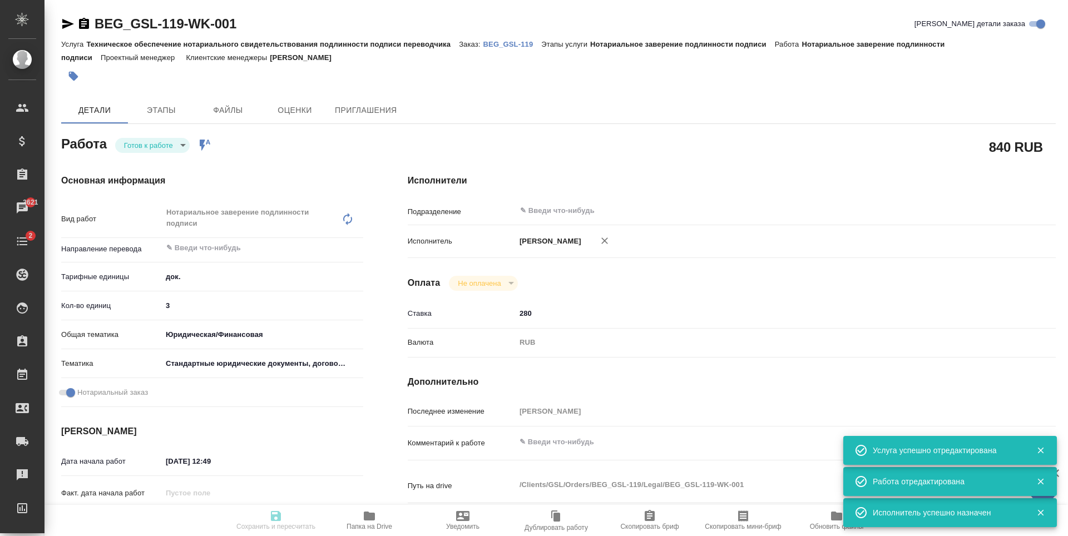
type input "Нотариальное заверение подлинности подписи"
type input "[PERSON_NAME]"
type input "/Clients/GSL/Orders/BEG_GSL-119"
type textarea "x"
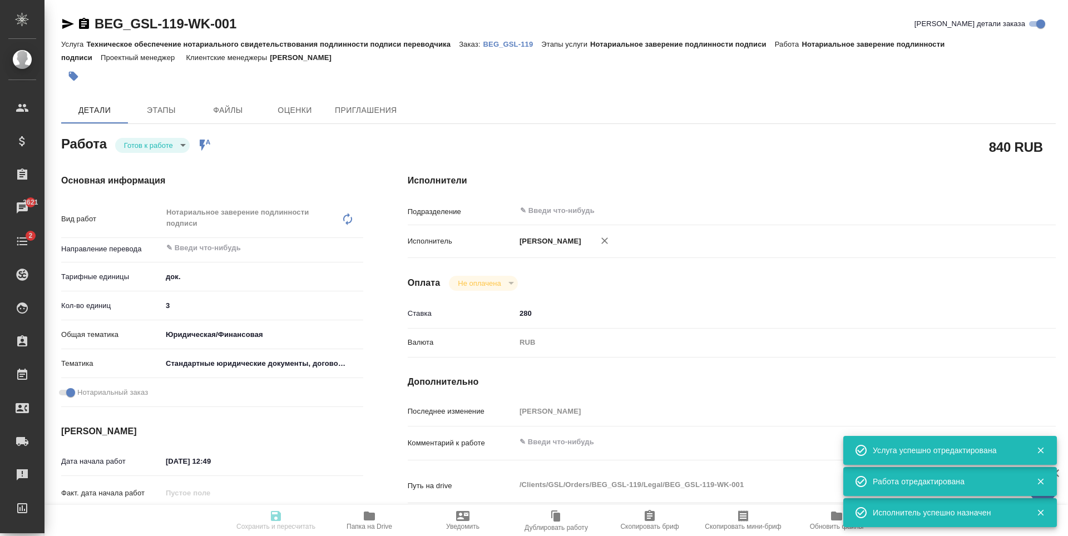
type textarea "x"
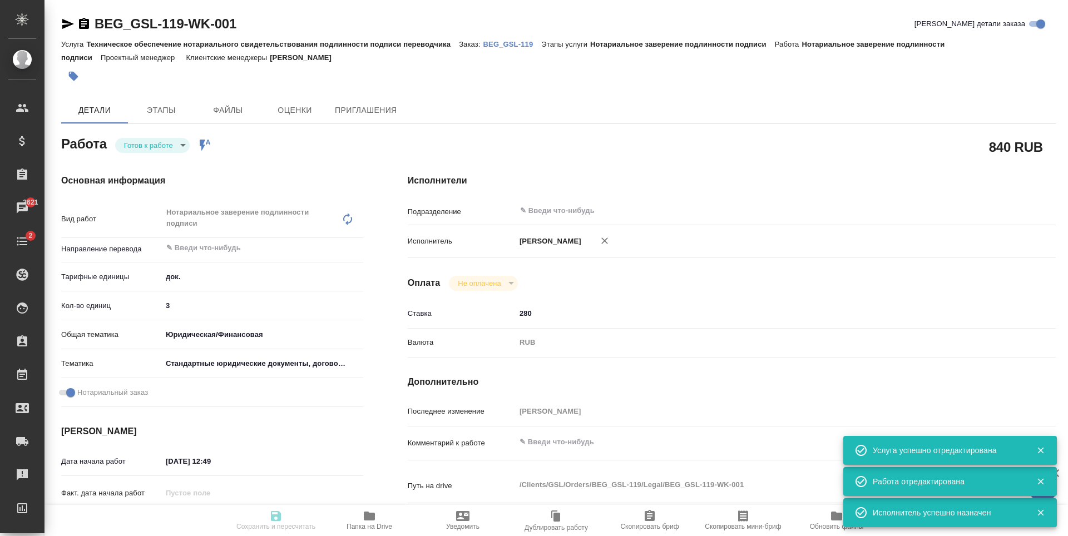
type textarea "x"
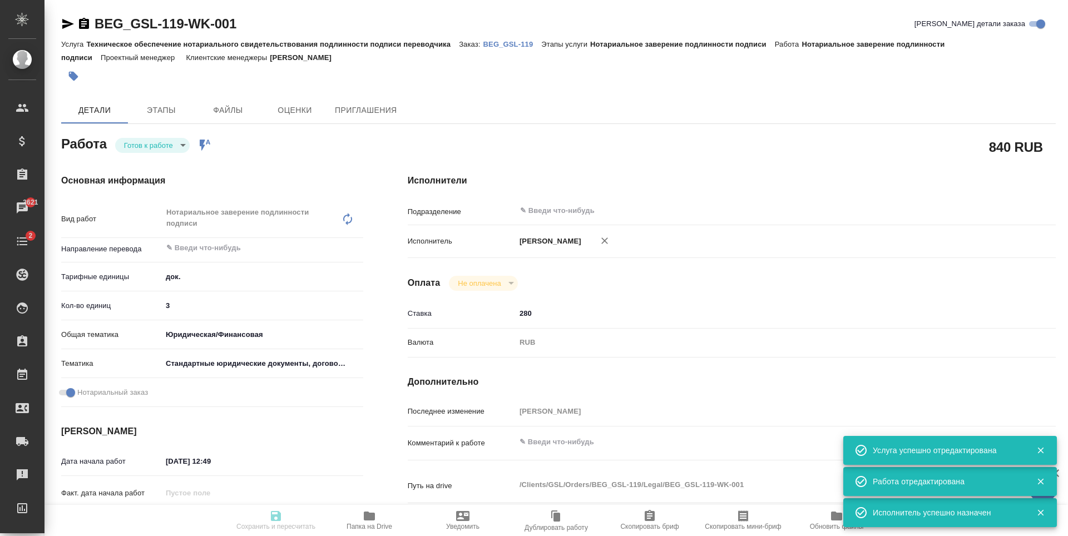
type textarea "x"
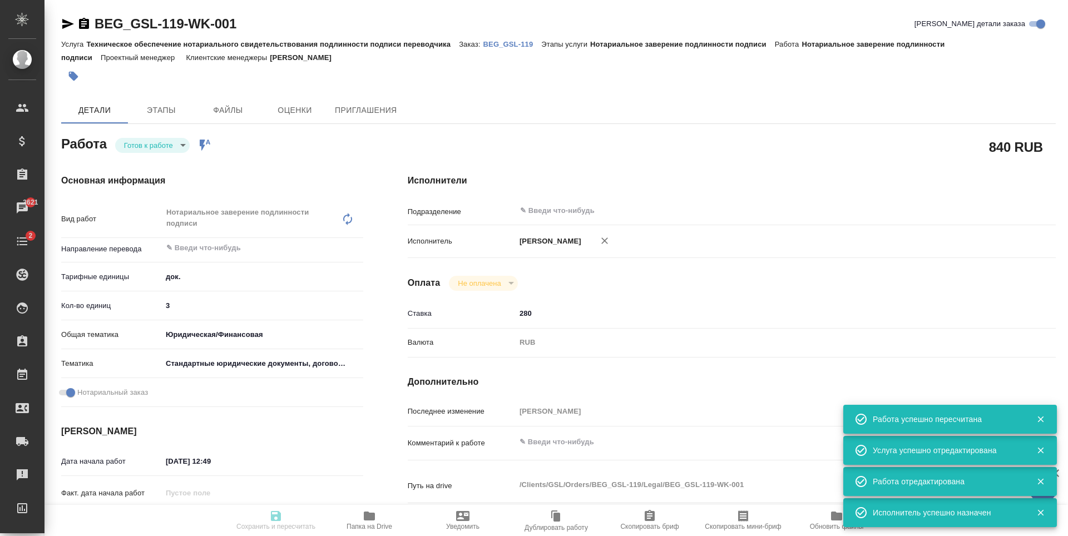
type input "readyForWork"
type textarea "Нотариальное заверение подлинности подписи"
type textarea "x"
type input "5a8b1489cc6b4906c91bfd8b"
type input "3"
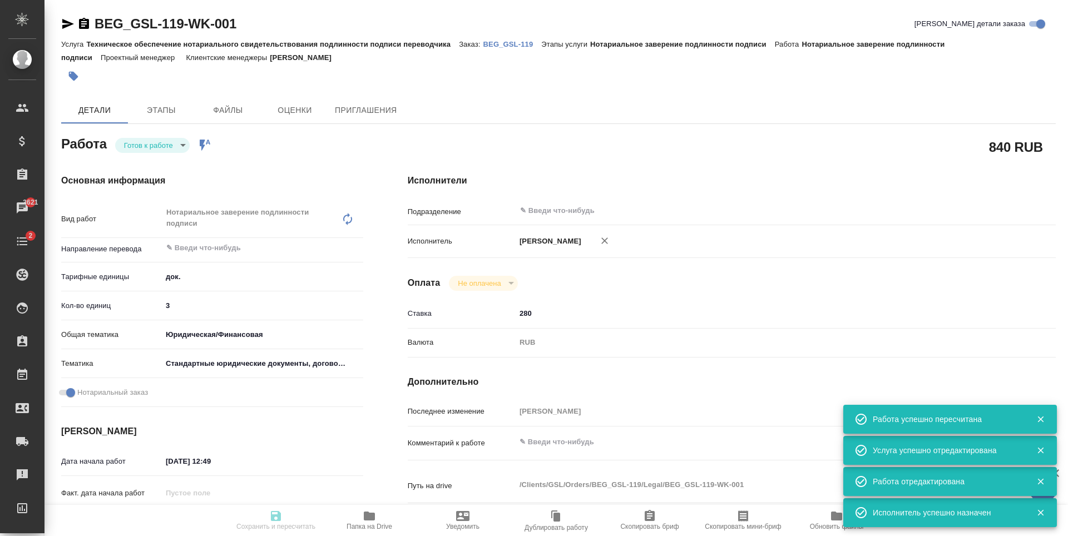
type input "yr-fn"
type input "5f647205b73bc97568ca66bf"
checkbox input "true"
type input "17.09.2025 12:49"
type input "17.09.2025 17:00"
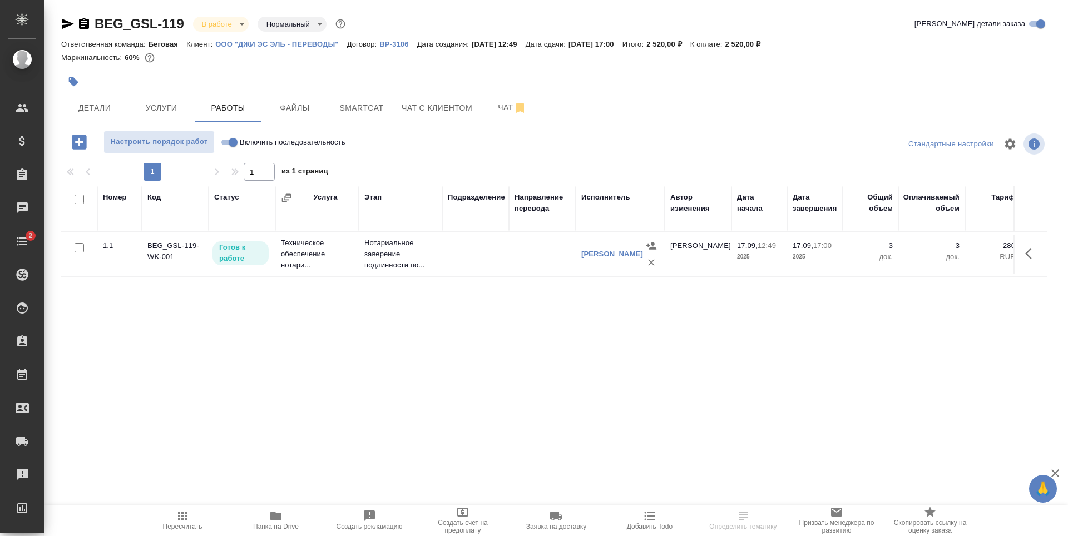
click at [244, 24] on body "🙏 .cls-1 fill:#fff; AWATERA [PERSON_NAME] Спецификации Заказы Чаты 2 Todo Проек…" at bounding box center [534, 268] width 1068 height 536
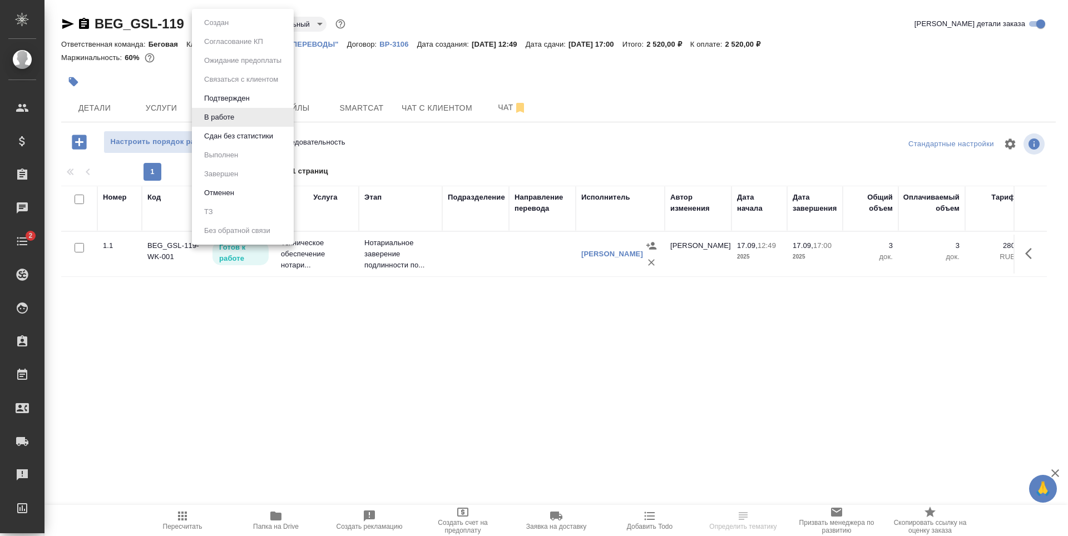
click at [264, 132] on button "Сдан без статистики" at bounding box center [239, 136] width 76 height 12
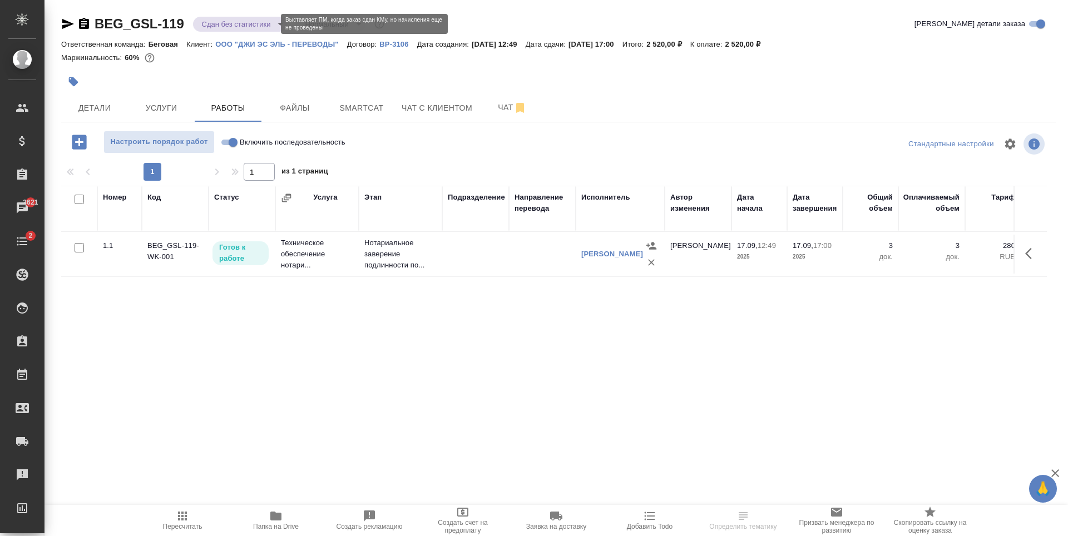
click at [227, 27] on body "🙏 .cls-1 fill:#fff; AWATERA [PERSON_NAME] Спецификации Заказы 3621 Чаты 2 Todo …" at bounding box center [534, 268] width 1068 height 536
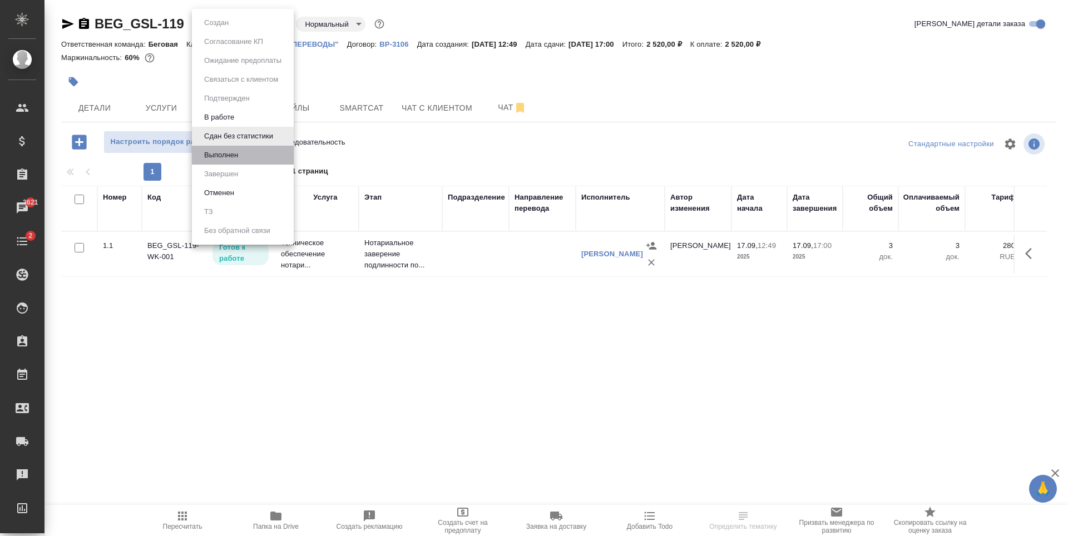
click at [254, 157] on li "Выполнен" at bounding box center [243, 155] width 102 height 19
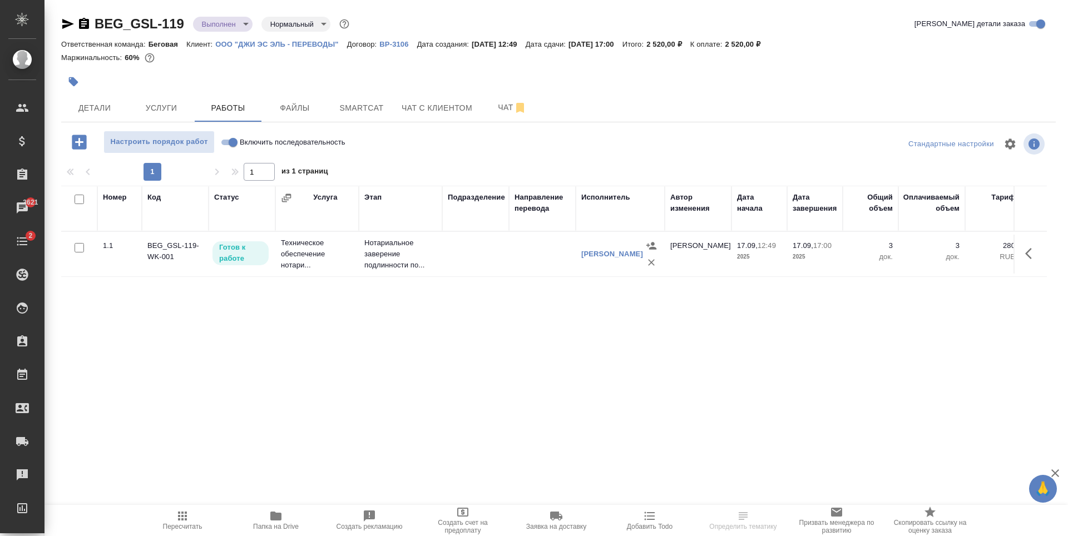
click at [223, 24] on body "🙏 .cls-1 fill:#fff; AWATERA [PERSON_NAME] Спецификации Заказы 3621 Чаты 2 Todo …" at bounding box center [534, 268] width 1068 height 536
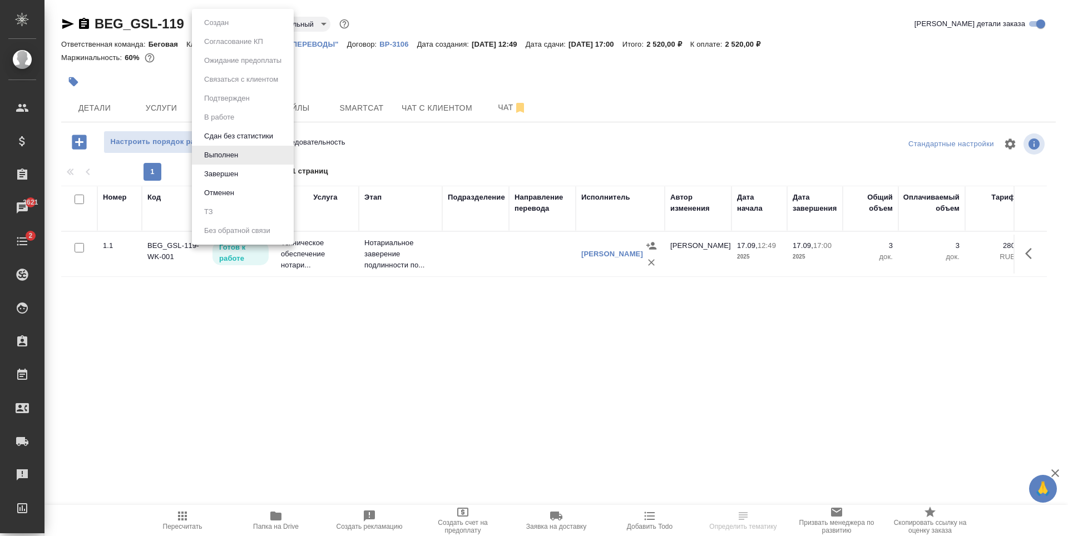
click at [253, 172] on li "Завершен" at bounding box center [243, 174] width 102 height 19
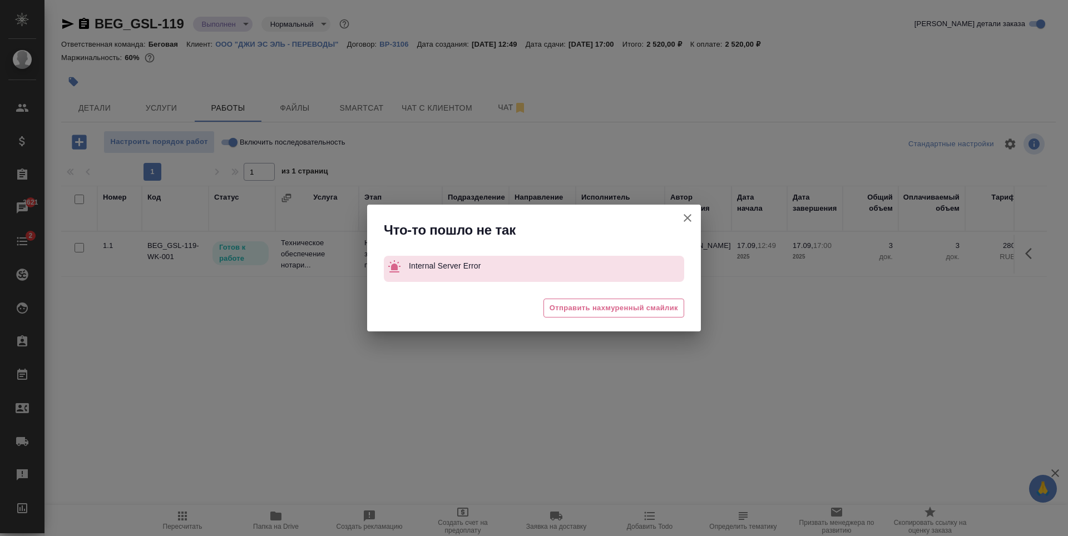
click at [680, 219] on button "Группировать работы по услугам" at bounding box center [687, 218] width 27 height 27
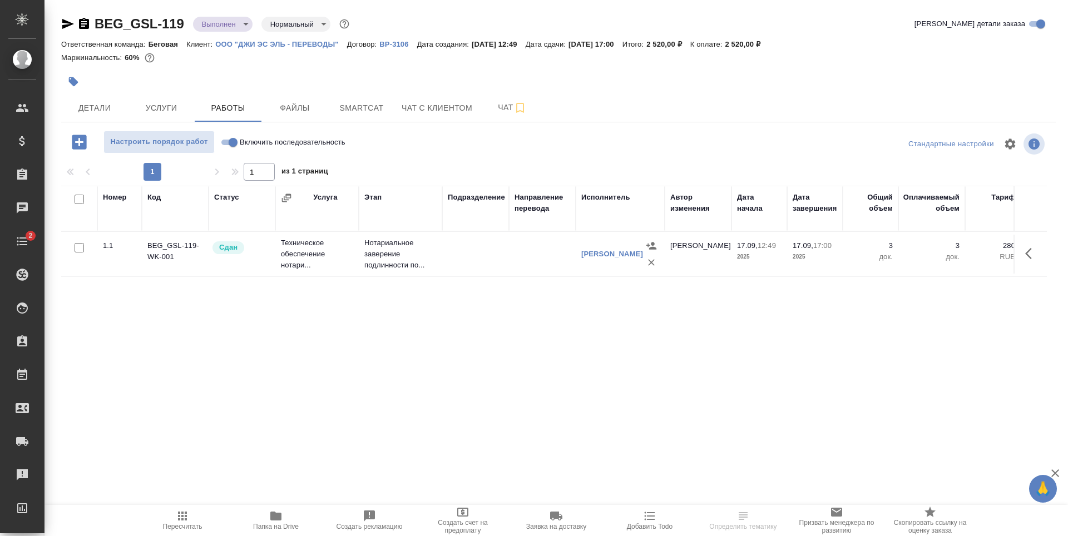
click at [217, 23] on body "🙏 .cls-1 fill:#fff; AWATERA [PERSON_NAME] Спецификации Заказы Чаты 2 Todo Проек…" at bounding box center [534, 268] width 1068 height 536
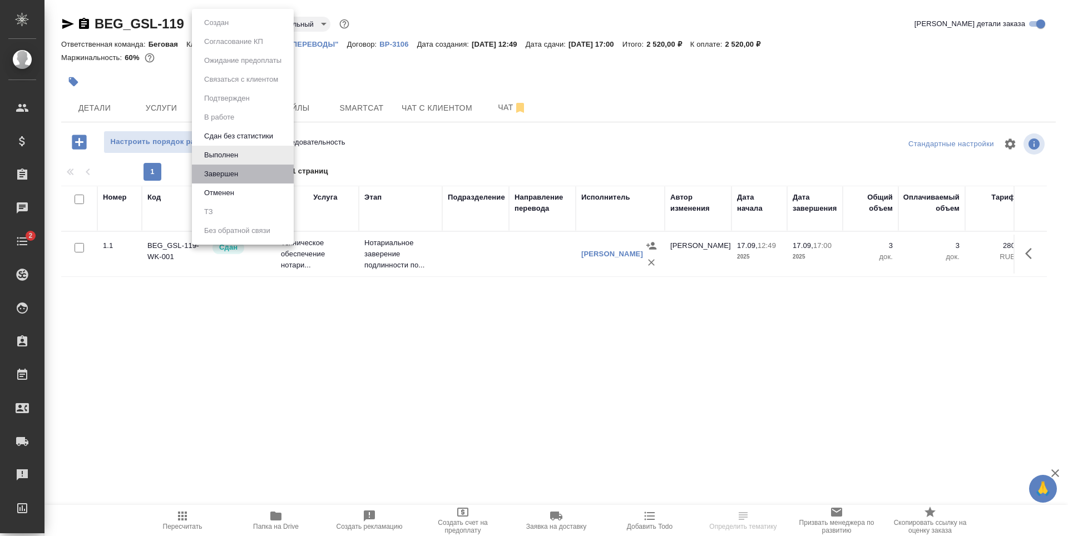
click at [246, 169] on li "Завершен" at bounding box center [243, 174] width 102 height 19
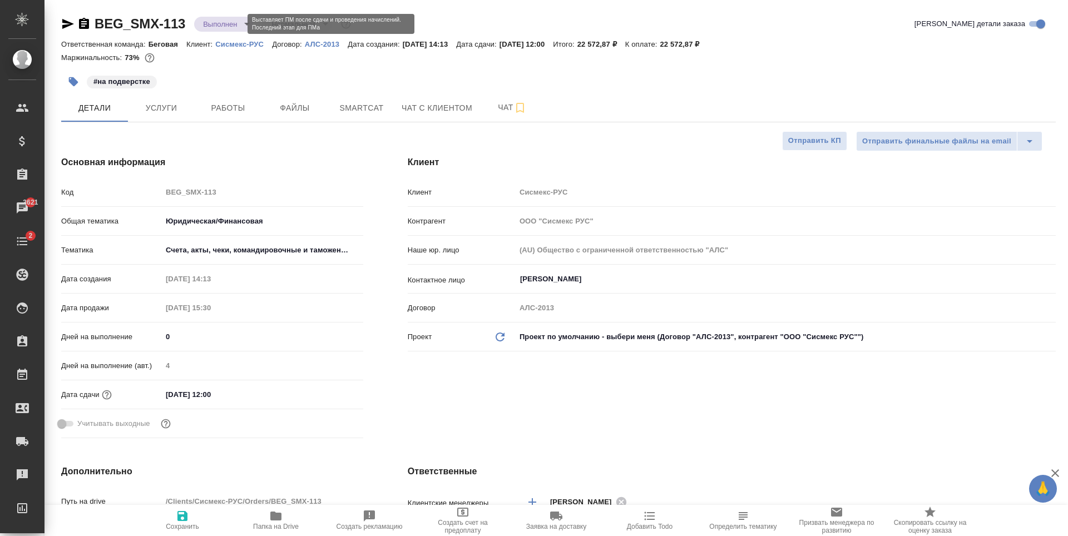
select select "RU"
click at [240, 23] on body "🙏 .cls-1 fill:#fff; AWATERA [PERSON_NAME] Спецификации Заказы 3621 Чаты 2 Todo …" at bounding box center [534, 268] width 1068 height 536
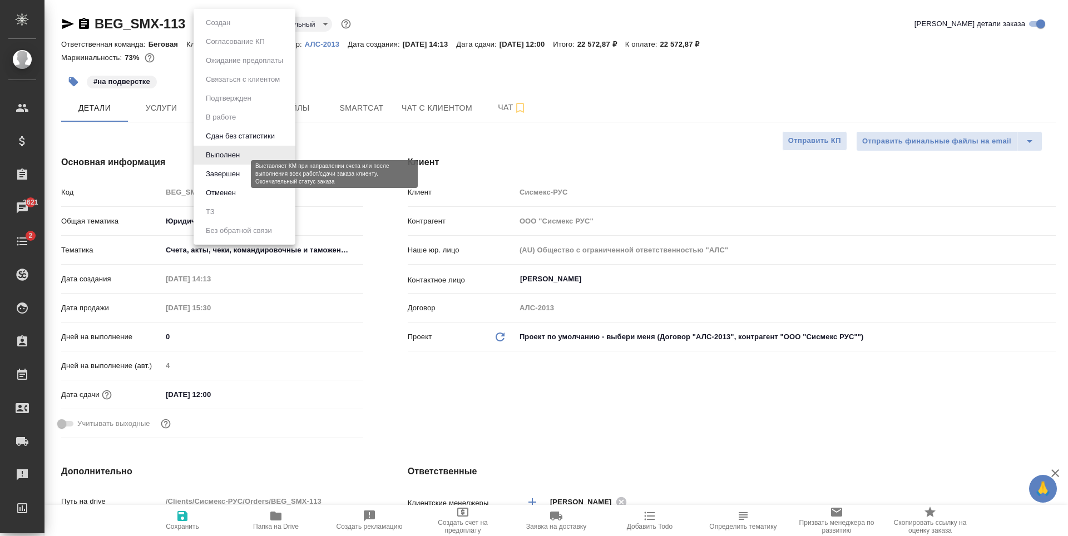
click at [240, 176] on button "Завершен" at bounding box center [222, 174] width 41 height 12
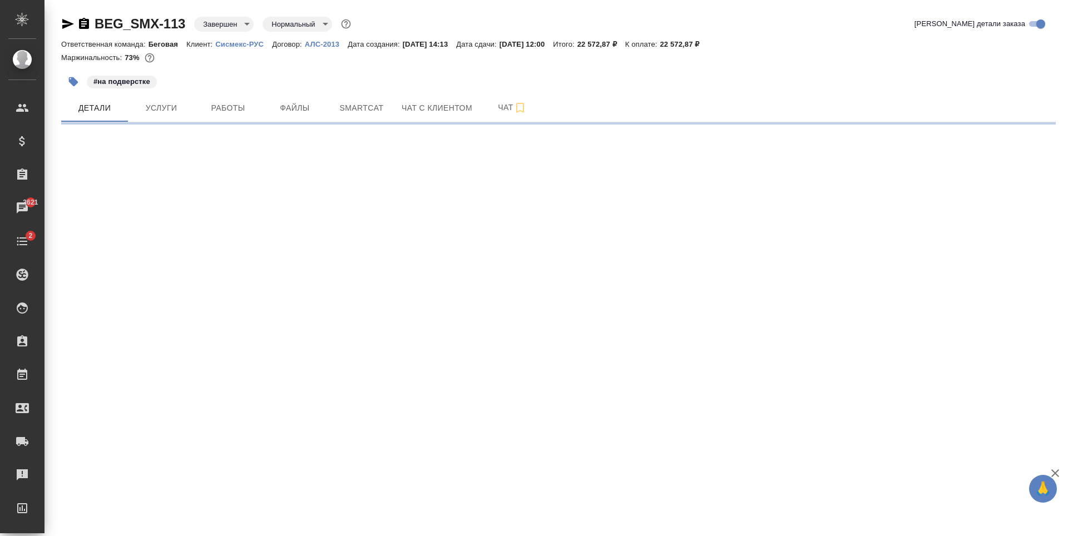
select select "RU"
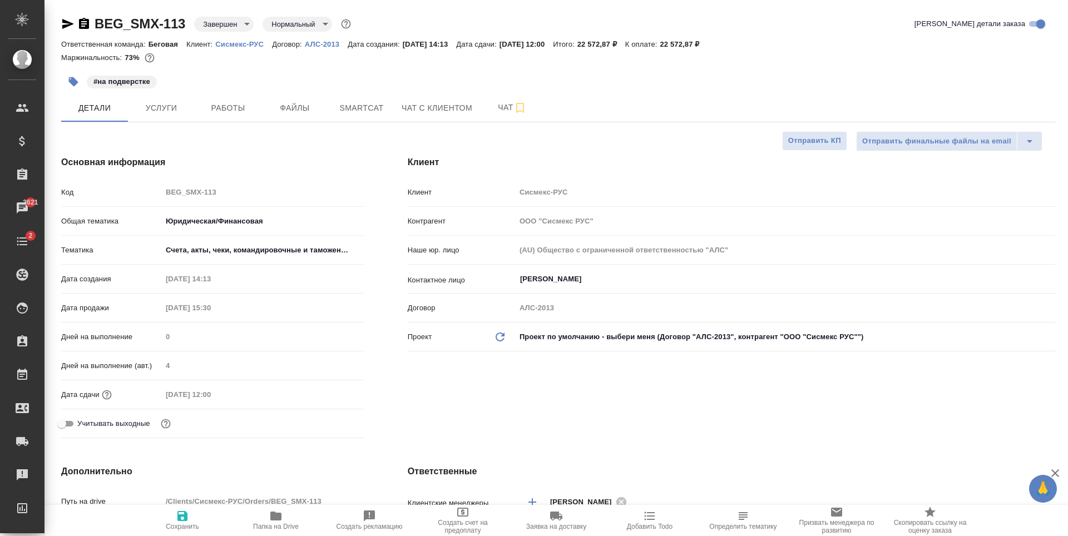
type textarea "x"
click at [596, 282] on input "[PERSON_NAME]" at bounding box center [767, 278] width 496 height 13
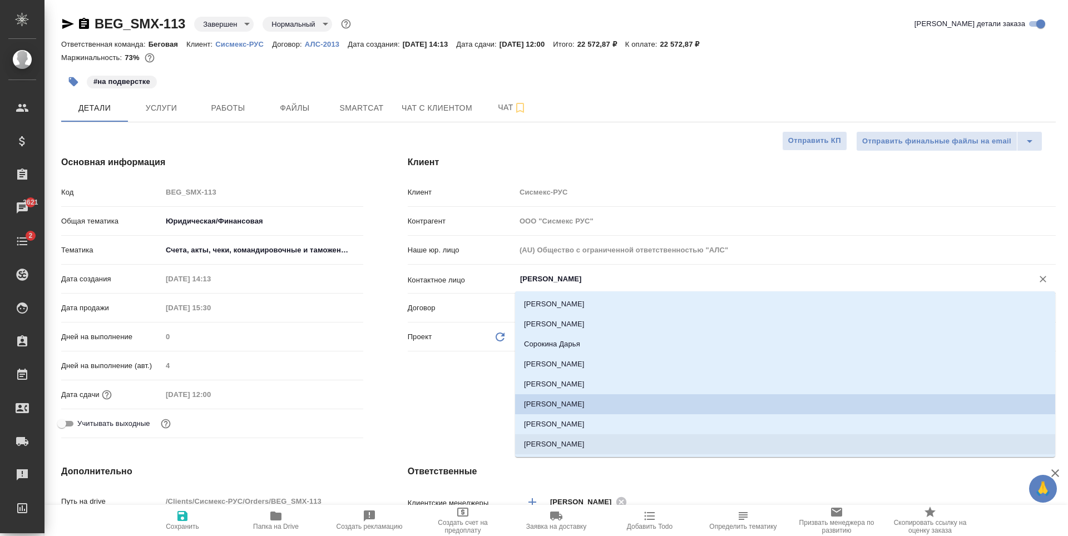
click at [377, 392] on div "Основная информация Код BEG_SMX-113 Общая тематика Юридическая/Финансовая yr-fn…" at bounding box center [212, 298] width 346 height 331
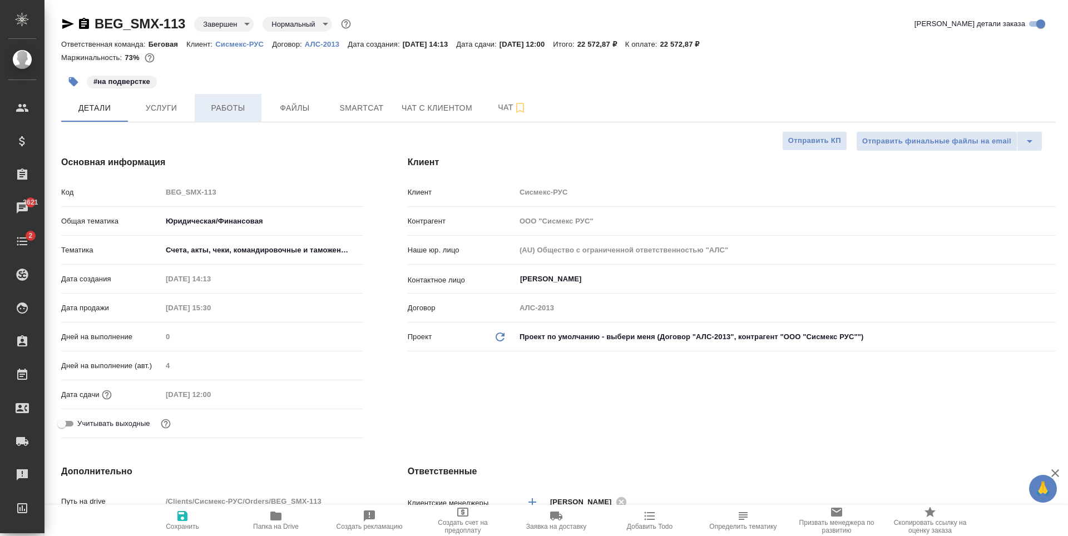
click at [221, 105] on span "Работы" at bounding box center [227, 108] width 53 height 14
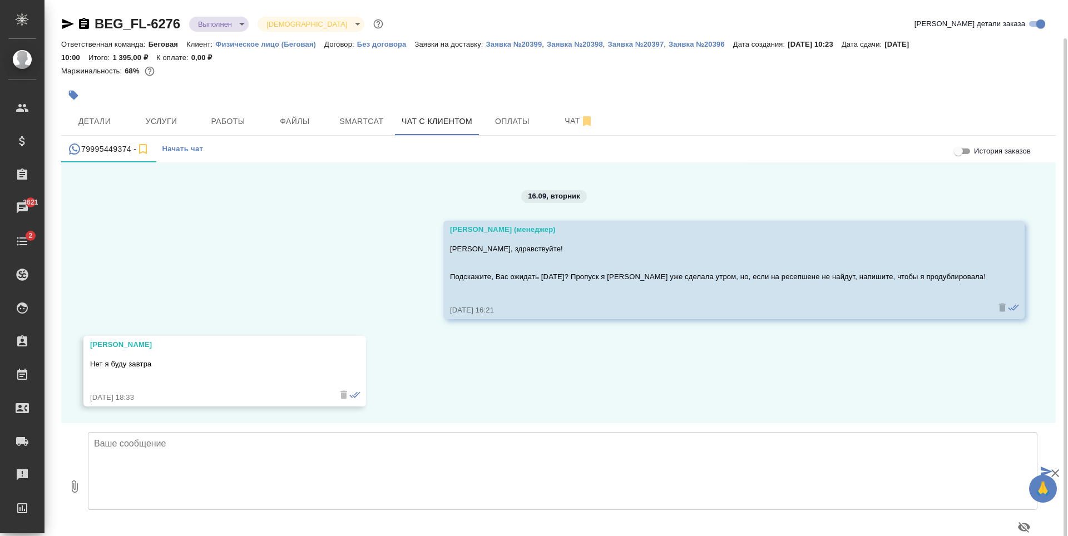
scroll to position [19, 0]
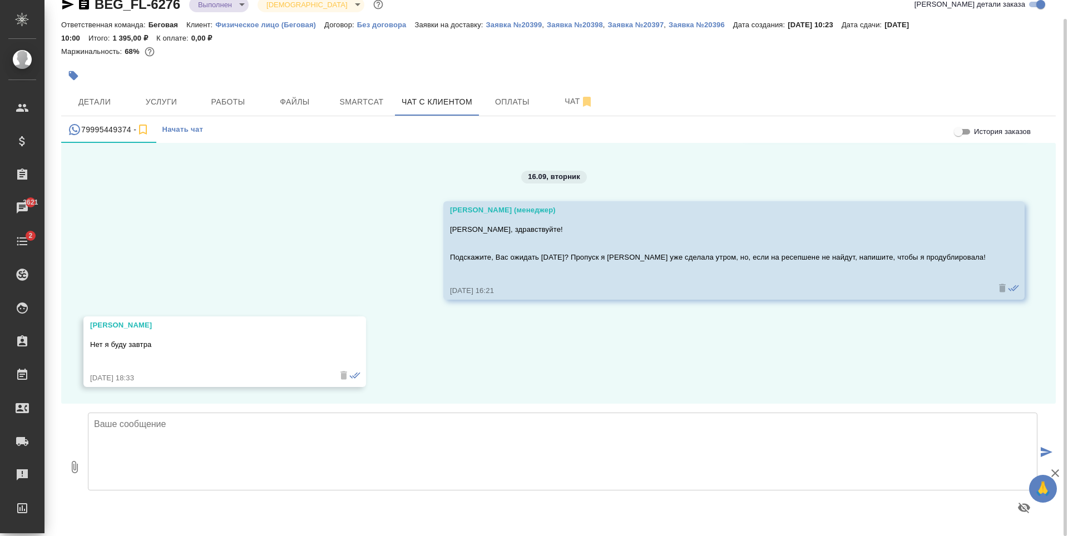
click at [417, 427] on textarea at bounding box center [562, 452] width 949 height 78
type textarea "[PERSON_NAME], добрый вечер! Подскажите, Вас ожидать [DATE]?"
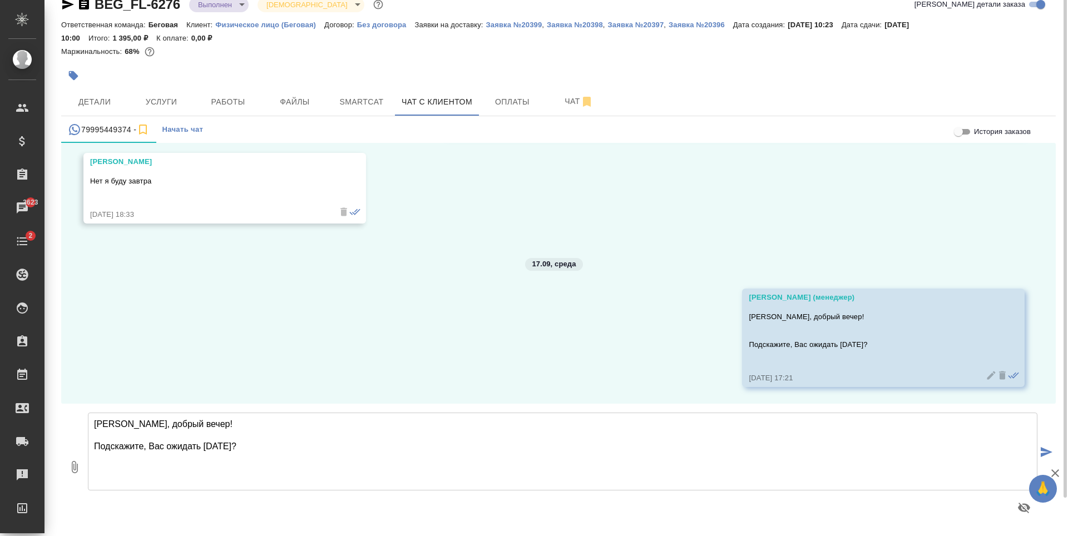
scroll to position [0, 0]
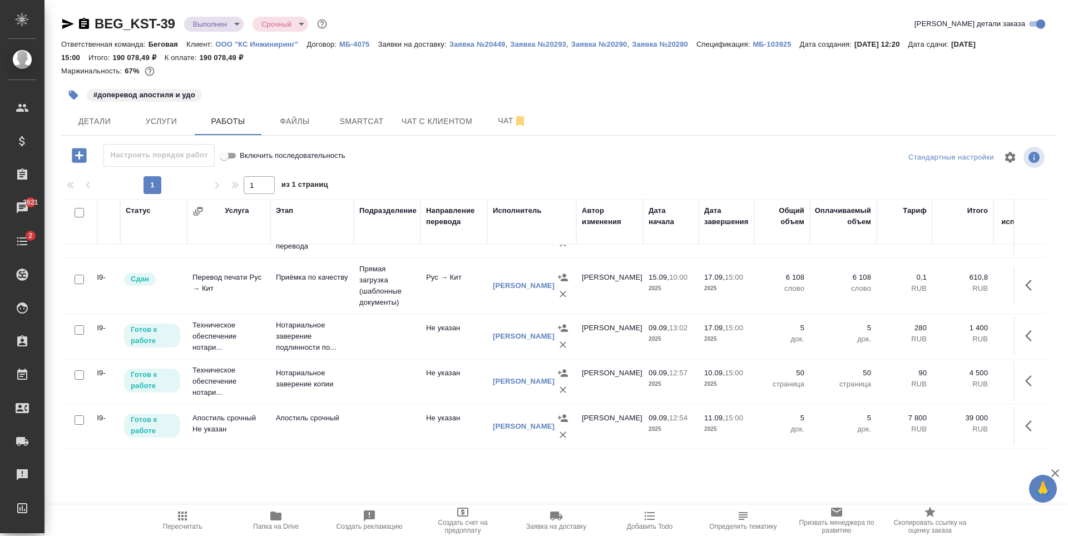
scroll to position [119, 44]
click at [171, 117] on span "Услуги" at bounding box center [161, 122] width 53 height 14
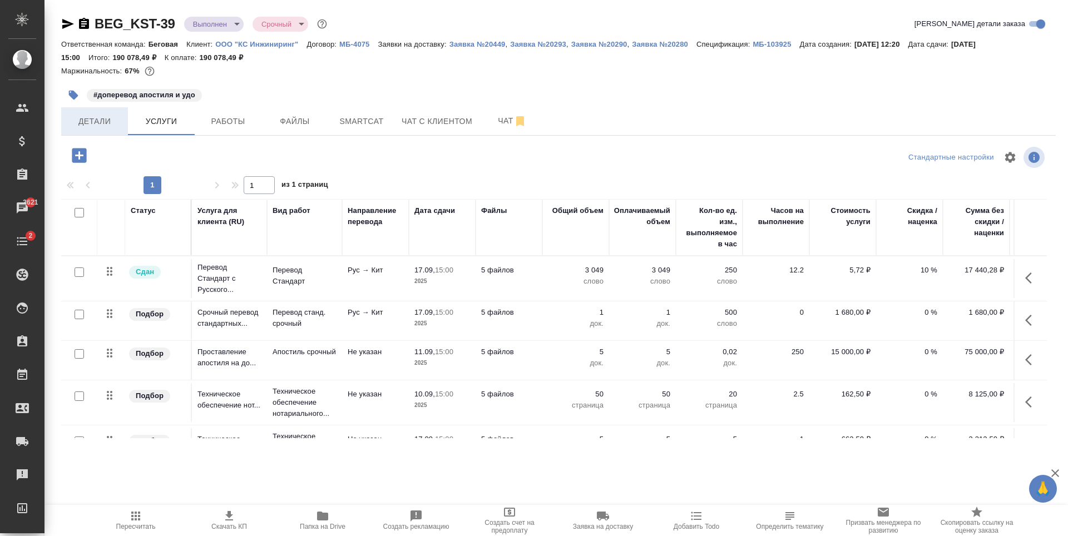
click at [103, 112] on button "Детали" at bounding box center [94, 121] width 67 height 28
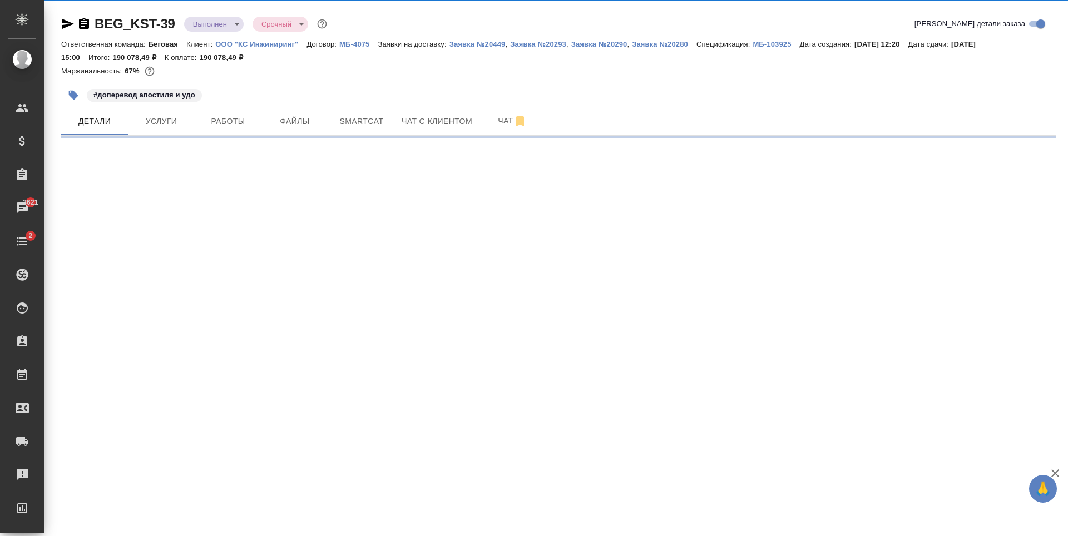
select select "RU"
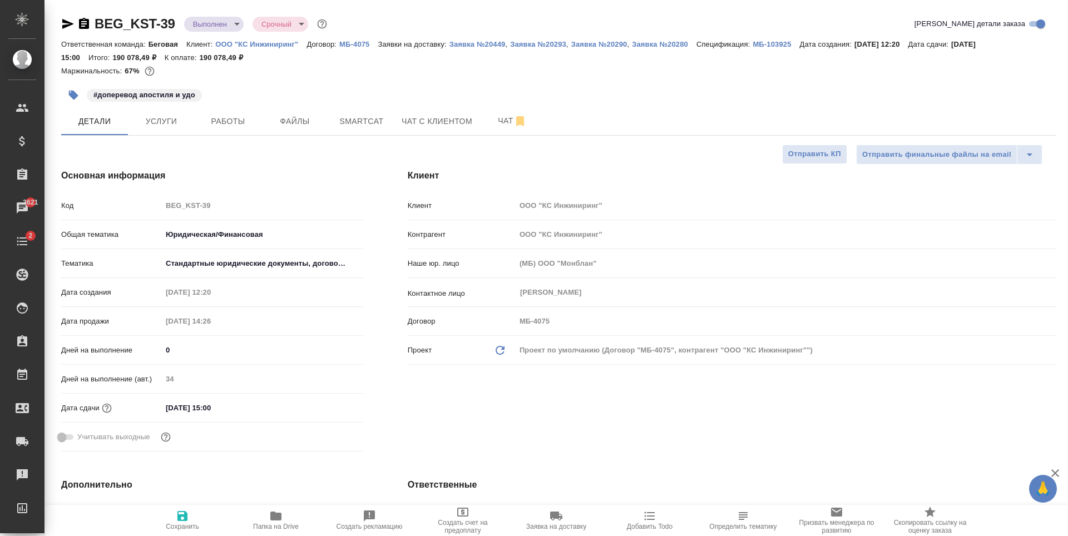
type textarea "x"
type input "Тарабановская Анастасия"
type textarea "x"
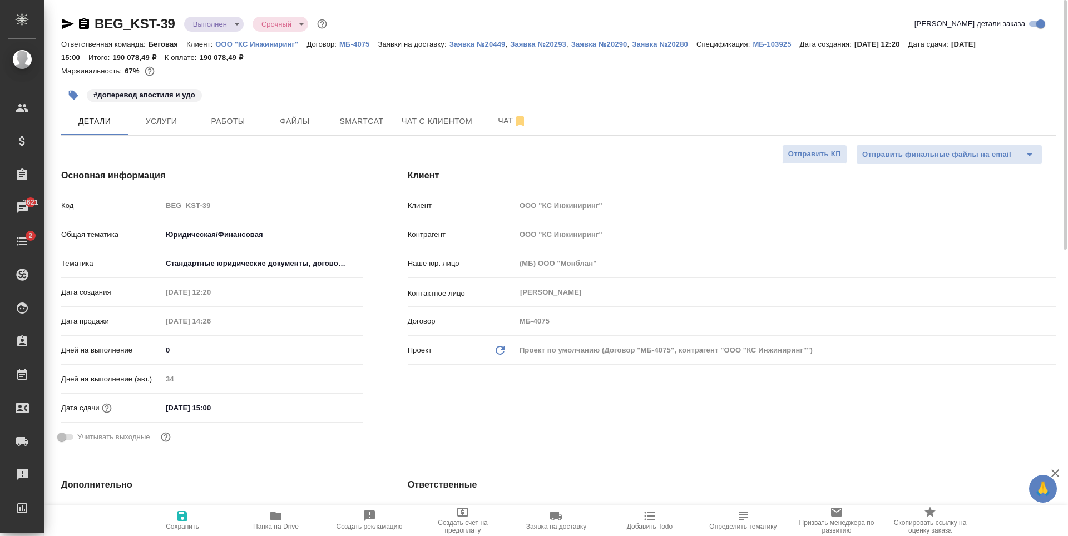
type textarea "x"
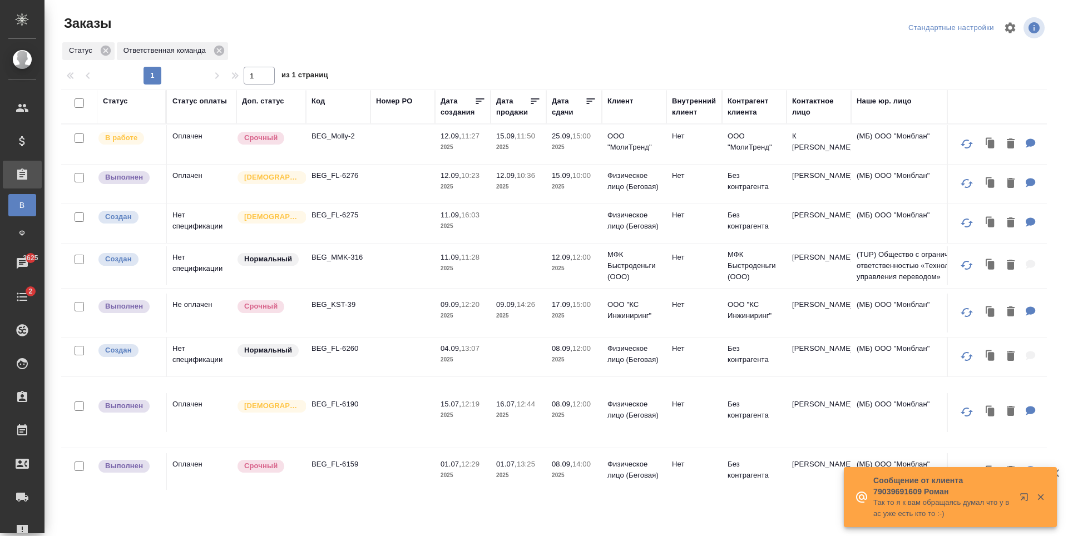
scroll to position [206, 0]
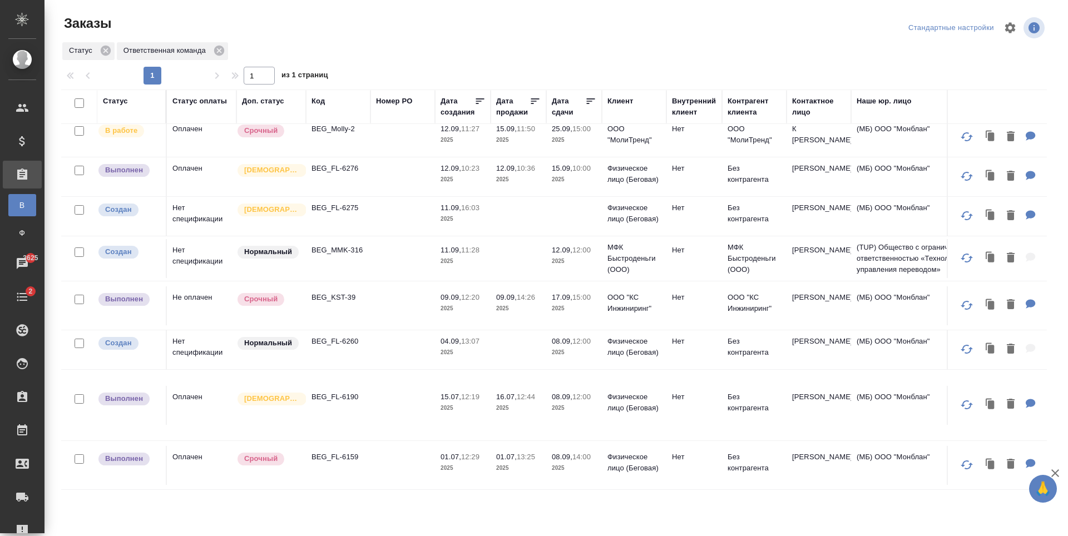
click at [411, 221] on td at bounding box center [402, 216] width 65 height 39
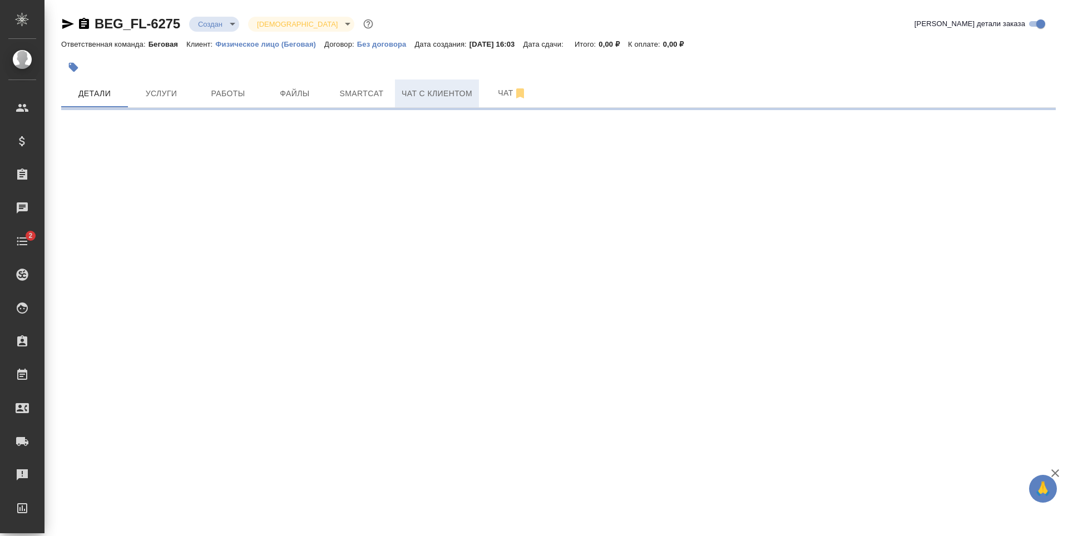
select select "RU"
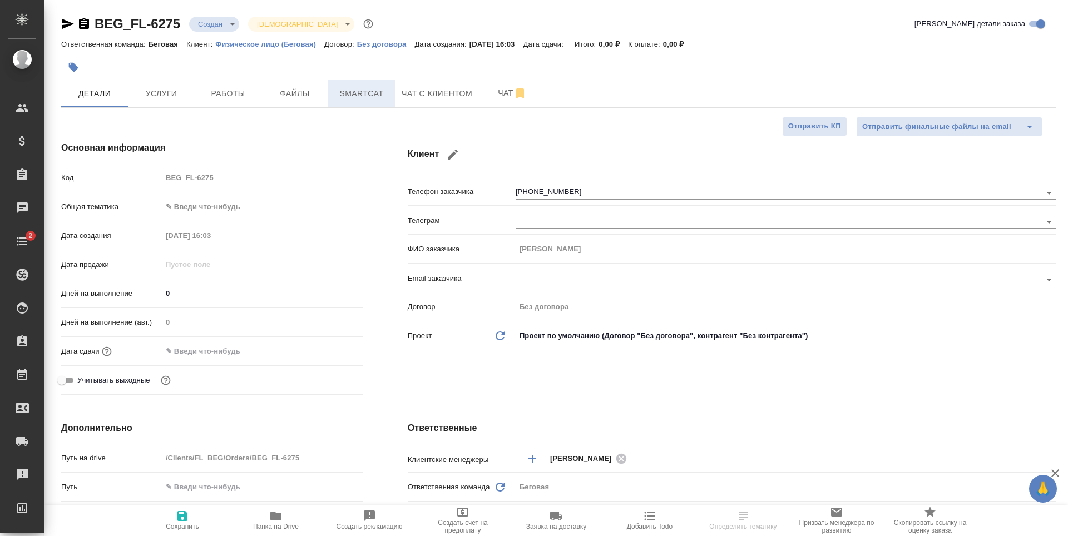
type textarea "x"
click at [393, 104] on button "Smartcat" at bounding box center [361, 94] width 67 height 28
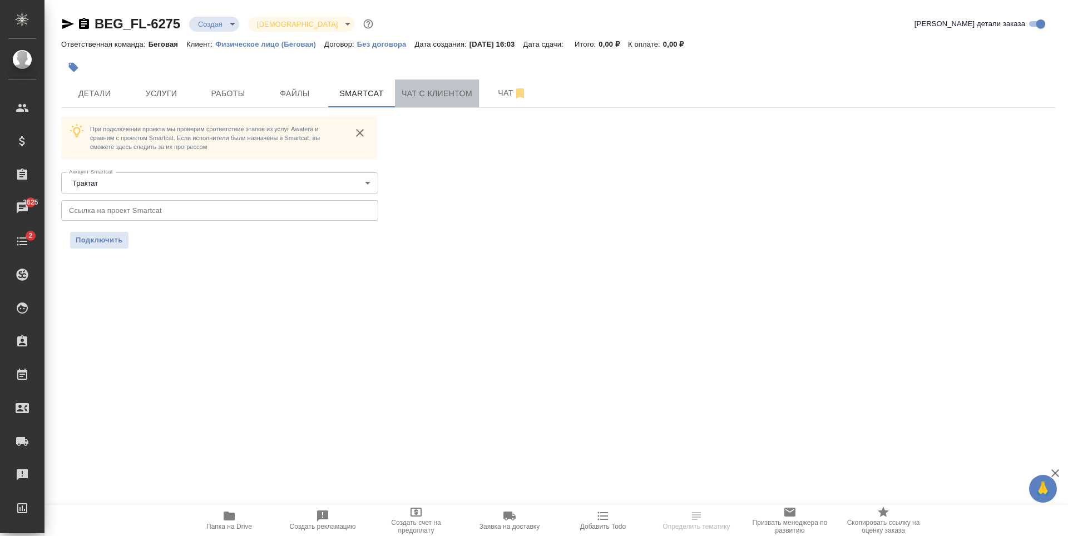
click at [451, 99] on span "Чат с клиентом" at bounding box center [437, 94] width 71 height 14
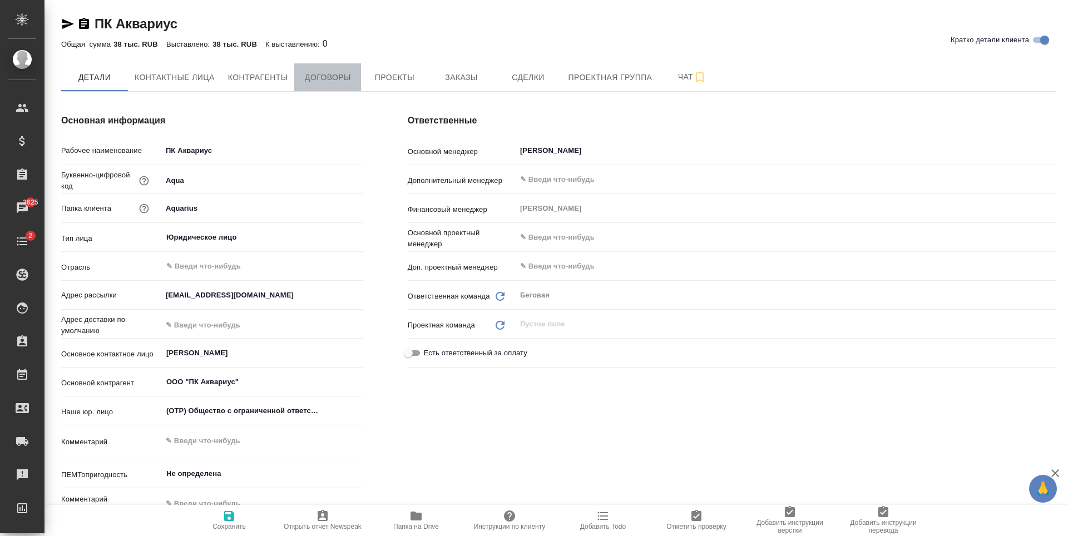
click at [310, 80] on span "Договоры" at bounding box center [327, 78] width 53 height 14
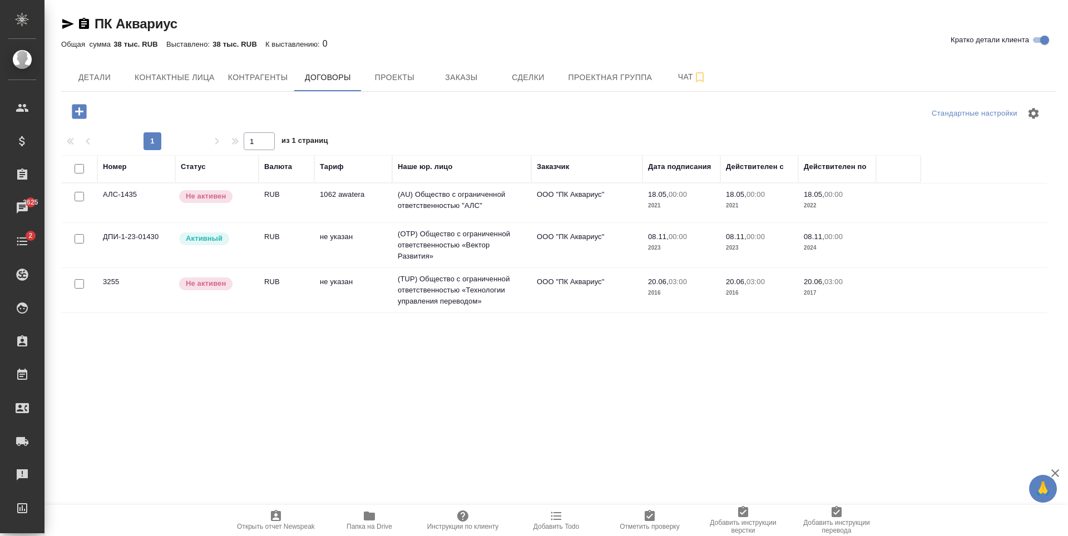
click at [362, 252] on td "не указан" at bounding box center [353, 245] width 78 height 39
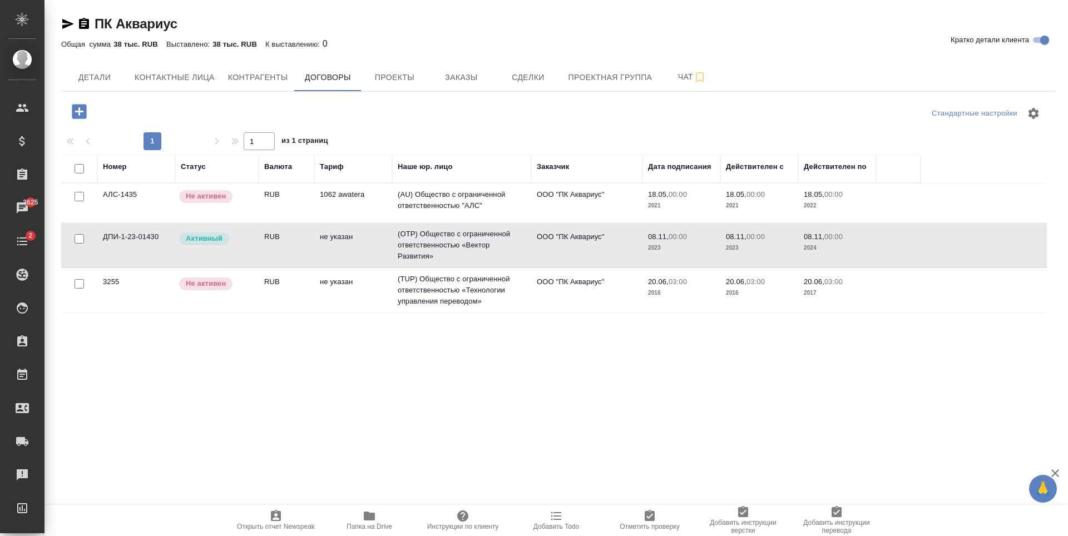
click at [362, 252] on td "не указан" at bounding box center [353, 245] width 78 height 39
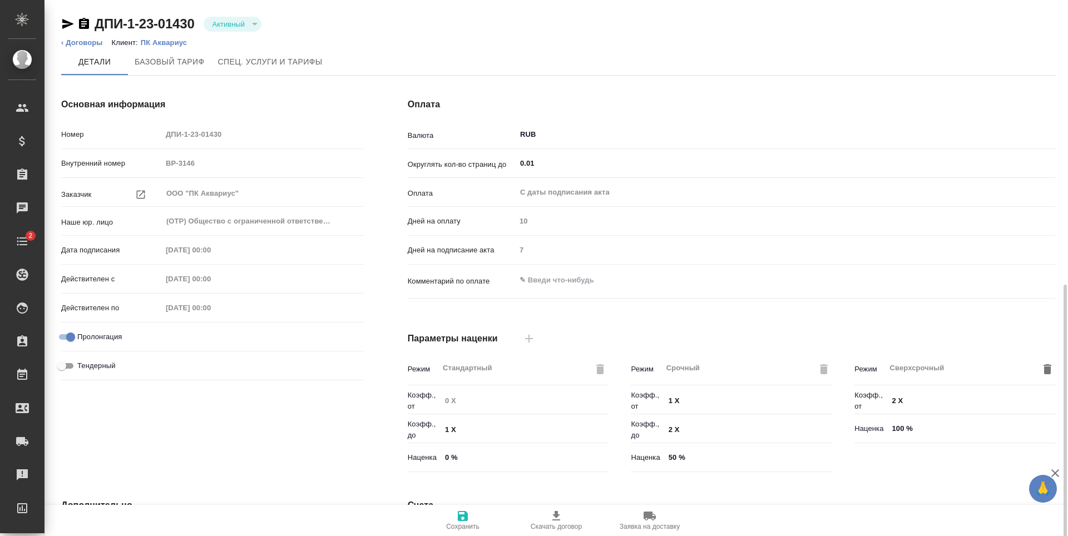
scroll to position [220, 0]
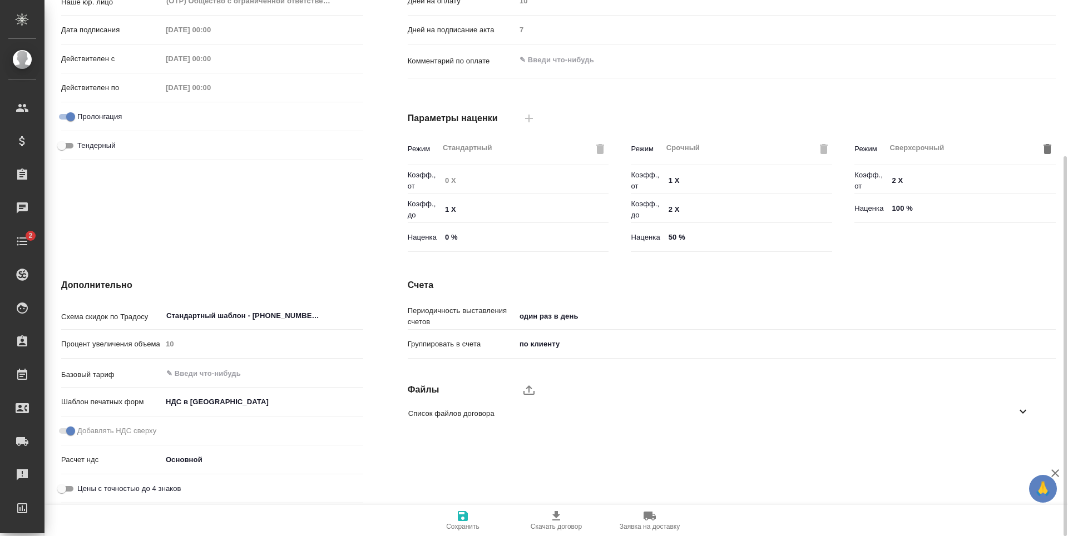
click at [528, 414] on span "Список файлов договора" at bounding box center [712, 413] width 608 height 11
click at [1001, 449] on div at bounding box center [1008, 443] width 17 height 17
click at [1003, 443] on icon "button" at bounding box center [1008, 443] width 13 height 13
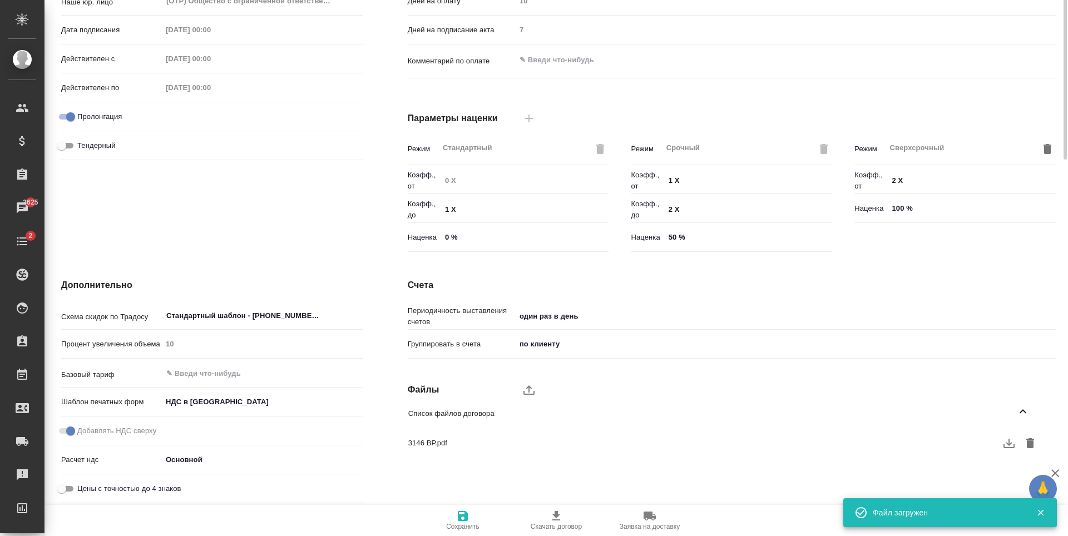
scroll to position [0, 0]
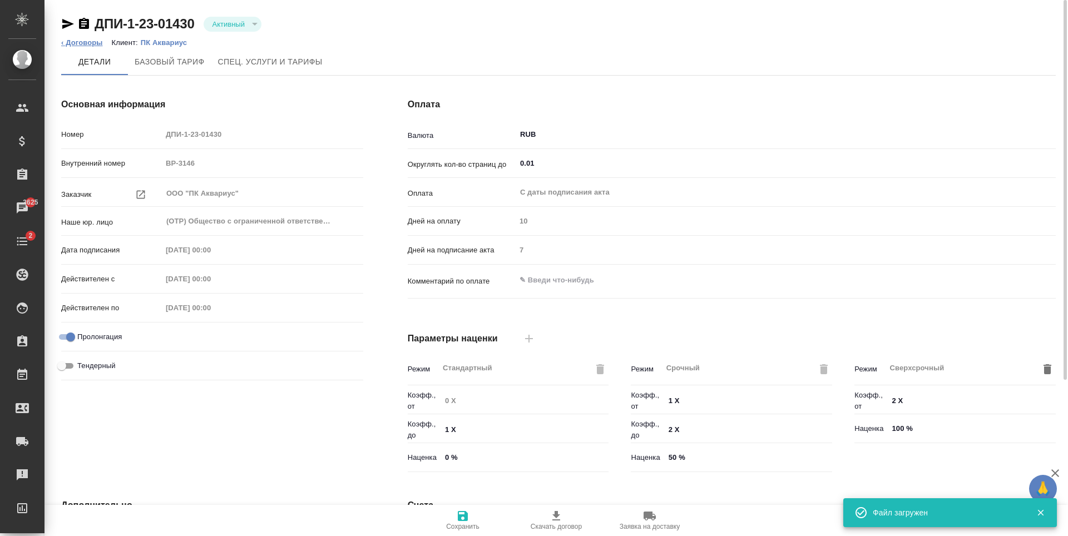
click at [88, 42] on link "‹ Договоры" at bounding box center [82, 42] width 42 height 8
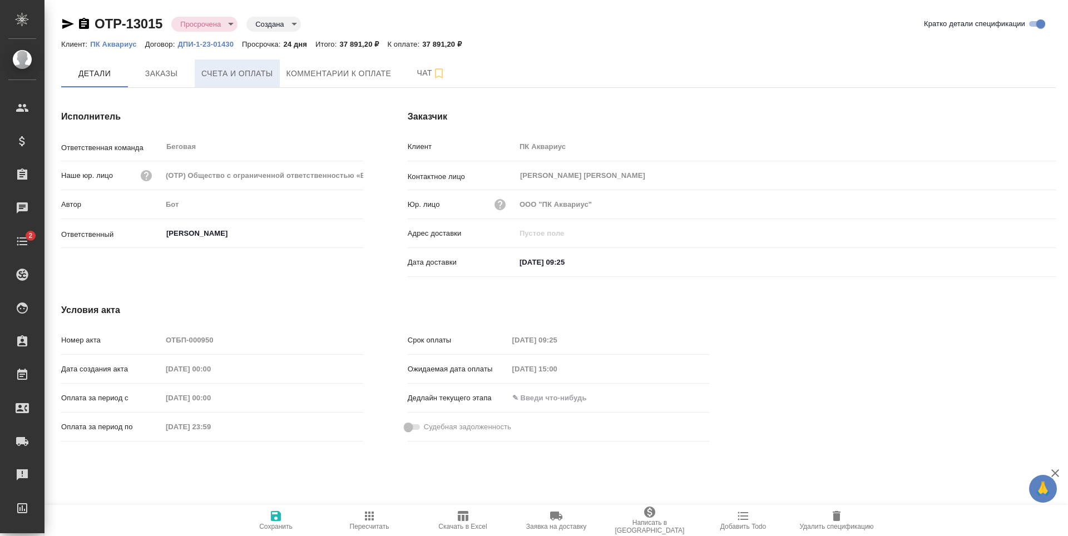
click at [242, 75] on span "Счета и оплаты" at bounding box center [237, 74] width 72 height 14
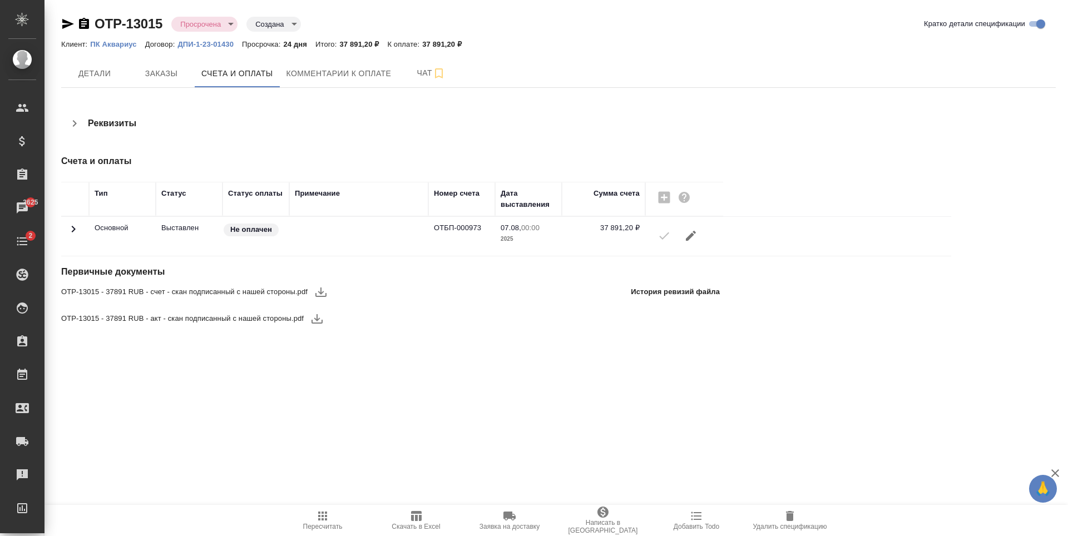
click at [319, 291] on icon "button" at bounding box center [320, 292] width 11 height 9
click at [320, 321] on icon "button" at bounding box center [316, 318] width 13 height 13
